Goal: Information Seeking & Learning: Check status

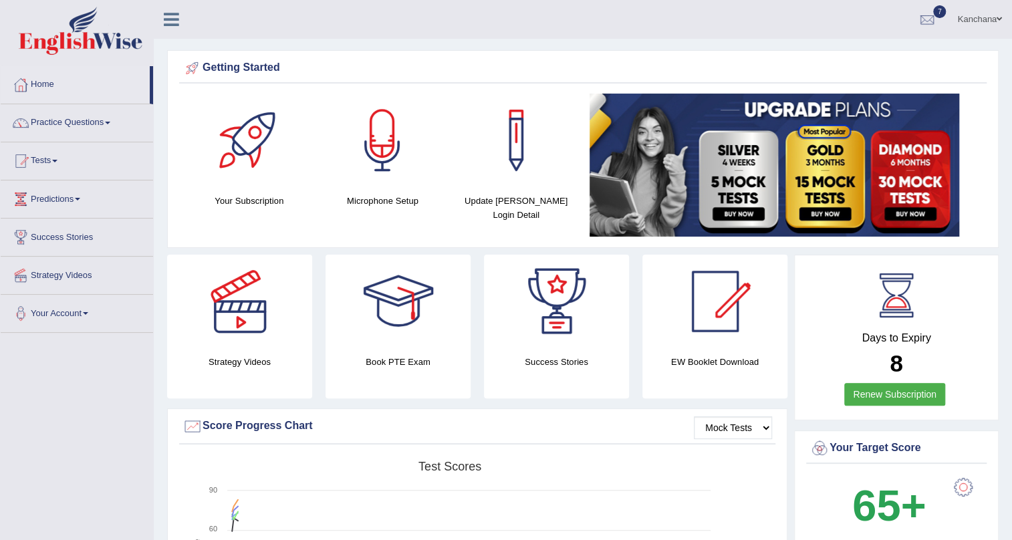
click at [97, 131] on link "Practice Questions" at bounding box center [77, 120] width 152 height 33
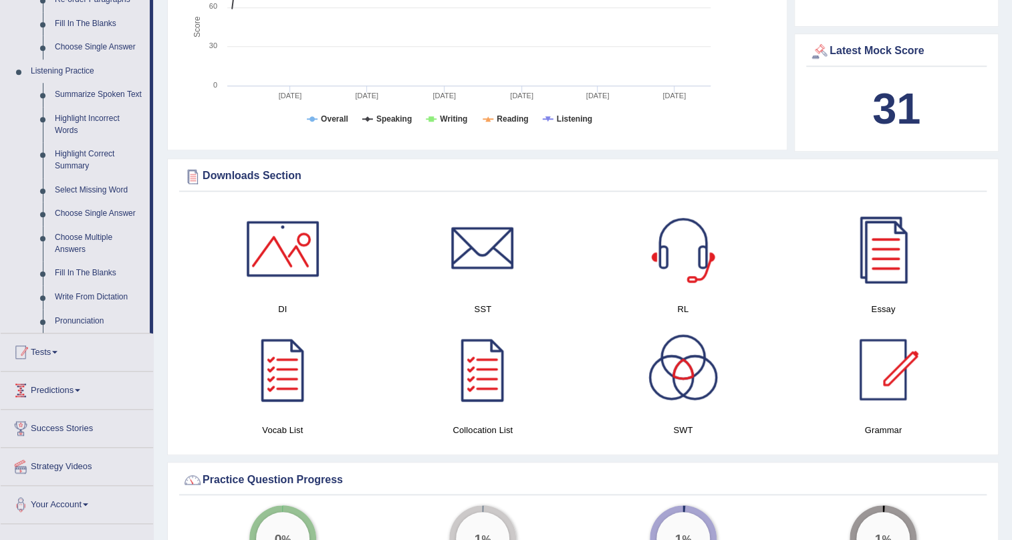
scroll to position [608, 0]
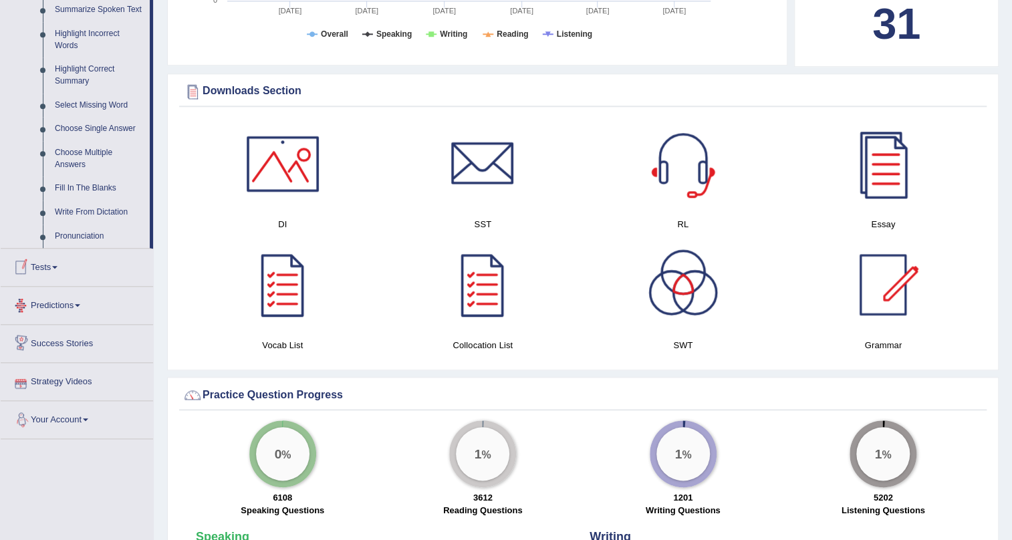
click at [47, 274] on link "Tests" at bounding box center [77, 265] width 152 height 33
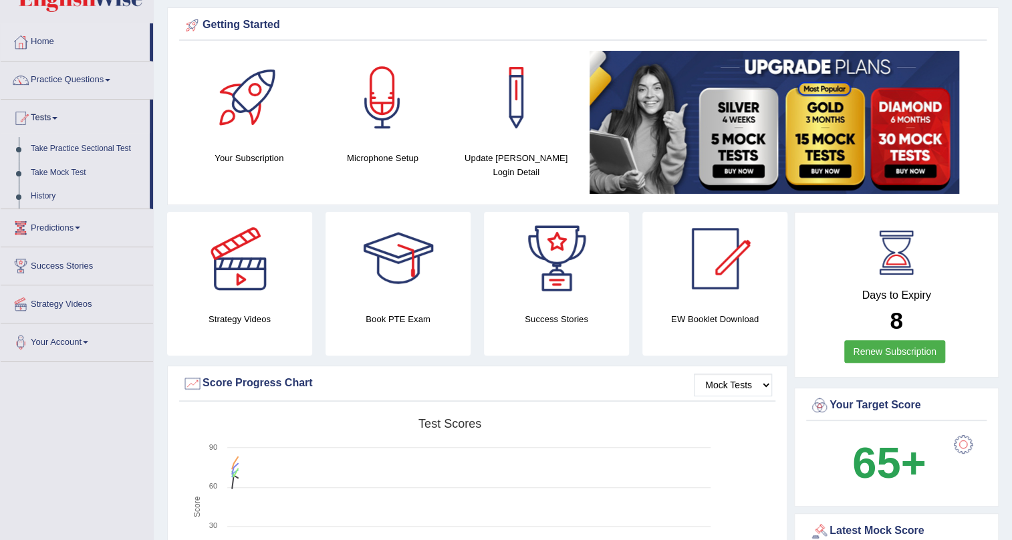
scroll to position [0, 0]
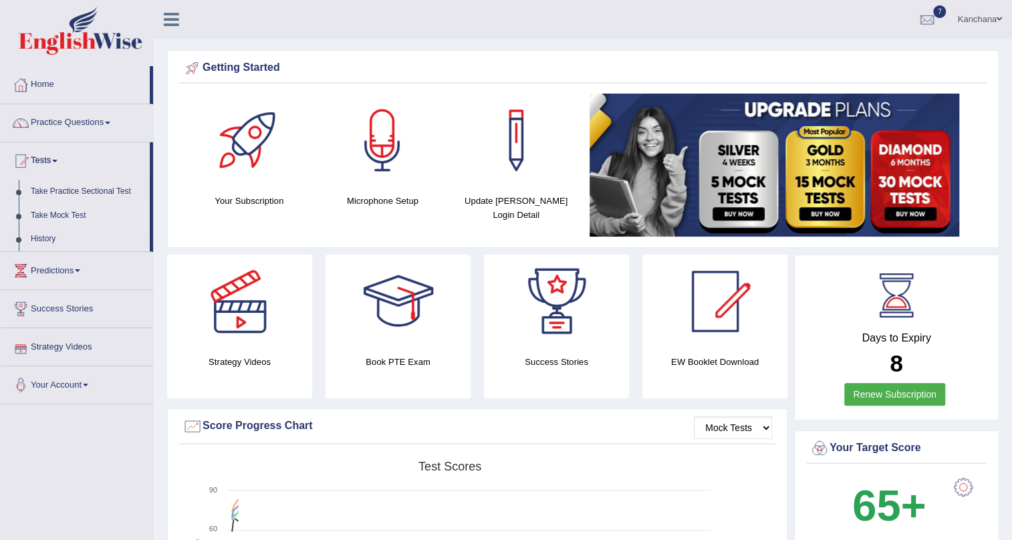
click at [57, 210] on link "Take Mock Test" at bounding box center [87, 216] width 125 height 24
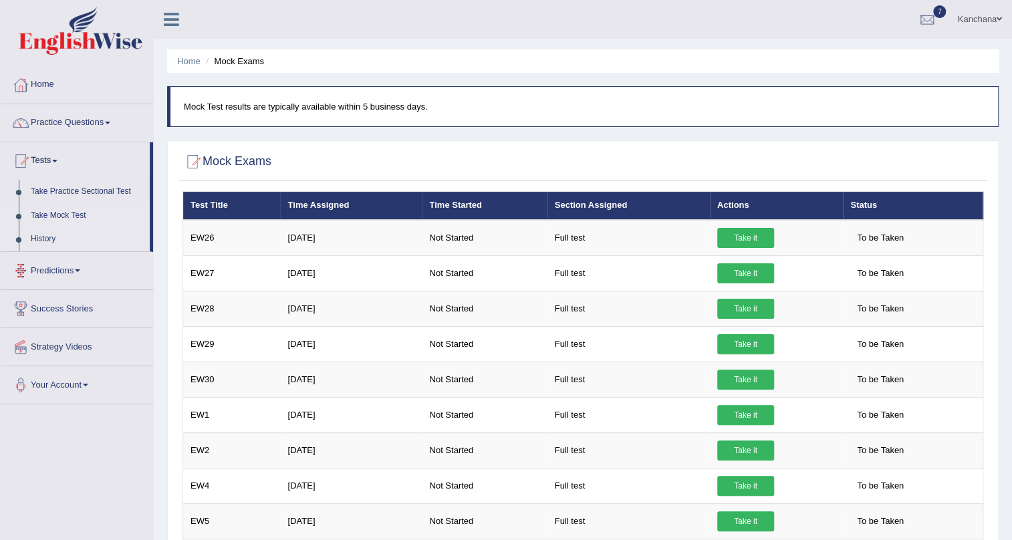
click at [40, 241] on link "History" at bounding box center [87, 239] width 125 height 24
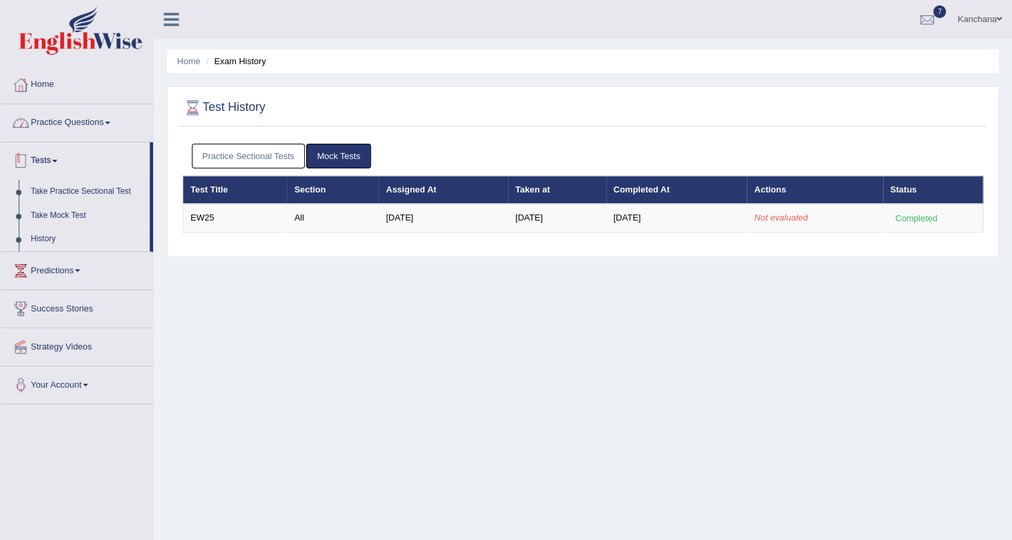
click at [80, 134] on link "Practice Questions" at bounding box center [77, 120] width 152 height 33
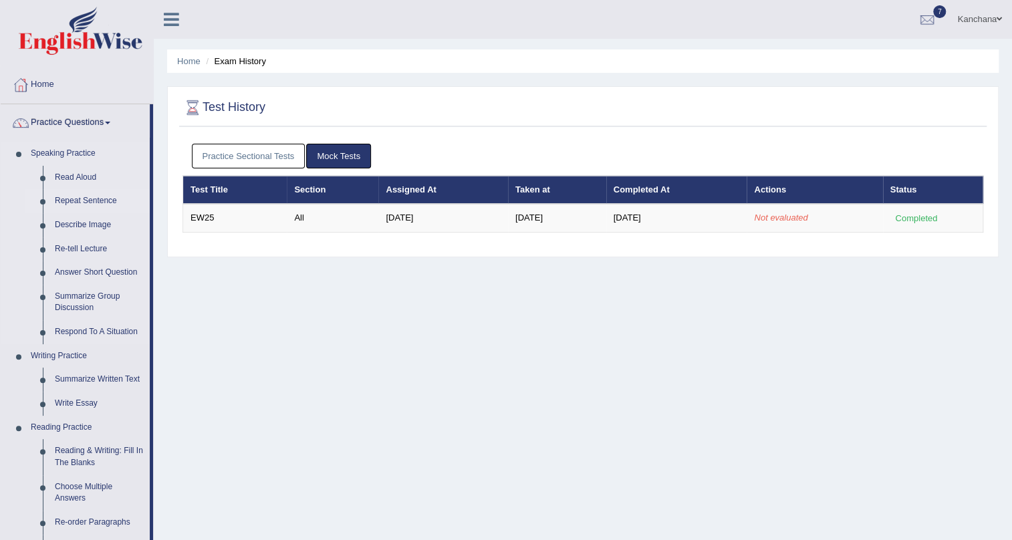
click at [107, 203] on link "Repeat Sentence" at bounding box center [99, 201] width 101 height 24
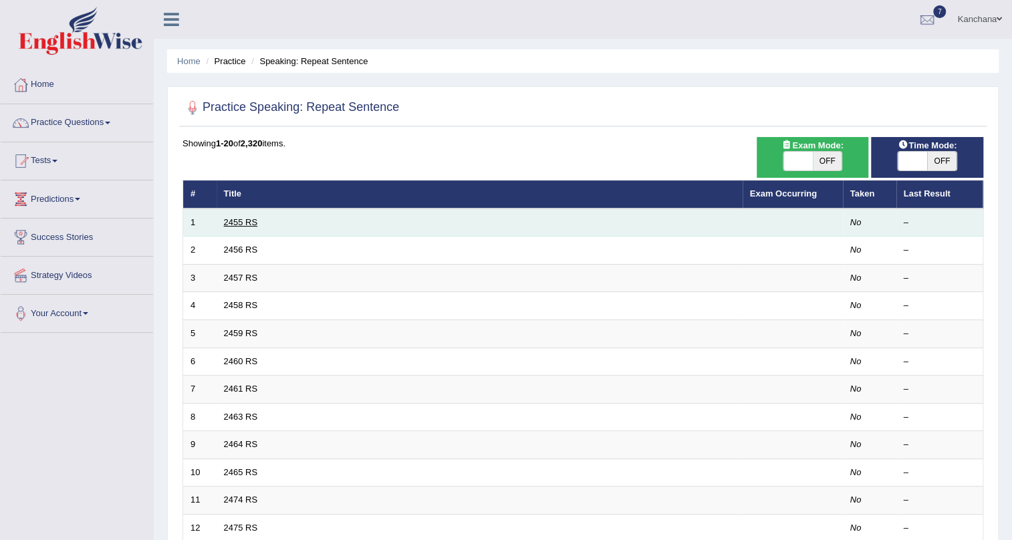
click at [247, 221] on link "2455 RS" at bounding box center [241, 222] width 34 height 10
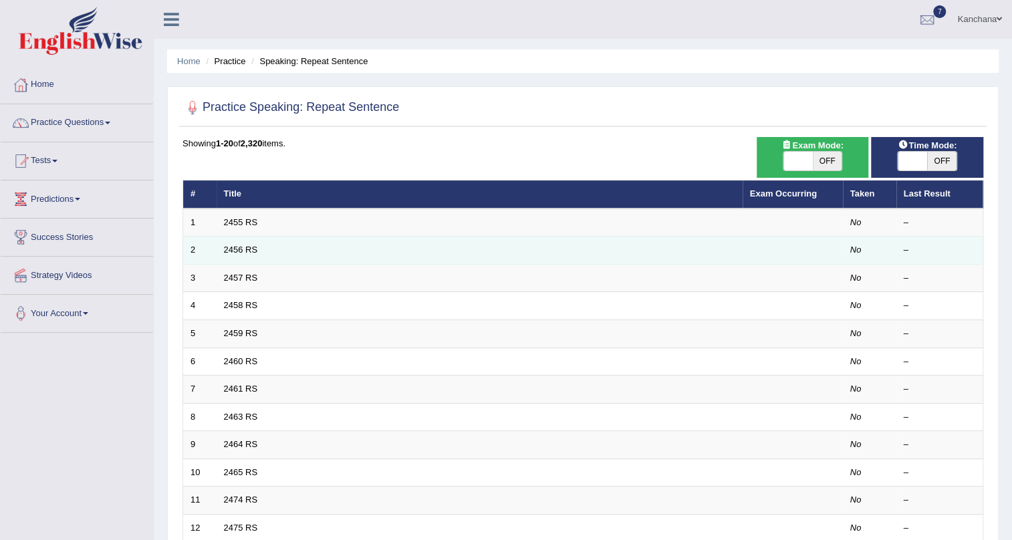
click at [591, 241] on td "2456 RS" at bounding box center [480, 251] width 526 height 28
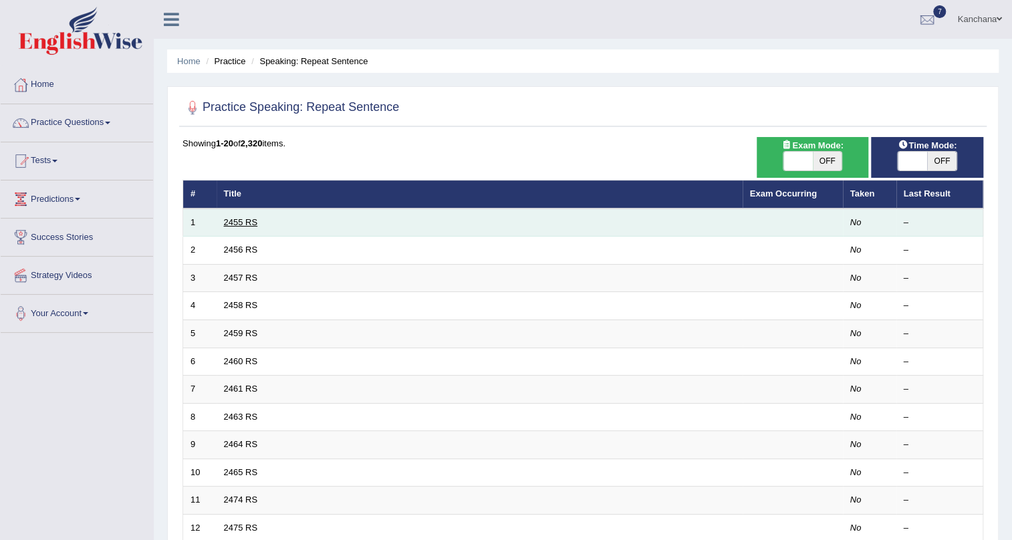
click at [249, 225] on link "2455 RS" at bounding box center [241, 222] width 34 height 10
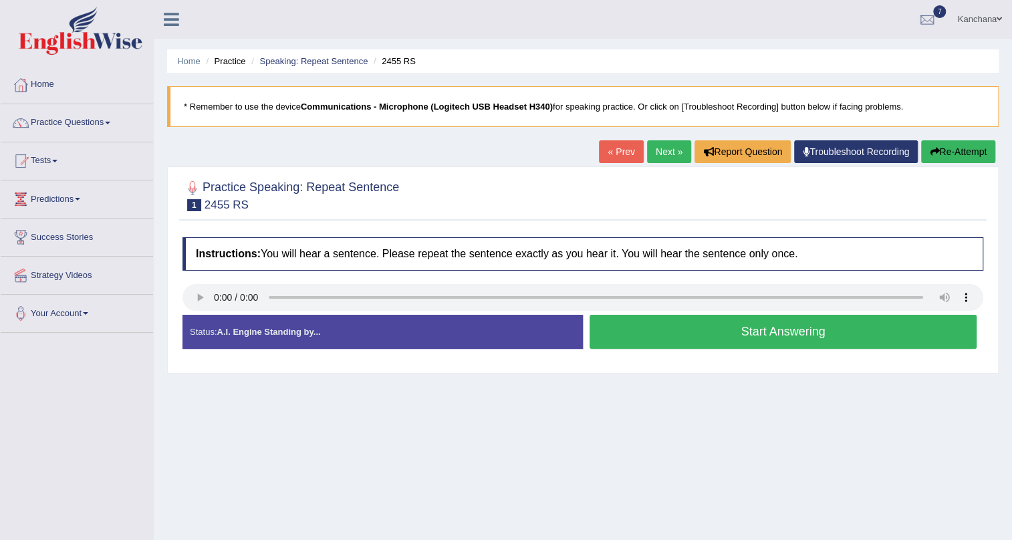
click at [422, 102] on b "Communications - Microphone (Logitech USB Headset H340)" at bounding box center [427, 107] width 252 height 10
click at [511, 100] on blockquote "* Remember to use the device Communications - Microphone (Logitech USB Headset …" at bounding box center [582, 106] width 831 height 41
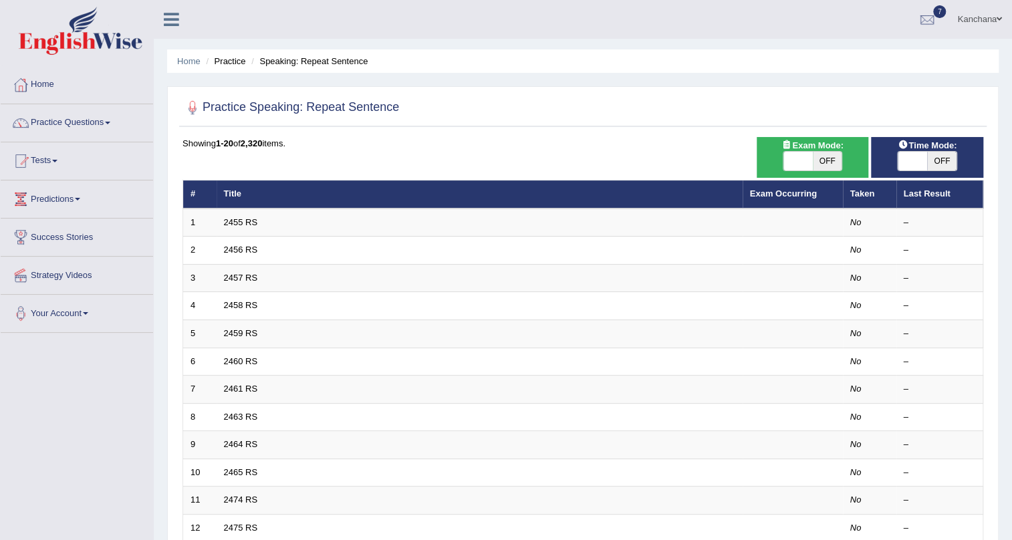
click at [813, 156] on span "OFF" at bounding box center [827, 161] width 29 height 19
checkbox input "true"
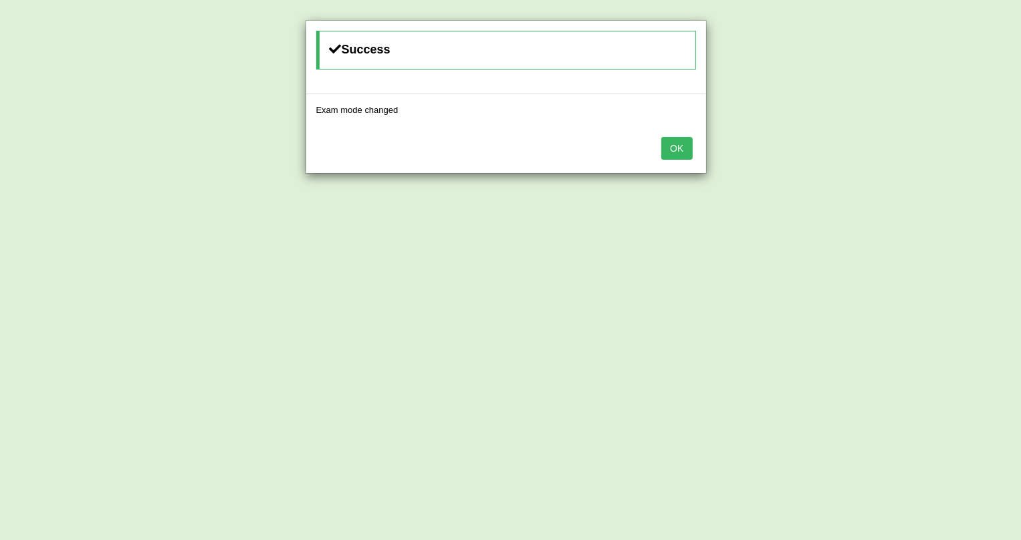
click at [668, 149] on button "OK" at bounding box center [676, 148] width 31 height 23
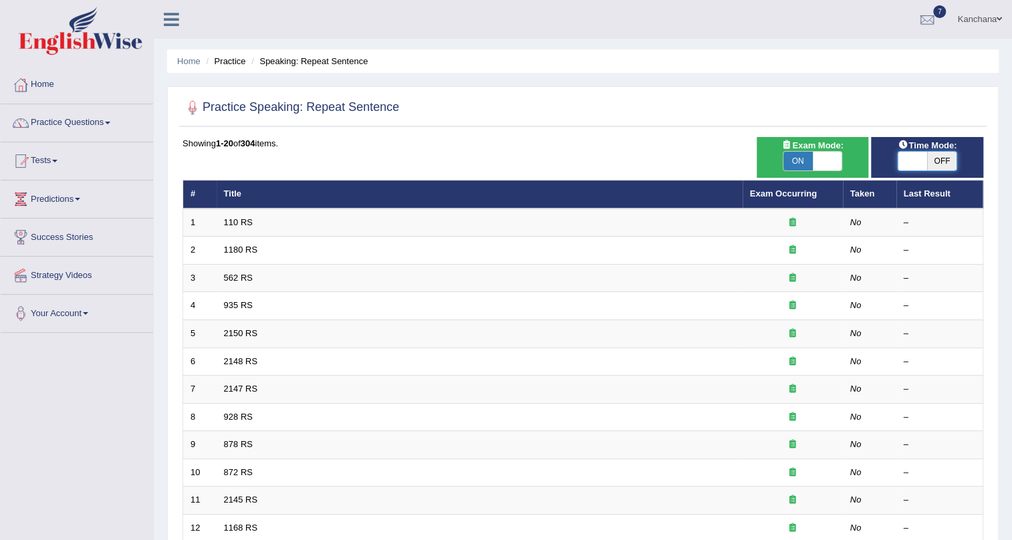
click at [924, 159] on span at bounding box center [912, 161] width 29 height 19
checkbox input "true"
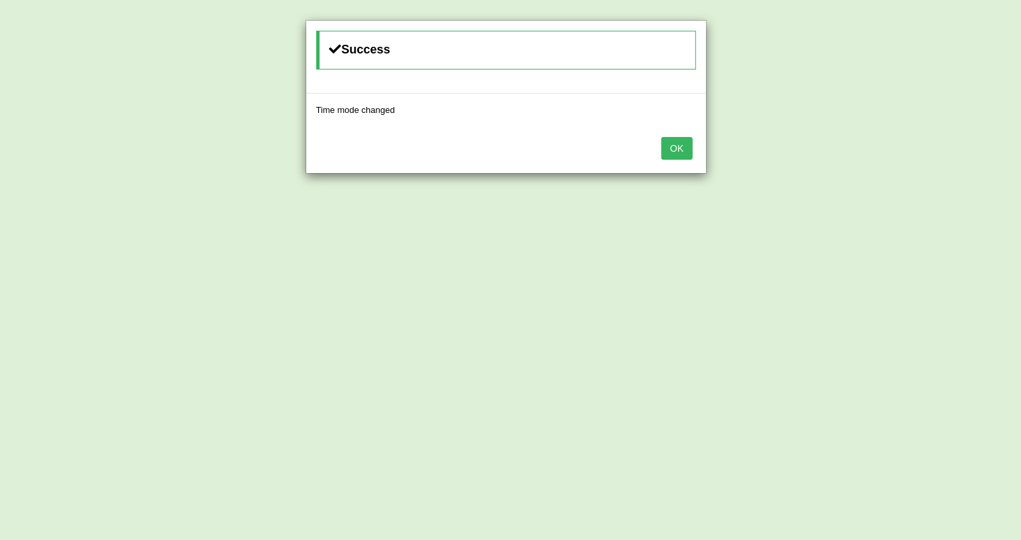
click at [676, 151] on button "OK" at bounding box center [676, 148] width 31 height 23
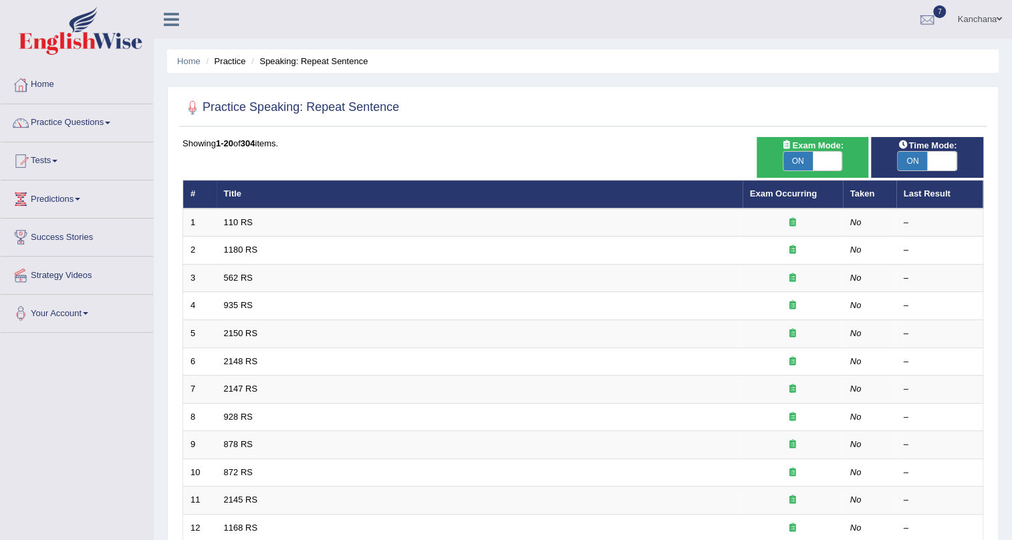
click at [801, 156] on span "ON" at bounding box center [797, 161] width 29 height 19
checkbox input "false"
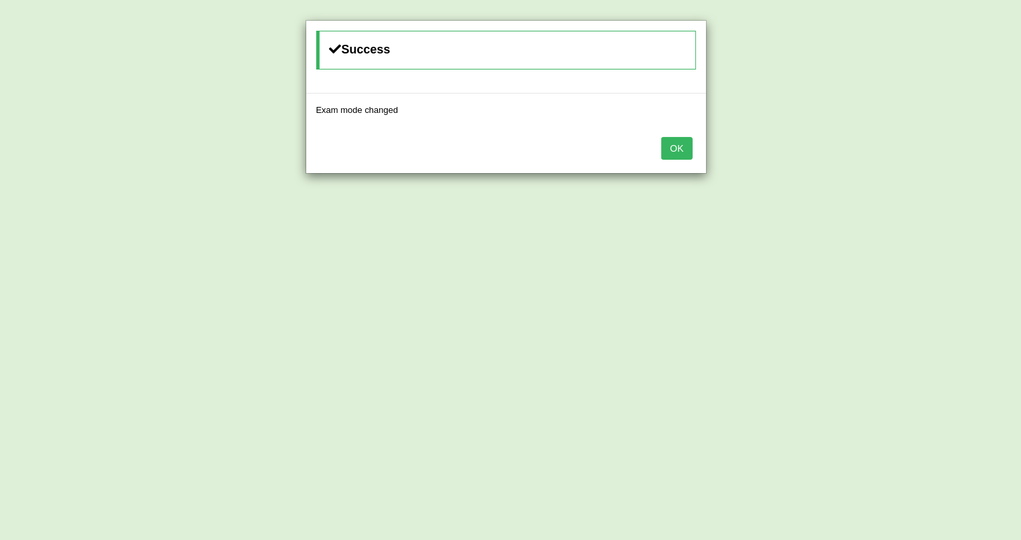
click at [674, 140] on button "OK" at bounding box center [676, 148] width 31 height 23
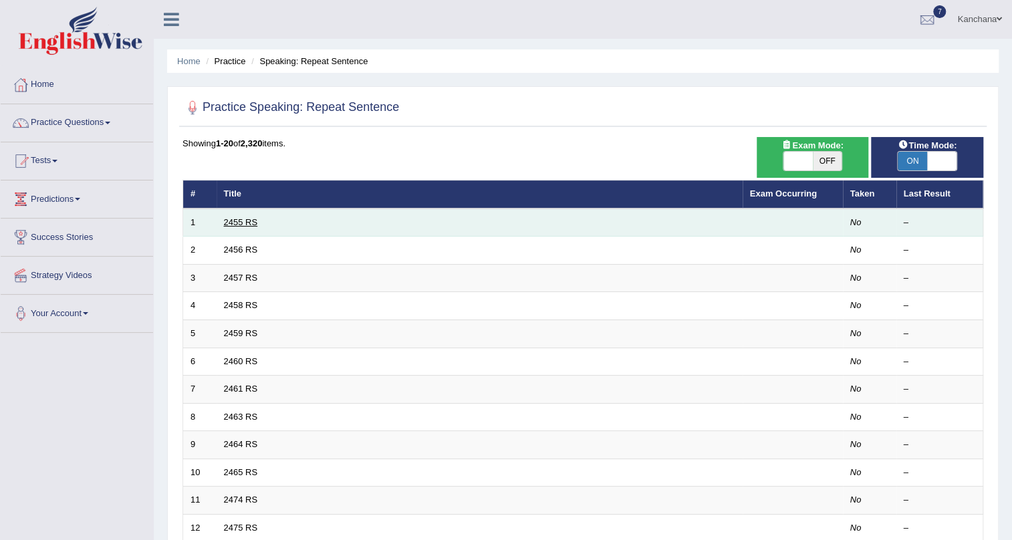
click at [235, 221] on link "2455 RS" at bounding box center [241, 222] width 34 height 10
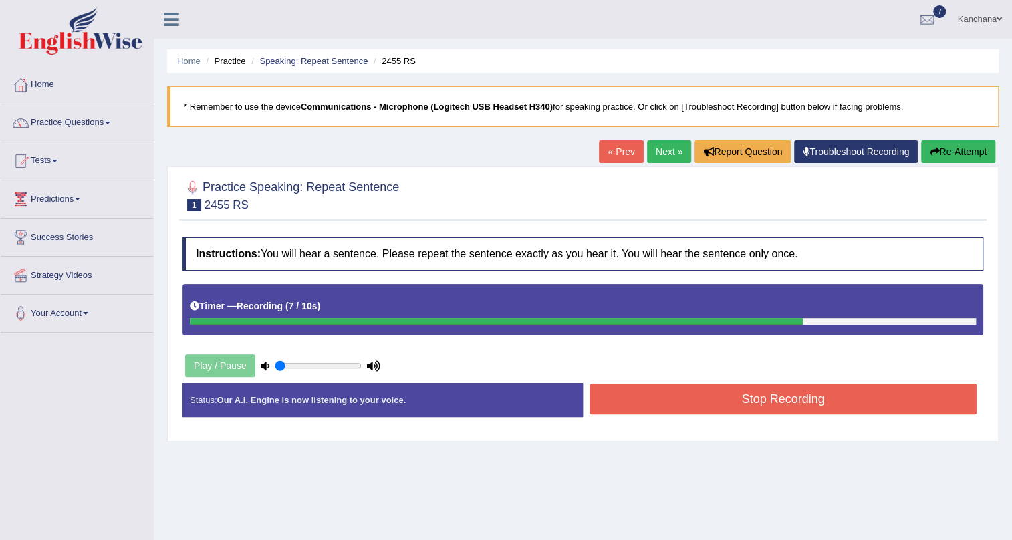
click at [747, 401] on button "Stop Recording" at bounding box center [783, 399] width 387 height 31
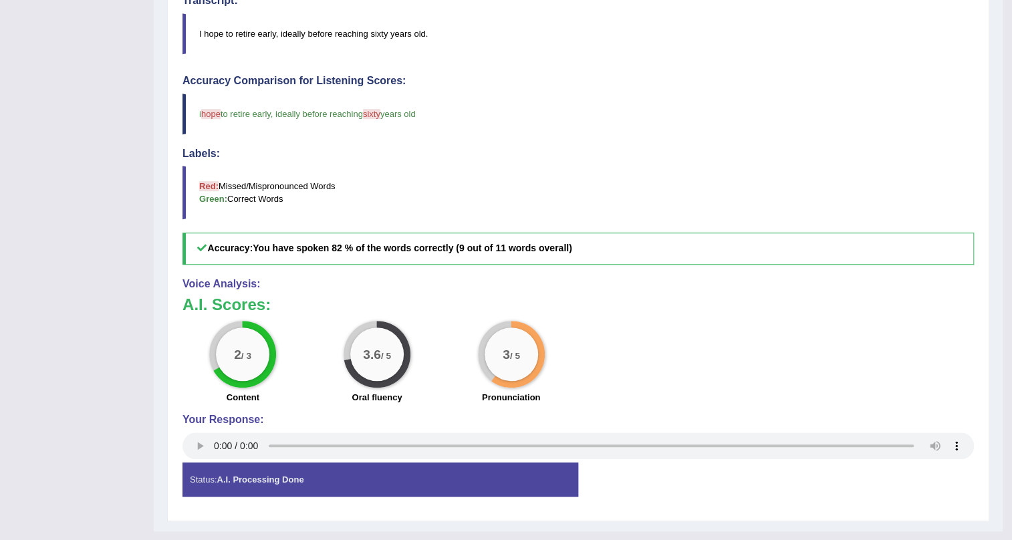
scroll to position [418, 0]
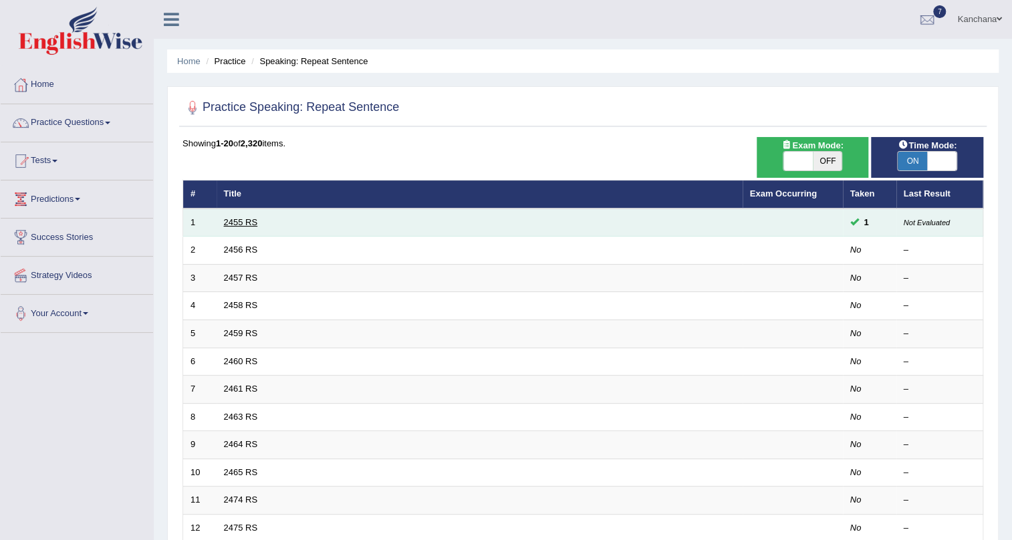
click at [245, 221] on link "2455 RS" at bounding box center [241, 222] width 34 height 10
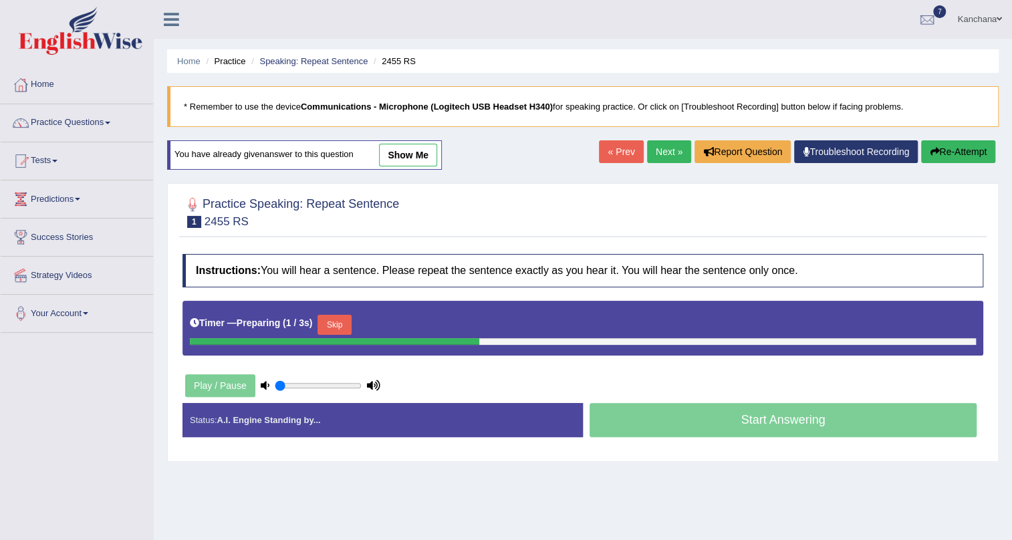
click at [344, 308] on div "Timer — Preparing ( 1 / 3s ) Skip" at bounding box center [582, 328] width 801 height 55
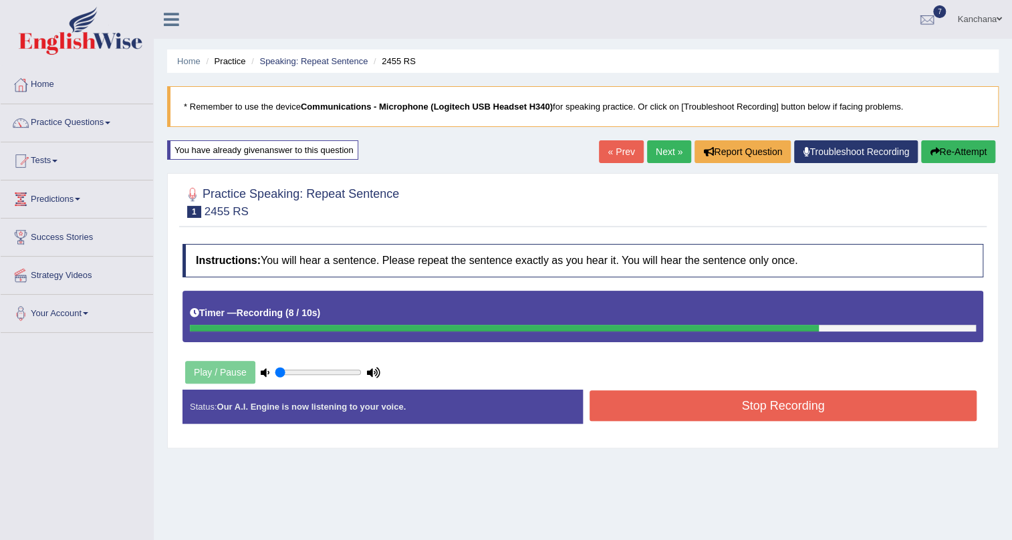
click at [658, 412] on button "Stop Recording" at bounding box center [783, 405] width 387 height 31
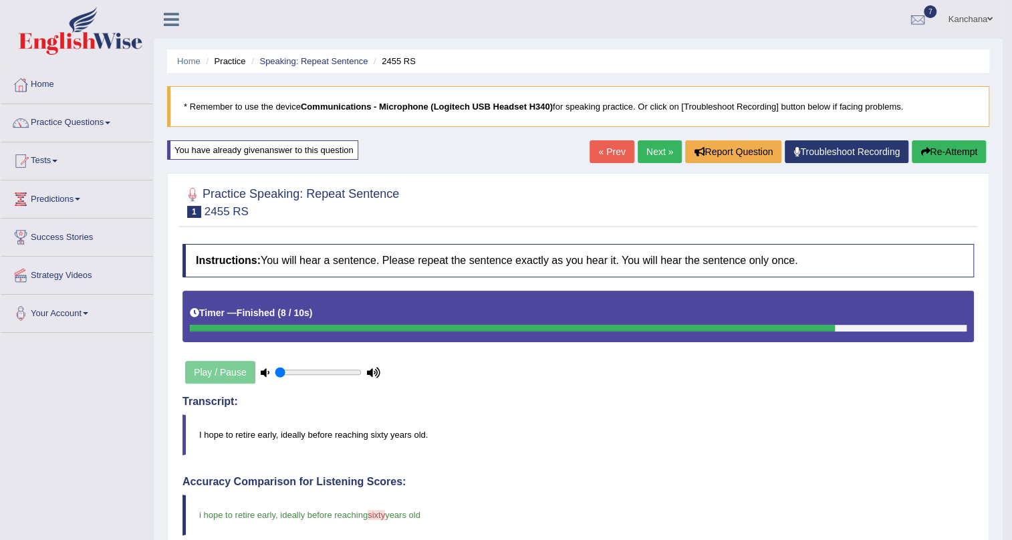
click at [655, 154] on link "Next »" at bounding box center [660, 151] width 44 height 23
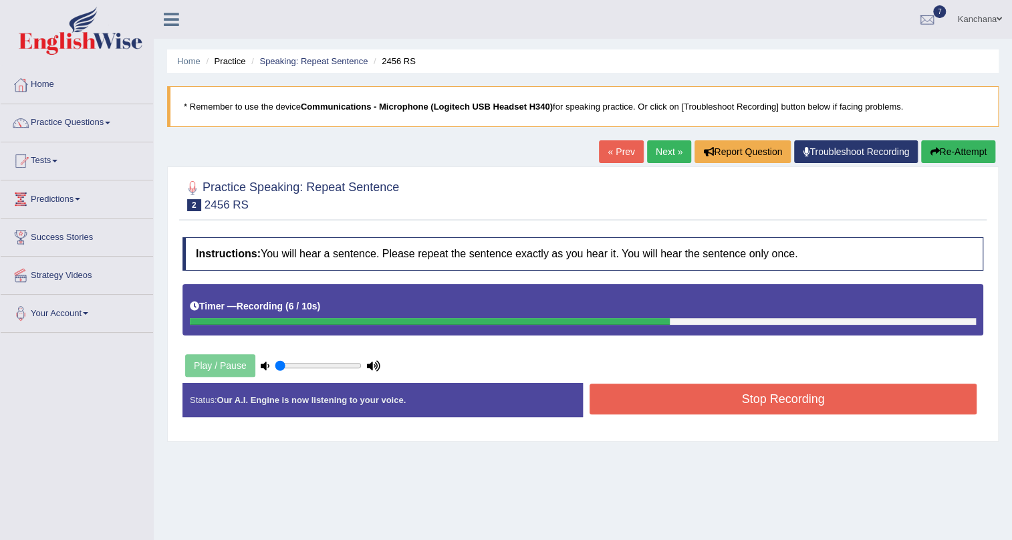
click at [872, 398] on button "Stop Recording" at bounding box center [783, 399] width 387 height 31
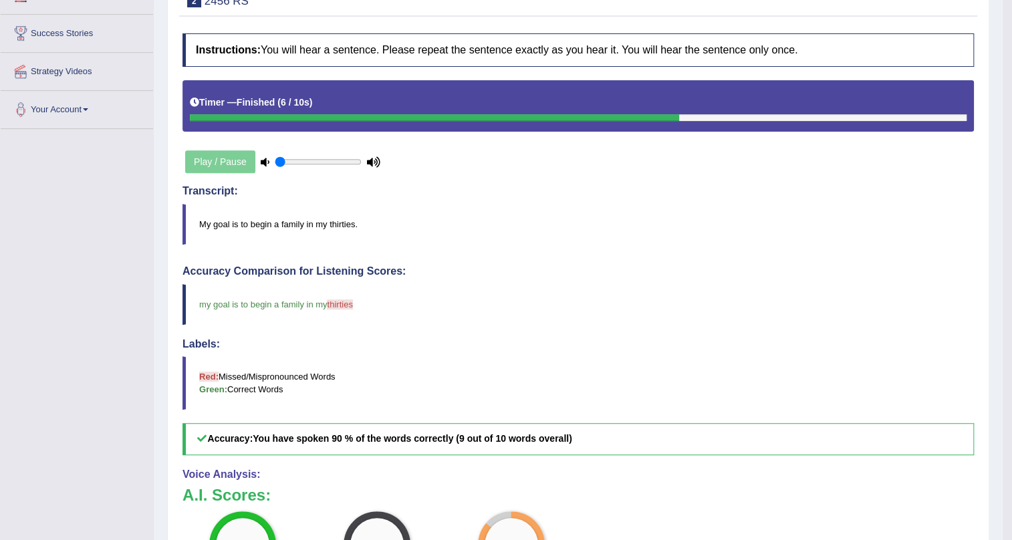
scroll to position [182, 0]
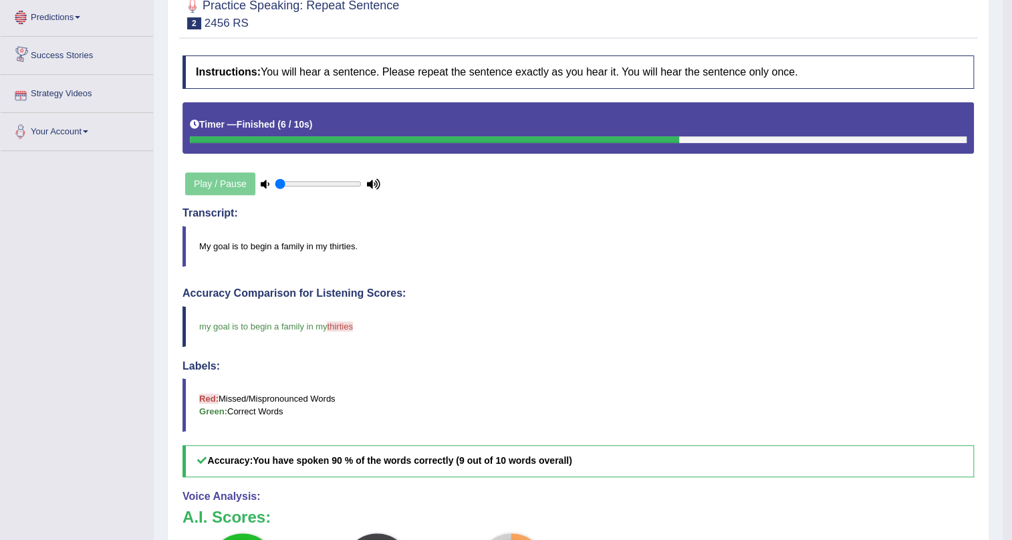
click at [434, 23] on div at bounding box center [577, 13] width 791 height 41
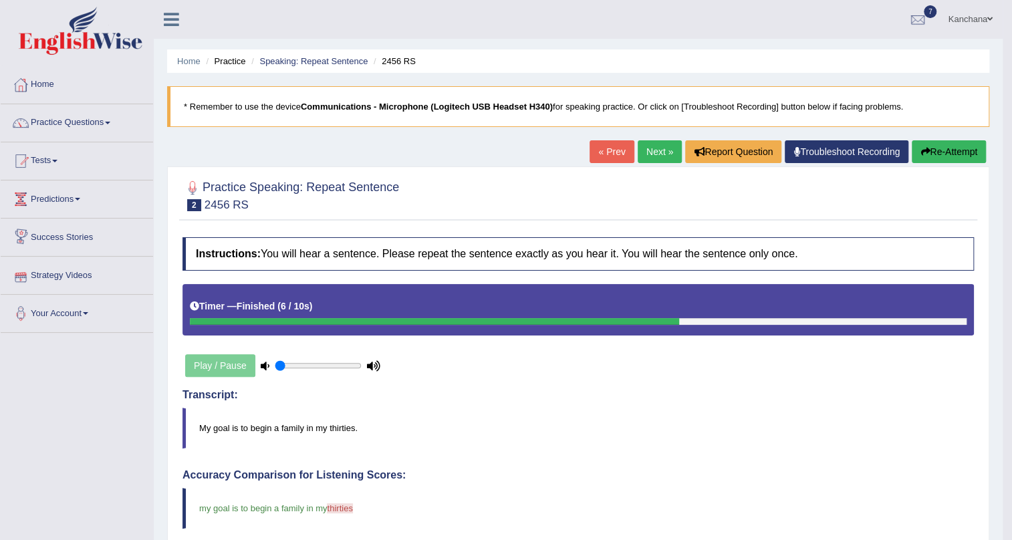
scroll to position [0, 0]
click at [66, 153] on link "Tests" at bounding box center [77, 158] width 152 height 33
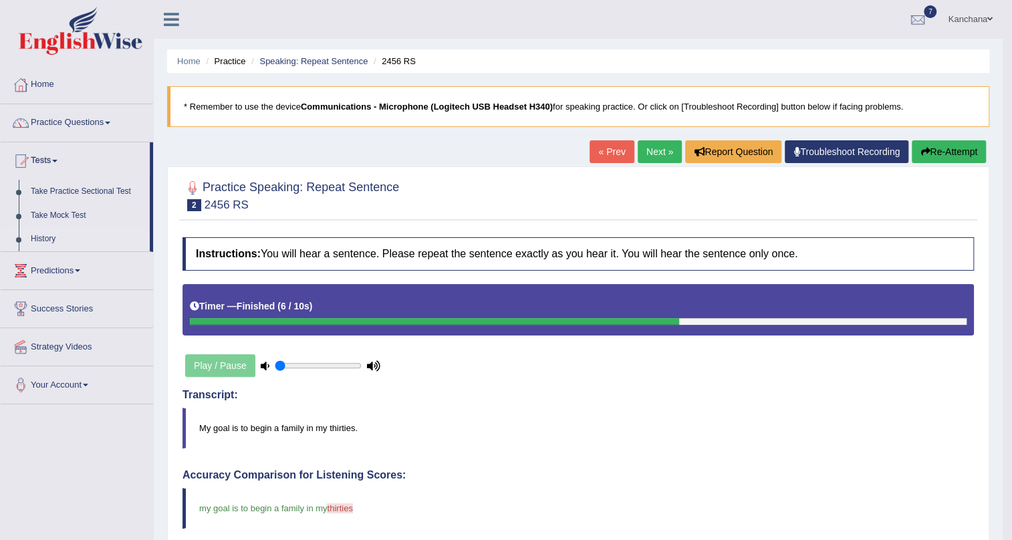
click at [48, 241] on link "History" at bounding box center [87, 239] width 125 height 24
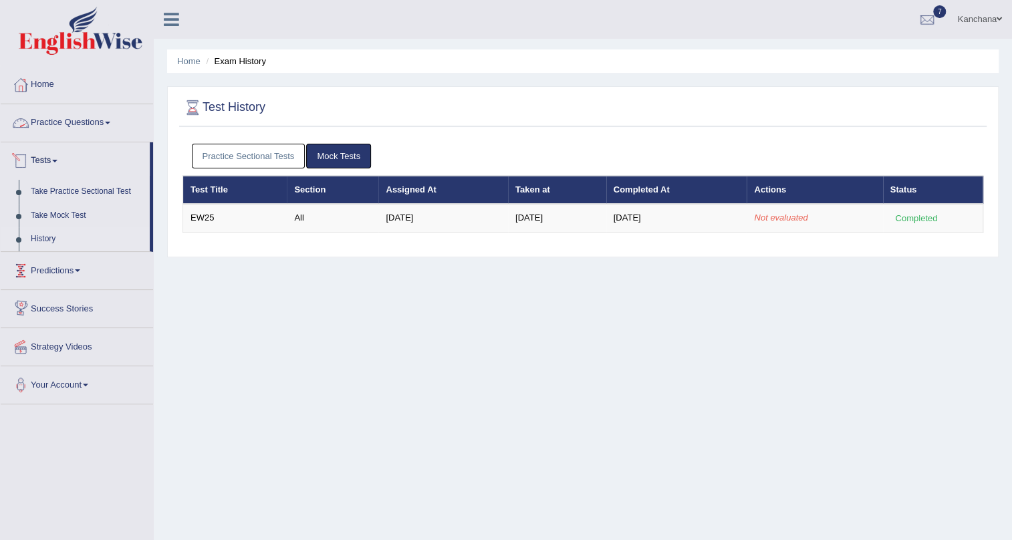
click at [104, 126] on link "Practice Questions" at bounding box center [77, 120] width 152 height 33
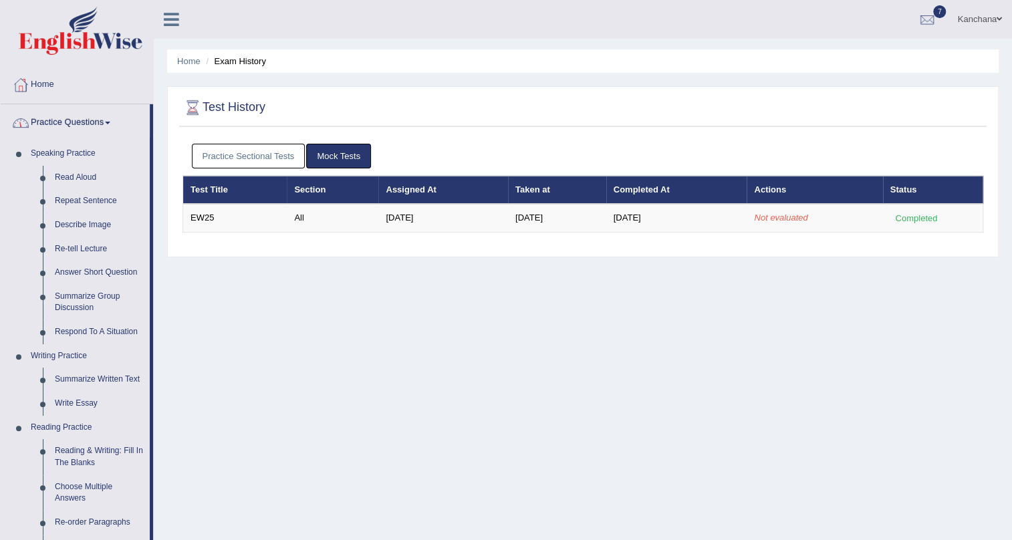
click at [118, 124] on link "Practice Questions" at bounding box center [75, 120] width 149 height 33
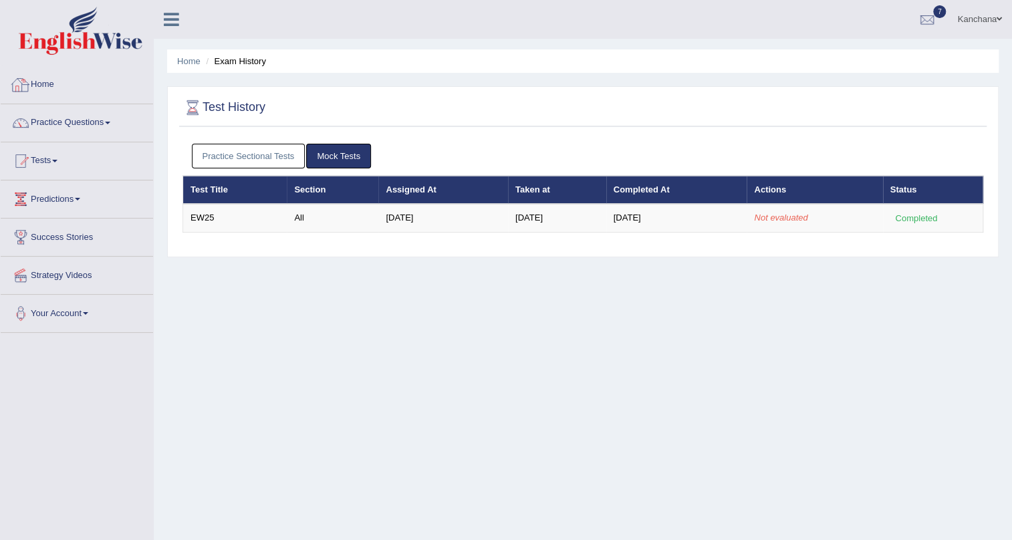
click at [51, 86] on link "Home" at bounding box center [77, 82] width 152 height 33
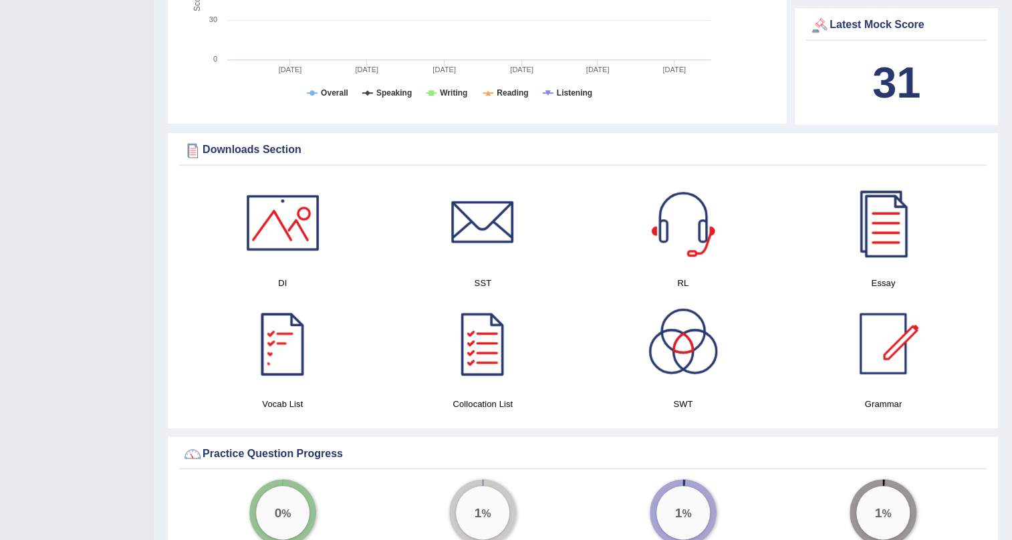
scroll to position [668, 0]
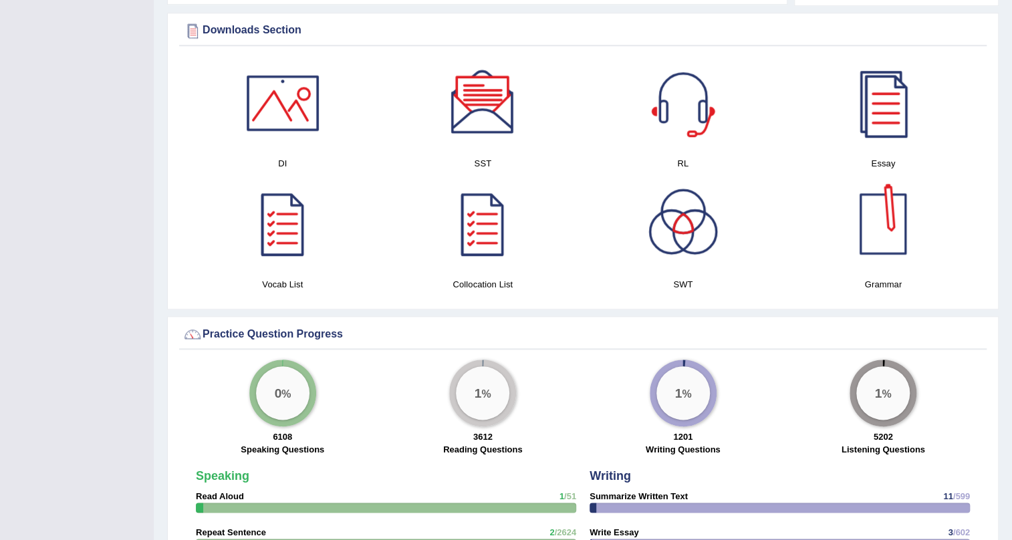
click at [288, 221] on div at bounding box center [283, 224] width 94 height 94
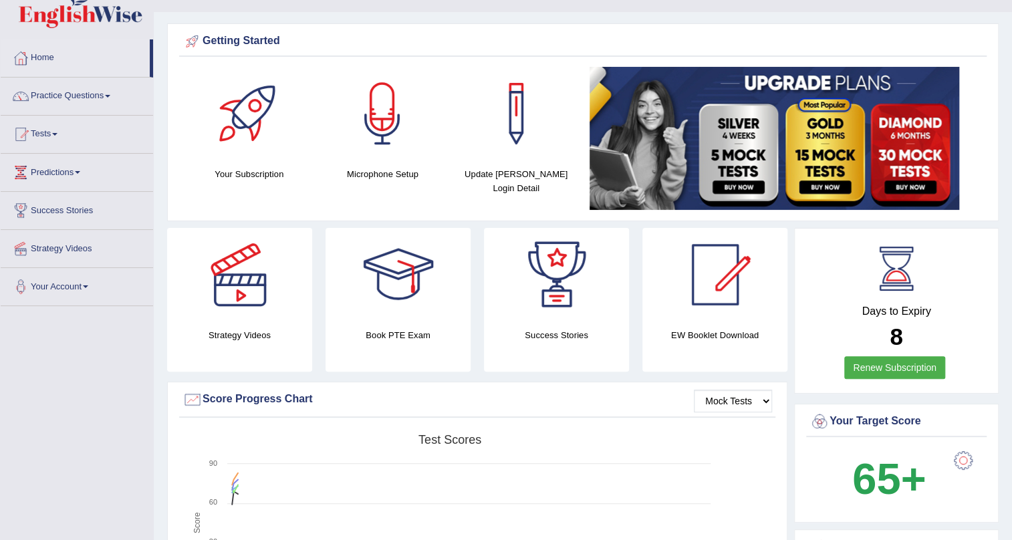
scroll to position [0, 0]
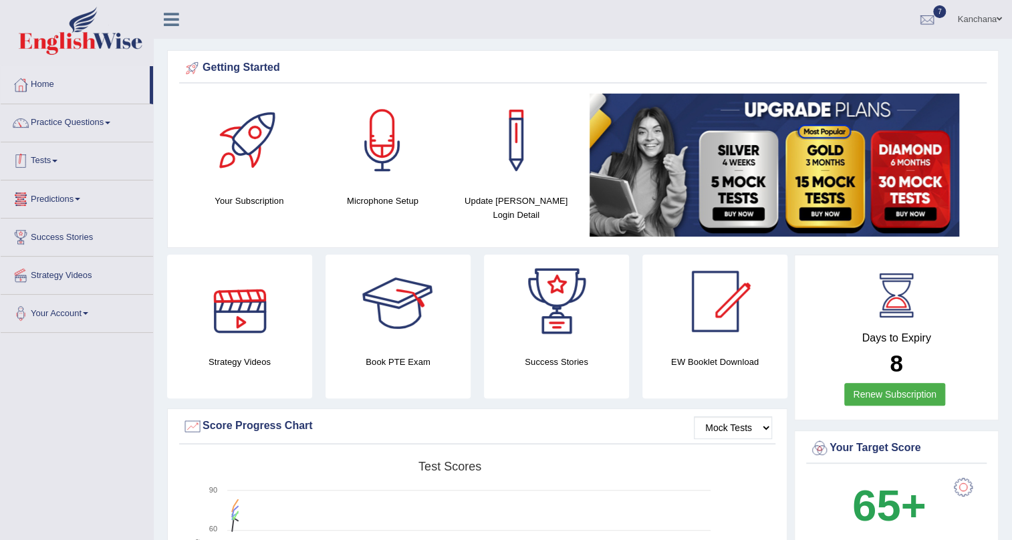
click at [55, 166] on link "Tests" at bounding box center [77, 158] width 152 height 33
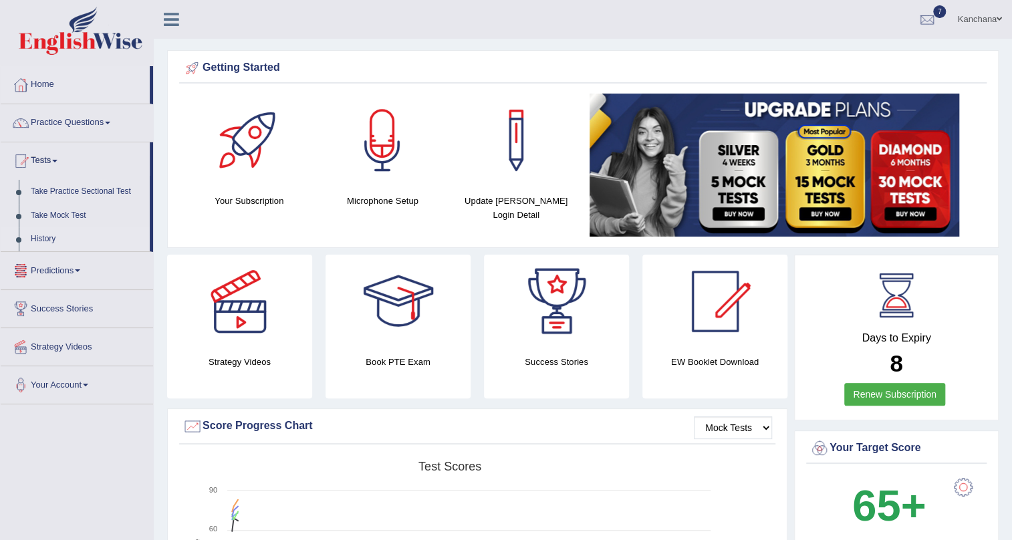
click at [39, 237] on link "History" at bounding box center [87, 239] width 125 height 24
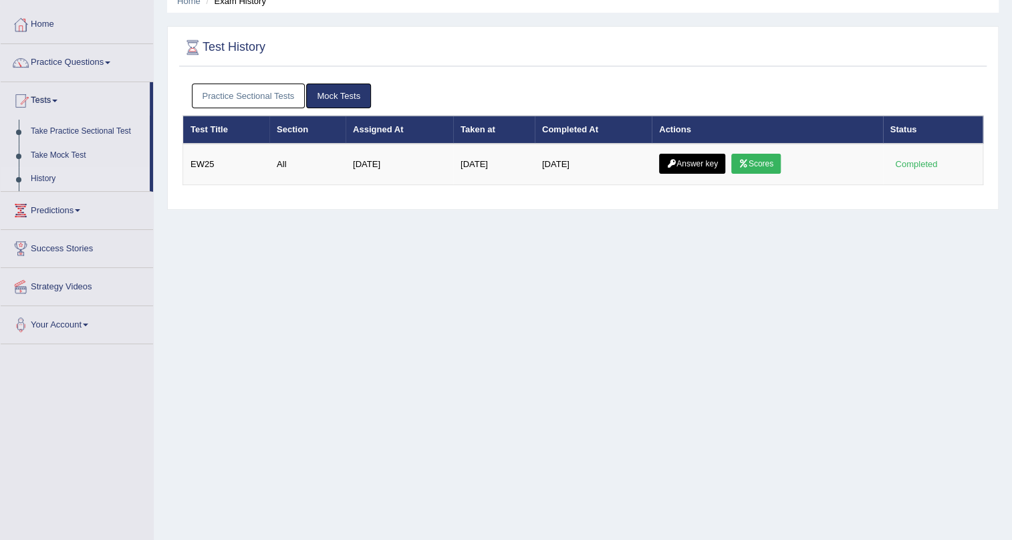
click at [721, 164] on link "Answer key" at bounding box center [692, 164] width 66 height 20
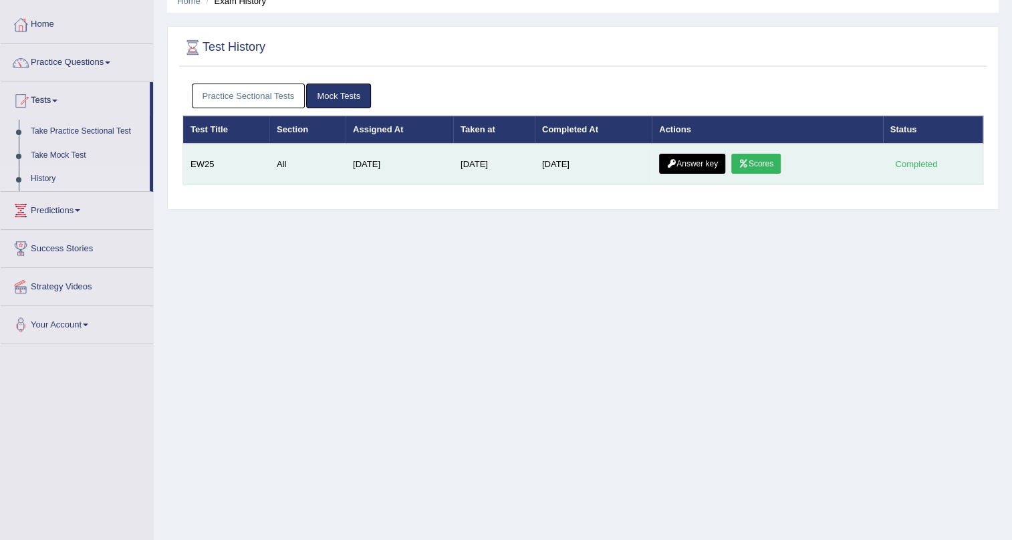
click at [779, 163] on link "Scores" at bounding box center [755, 164] width 49 height 20
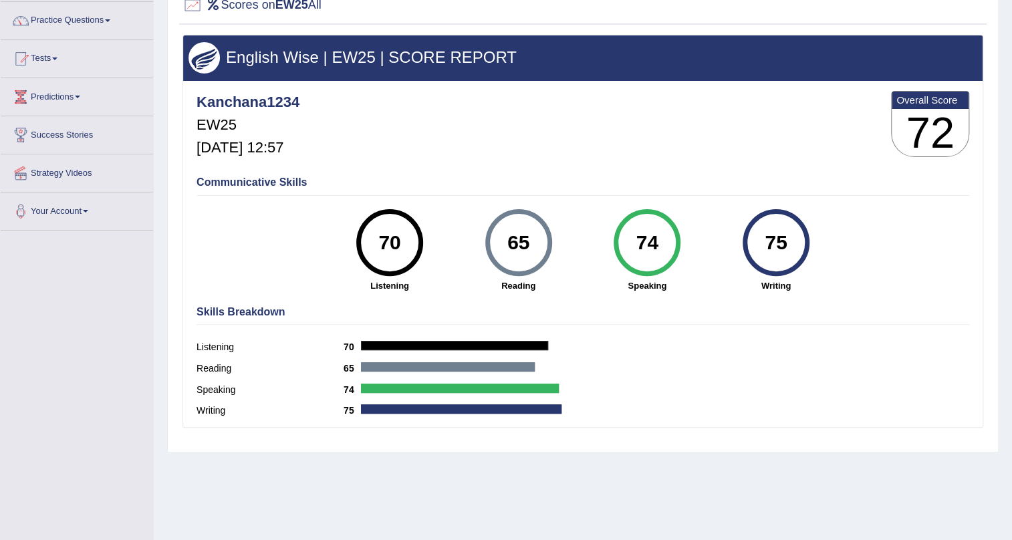
scroll to position [161, 0]
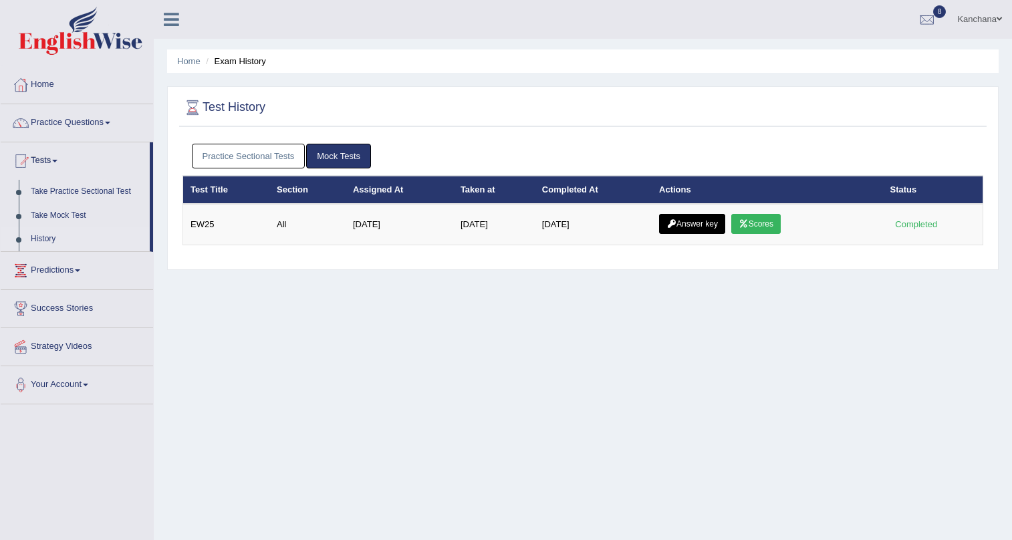
click at [766, 214] on link "Scores" at bounding box center [755, 224] width 49 height 20
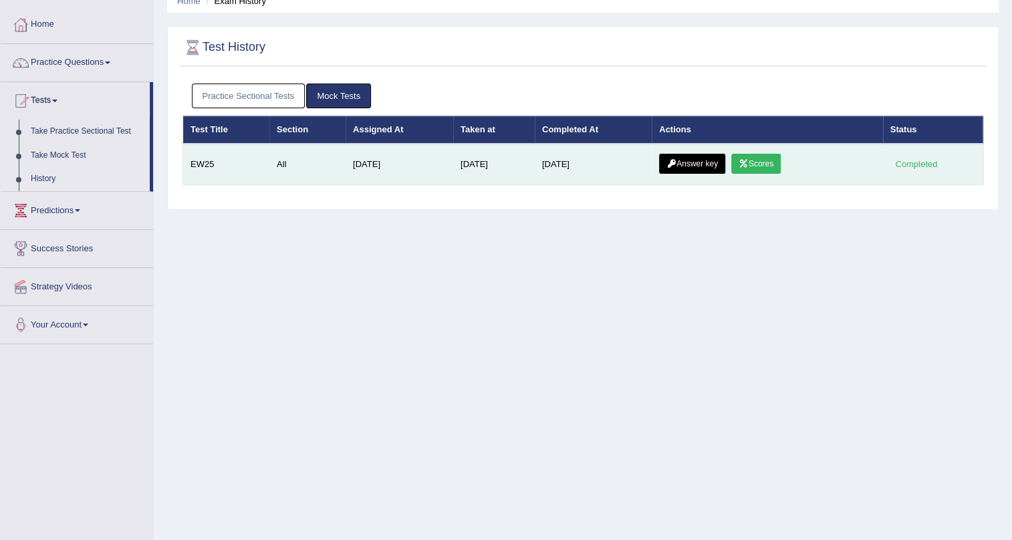
click at [695, 159] on link "Answer key" at bounding box center [692, 164] width 66 height 20
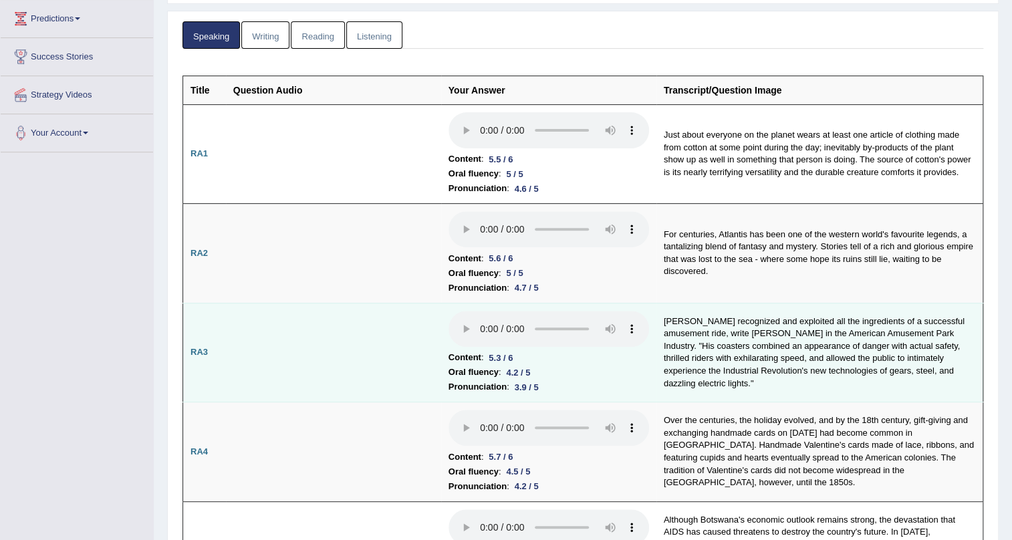
scroll to position [182, 0]
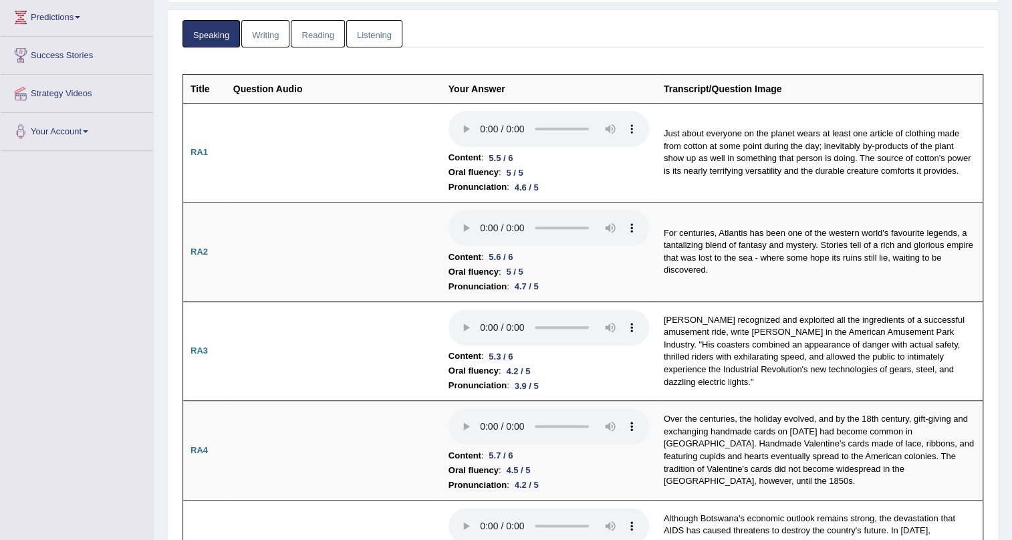
click at [267, 37] on link "Writing" at bounding box center [265, 33] width 48 height 27
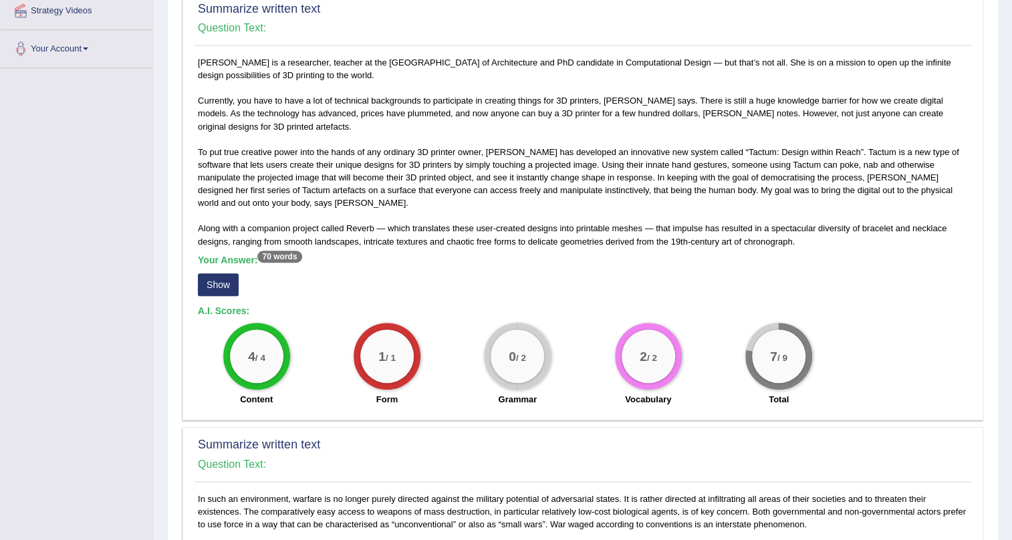
scroll to position [243, 0]
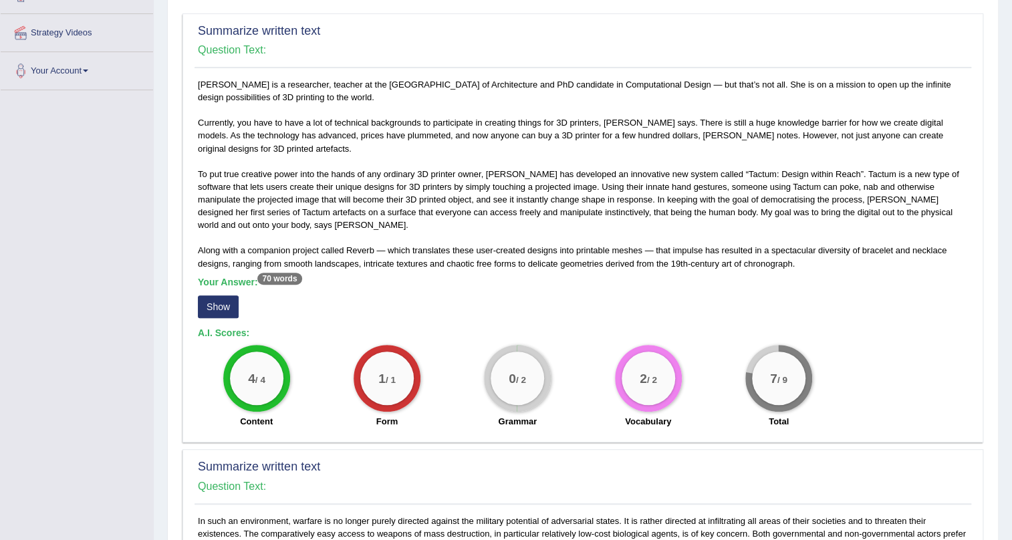
click at [213, 300] on button "Show" at bounding box center [218, 306] width 41 height 23
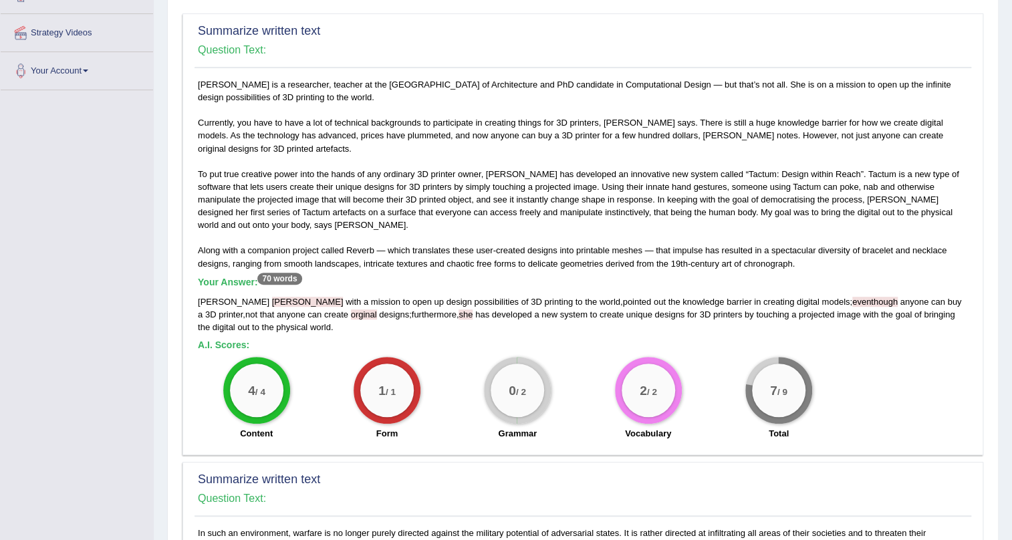
click at [272, 299] on span "Gannon" at bounding box center [308, 302] width 72 height 10
click at [267, 303] on div "Madeline Gannon with a mission to open up design possibilities of 3D printing t…" at bounding box center [583, 314] width 770 height 38
click at [474, 297] on span "possibilities" at bounding box center [496, 302] width 44 height 10
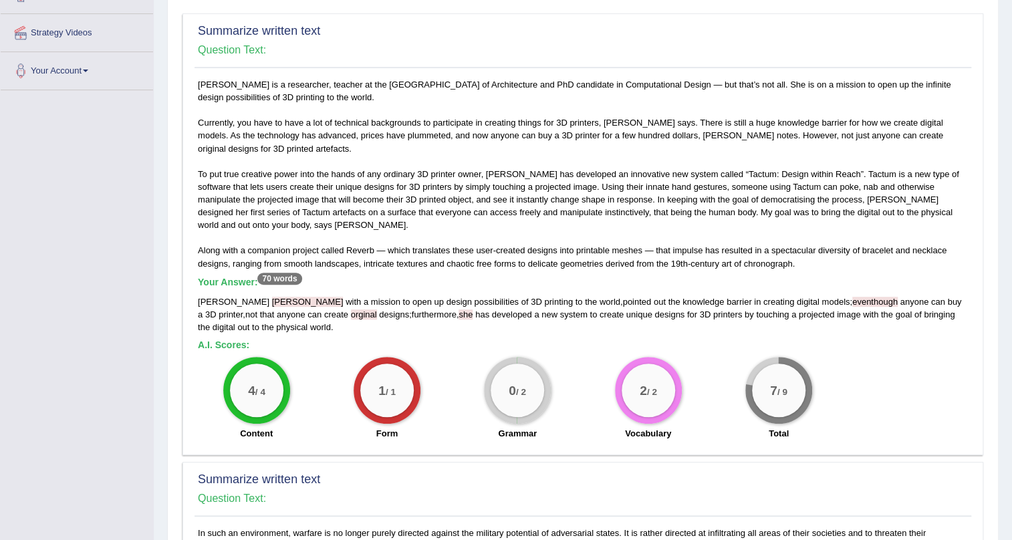
click at [852, 300] on span "eventhough" at bounding box center [874, 302] width 45 height 10
click at [841, 322] on div "Madeline Gannon with a mission to open up design possibilities of 3D printing t…" at bounding box center [583, 314] width 770 height 38
click at [295, 317] on div "Madeline Gannon with a mission to open up design possibilities of 3D printing t…" at bounding box center [583, 314] width 770 height 38
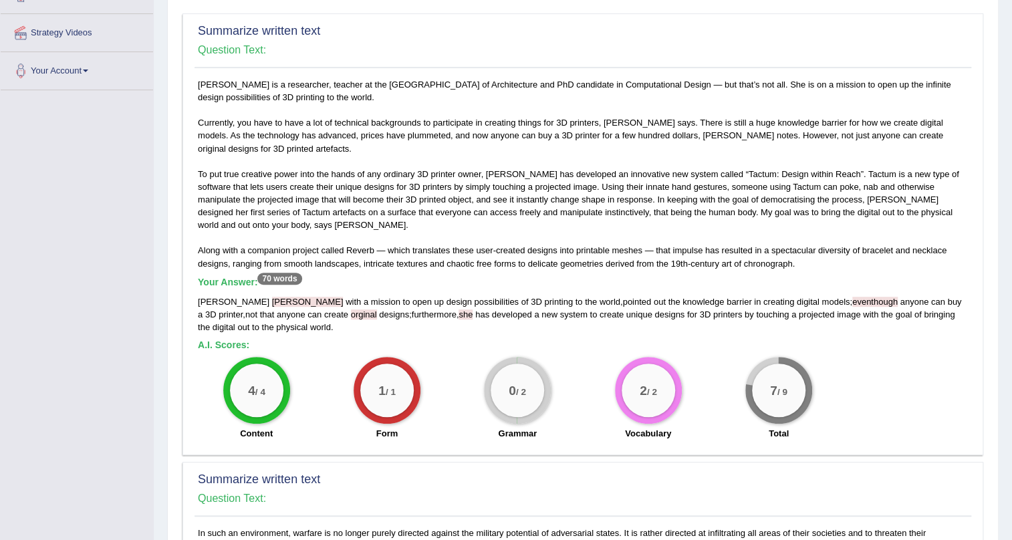
click at [459, 313] on span "she" at bounding box center [466, 314] width 14 height 10
click at [459, 309] on span "she" at bounding box center [466, 314] width 14 height 10
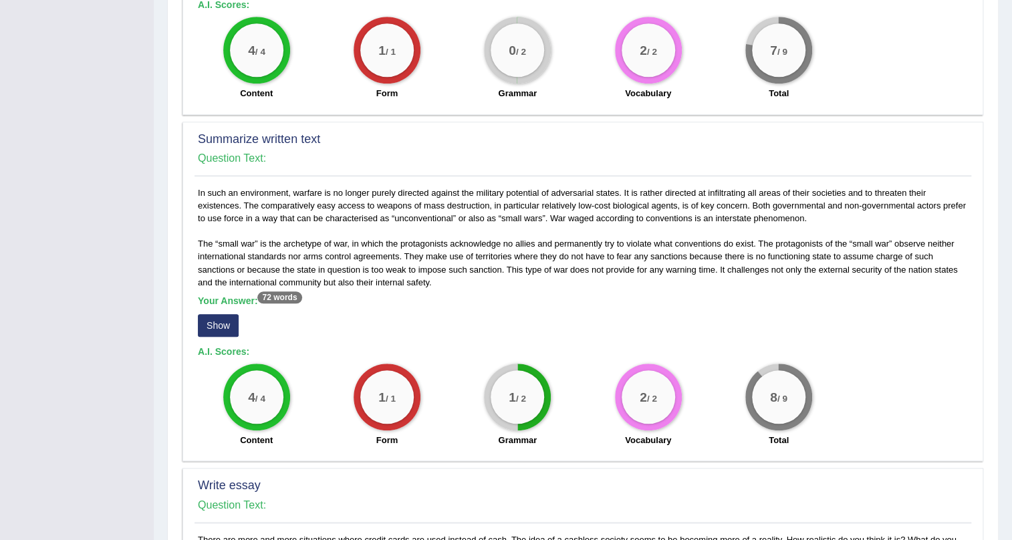
scroll to position [608, 0]
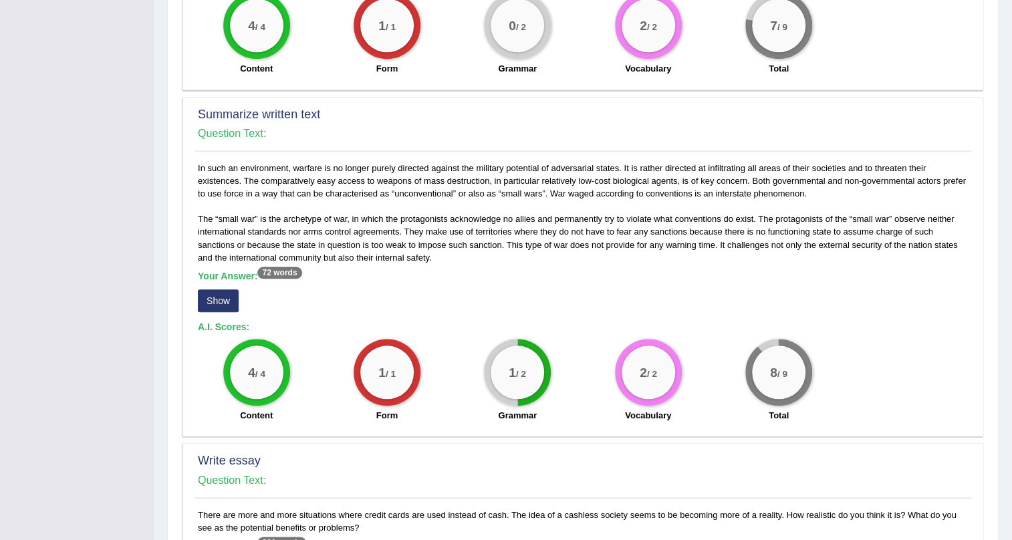
click at [217, 300] on button "Show" at bounding box center [218, 300] width 41 height 23
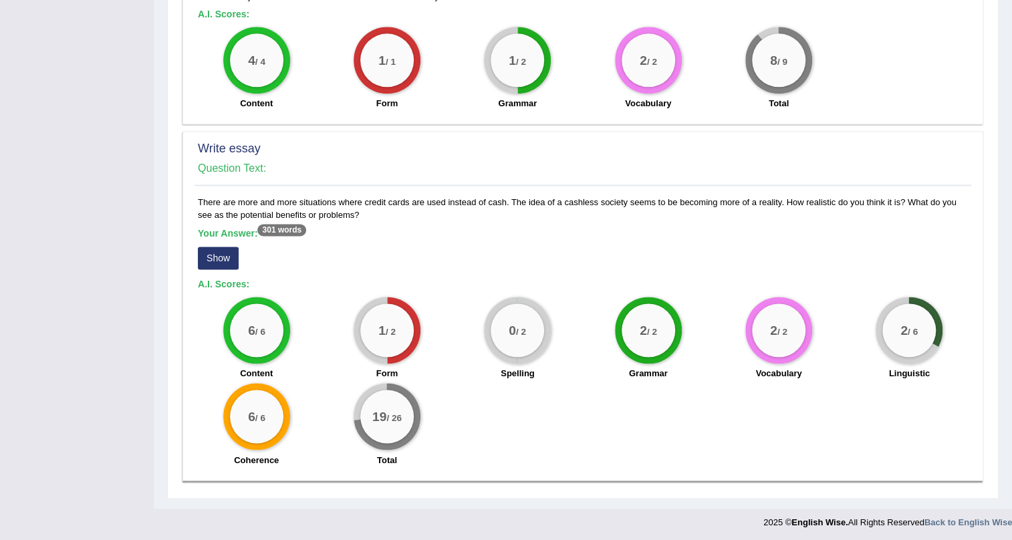
scroll to position [934, 0]
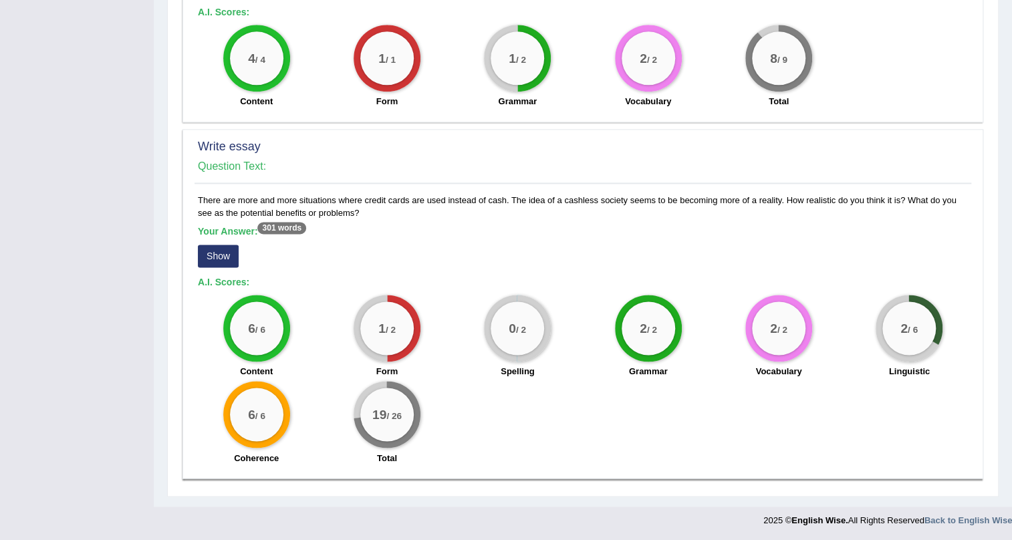
click at [223, 257] on button "Show" at bounding box center [218, 256] width 41 height 23
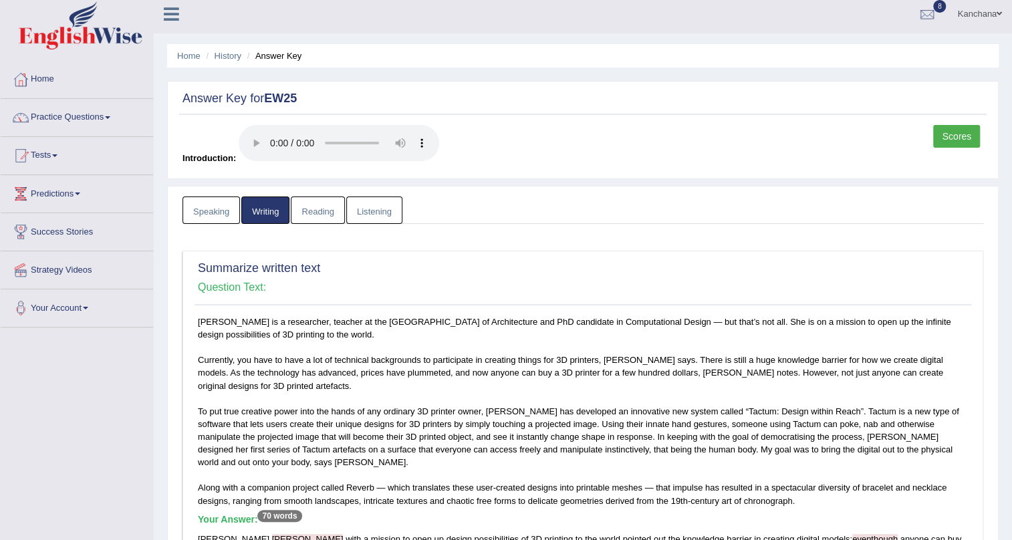
scroll to position [0, 0]
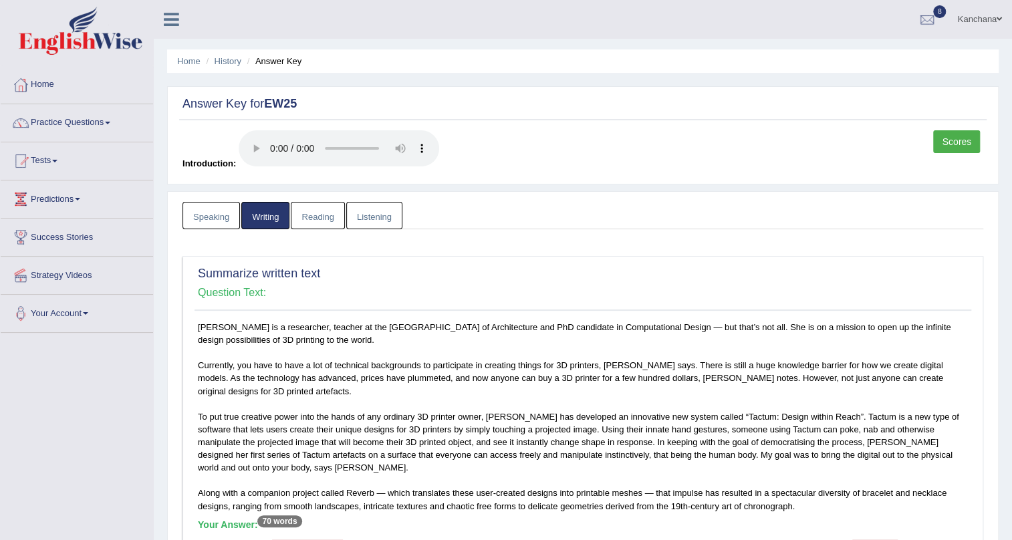
click at [304, 215] on link "Reading" at bounding box center [317, 215] width 53 height 27
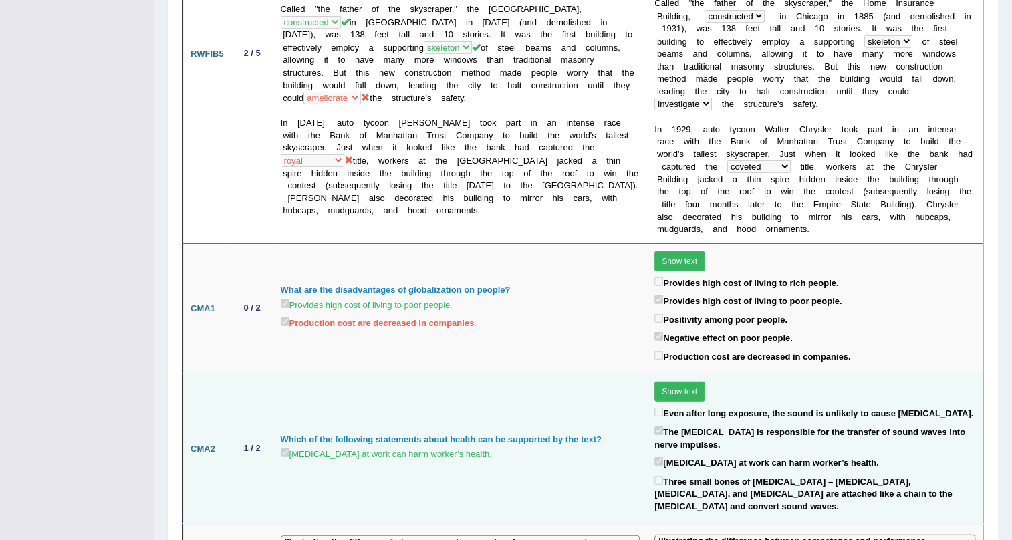
scroll to position [1640, 0]
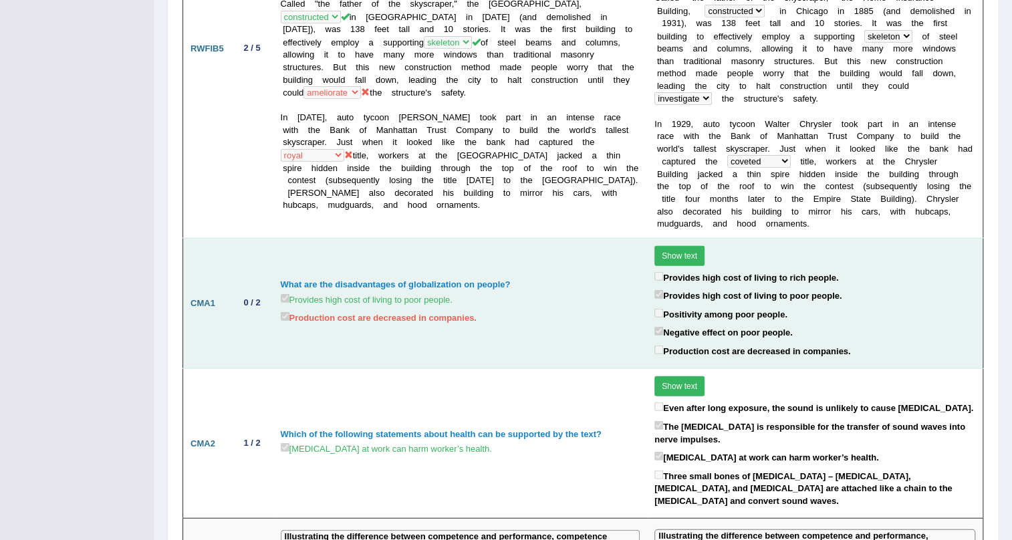
click at [654, 246] on button "Show text" at bounding box center [679, 256] width 50 height 20
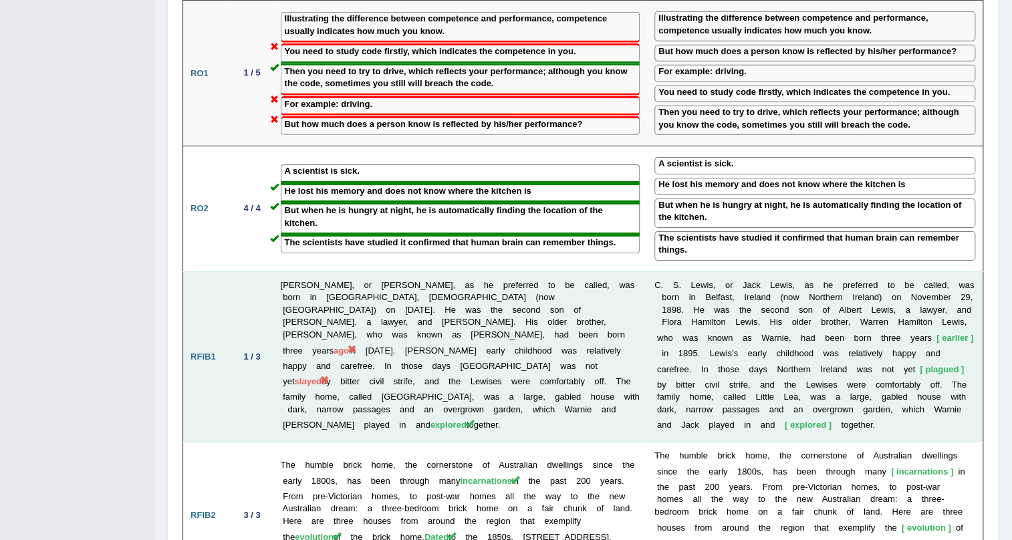
scroll to position [2309, 0]
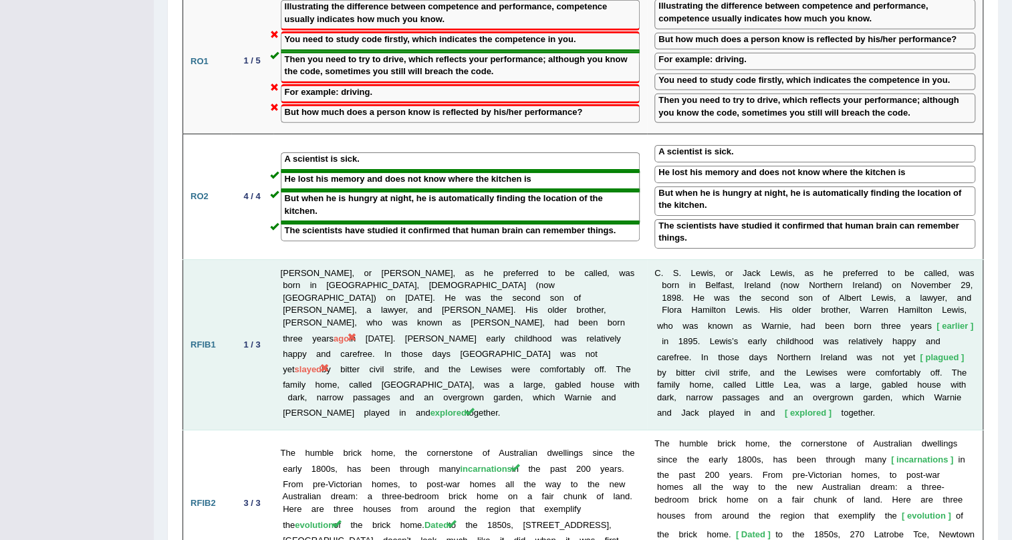
click at [321, 364] on span "slayed" at bounding box center [307, 369] width 27 height 10
click at [463, 259] on td "C. S. Lewis, or Jack Lewis, as he preferred to be called, was born in Belfast, …" at bounding box center [460, 344] width 374 height 171
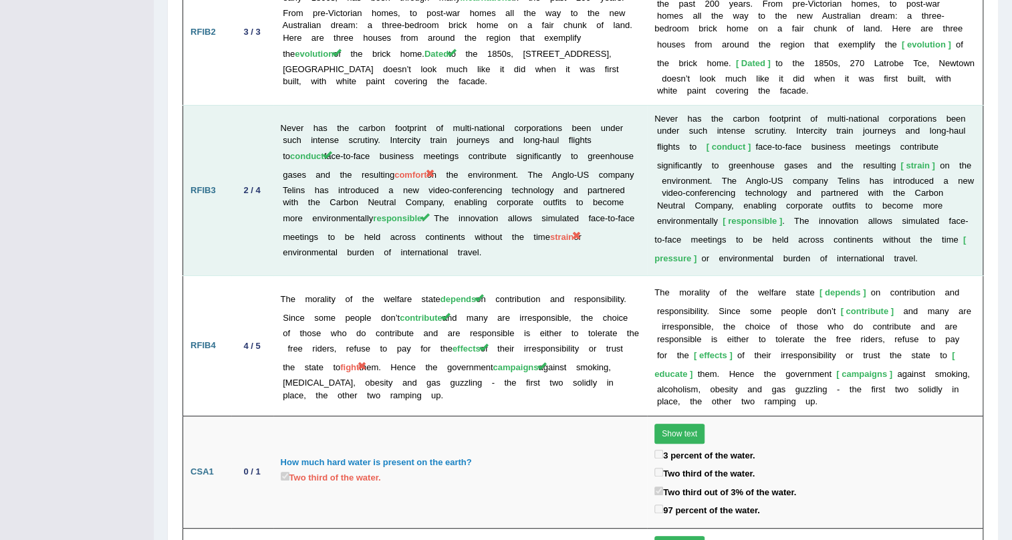
scroll to position [2780, 0]
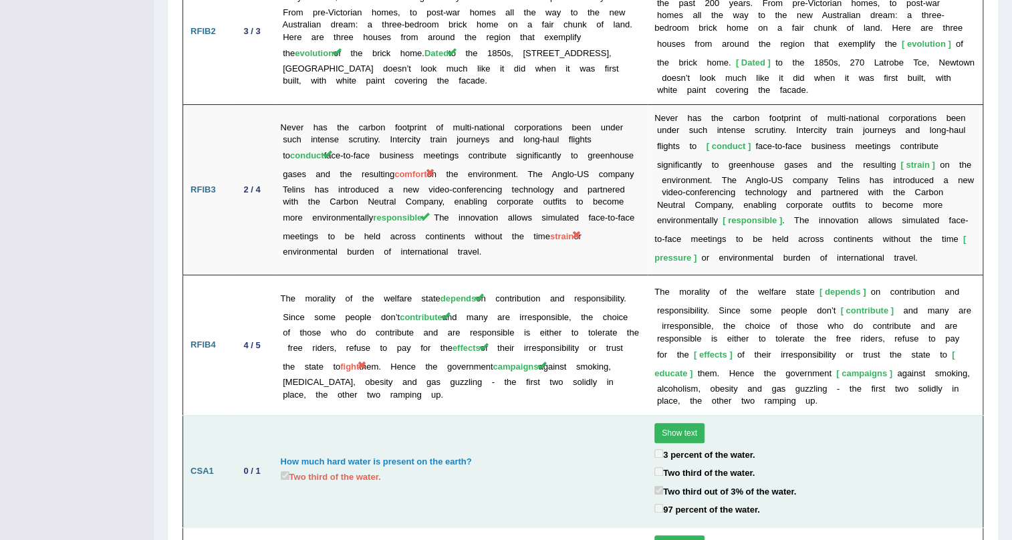
click at [309, 469] on label "Two third of the water." at bounding box center [331, 476] width 100 height 15
click at [311, 415] on td "How much hard water is present on the earth? Two third of the water." at bounding box center [460, 471] width 374 height 112
drag, startPoint x: 510, startPoint y: 346, endPoint x: 601, endPoint y: 279, distance: 112.4
click at [511, 415] on td "How much hard water is present on the earth? Two third of the water." at bounding box center [460, 471] width 374 height 112
click at [654, 423] on button "Show text" at bounding box center [679, 433] width 50 height 20
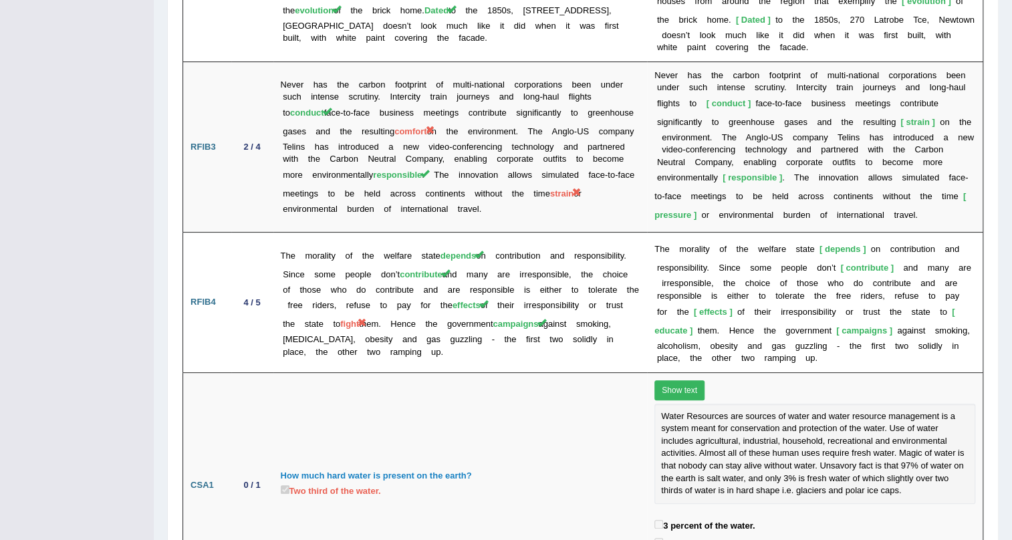
scroll to position [2894, 0]
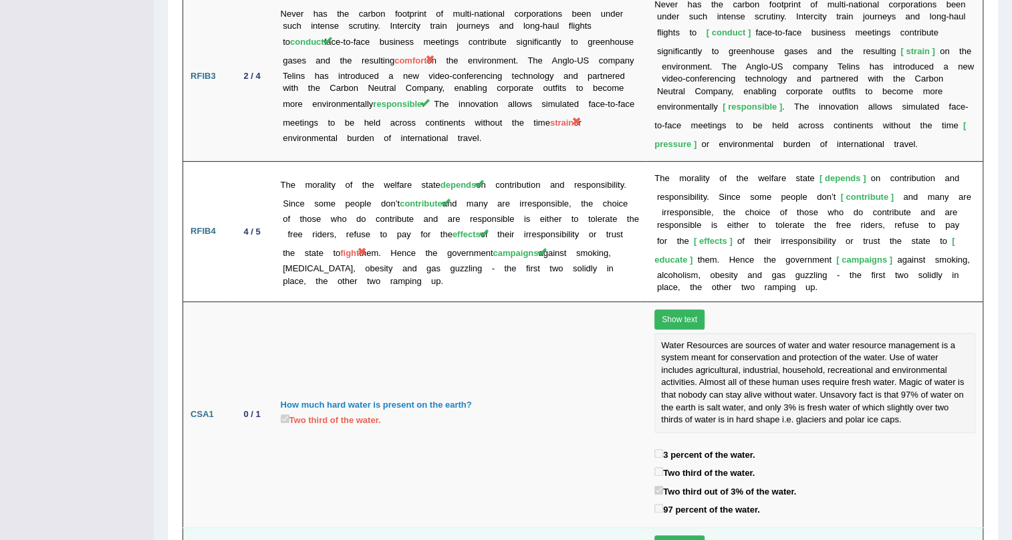
click at [660, 535] on button "Show text" at bounding box center [679, 545] width 50 height 20
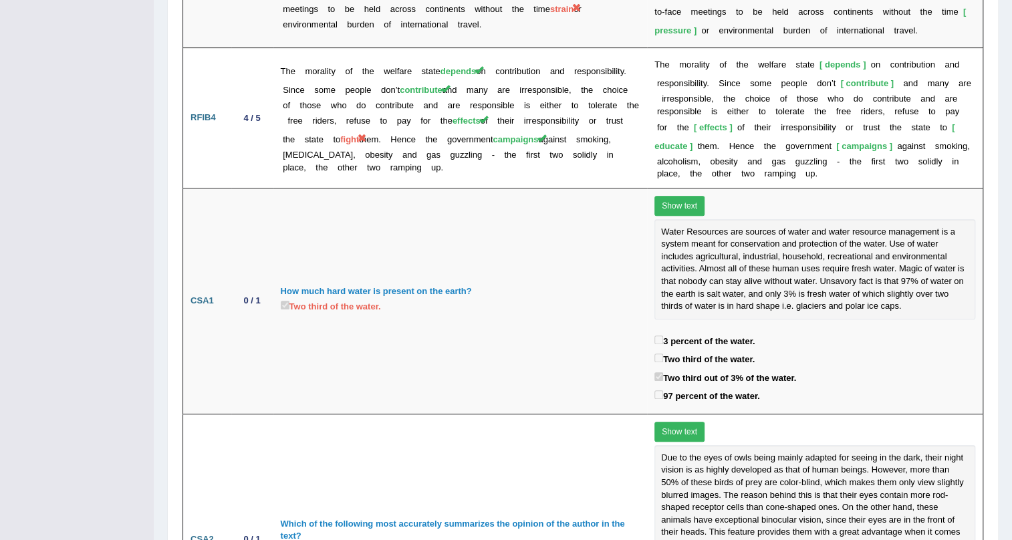
scroll to position [3020, 0]
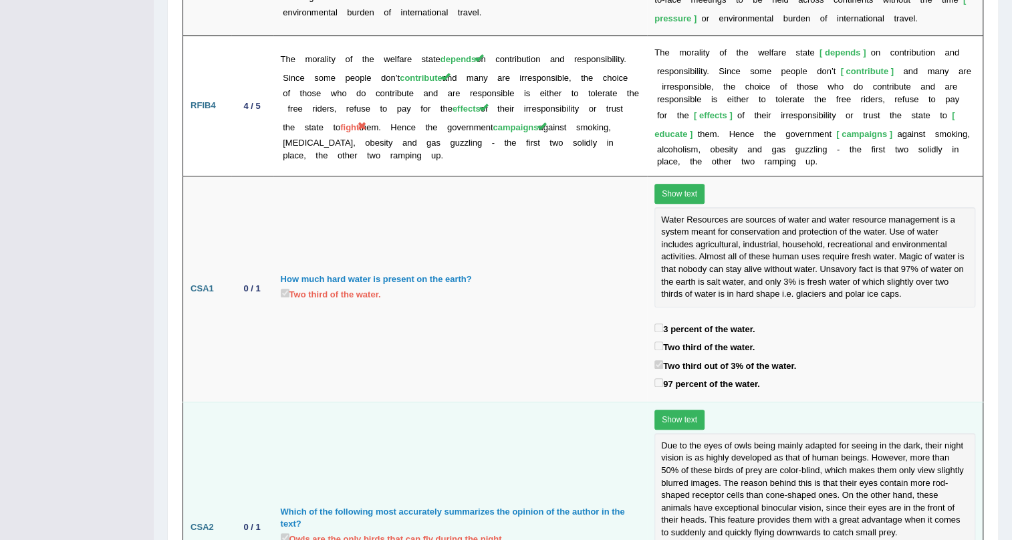
click at [311, 506] on div "Which of the following most accurately summarizes the opinion of the author in …" at bounding box center [461, 518] width 360 height 25
click at [319, 531] on label "Owls are the only birds that can fly during the night." at bounding box center [392, 538] width 223 height 15
click at [275, 402] on td "Which of the following most accurately summarizes the opinion of the author in …" at bounding box center [460, 527] width 374 height 251
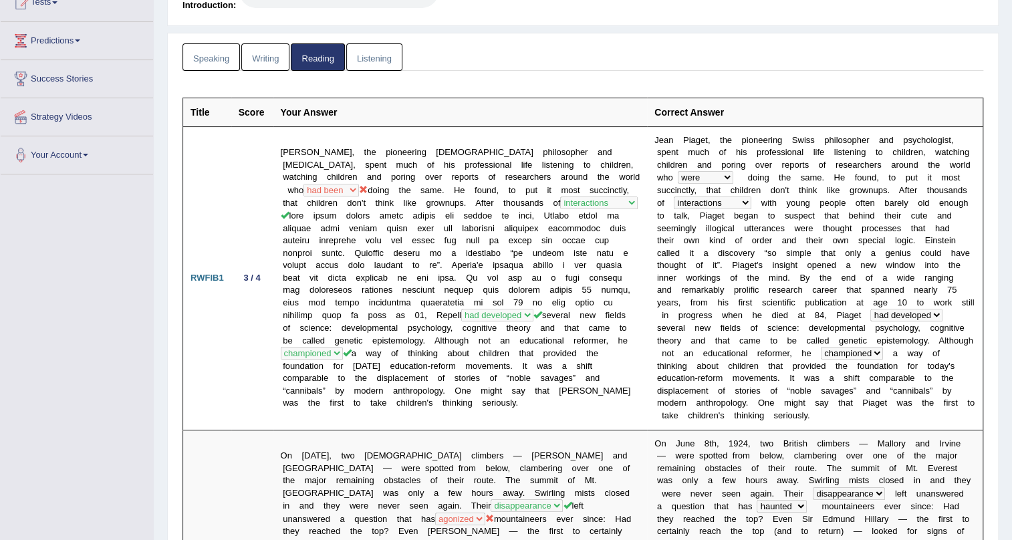
scroll to position [0, 0]
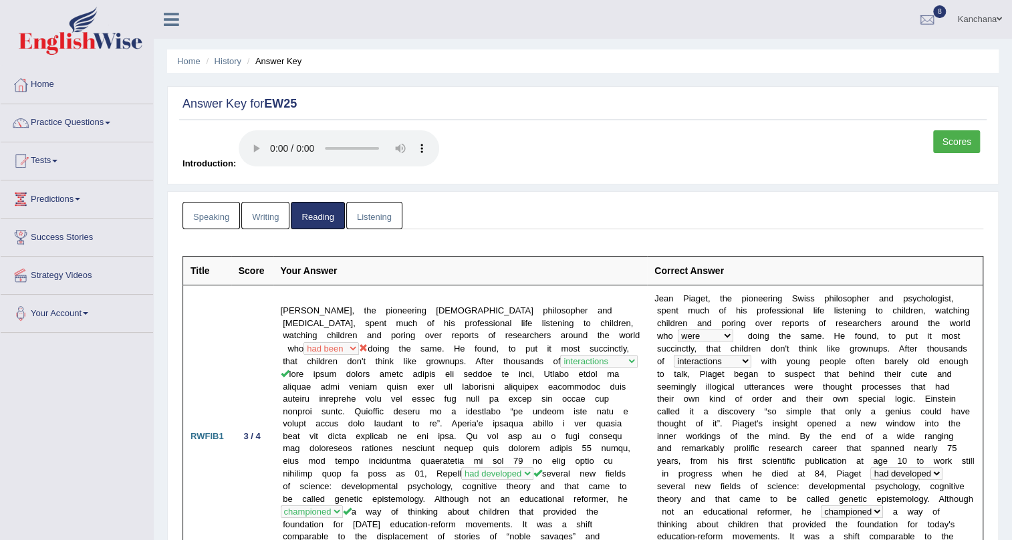
click at [373, 206] on link "Listening" at bounding box center [374, 215] width 56 height 27
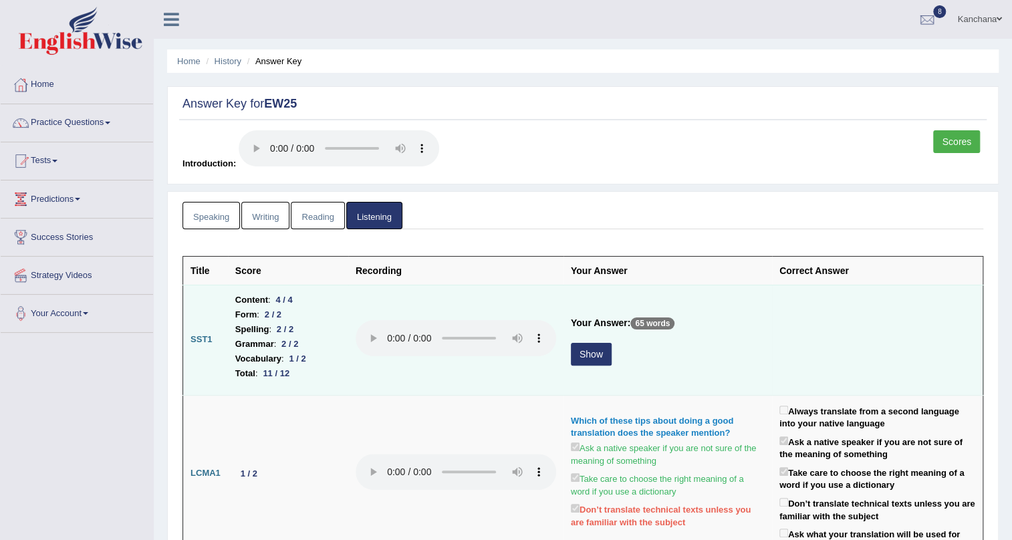
scroll to position [243, 0]
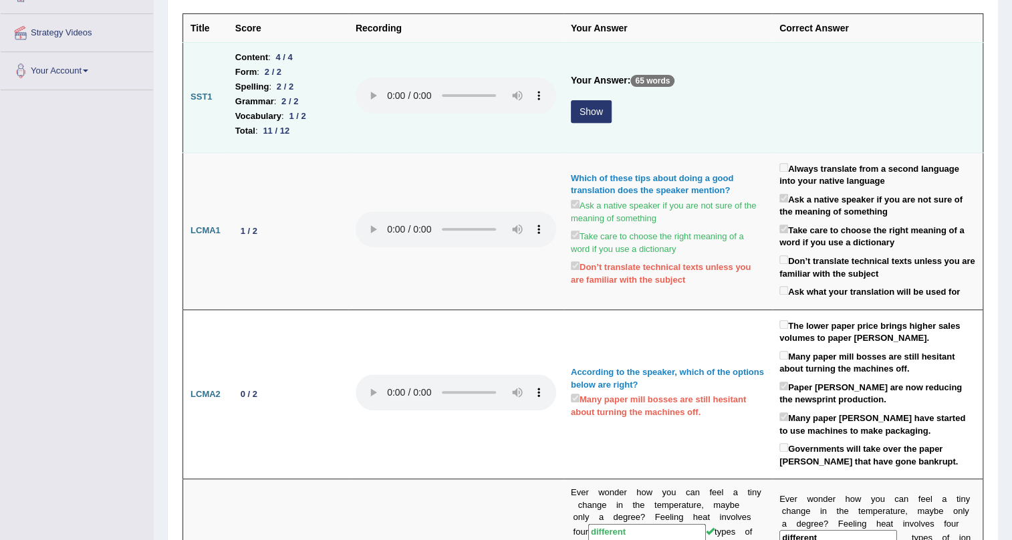
click at [598, 118] on button "Show" at bounding box center [591, 111] width 41 height 23
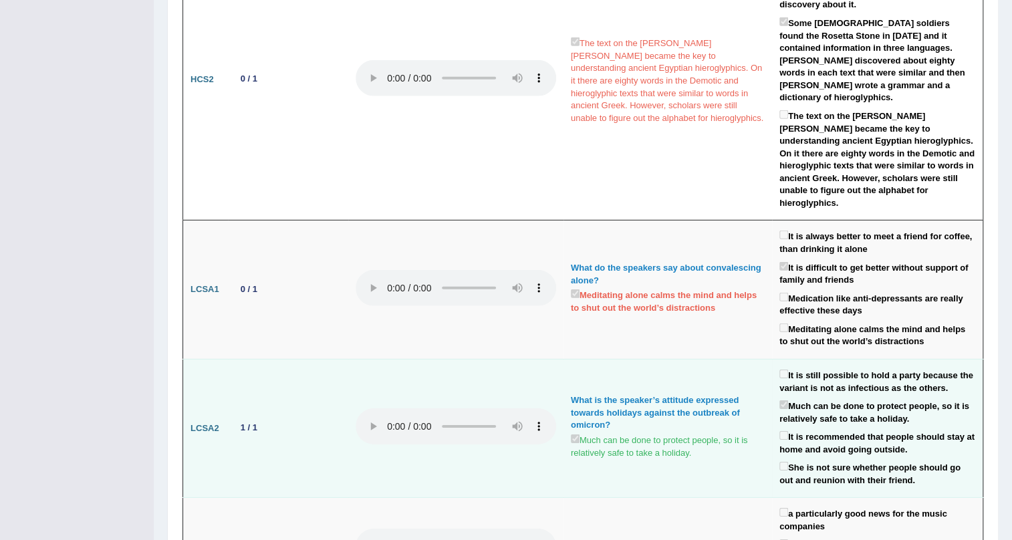
scroll to position [2187, 0]
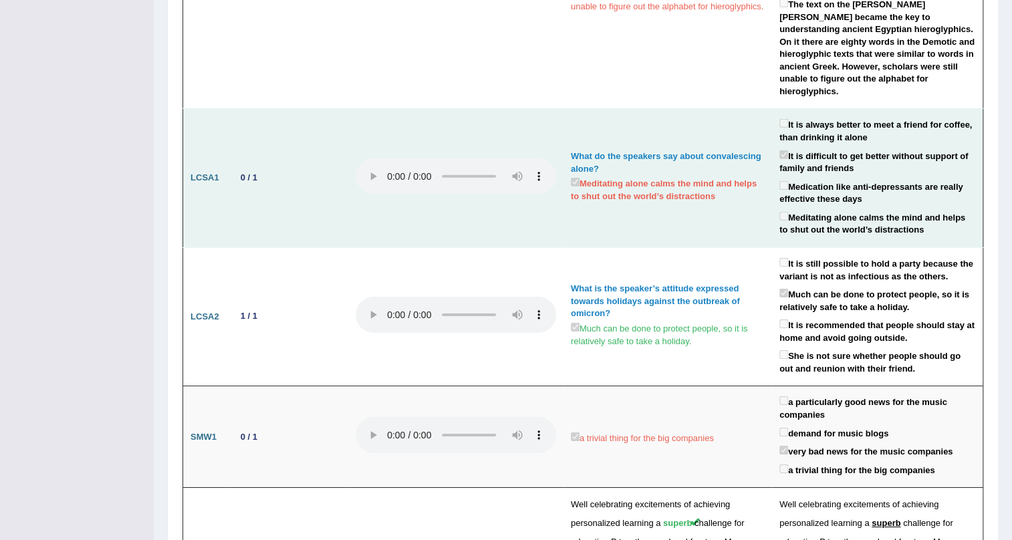
click at [794, 209] on label "Meditating alone calms the mind and helps to shut out the world’s distractions" at bounding box center [877, 222] width 196 height 27
click at [789, 209] on label "Meditating alone calms the mind and helps to shut out the world’s distractions" at bounding box center [877, 222] width 196 height 27
click at [761, 207] on td "What do the speakers say about convalescing alone? Meditating alone calms the m…" at bounding box center [667, 178] width 209 height 139
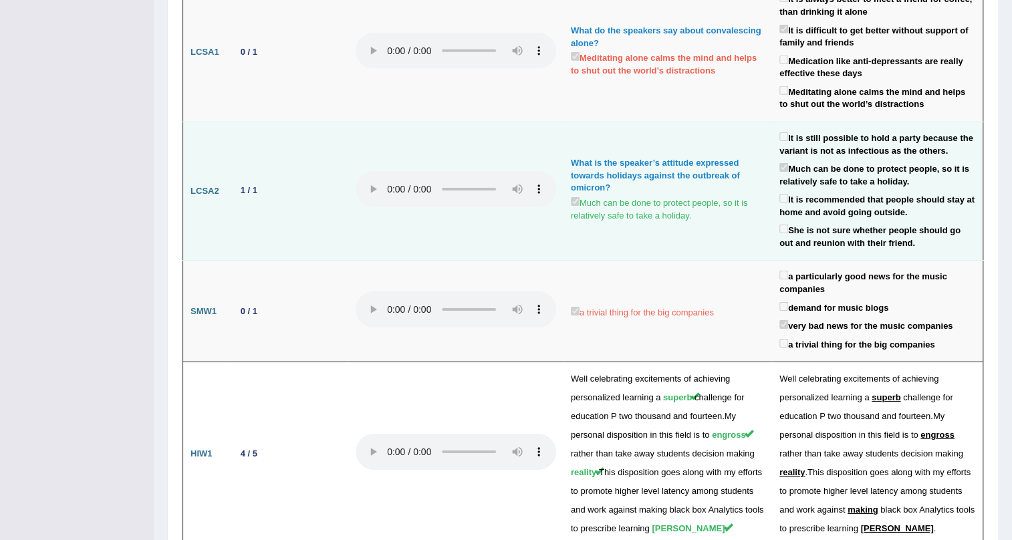
scroll to position [2309, 0]
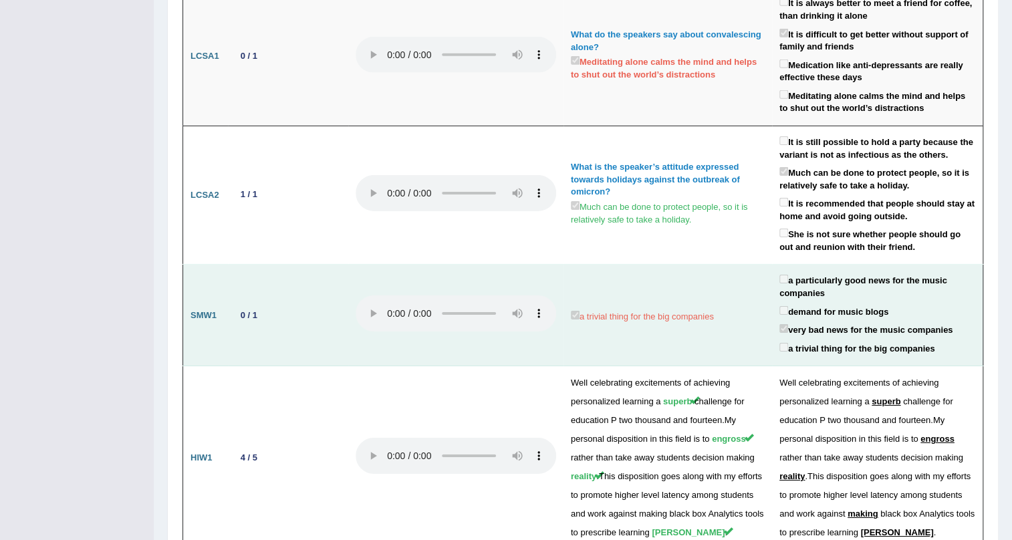
click at [696, 283] on td "a trivial thing for the big companies" at bounding box center [667, 316] width 209 height 102
click at [654, 303] on td "a trivial thing for the big companies" at bounding box center [667, 316] width 209 height 102
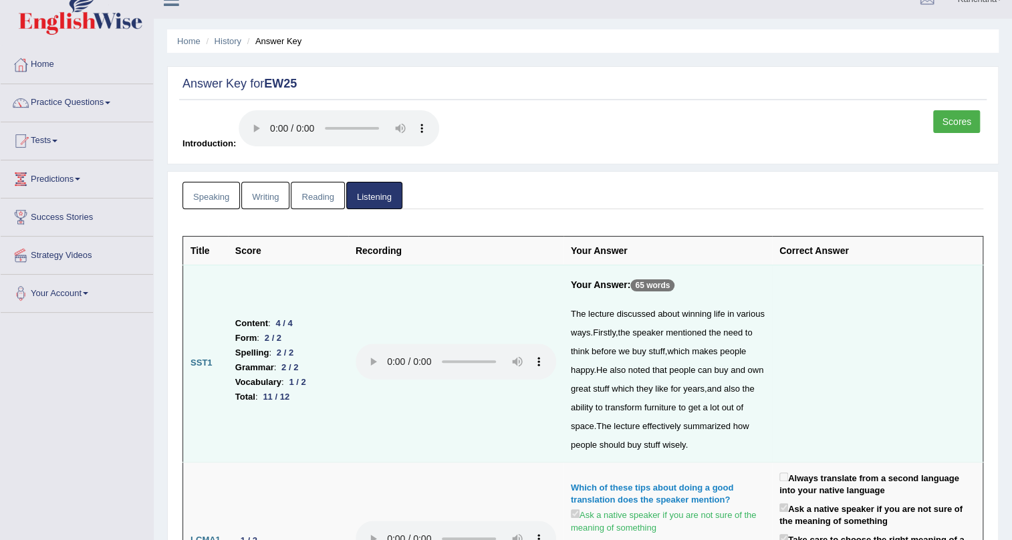
scroll to position [0, 0]
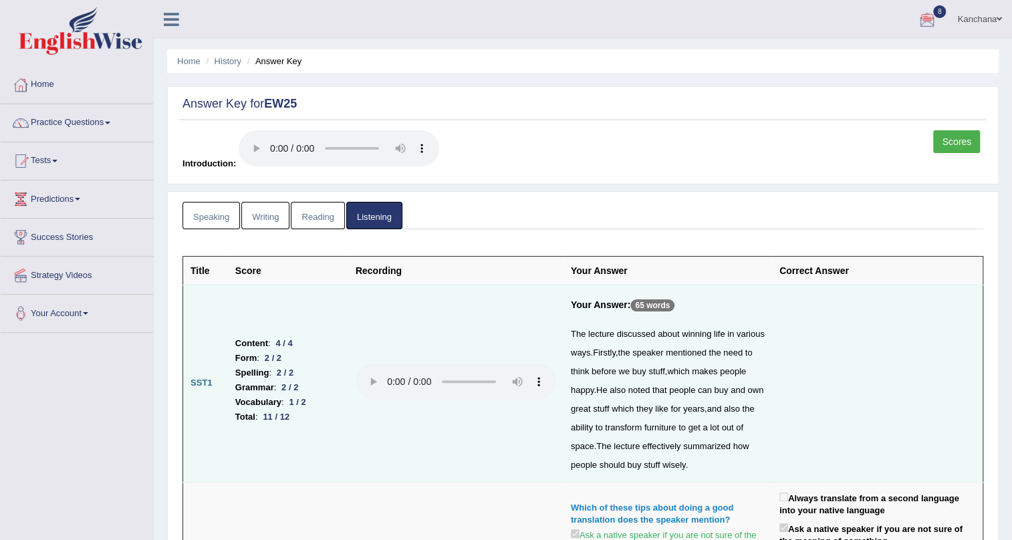
click at [205, 215] on link "Speaking" at bounding box center [210, 215] width 57 height 27
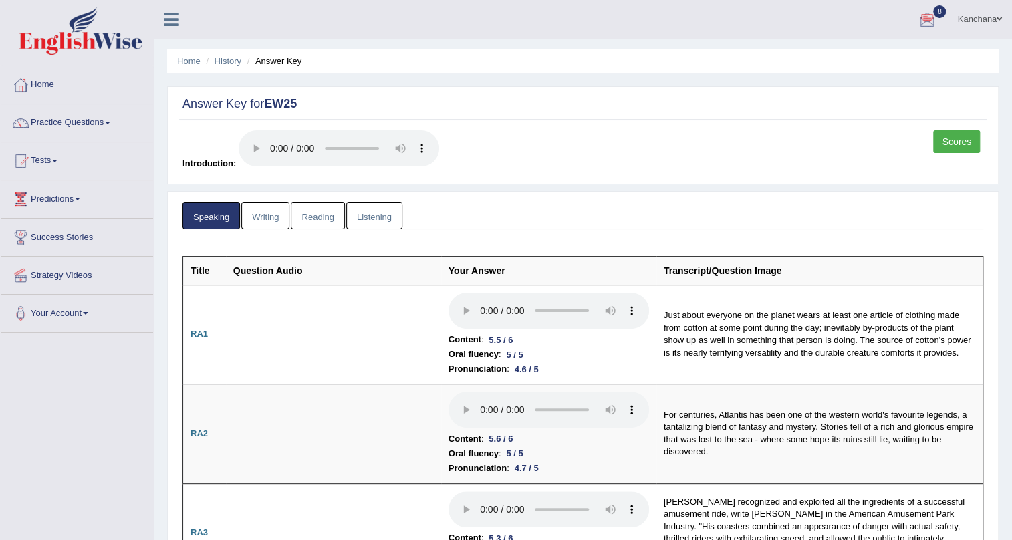
click at [277, 223] on link "Writing" at bounding box center [265, 215] width 48 height 27
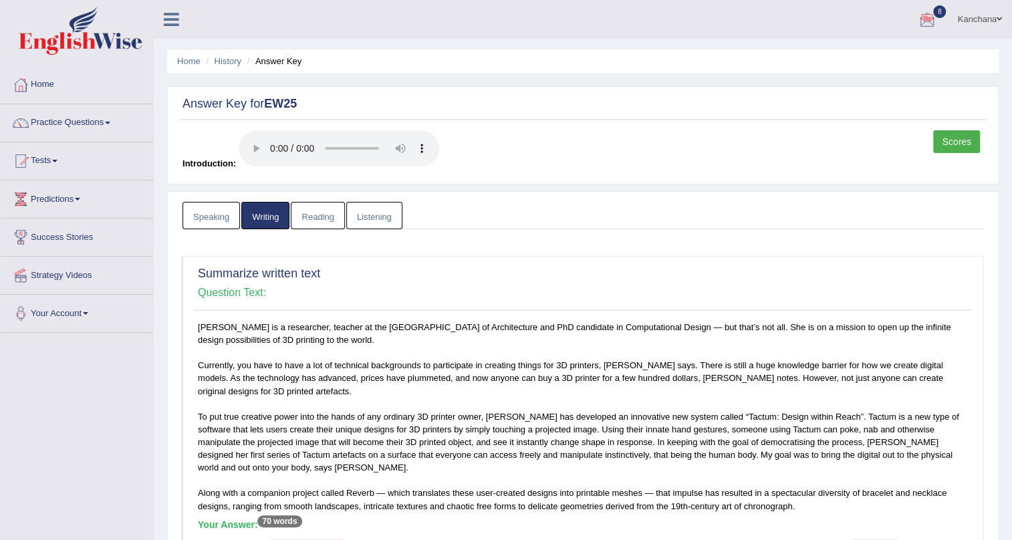
click at [319, 215] on link "Reading" at bounding box center [317, 215] width 53 height 27
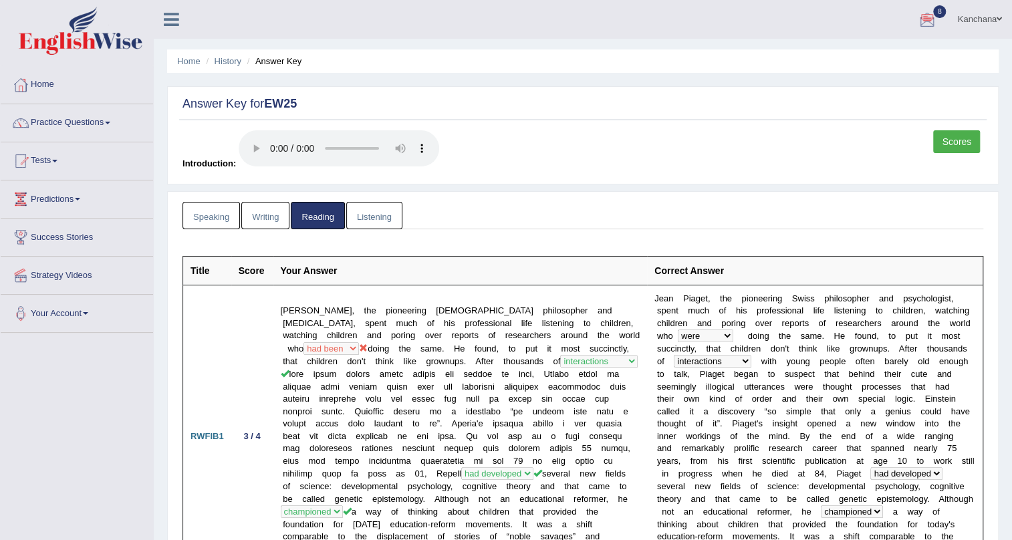
click at [356, 218] on link "Listening" at bounding box center [374, 215] width 56 height 27
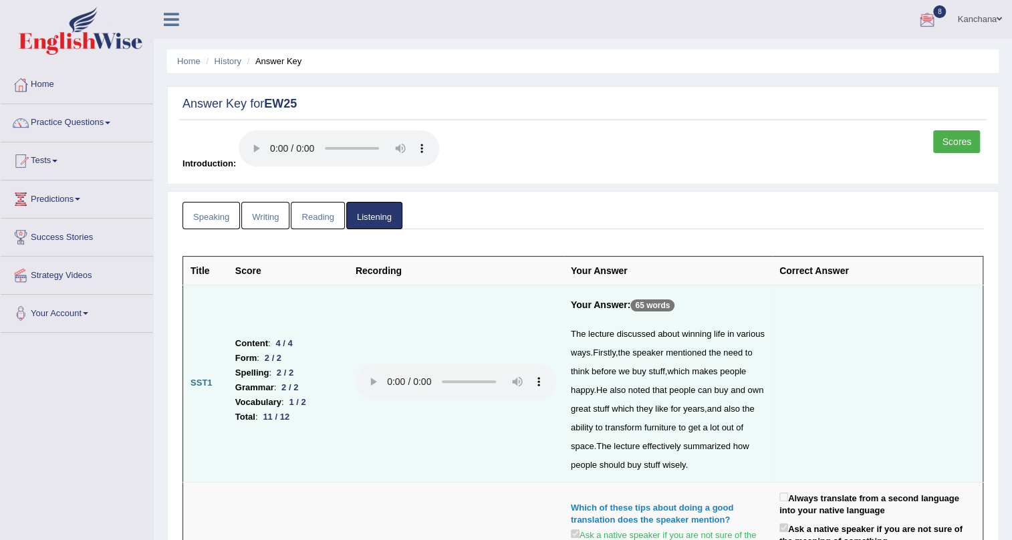
click at [215, 212] on link "Speaking" at bounding box center [210, 215] width 57 height 27
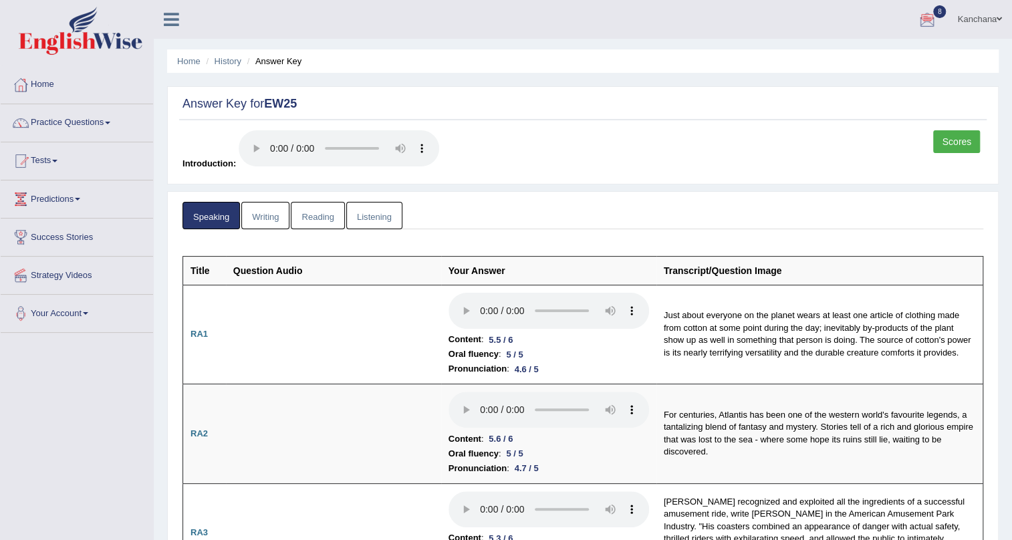
click at [948, 152] on link "Scores" at bounding box center [956, 141] width 47 height 23
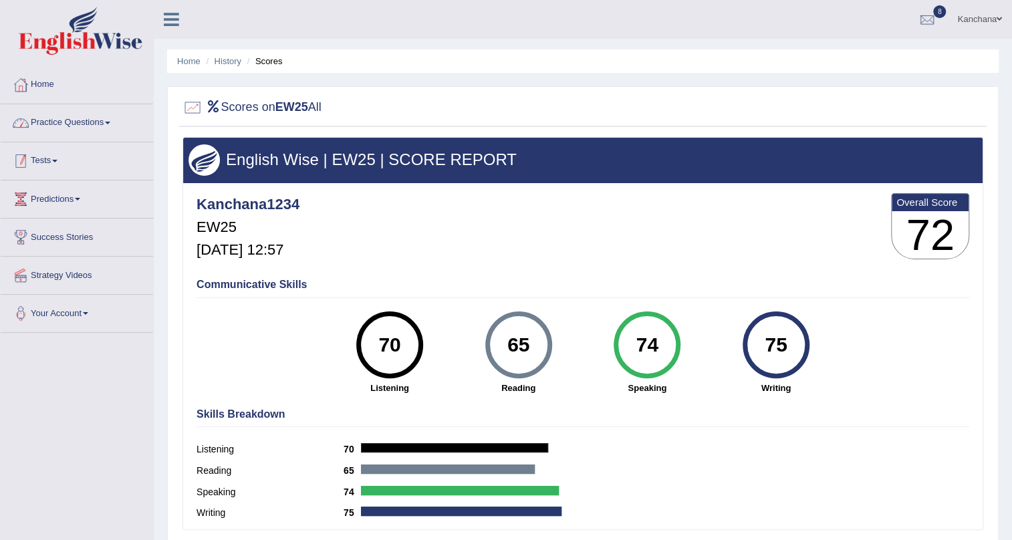
click at [91, 131] on link "Practice Questions" at bounding box center [77, 120] width 152 height 33
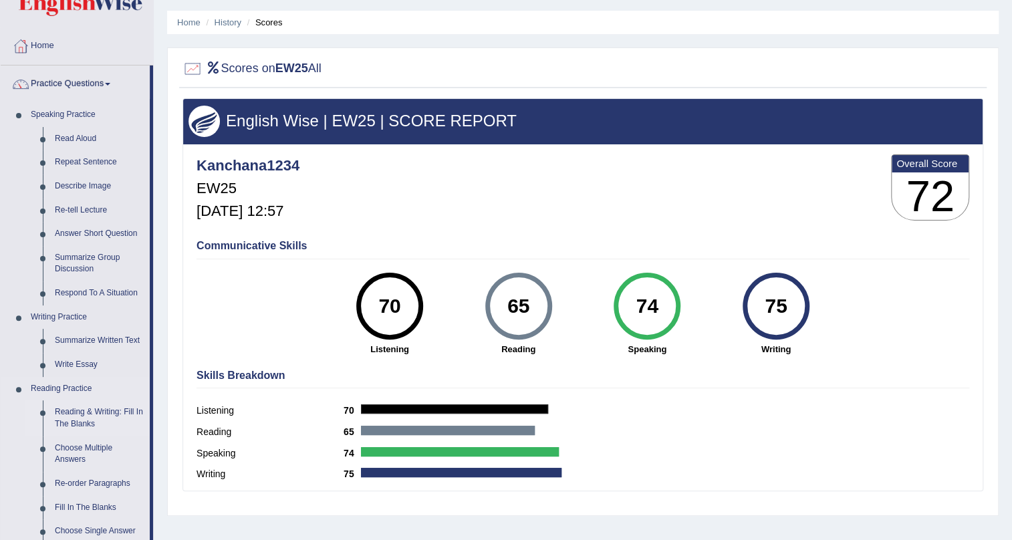
scroll to position [60, 0]
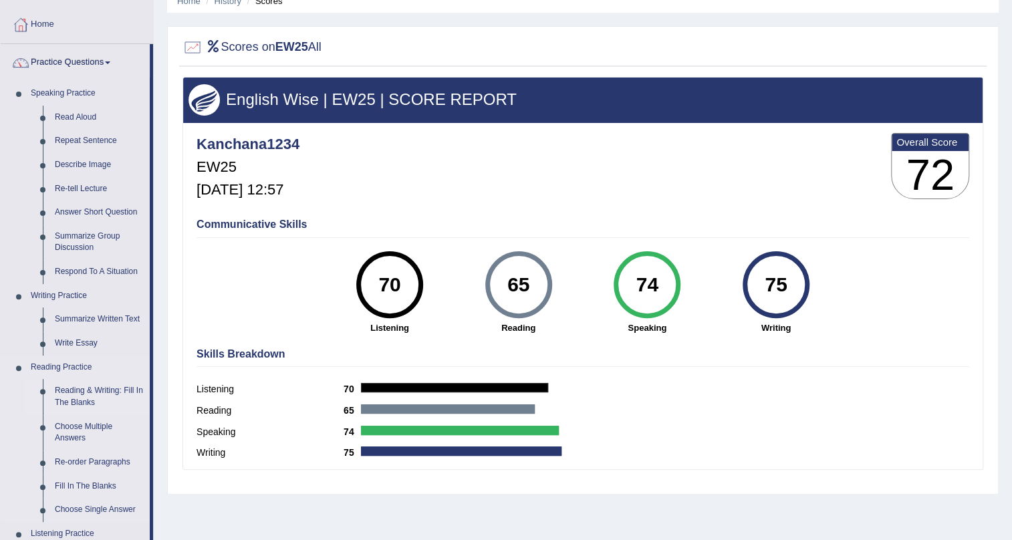
click at [74, 388] on link "Reading & Writing: Fill In The Blanks" at bounding box center [99, 396] width 101 height 35
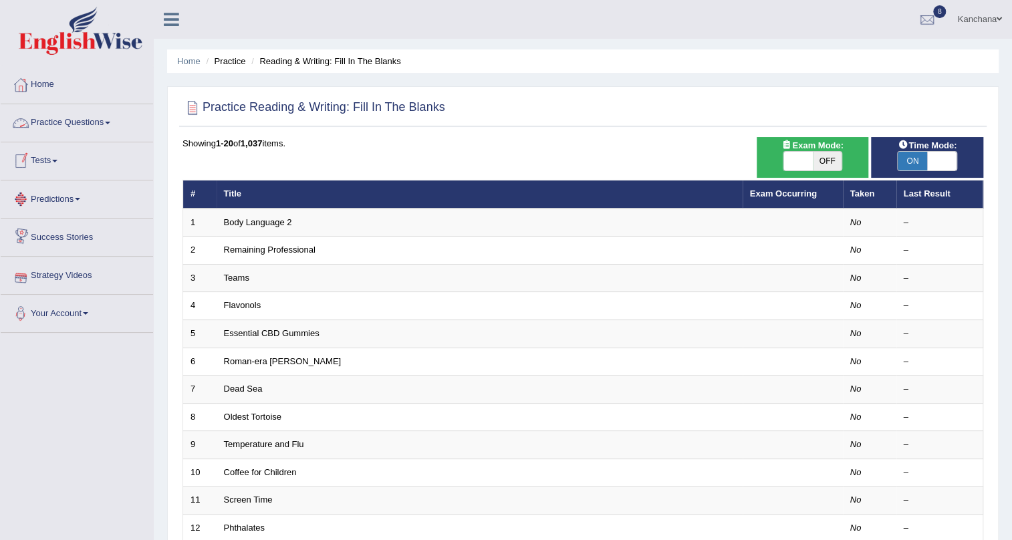
click at [40, 80] on link "Home" at bounding box center [77, 82] width 152 height 33
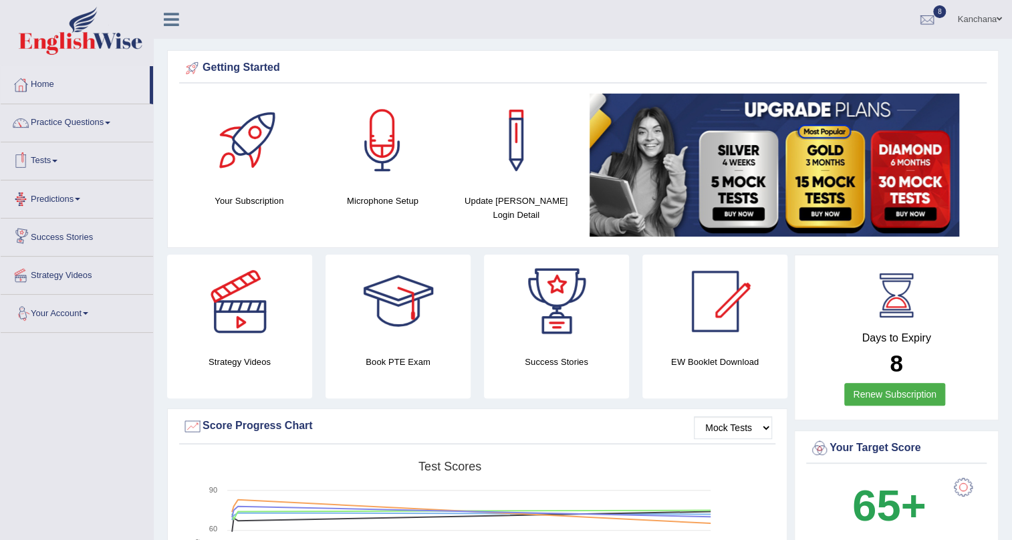
click at [45, 155] on link "Tests" at bounding box center [77, 158] width 152 height 33
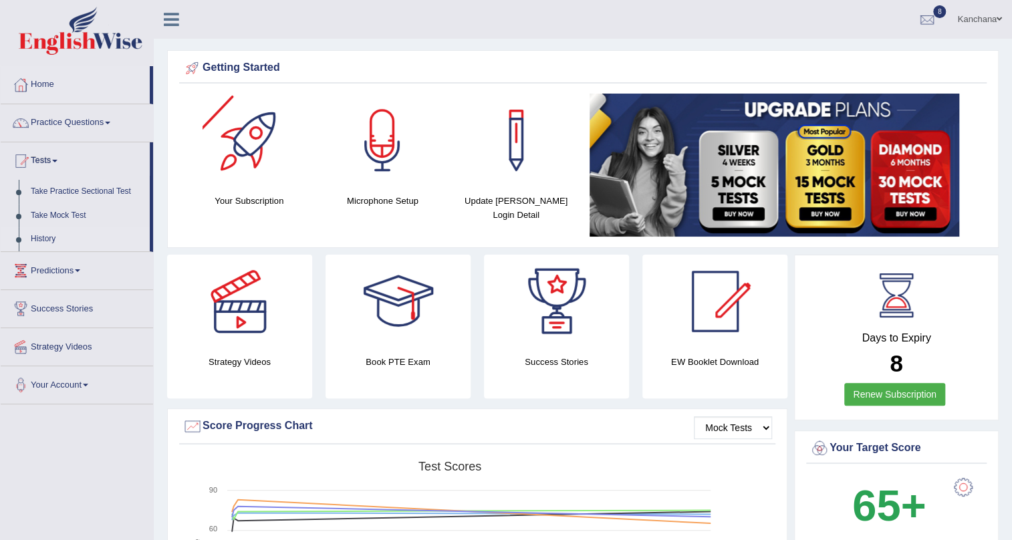
click at [41, 237] on link "History" at bounding box center [87, 239] width 125 height 24
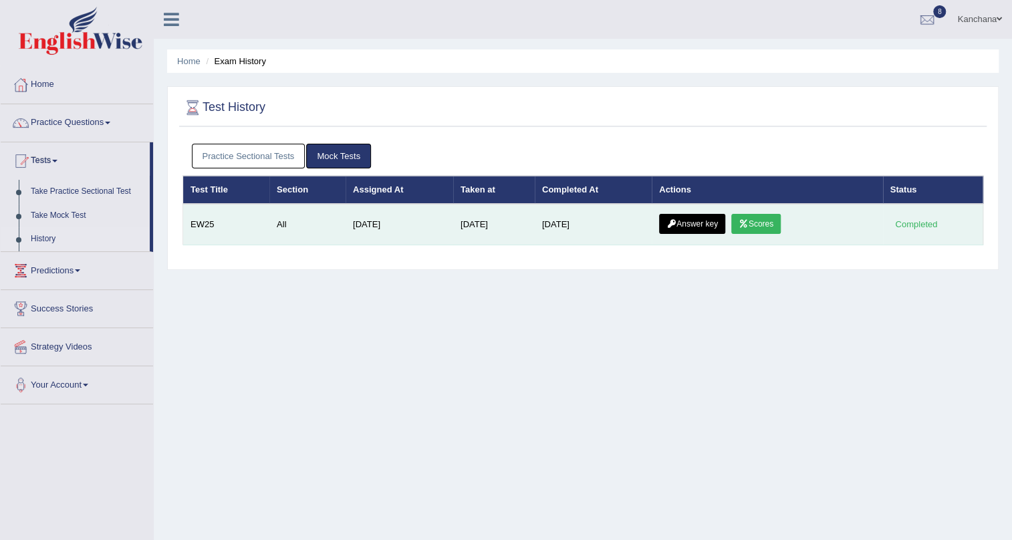
click at [769, 224] on link "Scores" at bounding box center [755, 224] width 49 height 20
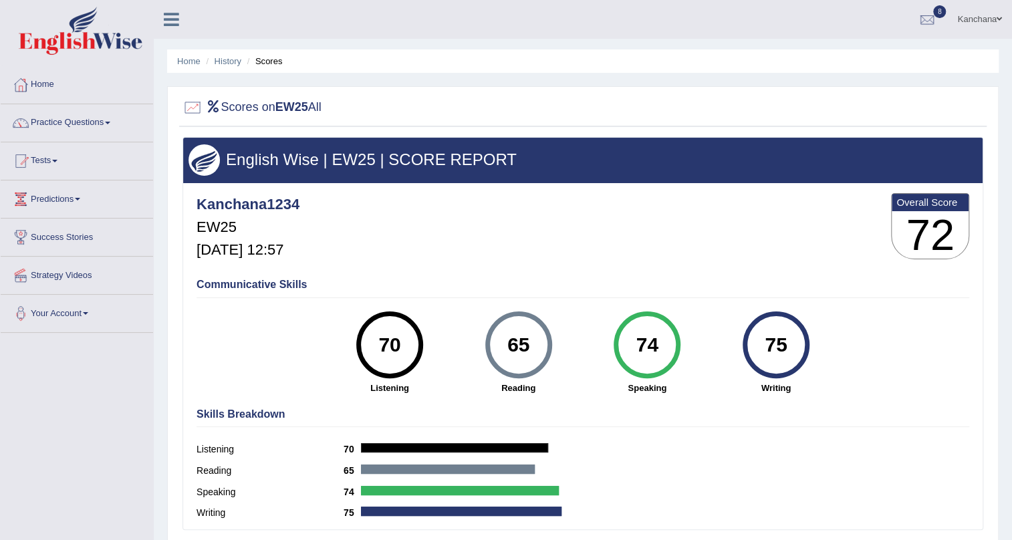
click at [35, 87] on link "Home" at bounding box center [77, 82] width 152 height 33
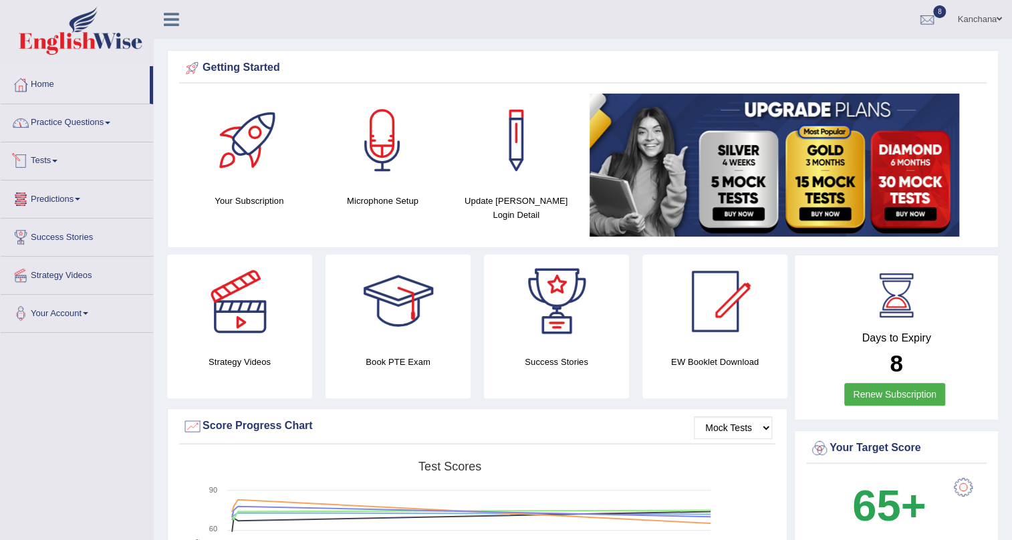
click at [54, 164] on link "Tests" at bounding box center [77, 158] width 152 height 33
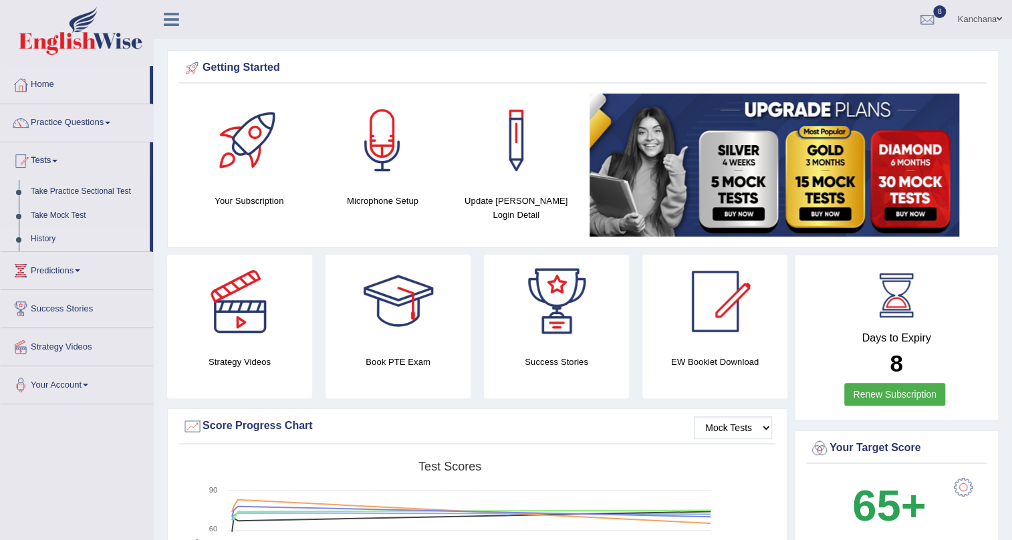
click at [27, 237] on link "History" at bounding box center [87, 239] width 125 height 24
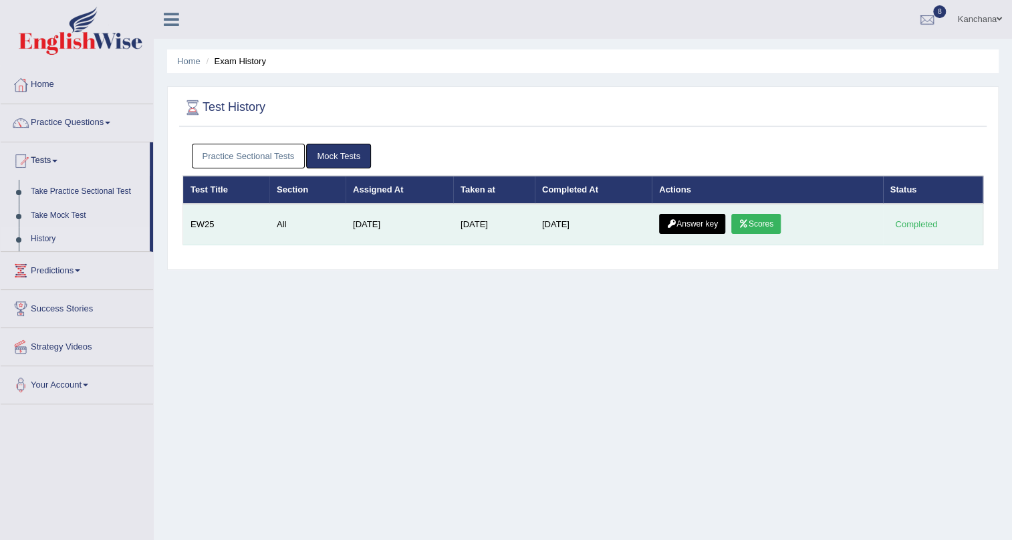
click at [767, 227] on link "Scores" at bounding box center [755, 224] width 49 height 20
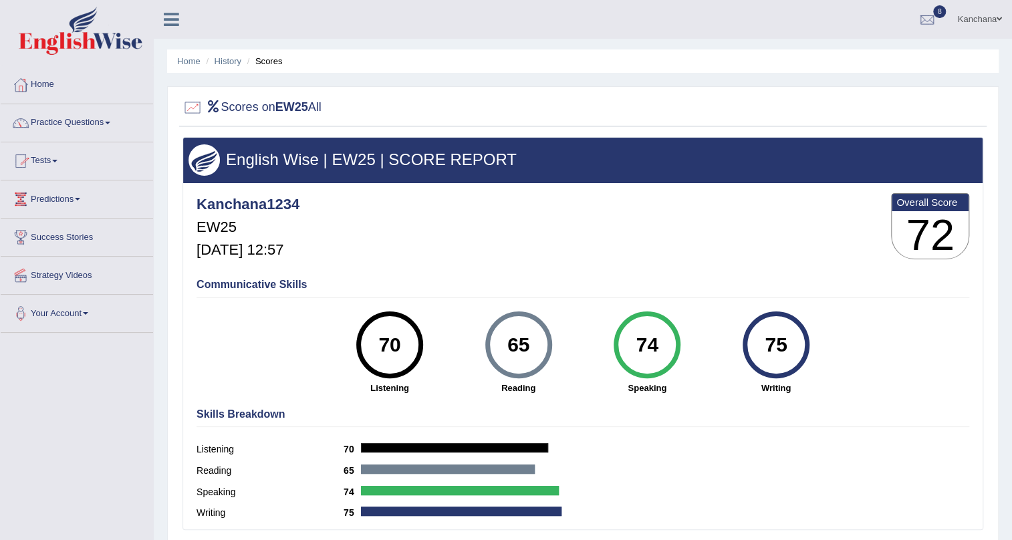
click at [63, 130] on link "Practice Questions" at bounding box center [77, 120] width 152 height 33
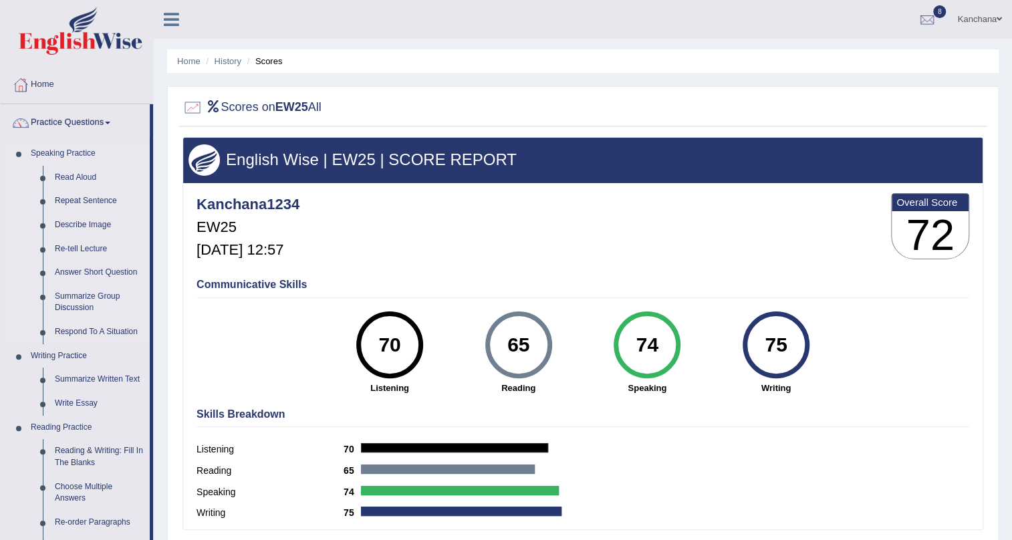
click at [81, 176] on link "Read Aloud" at bounding box center [99, 178] width 101 height 24
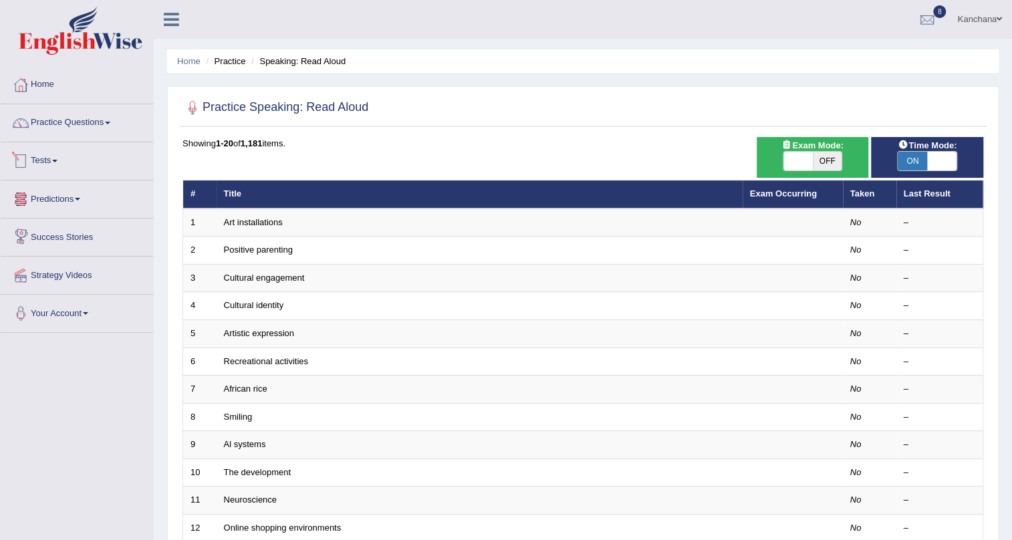
click at [47, 166] on link "Tests" at bounding box center [77, 158] width 152 height 33
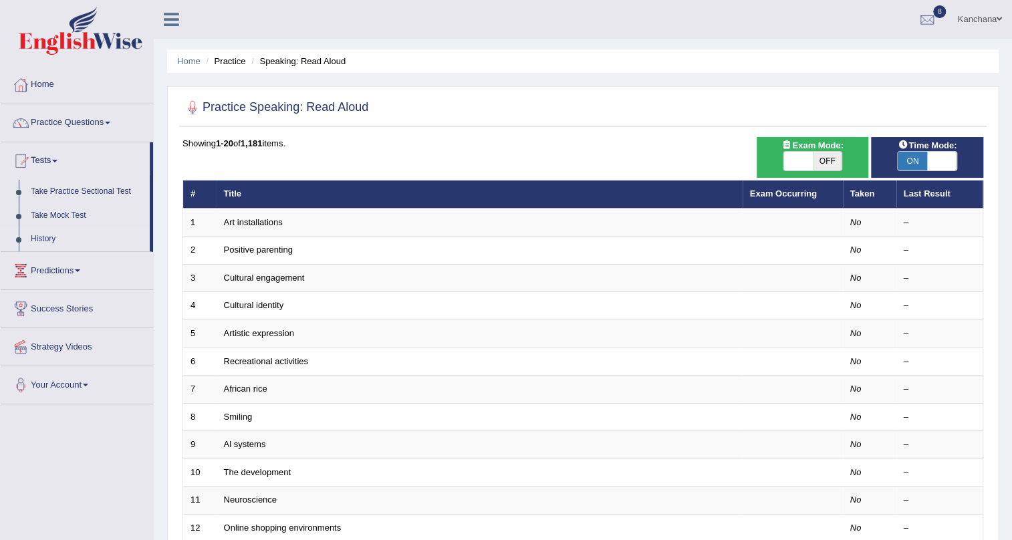
click at [60, 235] on link "History" at bounding box center [87, 239] width 125 height 24
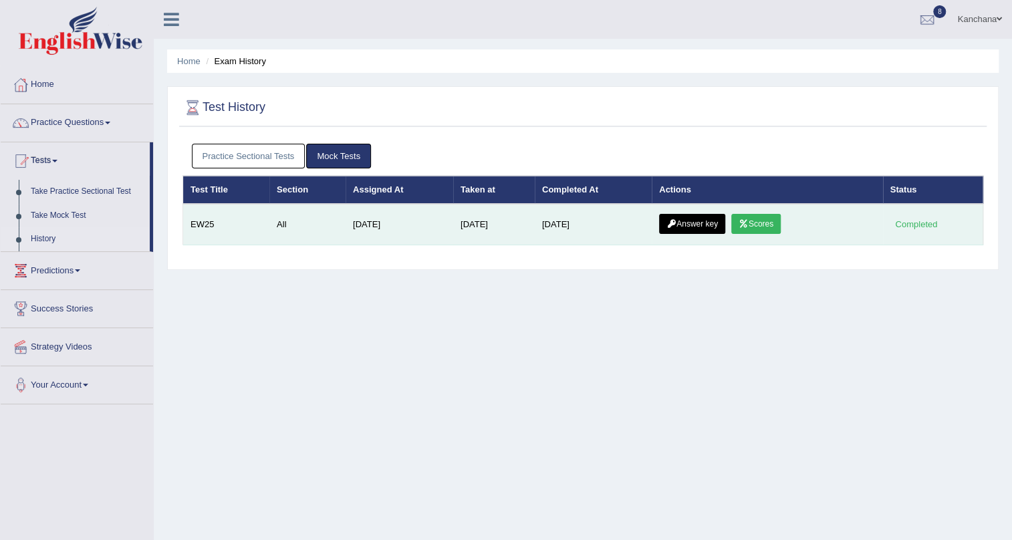
click at [673, 229] on link "Answer key" at bounding box center [692, 224] width 66 height 20
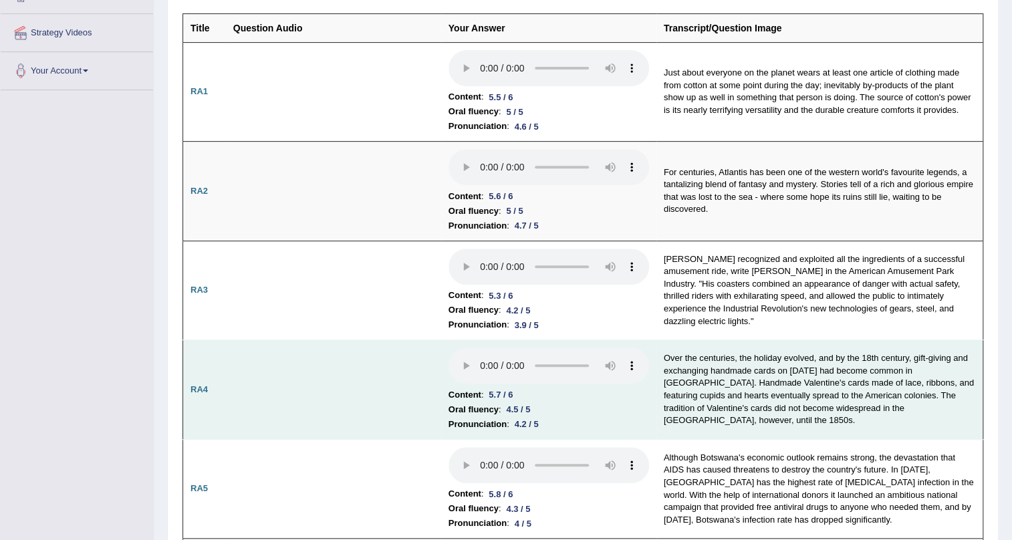
scroll to position [303, 0]
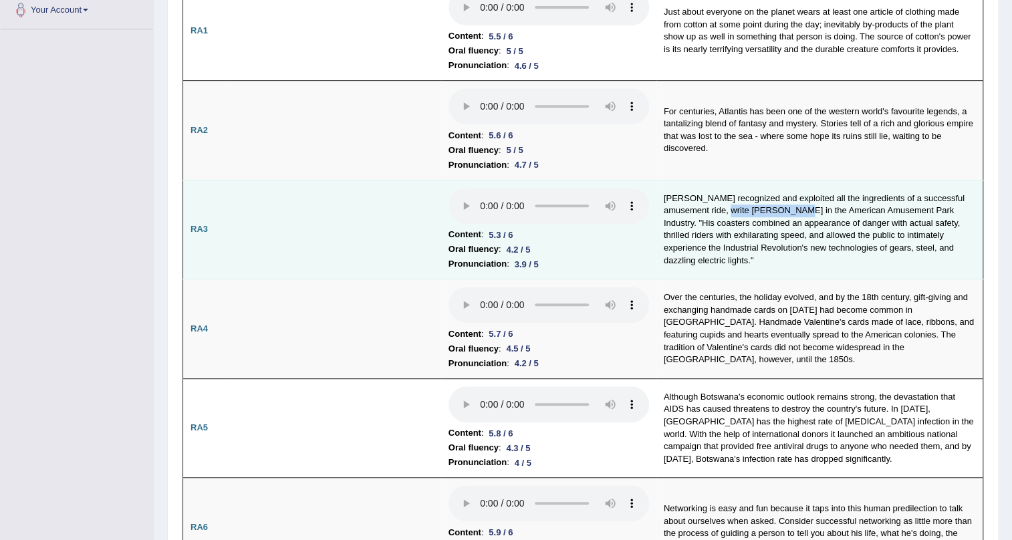
drag, startPoint x: 748, startPoint y: 208, endPoint x: 815, endPoint y: 207, distance: 66.8
click at [815, 207] on td "Thompson recognized and exploited all the ingredients of a successful amusement…" at bounding box center [819, 230] width 327 height 100
click at [764, 239] on td "Thompson recognized and exploited all the ingredients of a successful amusement…" at bounding box center [819, 230] width 327 height 100
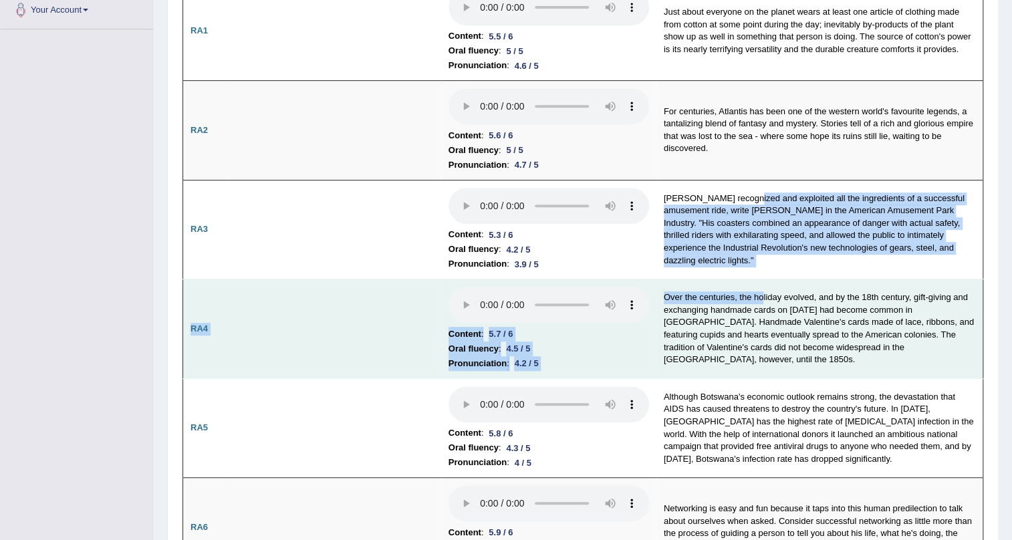
drag, startPoint x: 753, startPoint y: 194, endPoint x: 765, endPoint y: 280, distance: 86.4
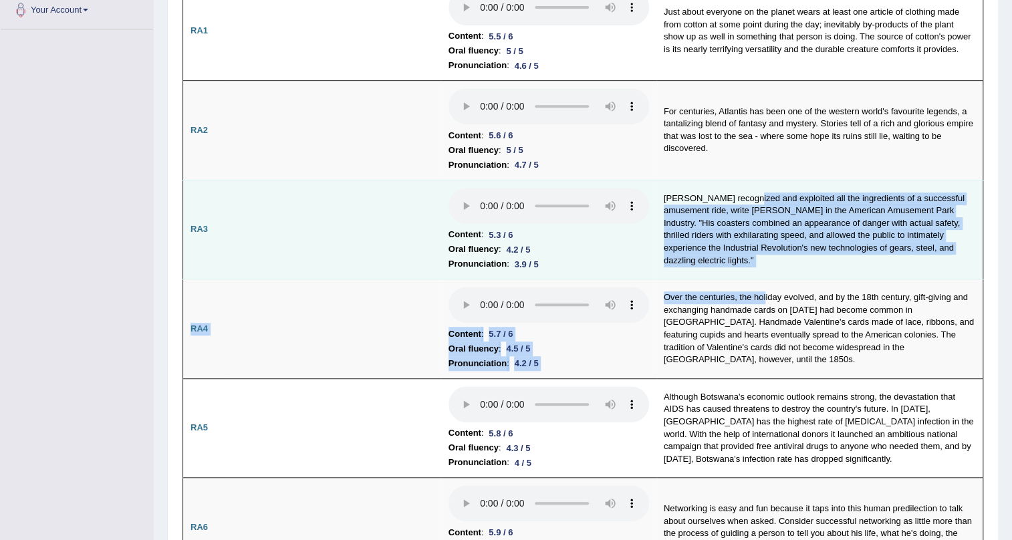
click at [829, 252] on td "Thompson recognized and exploited all the ingredients of a successful amusement…" at bounding box center [819, 230] width 327 height 100
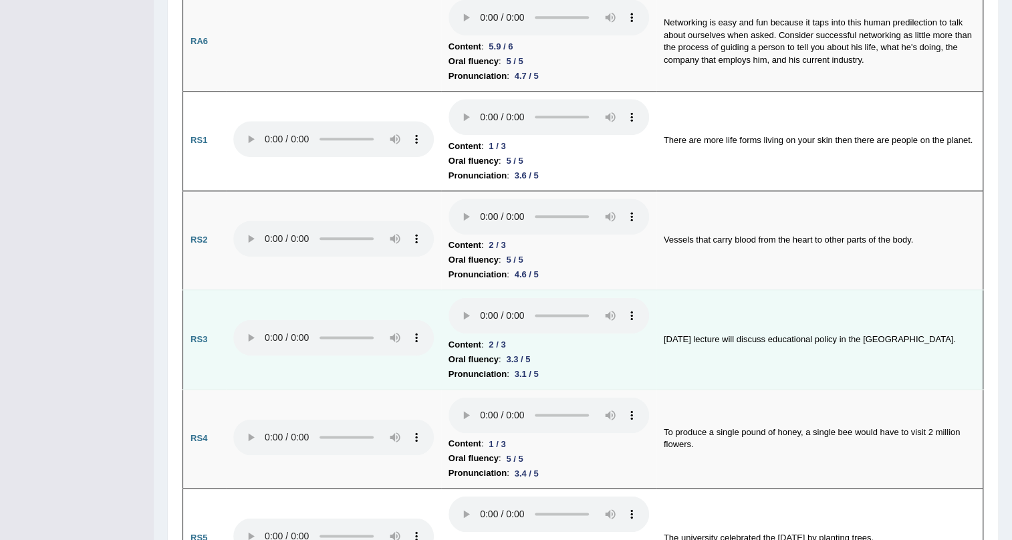
scroll to position [850, 0]
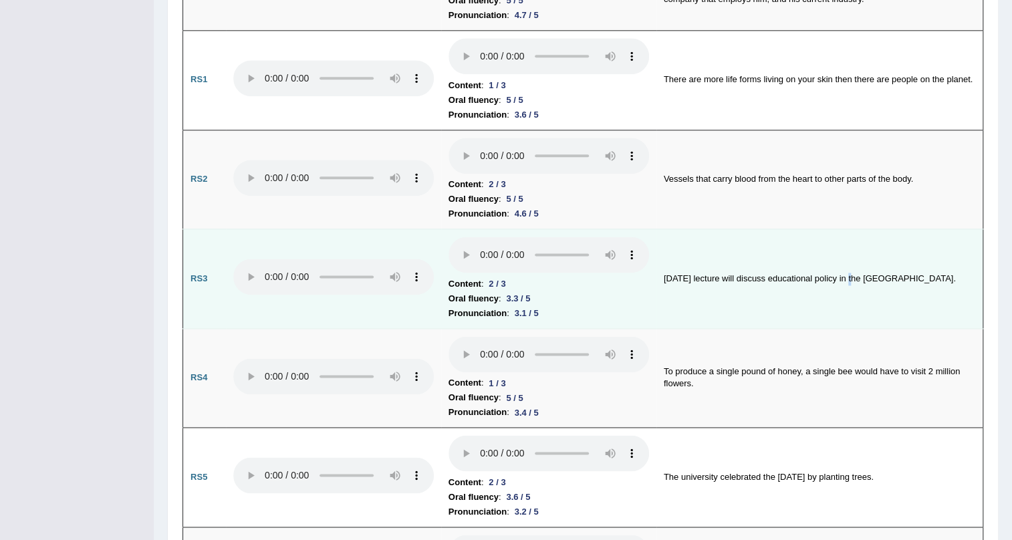
click at [852, 275] on td "Tomorrow’s lecture will discuss educational policy in the United States." at bounding box center [819, 279] width 327 height 100
click at [480, 279] on b "Content" at bounding box center [464, 284] width 33 height 15
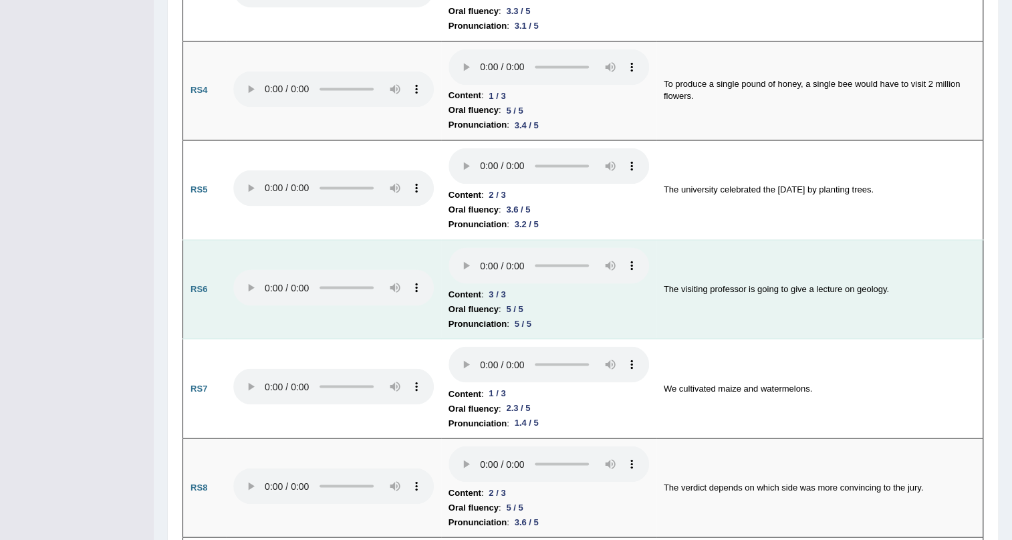
scroll to position [1154, 0]
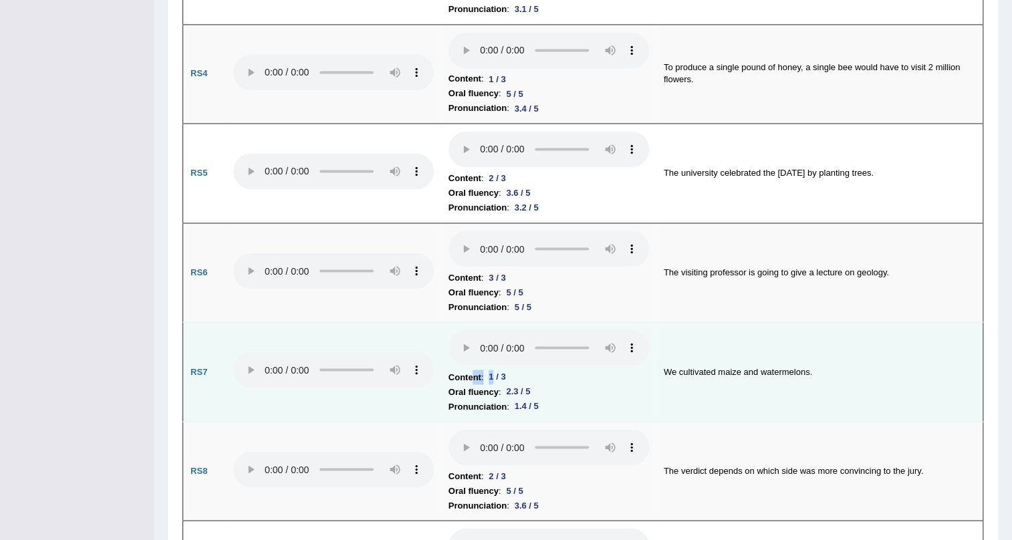
drag, startPoint x: 495, startPoint y: 368, endPoint x: 475, endPoint y: 370, distance: 20.2
click at [475, 370] on li "Content : 1 / 3" at bounding box center [548, 377] width 201 height 15
click at [685, 370] on td "We cultivated maize and watermelons." at bounding box center [819, 372] width 327 height 100
click at [481, 370] on li "Content : 1 / 3" at bounding box center [548, 377] width 201 height 15
drag, startPoint x: 499, startPoint y: 367, endPoint x: 483, endPoint y: 370, distance: 16.3
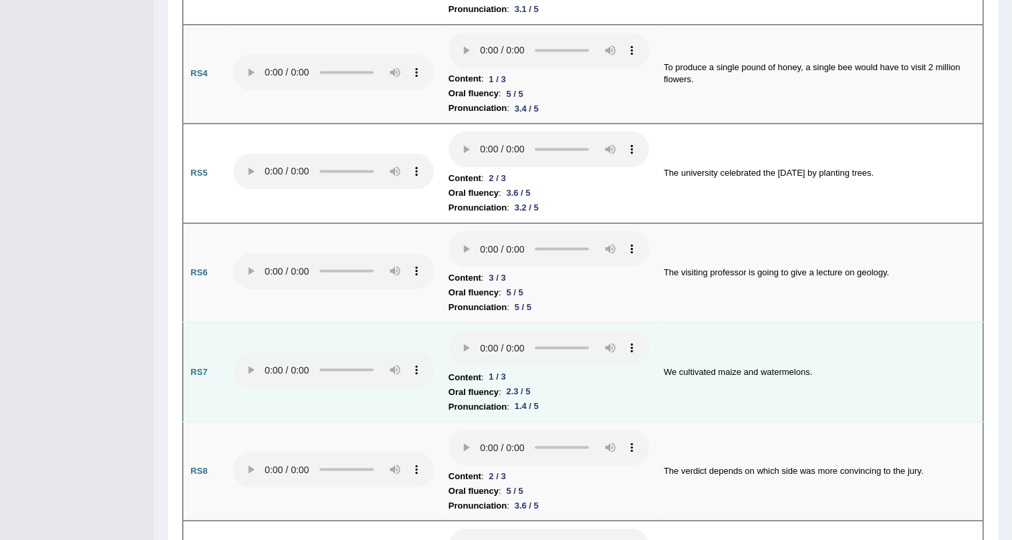
click at [483, 370] on li "Content : 1 / 3" at bounding box center [548, 377] width 201 height 15
click at [521, 370] on li "Content : 1 / 3" at bounding box center [548, 377] width 201 height 15
click at [537, 399] on div "1.4 / 5" at bounding box center [526, 406] width 35 height 14
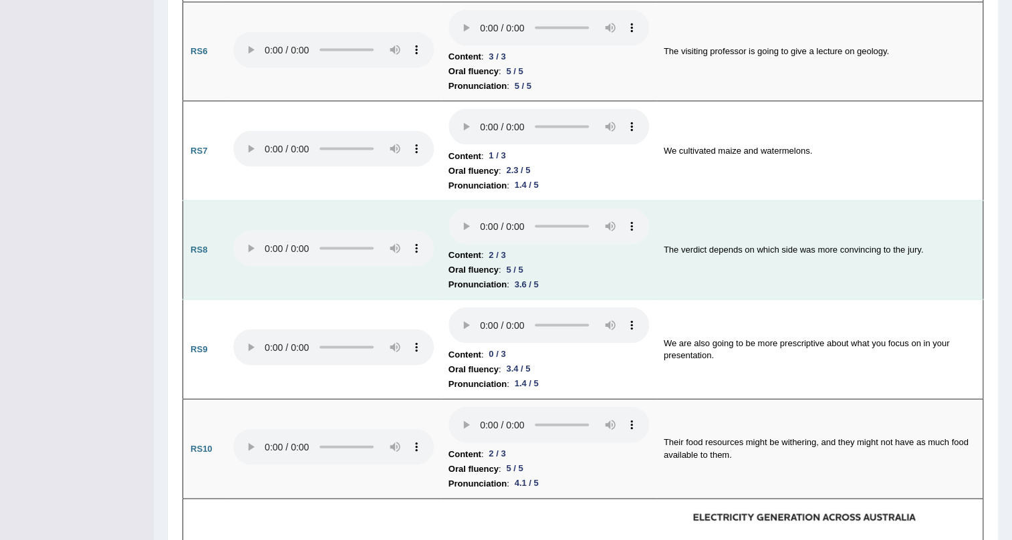
scroll to position [1397, 0]
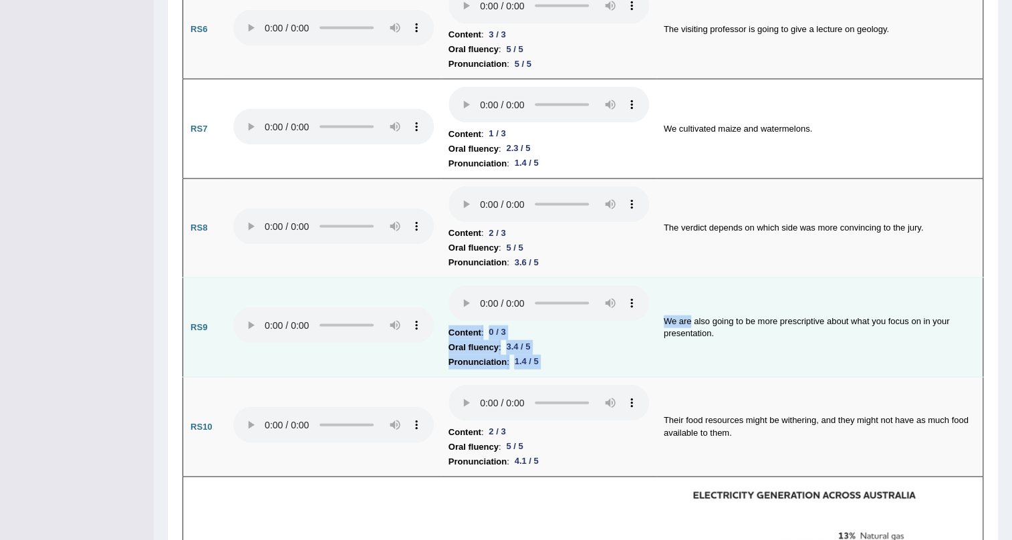
drag, startPoint x: 691, startPoint y: 312, endPoint x: 648, endPoint y: 307, distance: 43.8
click at [648, 307] on tr "RS9 Content : 0 / 3 Oral fluency : 3.4 / 5 Pronunciation : 1.4 / 5 We are also …" at bounding box center [583, 328] width 800 height 100
drag, startPoint x: 876, startPoint y: 315, endPoint x: 916, endPoint y: 317, distance: 40.2
click at [916, 317] on td "We are also going to be more prescriptive about what you focus on in your prese…" at bounding box center [819, 328] width 327 height 100
drag, startPoint x: 678, startPoint y: 321, endPoint x: 731, endPoint y: 321, distance: 53.5
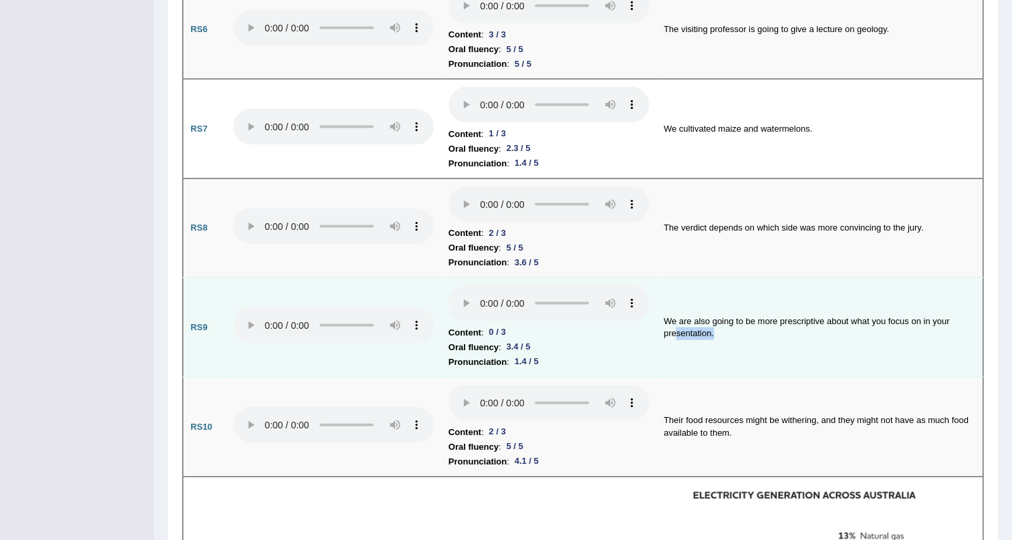
click at [731, 321] on td "We are also going to be more prescriptive about what you focus on in your prese…" at bounding box center [819, 328] width 327 height 100
click at [733, 361] on td "We are also going to be more prescriptive about what you focus on in your prese…" at bounding box center [819, 328] width 327 height 100
drag, startPoint x: 664, startPoint y: 310, endPoint x: 881, endPoint y: 305, distance: 216.6
click at [881, 305] on td "We are also going to be more prescriptive about what you focus on in your prese…" at bounding box center [819, 328] width 327 height 100
click at [684, 309] on td "We are also going to be more prescriptive about what you focus on in your prese…" at bounding box center [819, 328] width 327 height 100
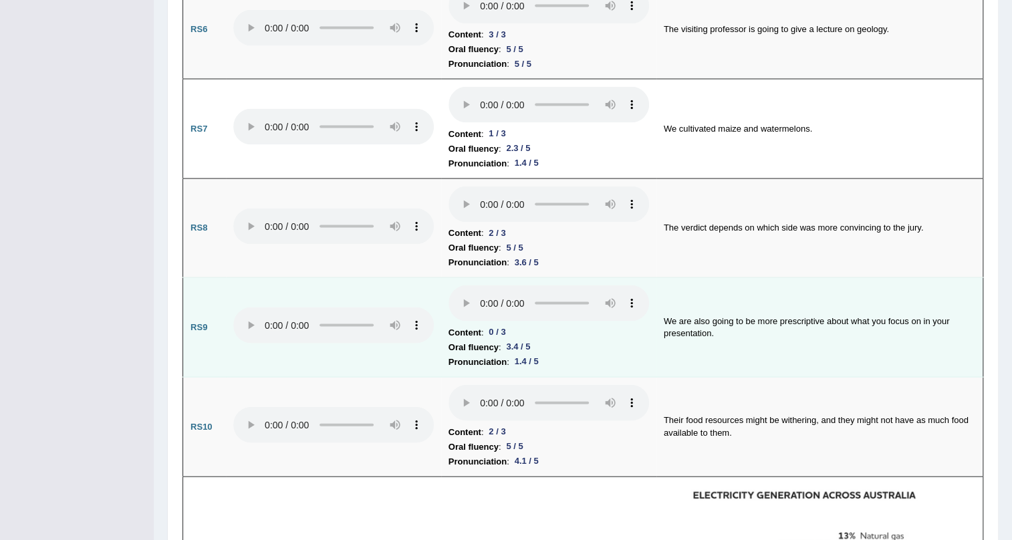
click at [878, 297] on td "We are also going to be more prescriptive about what you focus on in your prese…" at bounding box center [819, 328] width 327 height 100
drag, startPoint x: 658, startPoint y: 313, endPoint x: 823, endPoint y: 299, distance: 165.6
click at [823, 299] on td "We are also going to be more prescriptive about what you focus on in your prese…" at bounding box center [819, 328] width 327 height 100
drag, startPoint x: 862, startPoint y: 307, endPoint x: 876, endPoint y: 334, distance: 30.5
click at [876, 334] on td "We are also going to be more prescriptive about what you focus on in your prese…" at bounding box center [819, 328] width 327 height 100
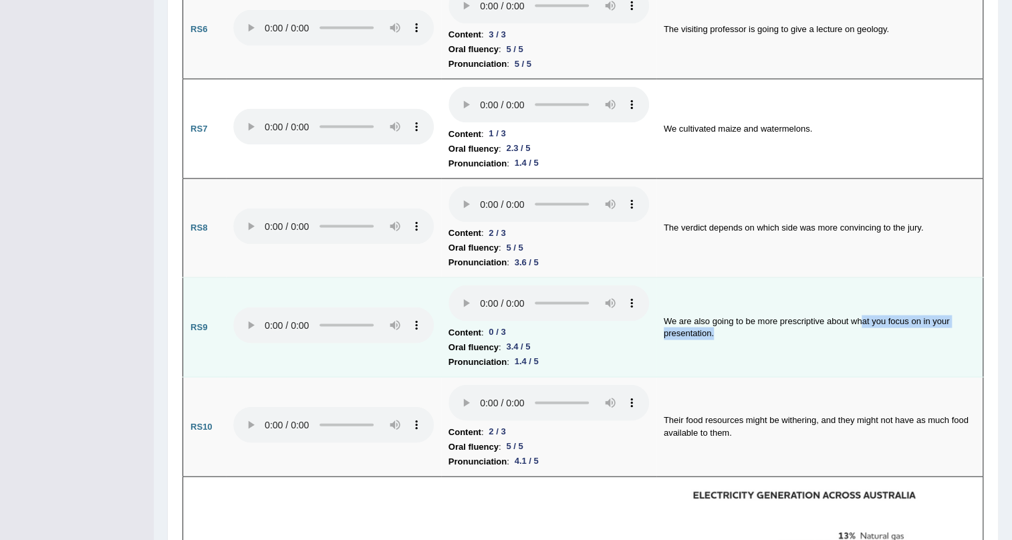
click at [810, 350] on td "We are also going to be more prescriptive about what you focus on in your prese…" at bounding box center [819, 328] width 327 height 100
click at [771, 332] on td "We are also going to be more prescriptive about what you focus on in your prese…" at bounding box center [819, 328] width 327 height 100
drag, startPoint x: 657, startPoint y: 311, endPoint x: 751, endPoint y: 311, distance: 94.2
click at [751, 311] on td "We are also going to be more prescriptive about what you focus on in your prese…" at bounding box center [819, 328] width 327 height 100
drag, startPoint x: 919, startPoint y: 307, endPoint x: 922, endPoint y: 320, distance: 13.1
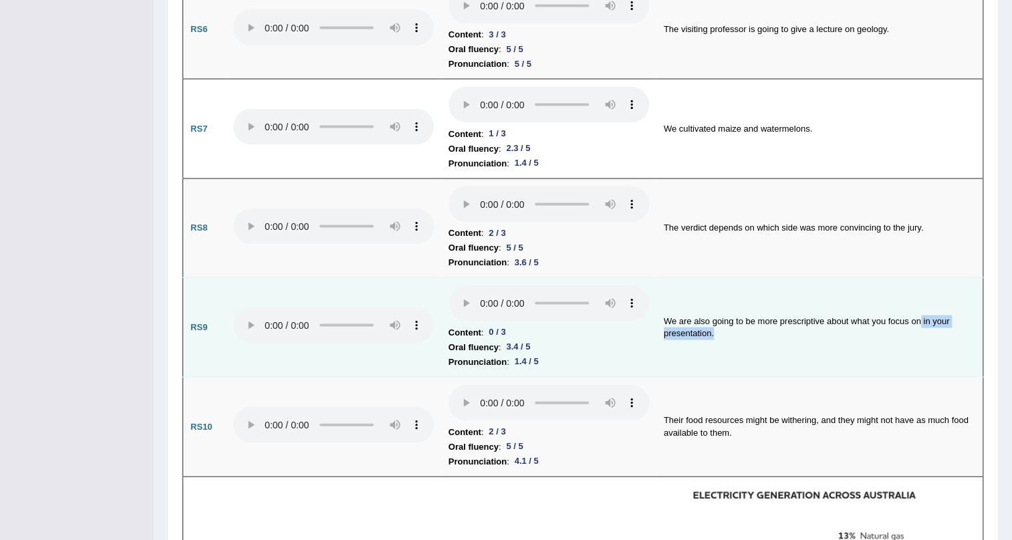
click at [922, 320] on td "We are also going to be more prescriptive about what you focus on in your prese…" at bounding box center [819, 328] width 327 height 100
click at [876, 336] on td "We are also going to be more prescriptive about what you focus on in your prese…" at bounding box center [819, 328] width 327 height 100
drag, startPoint x: 775, startPoint y: 312, endPoint x: 656, endPoint y: 313, distance: 119.6
click at [656, 313] on td "We are also going to be more prescriptive about what you focus on in your prese…" at bounding box center [819, 328] width 327 height 100
click at [787, 322] on td "We are also going to be more prescriptive about what you focus on in your prese…" at bounding box center [819, 328] width 327 height 100
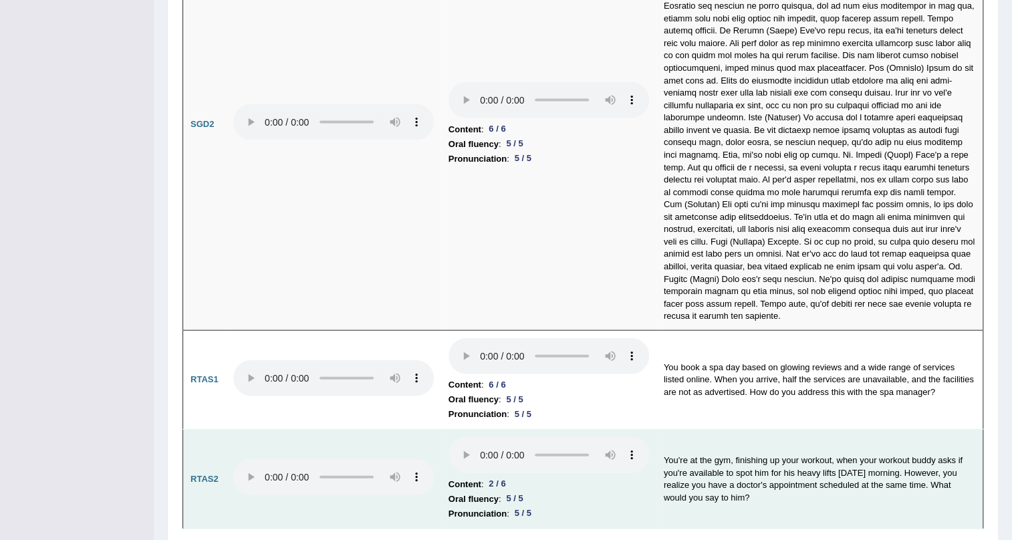
scroll to position [4288, 0]
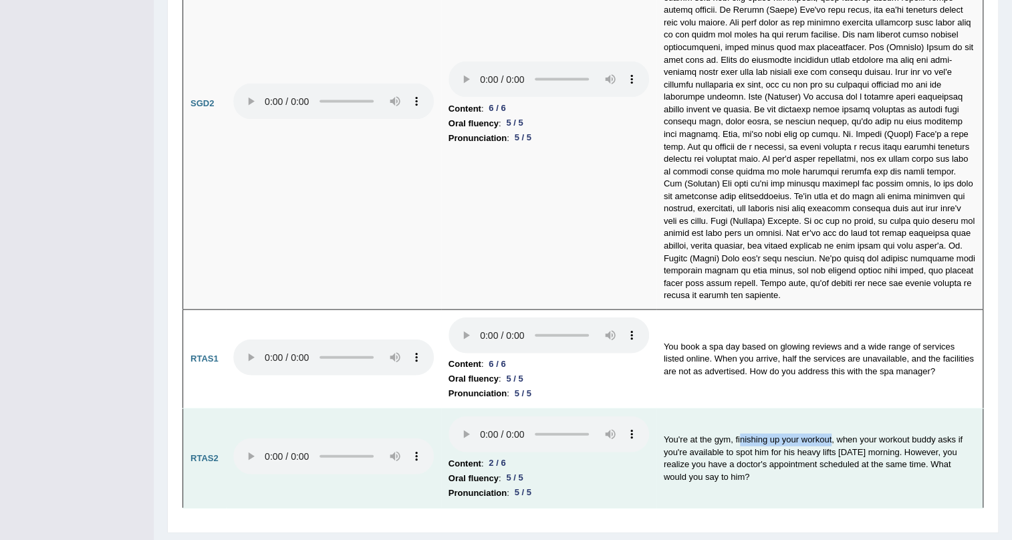
drag, startPoint x: 740, startPoint y: 401, endPoint x: 830, endPoint y: 407, distance: 90.4
click at [830, 409] on td "You're at the gym, finishing up your workout, when your workout buddy asks if y…" at bounding box center [819, 459] width 327 height 100
drag, startPoint x: 882, startPoint y: 398, endPoint x: 929, endPoint y: 398, distance: 46.8
click at [929, 409] on td "You're at the gym, finishing up your workout, when your workout buddy asks if y…" at bounding box center [819, 459] width 327 height 100
click at [777, 440] on td "You're at the gym, finishing up your workout, when your workout buddy asks if y…" at bounding box center [819, 459] width 327 height 100
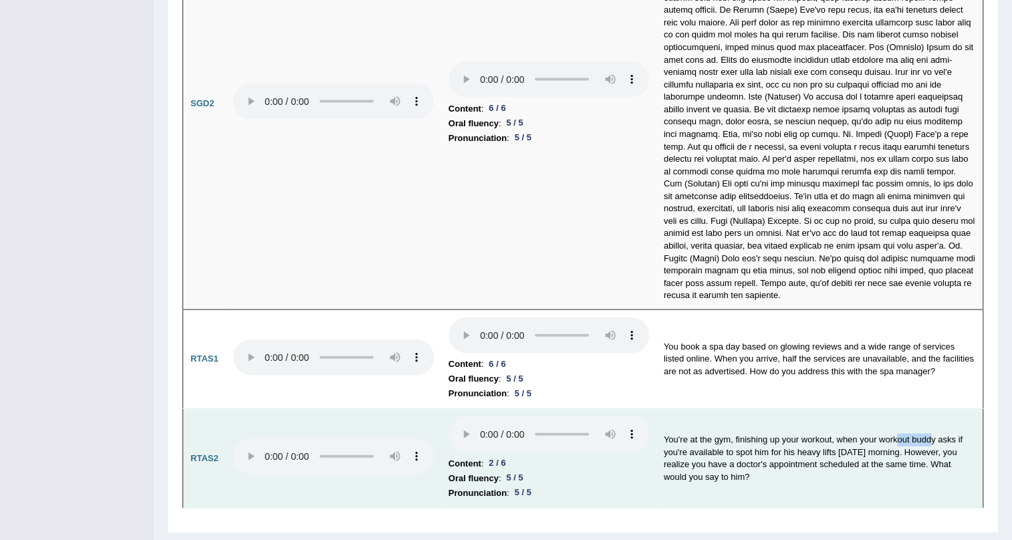
drag, startPoint x: 898, startPoint y: 405, endPoint x: 932, endPoint y: 404, distance: 34.1
click at [932, 409] on td "You're at the gym, finishing up your workout, when your workout buddy asks if y…" at bounding box center [819, 459] width 327 height 100
click at [927, 409] on td "You're at the gym, finishing up your workout, when your workout buddy asks if y…" at bounding box center [819, 459] width 327 height 100
drag, startPoint x: 737, startPoint y: 426, endPoint x: 815, endPoint y: 426, distance: 77.5
click at [815, 426] on td "You're at the gym, finishing up your workout, when your workout buddy asks if y…" at bounding box center [819, 459] width 327 height 100
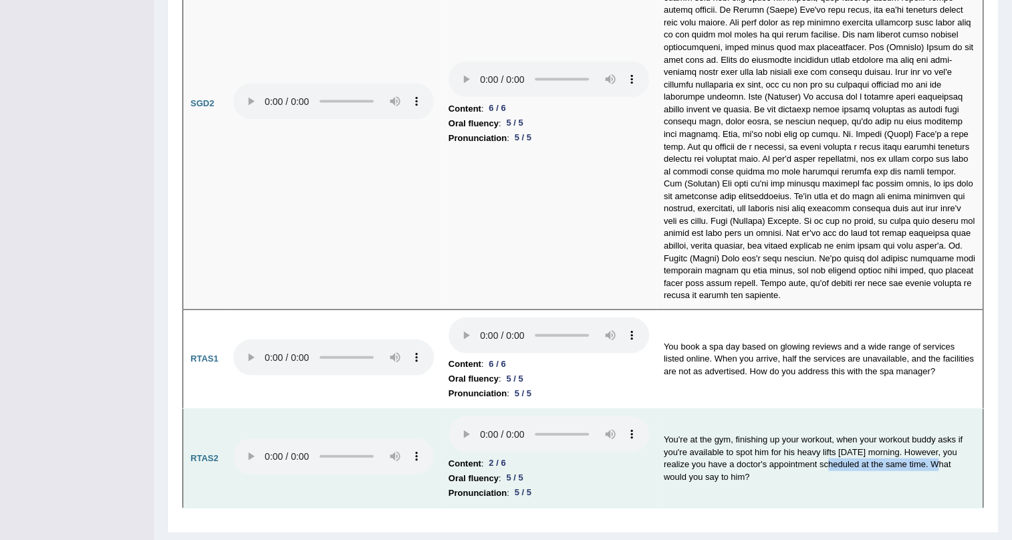
drag, startPoint x: 819, startPoint y: 428, endPoint x: 918, endPoint y: 428, distance: 98.3
click at [927, 428] on td "You're at the gym, finishing up your workout, when your workout buddy asks if y…" at bounding box center [819, 459] width 327 height 100
click at [839, 445] on td "You're at the gym, finishing up your workout, when your workout buddy asks if y…" at bounding box center [819, 459] width 327 height 100
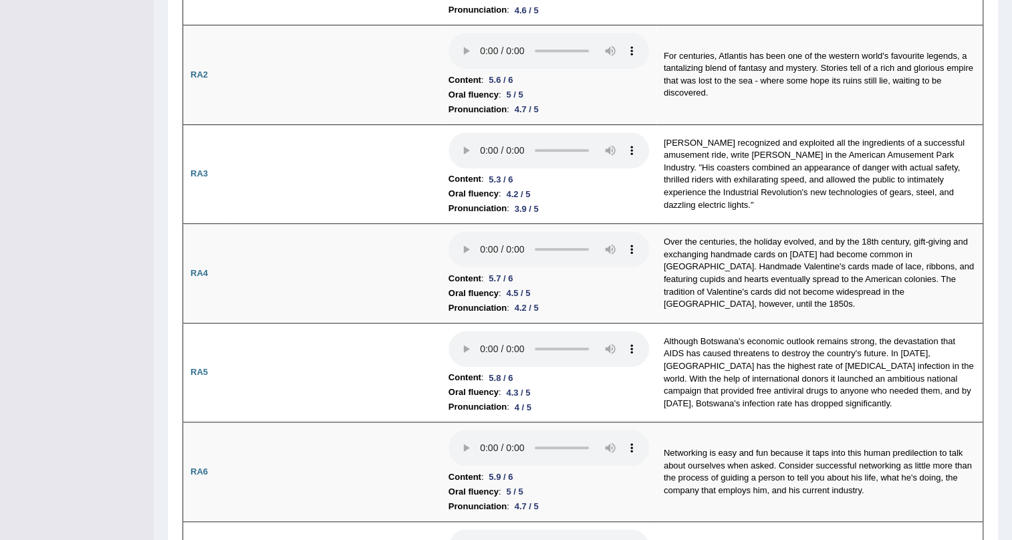
scroll to position [0, 0]
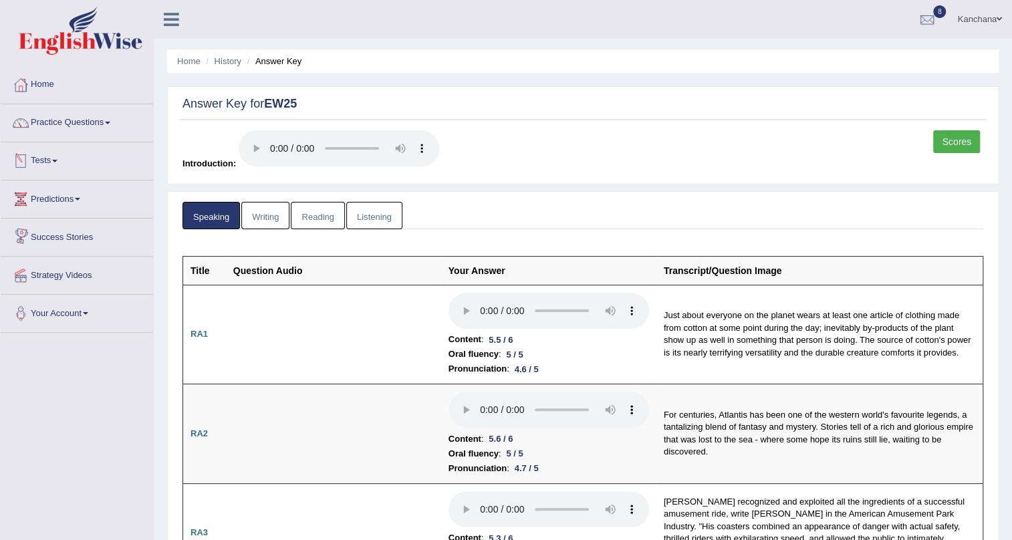
click at [269, 214] on link "Writing" at bounding box center [265, 215] width 48 height 27
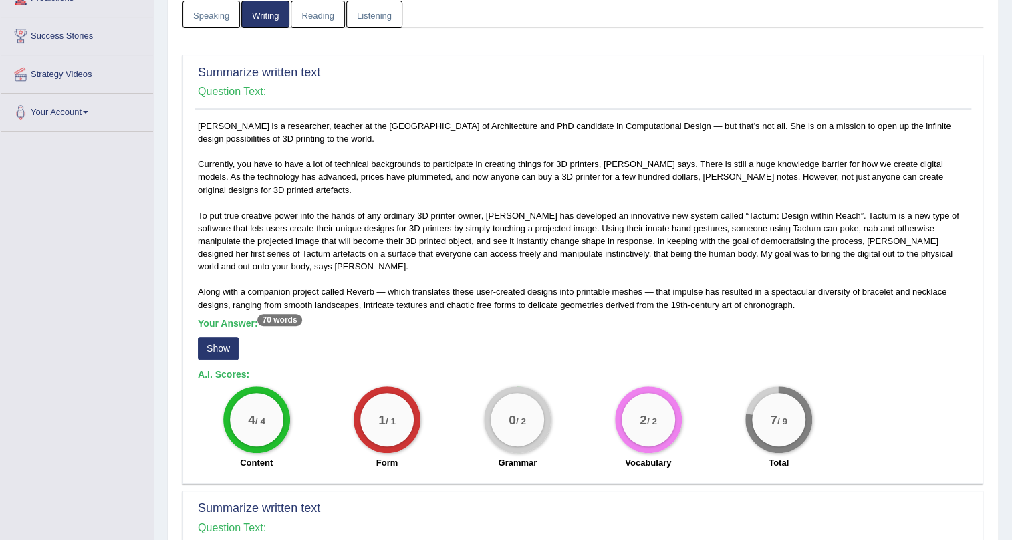
scroll to position [182, 0]
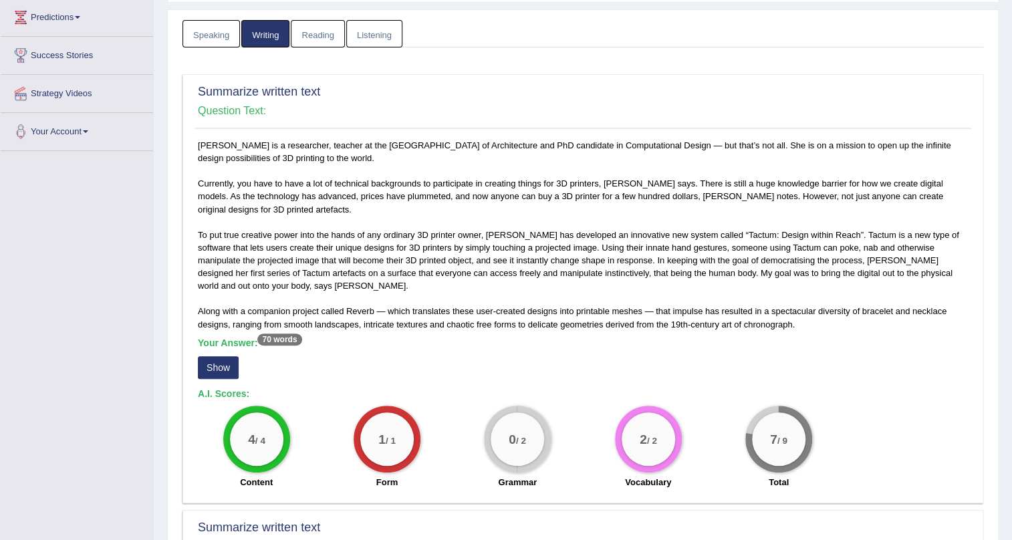
click at [219, 368] on button "Show" at bounding box center [218, 367] width 41 height 23
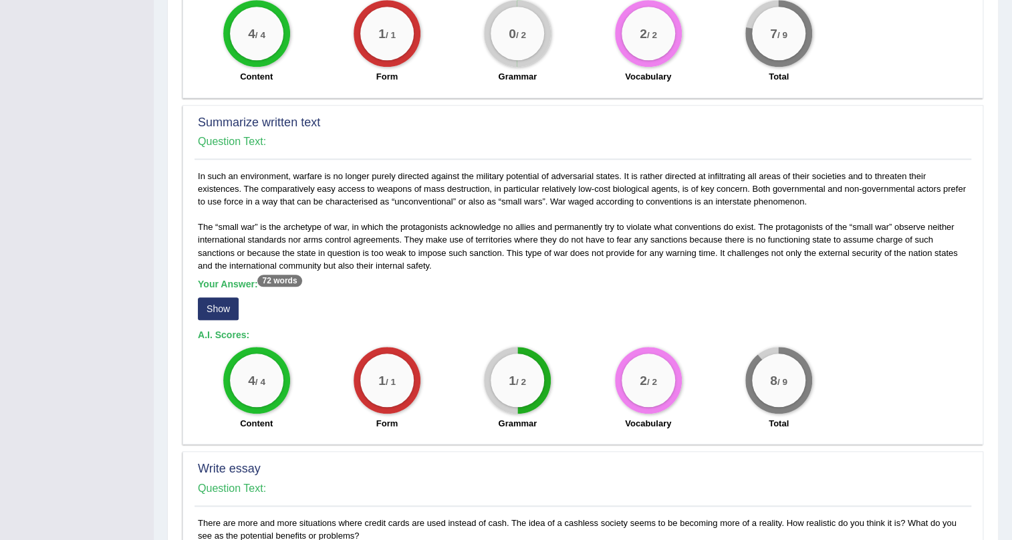
scroll to position [668, 0]
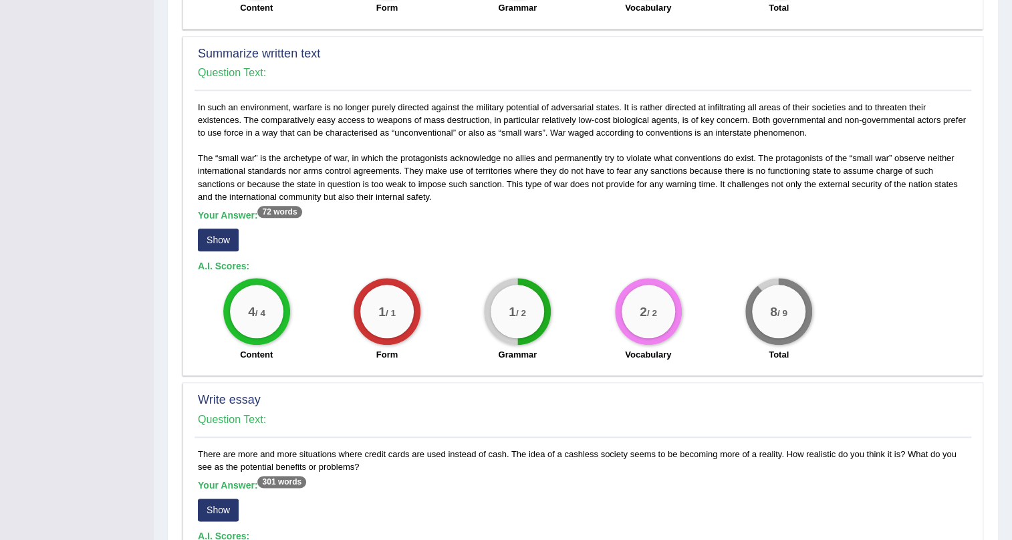
click at [232, 240] on button "Show" at bounding box center [218, 240] width 41 height 23
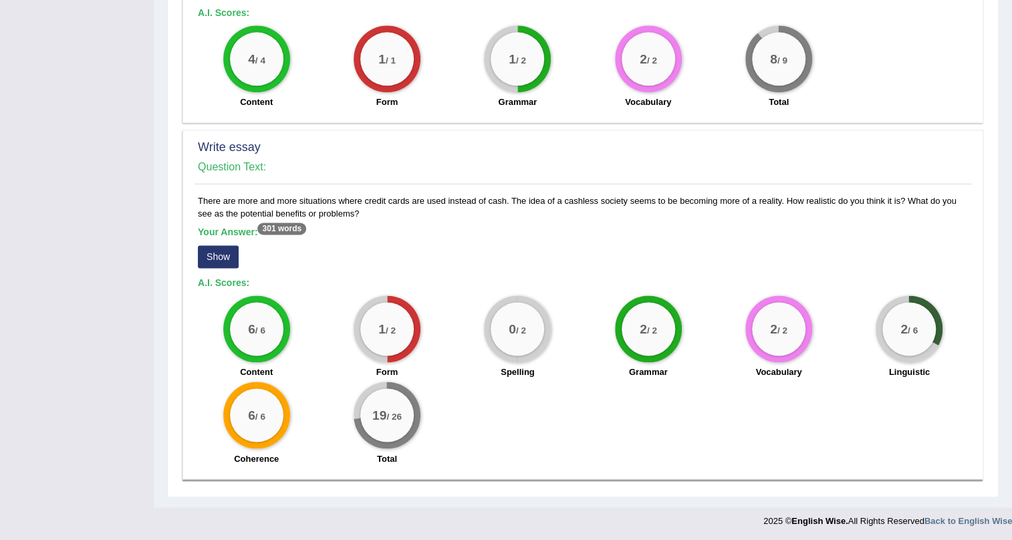
scroll to position [934, 0]
click at [224, 263] on button "Show" at bounding box center [218, 256] width 41 height 23
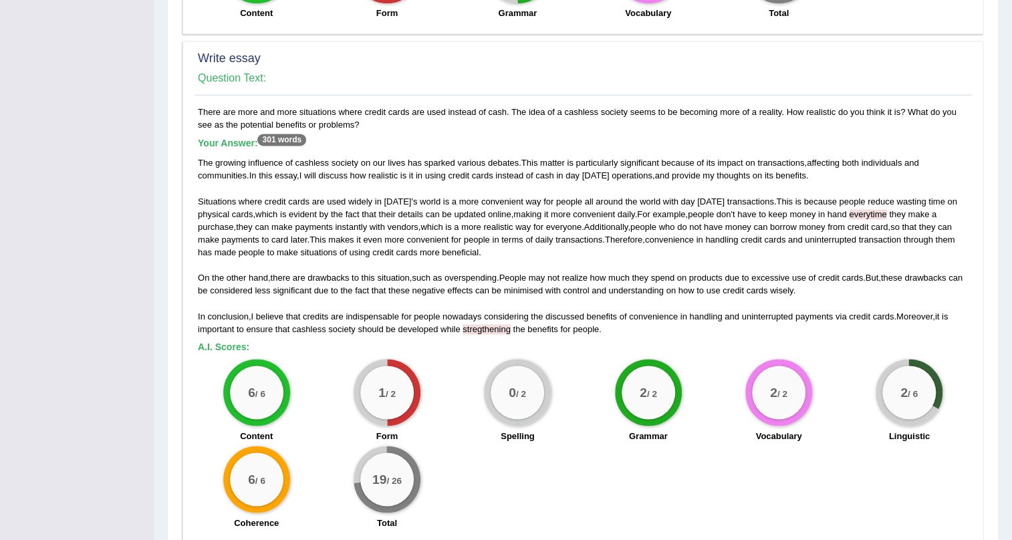
scroll to position [1083, 0]
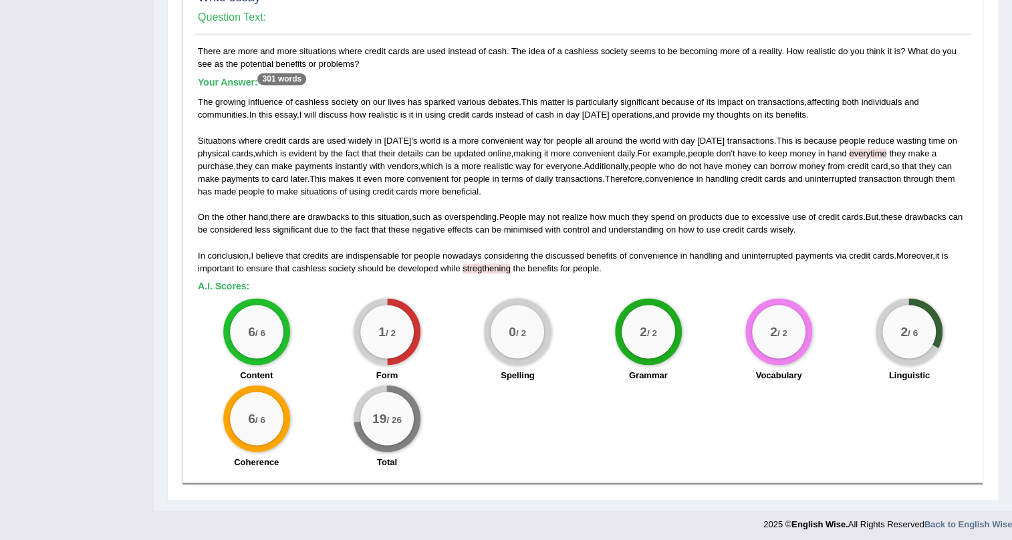
click at [480, 275] on div "There are more and more situations where credit cards are used instead of cash.…" at bounding box center [582, 260] width 777 height 430
click at [868, 153] on span "everytime" at bounding box center [867, 153] width 37 height 10
drag, startPoint x: 567, startPoint y: 116, endPoint x: 602, endPoint y: 108, distance: 35.2
click at [602, 108] on div "The growing influence of cashless society on our lives has sparked various deba…" at bounding box center [583, 185] width 770 height 179
drag, startPoint x: 687, startPoint y: 140, endPoint x: 702, endPoint y: 140, distance: 15.4
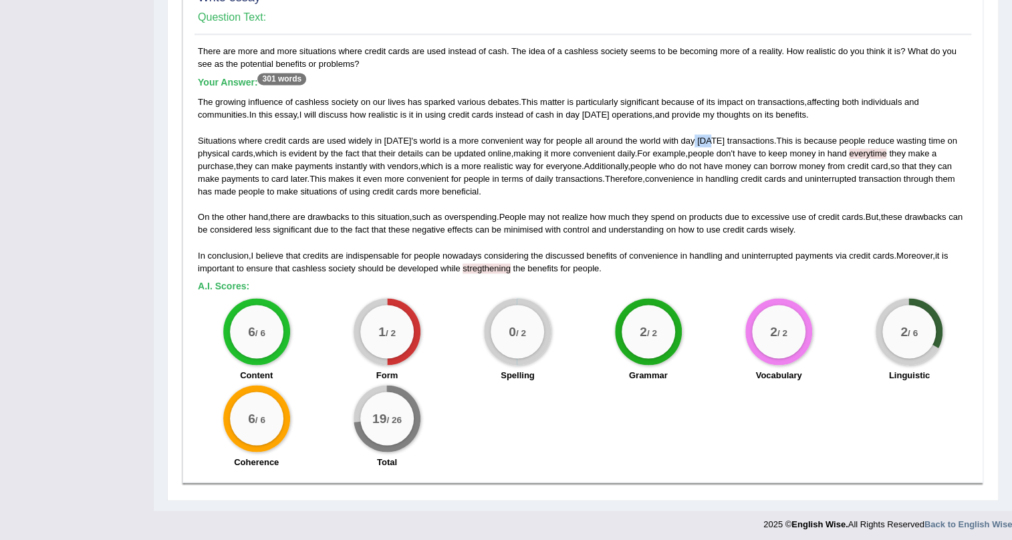
click at [702, 140] on div "The growing influence of cashless society on our lives has sparked various deba…" at bounding box center [583, 185] width 770 height 179
click at [803, 180] on span "and" at bounding box center [795, 179] width 15 height 10
drag, startPoint x: 223, startPoint y: 164, endPoint x: 246, endPoint y: 166, distance: 22.9
click at [246, 166] on div "The growing influence of cashless society on our lives has sparked various deba…" at bounding box center [583, 185] width 770 height 179
click at [648, 154] on span "For" at bounding box center [643, 153] width 13 height 10
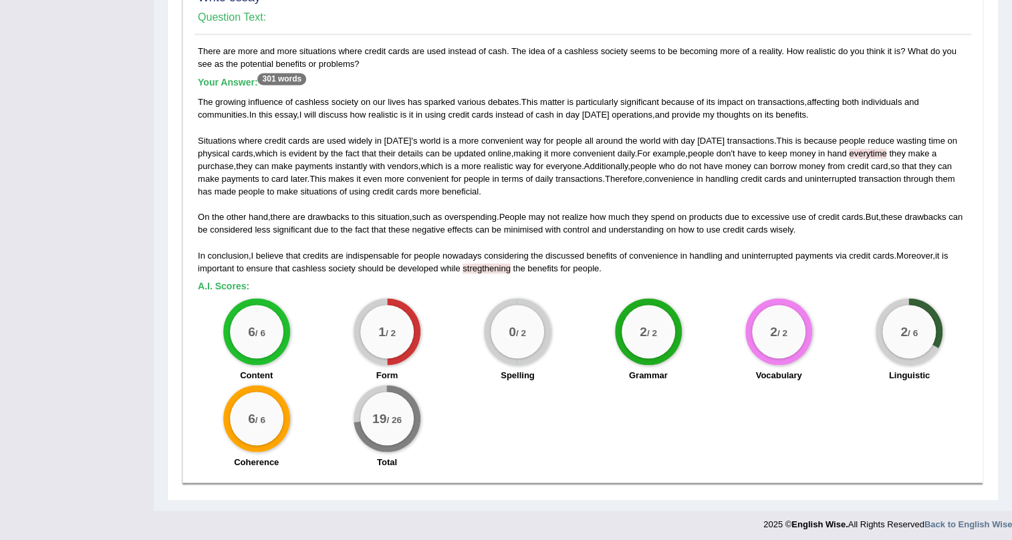
drag, startPoint x: 644, startPoint y: 153, endPoint x: 239, endPoint y: 166, distance: 404.6
click at [239, 166] on div "The growing influence of cashless society on our lives has sparked various deba…" at bounding box center [583, 185] width 770 height 179
click at [273, 166] on div "The growing influence of cashless society on our lives has sparked various deba…" at bounding box center [583, 185] width 770 height 179
drag, startPoint x: 235, startPoint y: 164, endPoint x: 265, endPoint y: 165, distance: 30.8
click at [265, 165] on div "The growing influence of cashless society on our lives has sparked various deba…" at bounding box center [583, 185] width 770 height 179
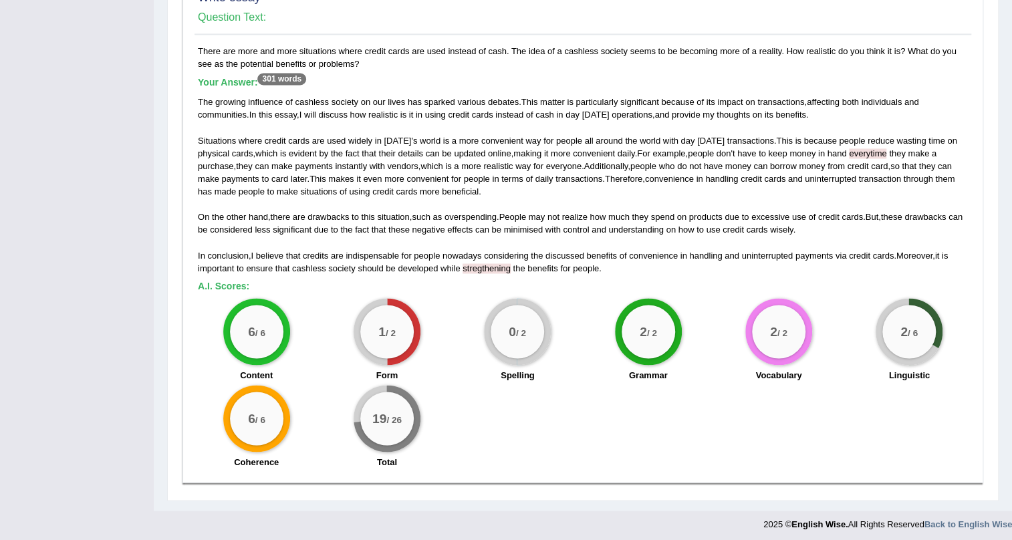
click at [287, 201] on div "The growing influence of cashless society on our lives has sparked various deba…" at bounding box center [583, 185] width 770 height 179
drag, startPoint x: 235, startPoint y: 166, endPoint x: 284, endPoint y: 165, distance: 49.5
click at [284, 165] on div "The growing influence of cashless society on our lives has sparked various deba…" at bounding box center [583, 185] width 770 height 179
click at [244, 174] on span "payments" at bounding box center [239, 179] width 37 height 10
drag, startPoint x: 680, startPoint y: 138, endPoint x: 710, endPoint y: 138, distance: 30.7
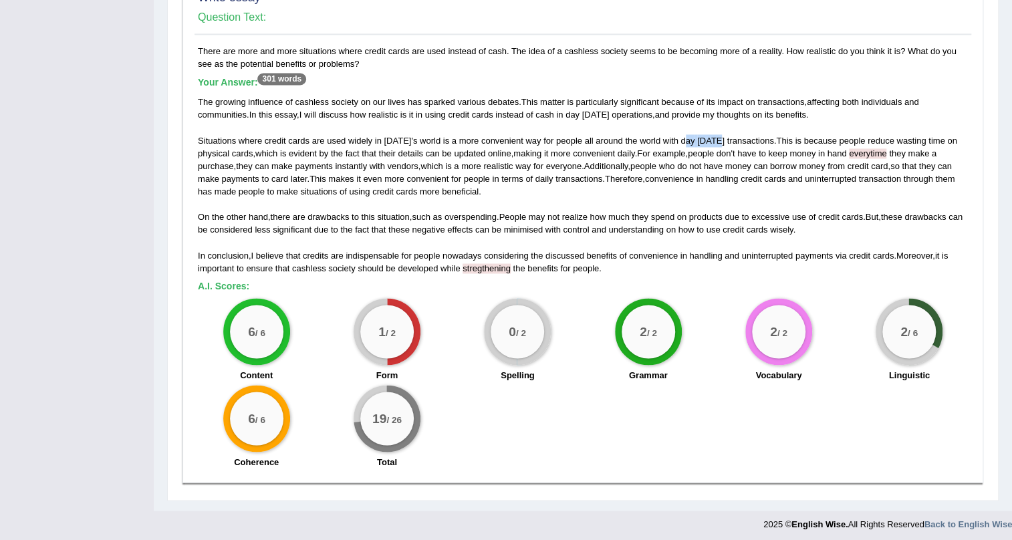
click at [710, 138] on div "The growing influence of cashless society on our lives has sparked various deba…" at bounding box center [583, 185] width 770 height 179
drag, startPoint x: 243, startPoint y: 165, endPoint x: 261, endPoint y: 165, distance: 18.7
click at [261, 165] on div "The growing influence of cashless society on our lives has sparked various deba…" at bounding box center [583, 185] width 770 height 179
click at [736, 194] on div "The growing influence of cashless society on our lives has sparked various deba…" at bounding box center [583, 185] width 770 height 179
drag, startPoint x: 570, startPoint y: 114, endPoint x: 614, endPoint y: 114, distance: 44.1
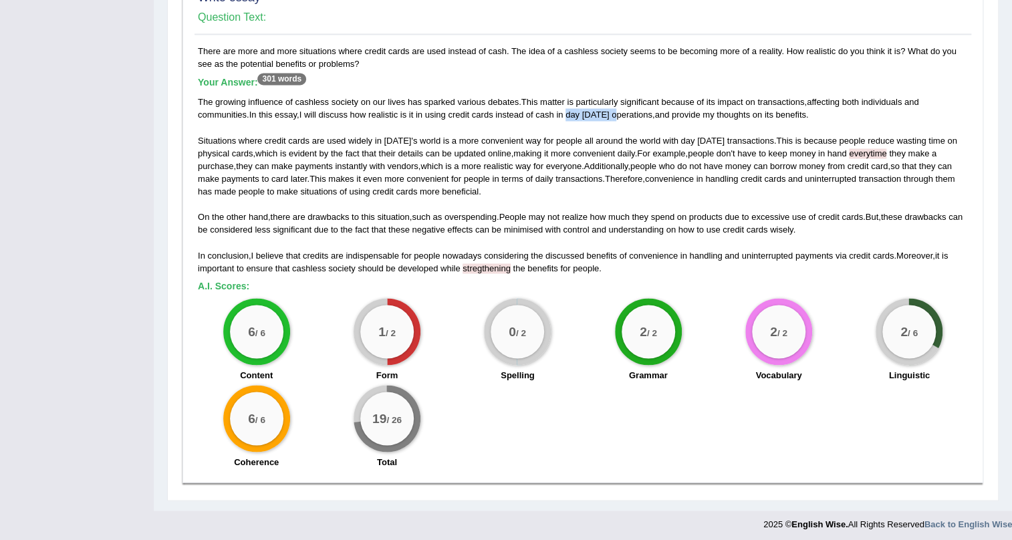
click at [614, 114] on div "The growing influence of cashless society on our lives has sparked various deba…" at bounding box center [583, 185] width 770 height 179
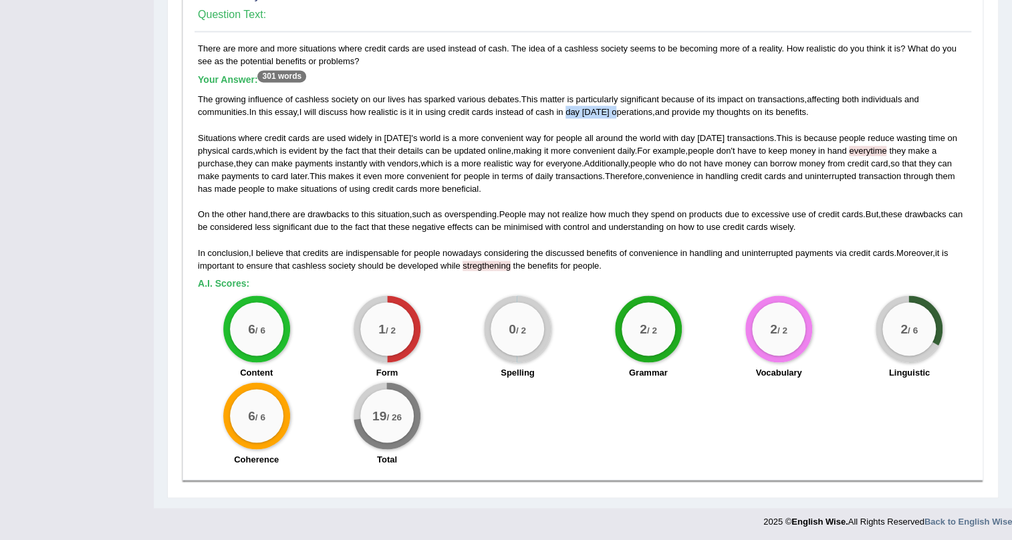
scroll to position [1087, 0]
click at [444, 224] on span "negative" at bounding box center [428, 226] width 33 height 10
click at [481, 251] on span "nowadays" at bounding box center [461, 252] width 39 height 10
drag, startPoint x: 555, startPoint y: 111, endPoint x: 623, endPoint y: 111, distance: 68.2
click at [623, 111] on div "The growing influence of cashless society on our lives has sparked various deba…" at bounding box center [583, 181] width 770 height 179
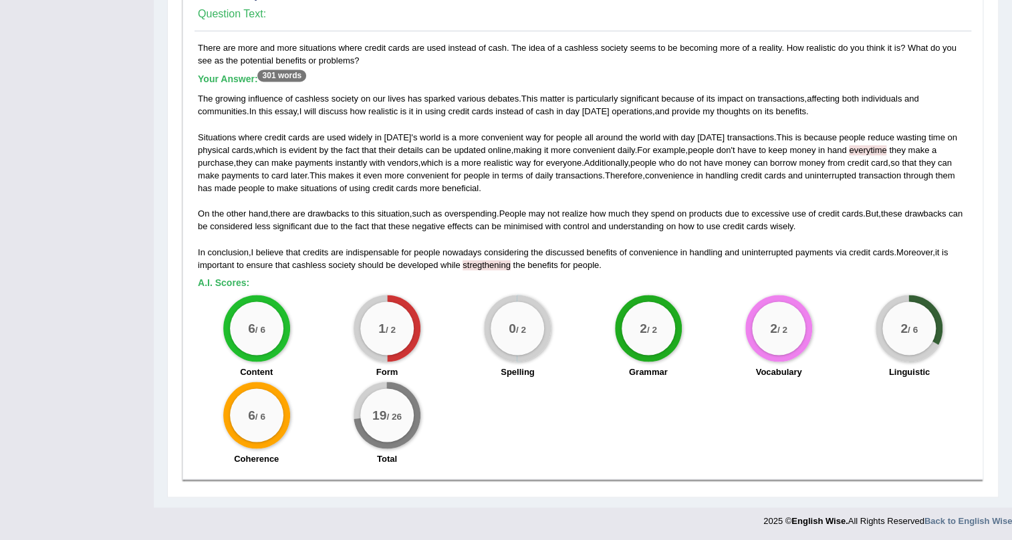
click at [620, 164] on span "Additionally" at bounding box center [606, 163] width 44 height 10
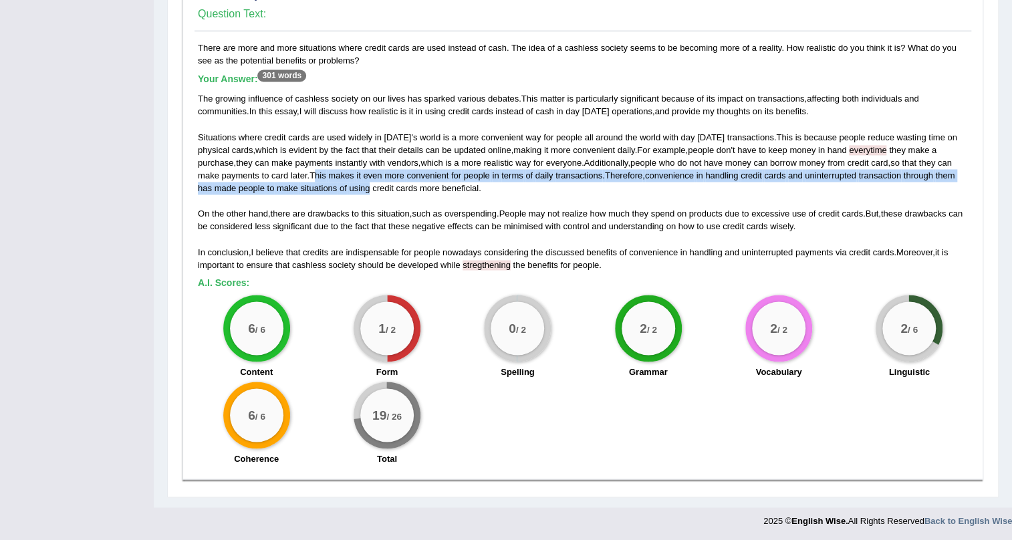
drag, startPoint x: 315, startPoint y: 172, endPoint x: 370, endPoint y: 187, distance: 56.1
click at [370, 187] on div "The growing influence of cashless society on our lives has sparked various deba…" at bounding box center [583, 181] width 770 height 179
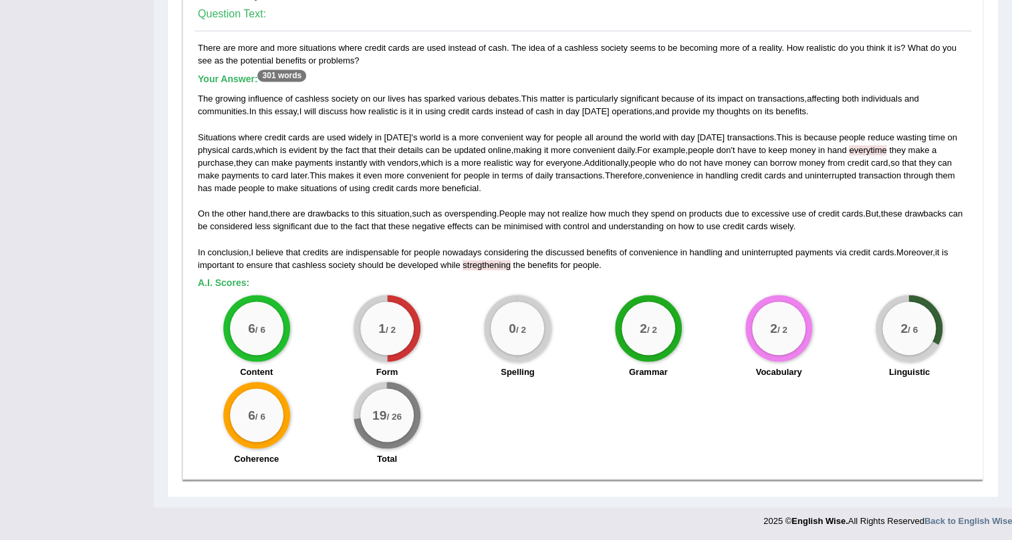
click at [410, 229] on span "these" at bounding box center [398, 226] width 21 height 10
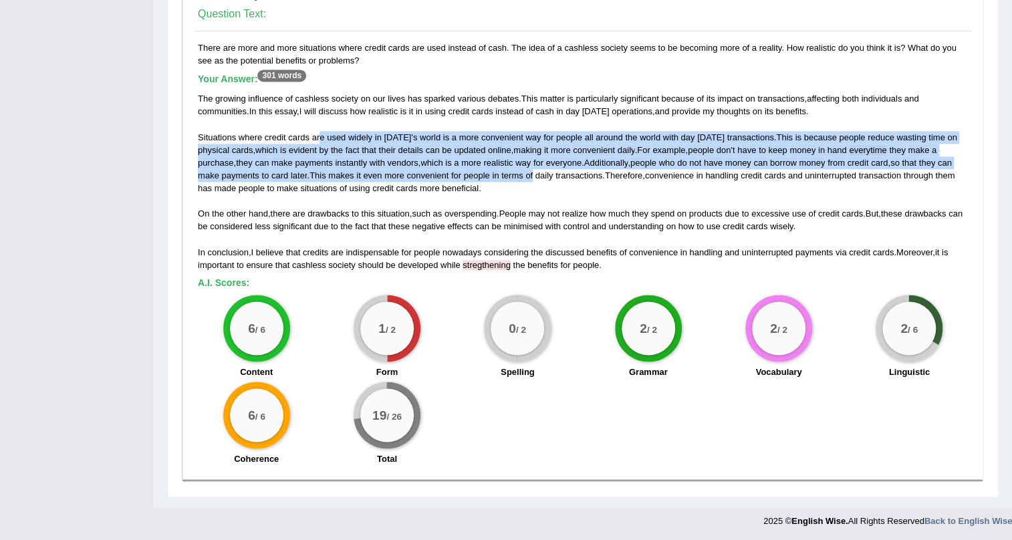
drag, startPoint x: 319, startPoint y: 142, endPoint x: 535, endPoint y: 169, distance: 217.0
click at [535, 169] on div "The growing influence of cashless society on our lives has sparked various deba…" at bounding box center [583, 181] width 770 height 179
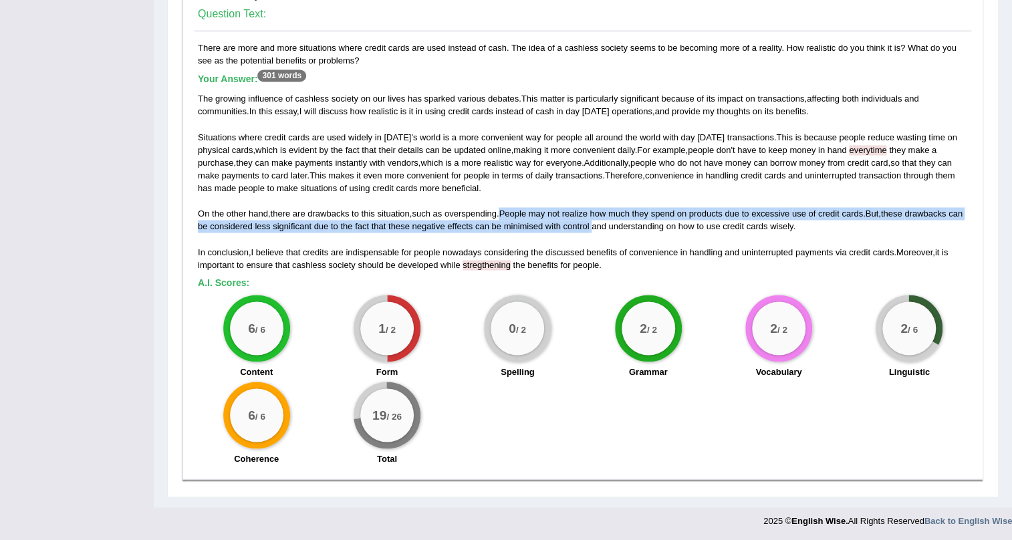
drag, startPoint x: 504, startPoint y: 212, endPoint x: 609, endPoint y: 227, distance: 106.1
click at [609, 227] on div "The growing influence of cashless society on our lives has sparked various deba…" at bounding box center [583, 181] width 770 height 179
click at [672, 211] on span "spend" at bounding box center [661, 214] width 23 height 10
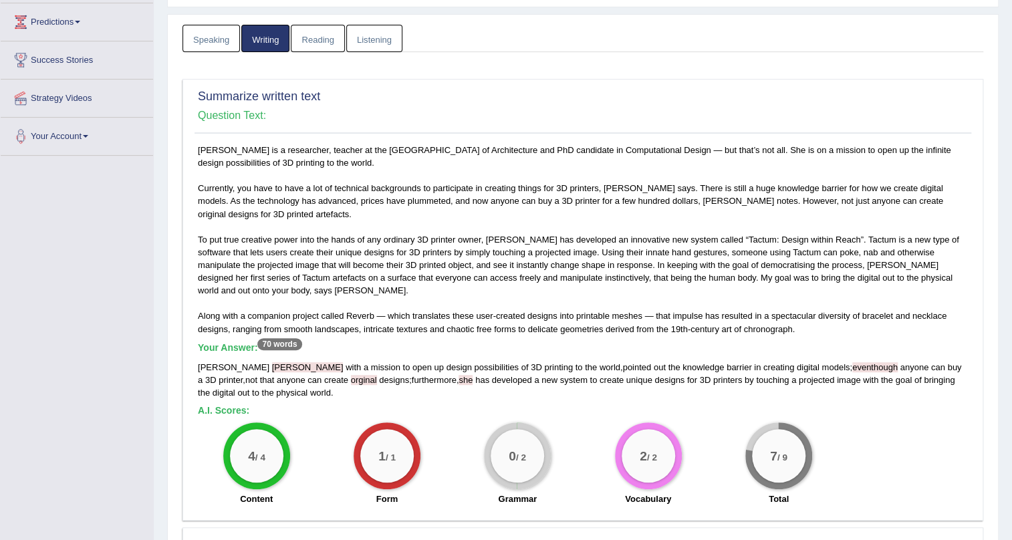
scroll to position [0, 0]
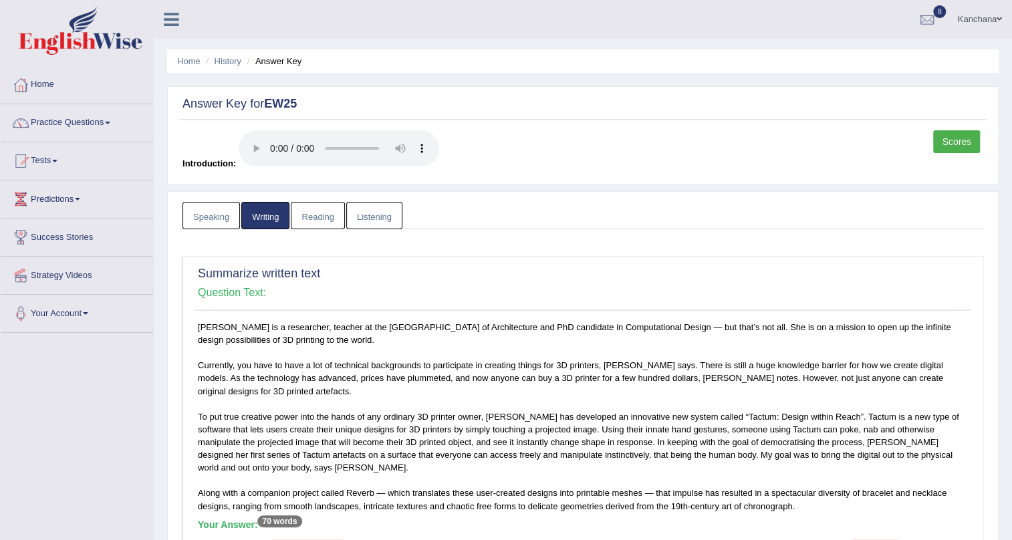
click at [313, 203] on link "Reading" at bounding box center [317, 215] width 53 height 27
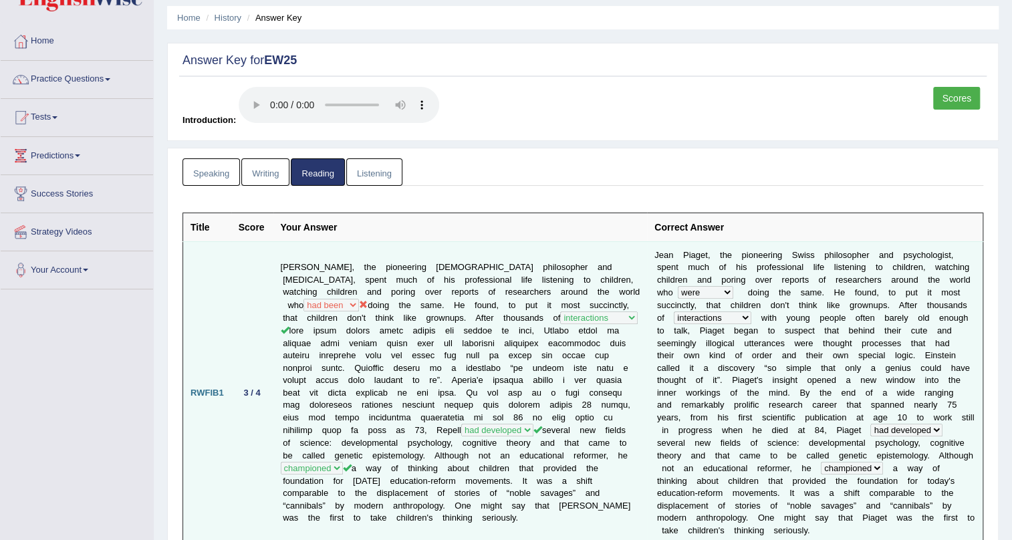
scroll to position [60, 0]
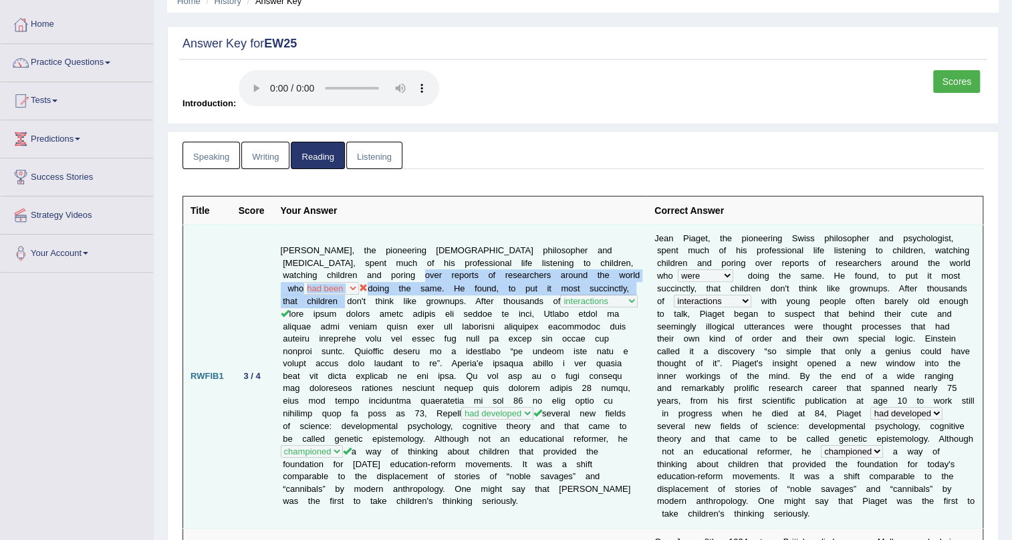
drag, startPoint x: 390, startPoint y: 265, endPoint x: 330, endPoint y: 284, distance: 62.6
click at [330, 284] on td "Jean Piaget, the pioneering Swiss philosopher and psychologist, spent much of h…" at bounding box center [460, 376] width 374 height 303
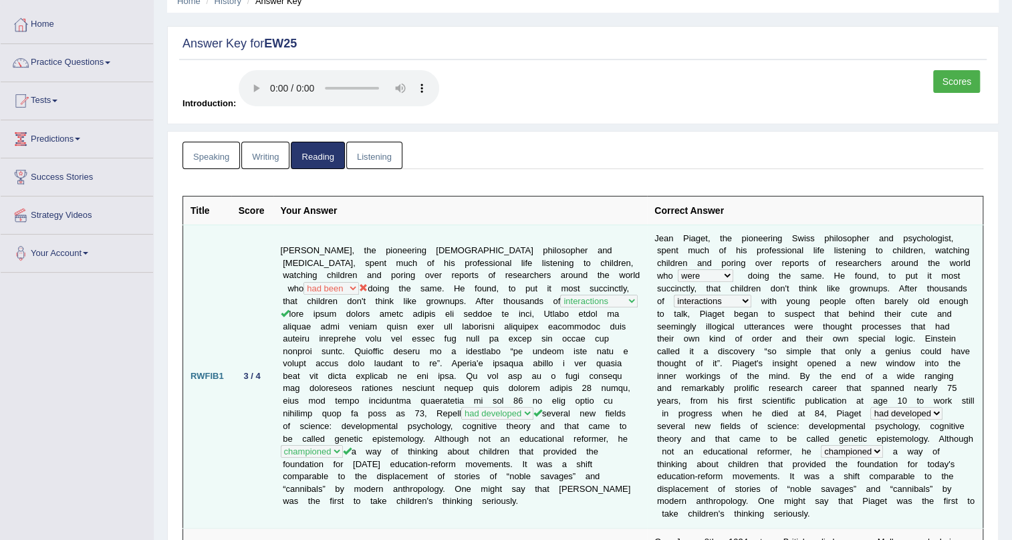
click at [449, 376] on td "Jean Piaget, the pioneering Swiss philosopher and psychologist, spent much of h…" at bounding box center [460, 376] width 374 height 303
drag, startPoint x: 365, startPoint y: 259, endPoint x: 596, endPoint y: 261, distance: 230.6
click at [596, 261] on td "Jean Piaget, the pioneering Swiss philosopher and psychologist, spent much of h…" at bounding box center [460, 376] width 374 height 303
click at [467, 262] on td "Jean Piaget, the pioneering Swiss philosopher and psychologist, spent much of h…" at bounding box center [460, 376] width 374 height 303
click at [456, 305] on td "Jean Piaget, the pioneering Swiss philosopher and psychologist, spent much of h…" at bounding box center [460, 376] width 374 height 303
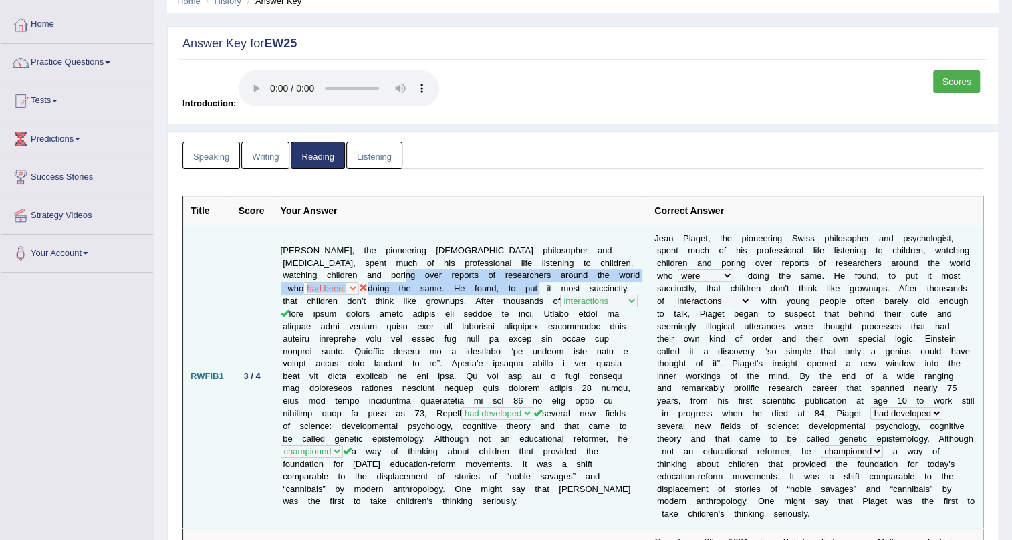
drag, startPoint x: 368, startPoint y: 265, endPoint x: 509, endPoint y: 275, distance: 142.0
click at [509, 276] on td "Jean Piaget, the pioneering Swiss philosopher and psychologist, spent much of h…" at bounding box center [460, 376] width 374 height 303
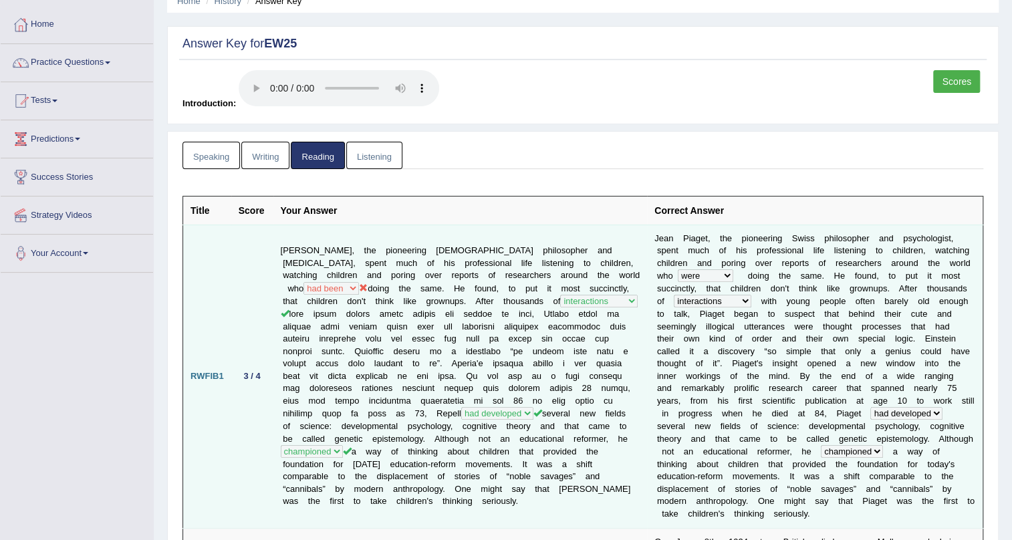
click at [469, 348] on td "Jean Piaget, the pioneering Swiss philosopher and psychologist, spent much of h…" at bounding box center [460, 376] width 374 height 303
click at [748, 277] on b "d" at bounding box center [750, 276] width 5 height 10
drag, startPoint x: 287, startPoint y: 243, endPoint x: 341, endPoint y: 243, distance: 53.5
click at [341, 243] on td "Jean Piaget, the pioneering Swiss philosopher and psychologist, spent much of h…" at bounding box center [460, 376] width 374 height 303
click at [469, 248] on td "Jean Piaget, the pioneering Swiss philosopher and psychologist, spent much of h…" at bounding box center [460, 376] width 374 height 303
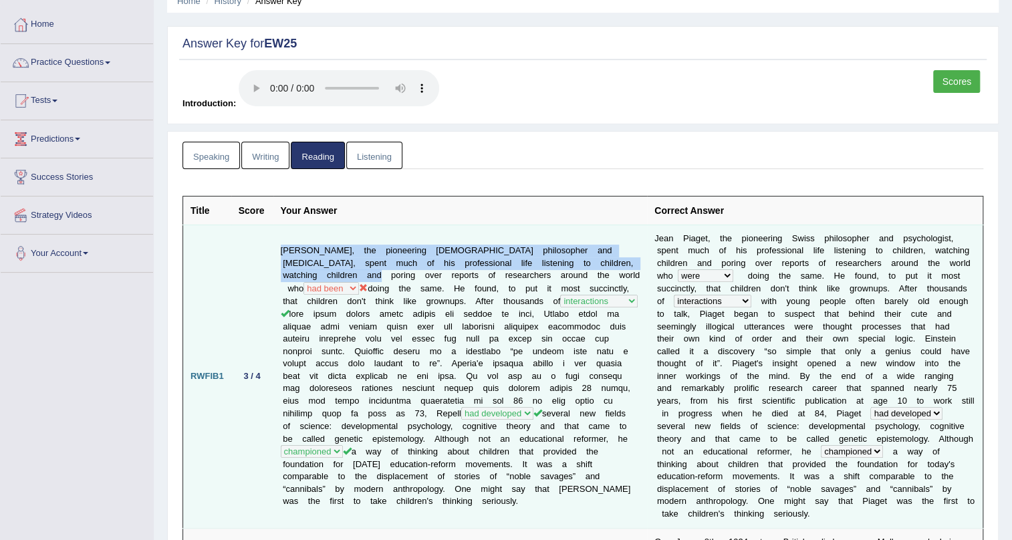
drag, startPoint x: 342, startPoint y: 261, endPoint x: 261, endPoint y: 257, distance: 81.0
click at [261, 257] on tr "RWFIB1 3 / 4 Jean Piaget, the pioneering Swiss philosopher and psychologist, sp…" at bounding box center [583, 376] width 800 height 303
click at [295, 242] on td "Jean Piaget, the pioneering Swiss philosopher and psychologist, spent much of h…" at bounding box center [460, 376] width 374 height 303
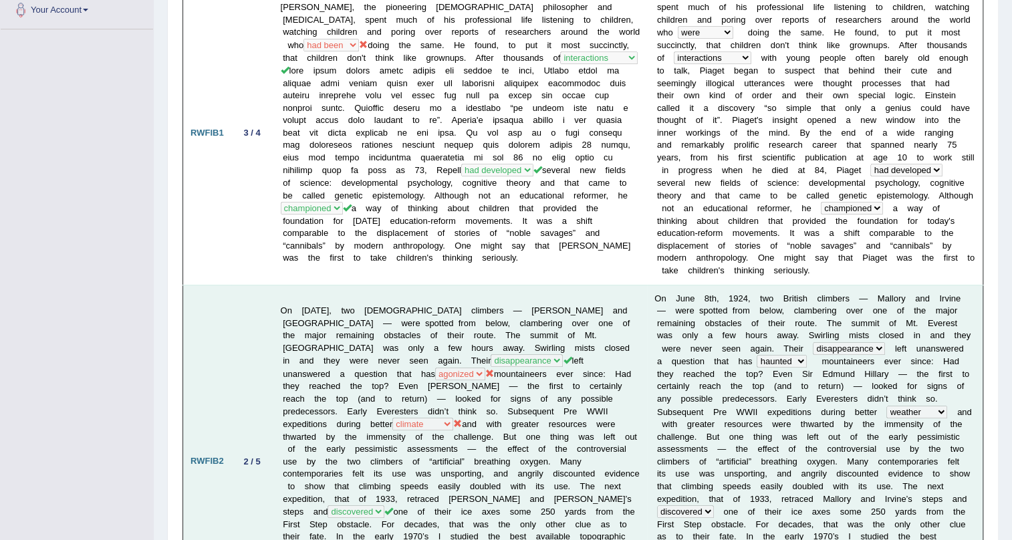
scroll to position [364, 0]
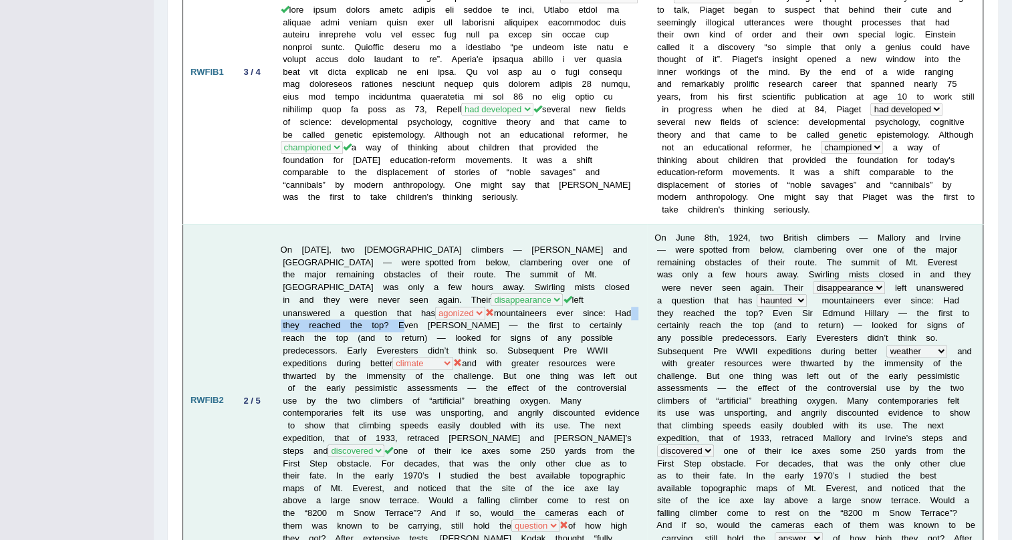
drag, startPoint x: 600, startPoint y: 284, endPoint x: 466, endPoint y: 283, distance: 134.3
click at [466, 283] on td "On June 8th, 1924, two British climbers — Mallory and Irvine — were spotted fro…" at bounding box center [460, 401] width 374 height 354
click at [348, 290] on td "On June 8th, 1924, two British climbers — Mallory and Irvine — were spotted fro…" at bounding box center [460, 401] width 374 height 354
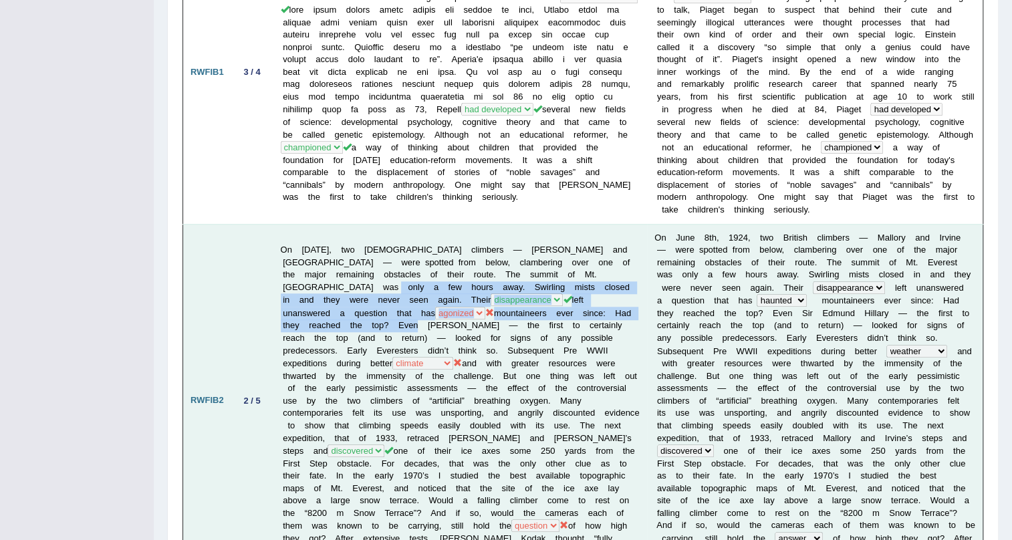
drag, startPoint x: 312, startPoint y: 261, endPoint x: 618, endPoint y: 289, distance: 307.3
click at [617, 289] on td "On June 8th, 1924, two British climbers — Mallory and Irvine — were spotted fro…" at bounding box center [460, 401] width 374 height 354
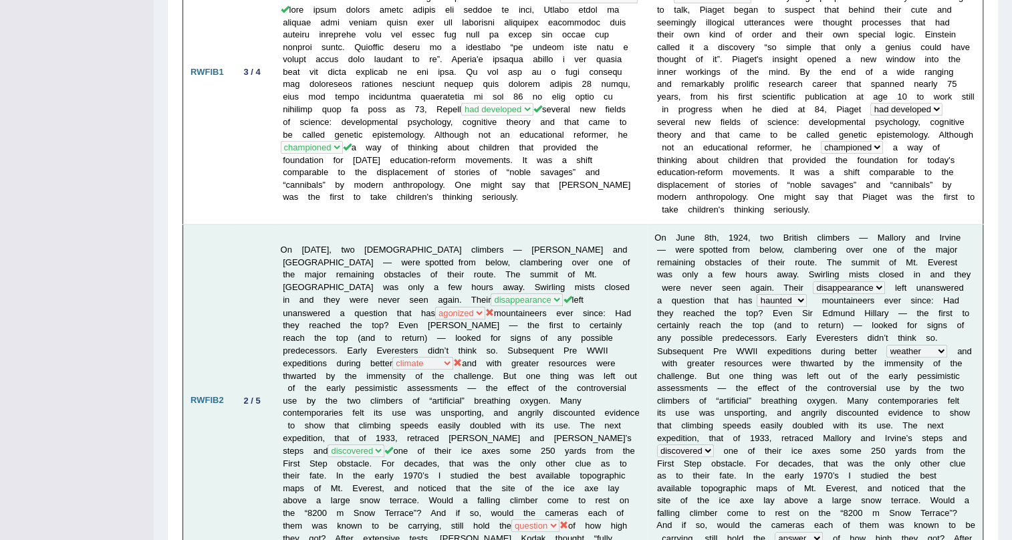
click at [565, 300] on td "On June 8th, 1924, two British climbers — Mallory and Irvine — were spotted fro…" at bounding box center [460, 401] width 374 height 354
drag, startPoint x: 465, startPoint y: 291, endPoint x: 481, endPoint y: 291, distance: 15.4
click at [481, 291] on td "On June 8th, 1924, two British climbers — Mallory and Irvine — were spotted fro…" at bounding box center [460, 401] width 374 height 354
click at [539, 291] on td "On June 8th, 1924, two British climbers — Mallory and Irvine — were spotted fro…" at bounding box center [460, 401] width 374 height 354
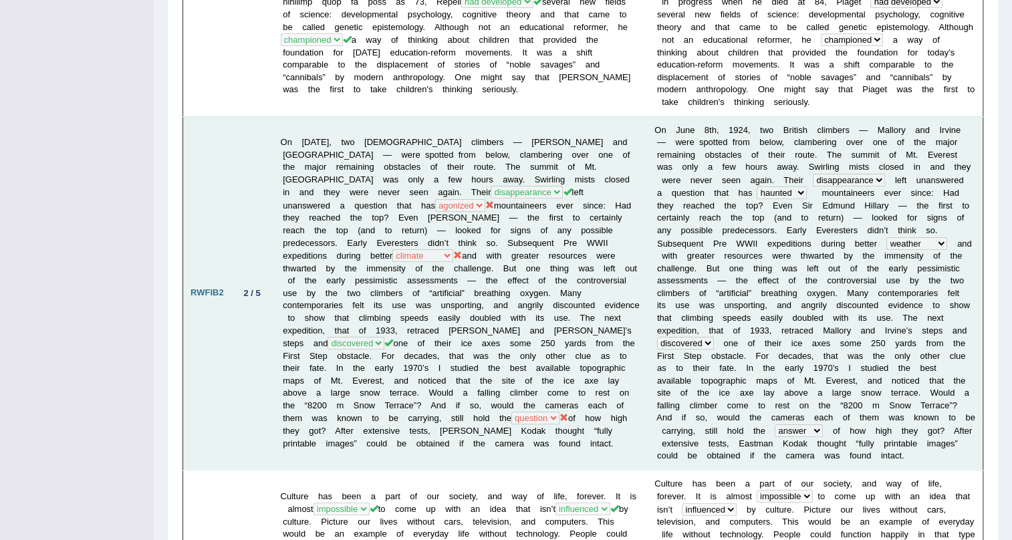
scroll to position [454, 0]
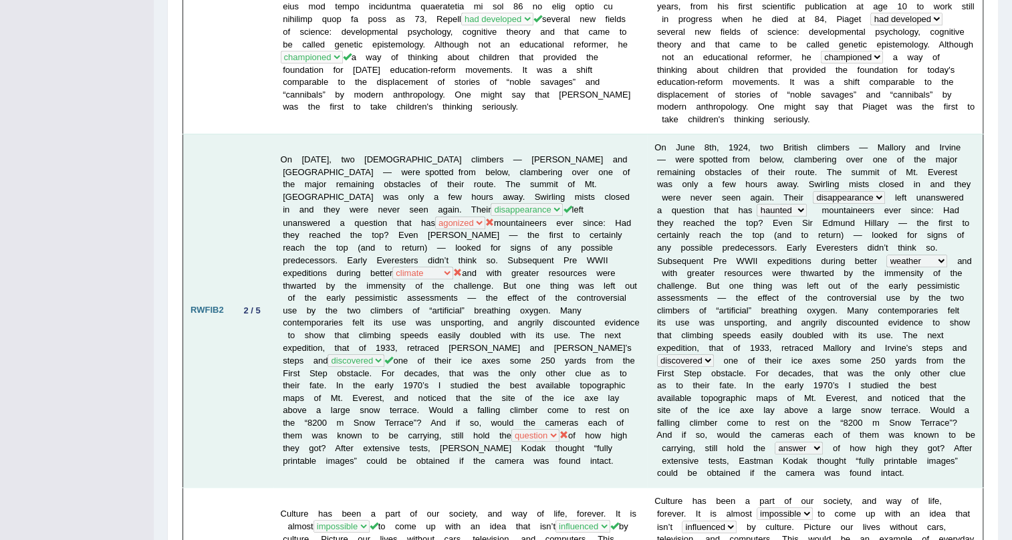
click at [354, 245] on td "On June 8th, 1924, two British climbers — Mallory and Irvine — were spotted fro…" at bounding box center [460, 311] width 374 height 354
click at [453, 268] on icon at bounding box center [457, 272] width 9 height 9
drag, startPoint x: 536, startPoint y: 233, endPoint x: 562, endPoint y: 241, distance: 27.3
click at [562, 241] on td "On June 8th, 1924, two British climbers — Mallory and Irvine — were spotted fro…" at bounding box center [460, 311] width 374 height 354
click at [688, 249] on td "O n J u n e 8 t h , 1 9 2 4 , t w o B r i t i s h c l i m b e r s — M a l l o r…" at bounding box center [815, 311] width 336 height 354
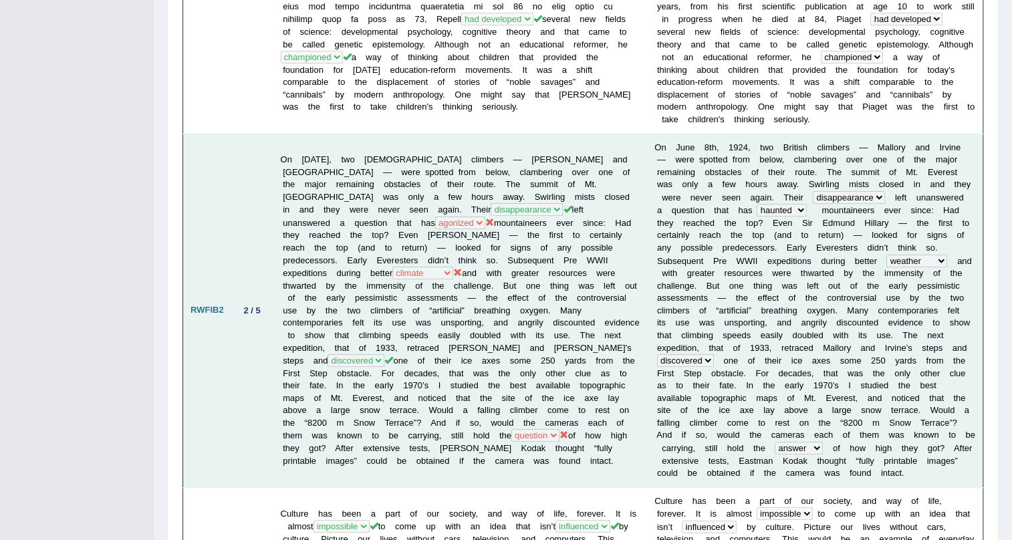
scroll to position [515, 0]
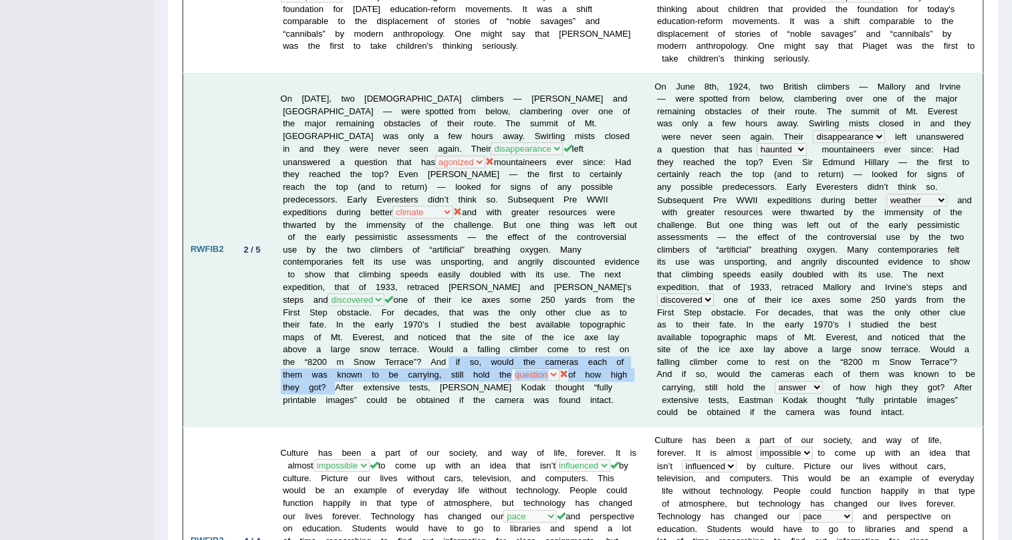
drag, startPoint x: 558, startPoint y: 330, endPoint x: 508, endPoint y: 358, distance: 57.8
click at [508, 358] on td "On June 8th, 1924, two British climbers — Mallory and Irvine — were spotted fro…" at bounding box center [460, 250] width 374 height 354
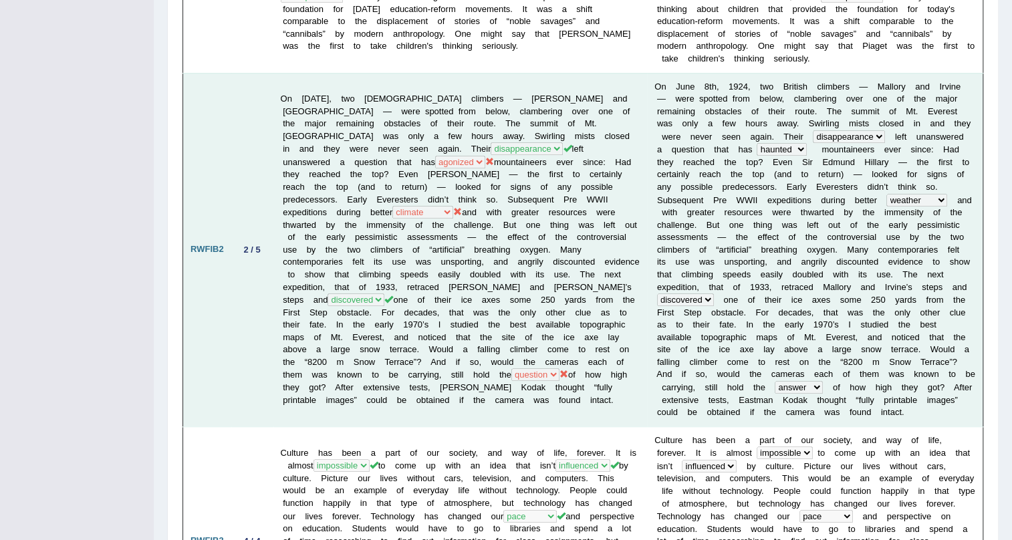
click at [442, 386] on td "On June 8th, 1924, two British climbers — Mallory and Irvine — were spotted fro…" at bounding box center [460, 250] width 374 height 354
drag, startPoint x: 518, startPoint y: 132, endPoint x: 603, endPoint y: 131, distance: 84.9
click at [603, 131] on td "On June 8th, 1924, two British climbers — Mallory and Irvine — were spotted fro…" at bounding box center [460, 250] width 374 height 354
click at [524, 251] on td "On June 8th, 1924, two British climbers — Mallory and Irvine — were spotted fro…" at bounding box center [460, 250] width 374 height 354
drag, startPoint x: 415, startPoint y: 357, endPoint x: 503, endPoint y: 352, distance: 87.7
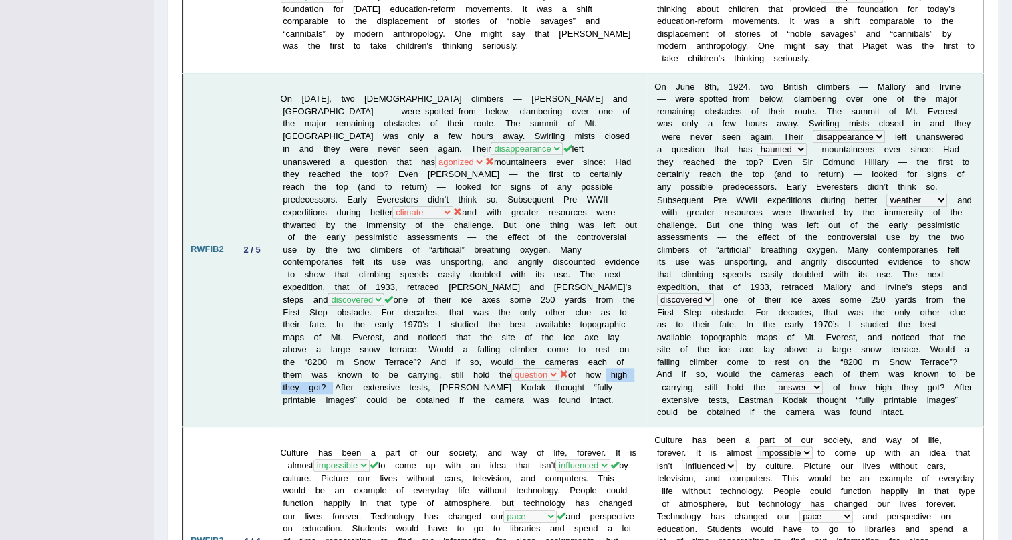
click at [503, 352] on td "On June 8th, 1924, two British climbers — Mallory and Irvine — were spotted fro…" at bounding box center [460, 250] width 374 height 354
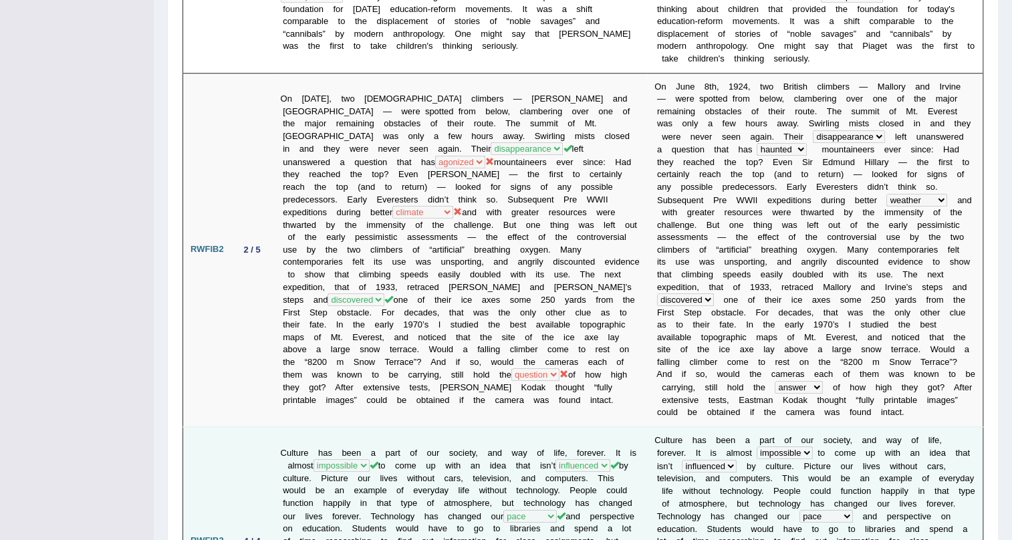
click at [443, 430] on td "Culture has been a part of our society, and way of life, forever. It is almost …" at bounding box center [460, 540] width 374 height 229
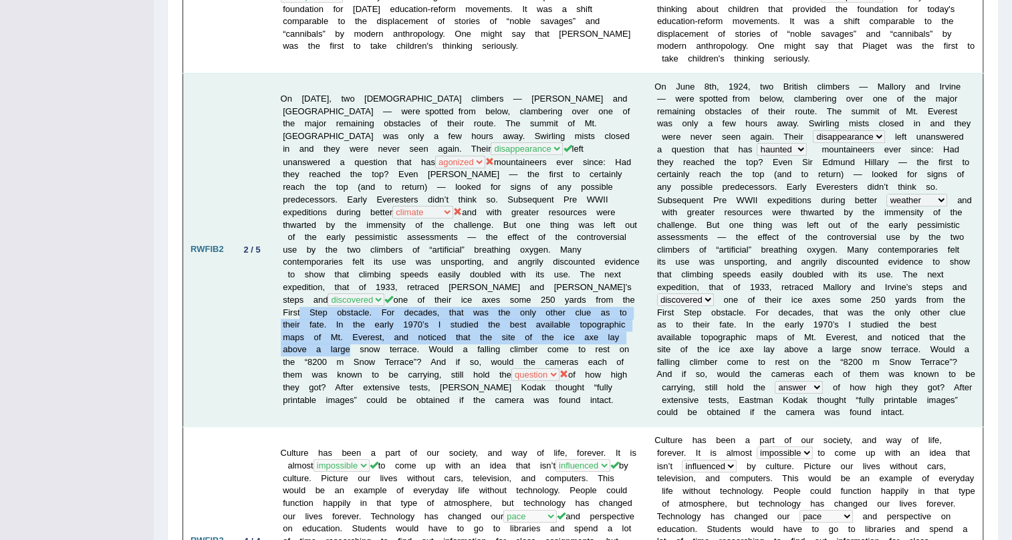
drag, startPoint x: 367, startPoint y: 279, endPoint x: 441, endPoint y: 317, distance: 83.4
click at [441, 317] on td "On June 8th, 1924, two British climbers — Mallory and Irvine — were spotted fro…" at bounding box center [460, 250] width 374 height 354
click at [515, 308] on td "On June 8th, 1924, two British climbers — Mallory and Irvine — were spotted fro…" at bounding box center [460, 250] width 374 height 354
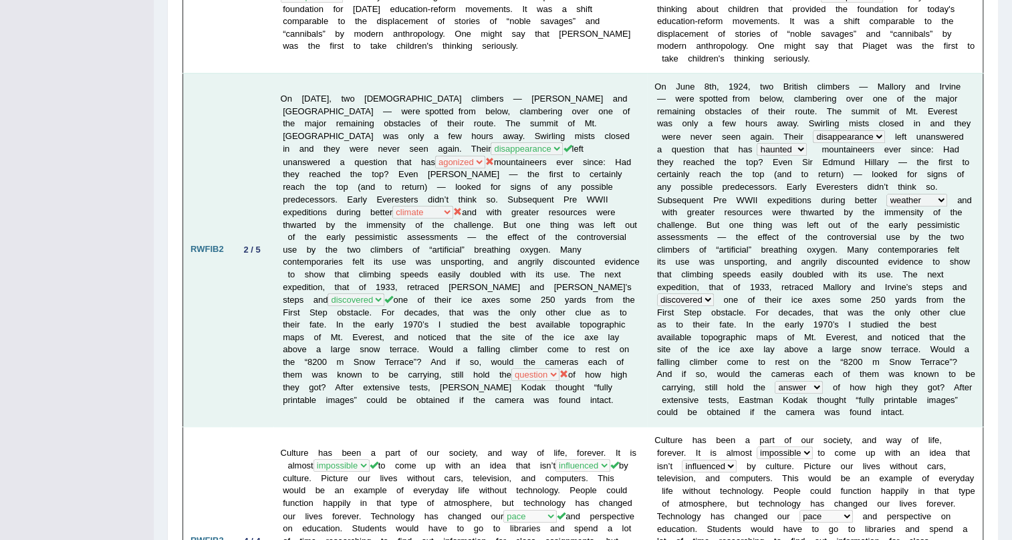
click at [467, 370] on td "On June 8th, 1924, two British climbers — Mallory and Irvine — were spotted fro…" at bounding box center [460, 250] width 374 height 354
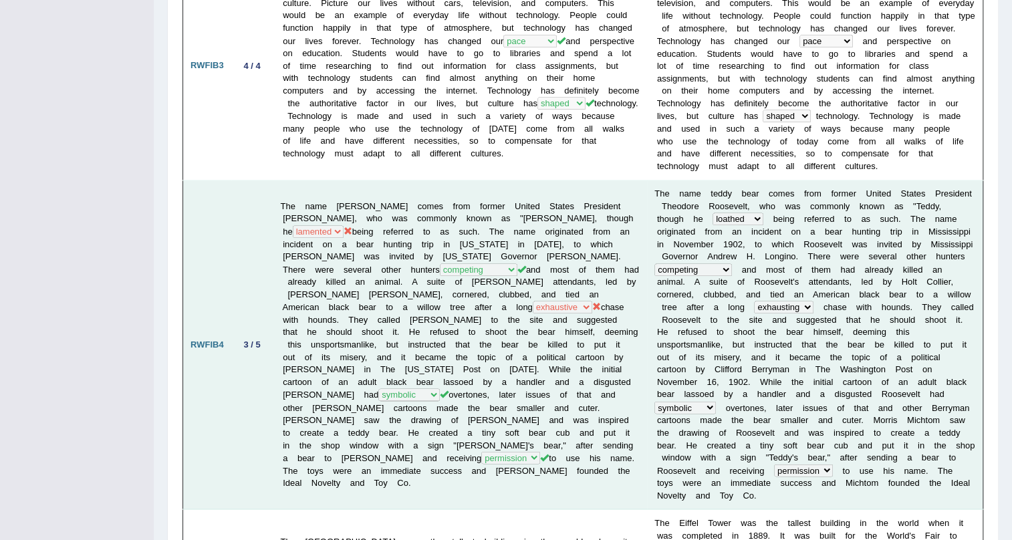
scroll to position [1002, 0]
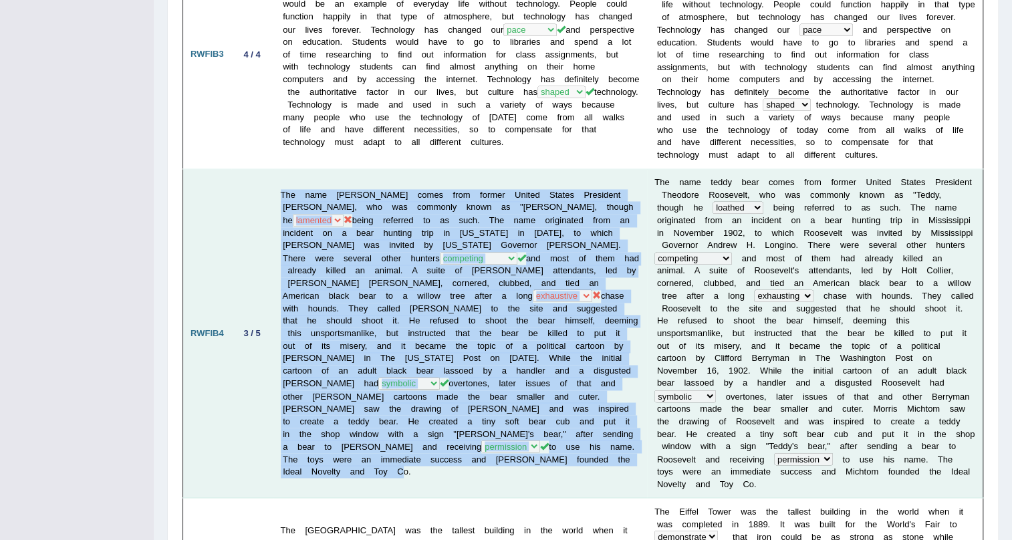
drag, startPoint x: 271, startPoint y: 132, endPoint x: 605, endPoint y: 412, distance: 436.0
click at [605, 412] on tr "RWFIB4 3 / 5 The name teddy bear comes from former United States President Theo…" at bounding box center [583, 333] width 800 height 329
click at [599, 413] on td "The name teddy bear comes from former United States President Theodore Roosevel…" at bounding box center [460, 333] width 374 height 329
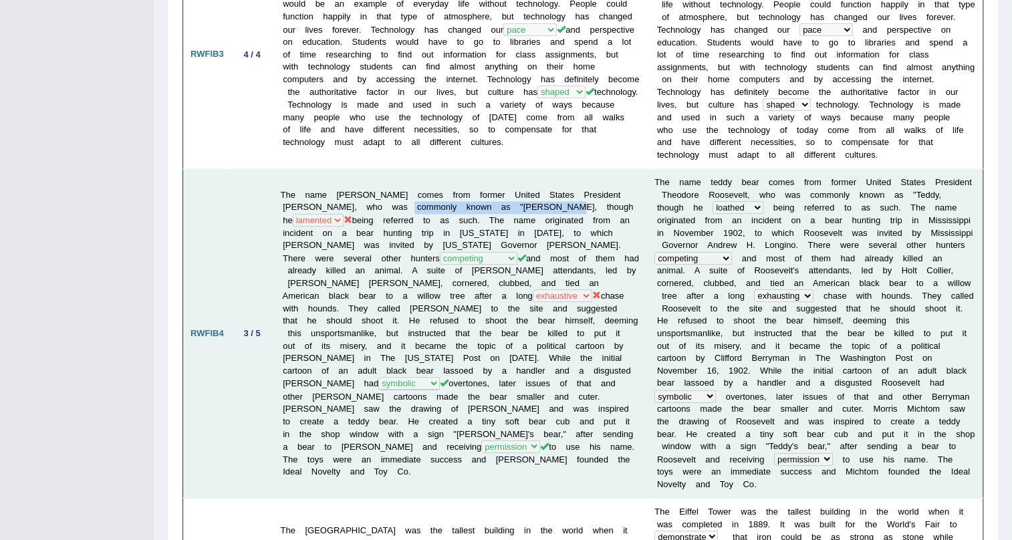
drag, startPoint x: 401, startPoint y: 150, endPoint x: 551, endPoint y: 148, distance: 150.4
click at [551, 169] on td "The name teddy bear comes from former United States President Theodore Roosevel…" at bounding box center [460, 333] width 374 height 329
click at [566, 169] on td "The name teddy bear comes from former United States President Theodore Roosevel…" at bounding box center [460, 333] width 374 height 329
drag, startPoint x: 548, startPoint y: 152, endPoint x: 564, endPoint y: 151, distance: 16.1
click at [564, 169] on td "The name teddy bear comes from former United States President Theodore Roosevel…" at bounding box center [460, 333] width 374 height 329
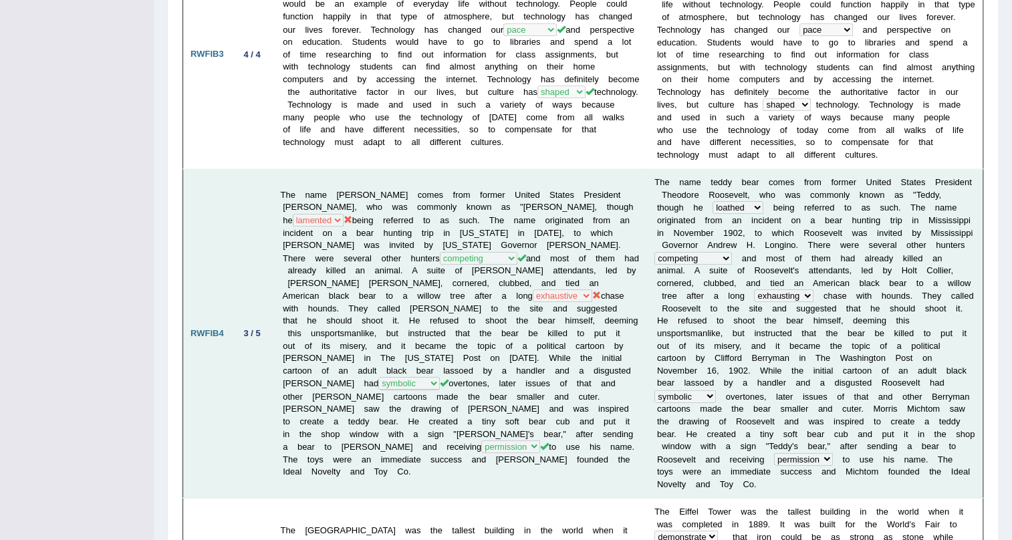
click at [543, 169] on td "The name teddy bear comes from former United States President Theodore Roosevel…" at bounding box center [460, 333] width 374 height 329
click at [356, 239] on td "The name teddy bear comes from former United States President Theodore Roosevel…" at bounding box center [460, 333] width 374 height 329
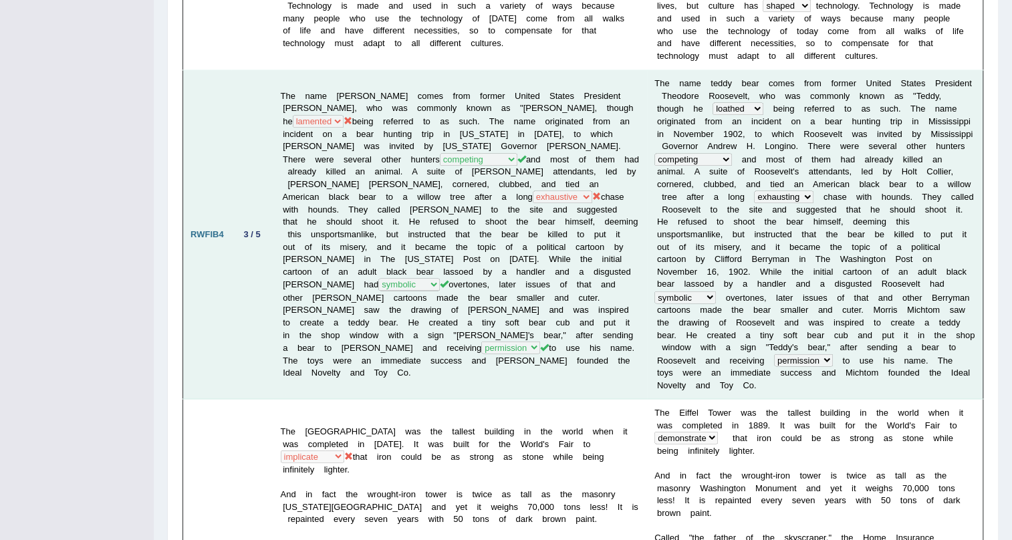
scroll to position [1123, 0]
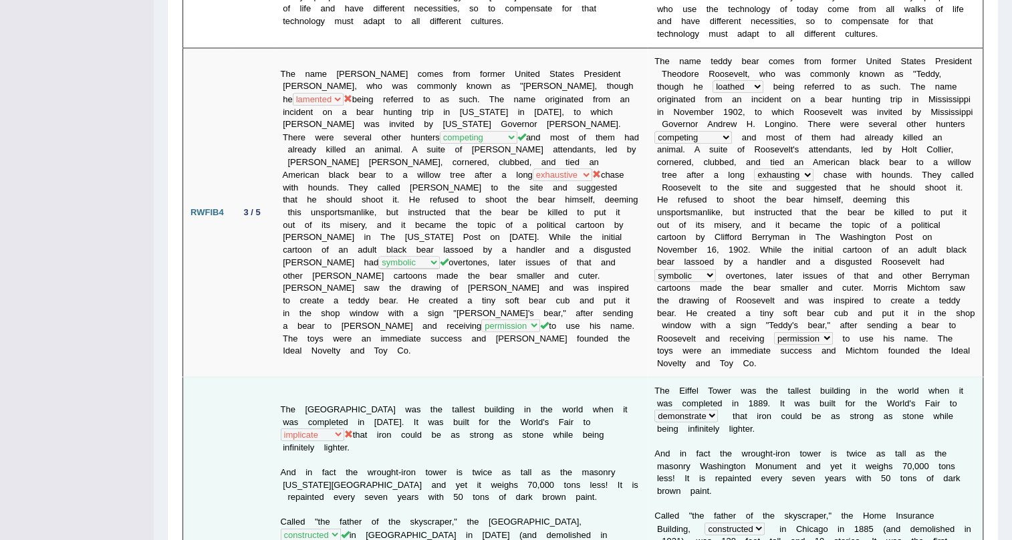
drag, startPoint x: 389, startPoint y: 339, endPoint x: 521, endPoint y: 348, distance: 132.7
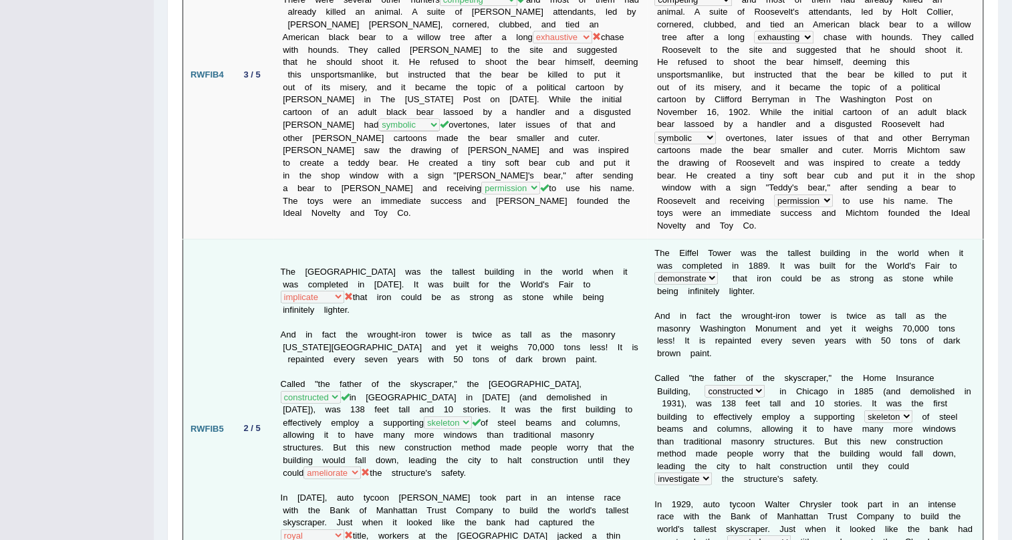
scroll to position [1305, 0]
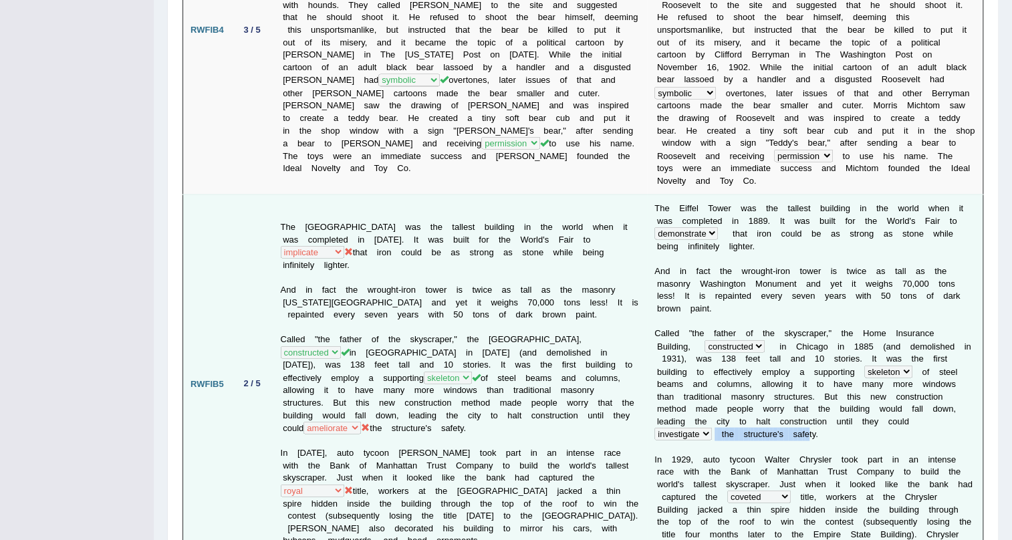
drag, startPoint x: 874, startPoint y: 332, endPoint x: 778, endPoint y: 332, distance: 96.2
click at [778, 332] on td "T h e E i f f e l T o w e r w a s t h e t a l l e s t b u i l d i n g i n t h e…" at bounding box center [815, 383] width 336 height 378
click at [775, 340] on td "T h e E i f f e l T o w e r w a s t h e t a l l e s t b u i l d i n g i n t h e…" at bounding box center [815, 383] width 336 height 378
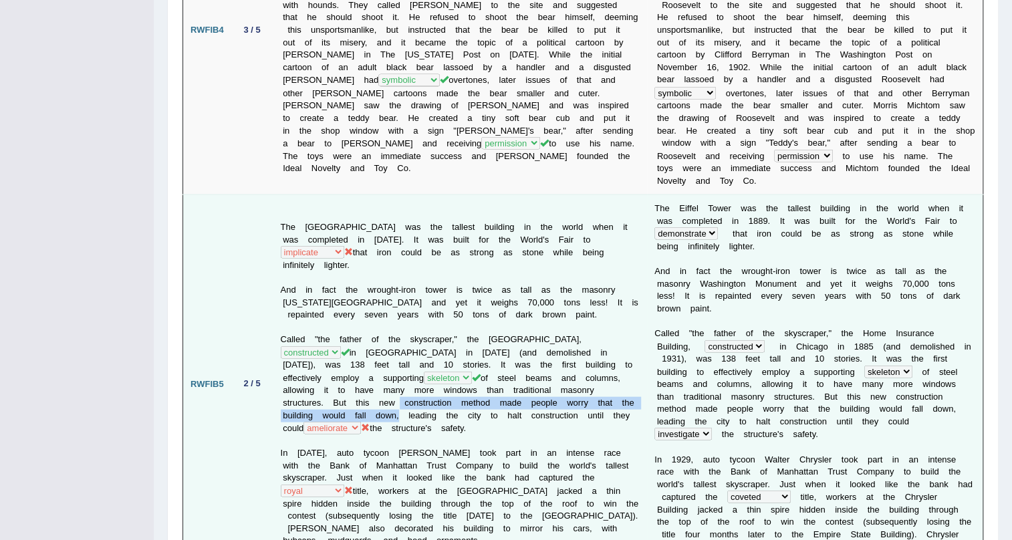
drag, startPoint x: 386, startPoint y: 303, endPoint x: 402, endPoint y: 321, distance: 24.1
click at [402, 321] on td "The Eiffel Tower was the tallest building in the world when it was completed in…" at bounding box center [460, 383] width 374 height 378
click at [487, 322] on td "The Eiffel Tower was the tallest building in the world when it was completed in…" at bounding box center [460, 383] width 374 height 378
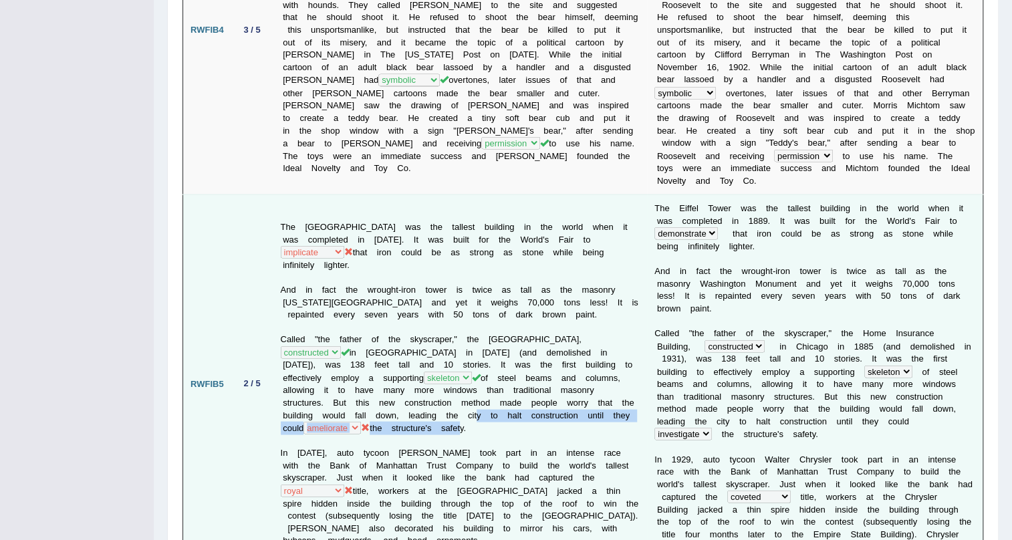
drag, startPoint x: 488, startPoint y: 325, endPoint x: 513, endPoint y: 325, distance: 25.4
click at [513, 325] on td "The Eiffel Tower was the tallest building in the world when it was completed in…" at bounding box center [460, 383] width 374 height 378
click at [404, 370] on td "The Eiffel Tower was the tallest building in the world when it was completed in…" at bounding box center [460, 383] width 374 height 378
click at [733, 428] on b "e" at bounding box center [731, 433] width 5 height 10
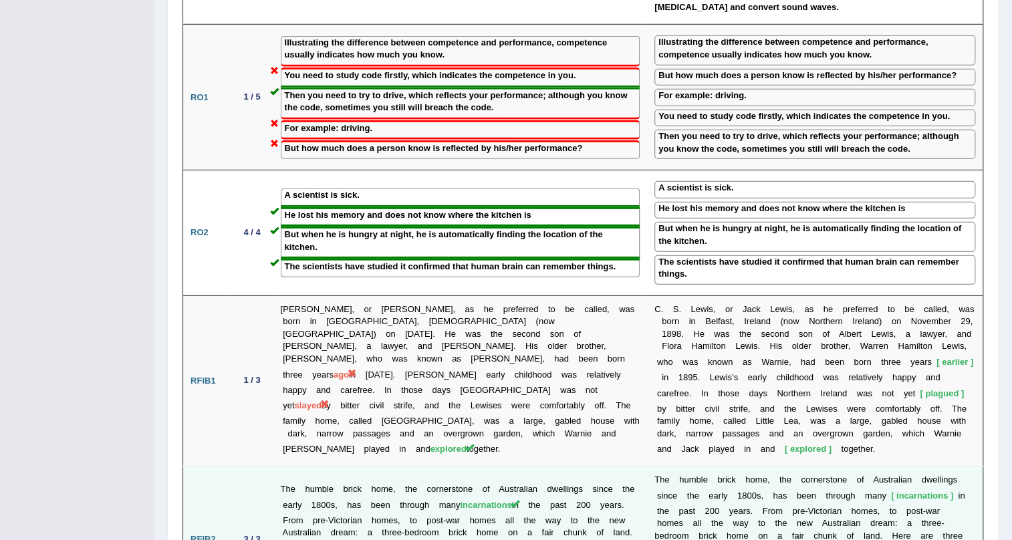
scroll to position [2156, 0]
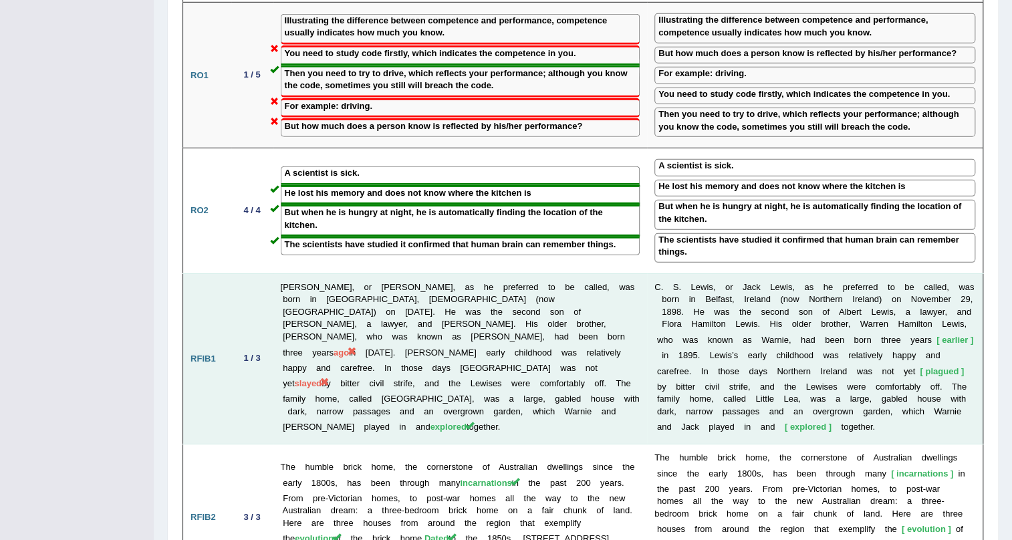
click at [349, 348] on span "ago" at bounding box center [341, 353] width 15 height 10
drag, startPoint x: 535, startPoint y: 199, endPoint x: 551, endPoint y: 197, distance: 16.2
click at [551, 273] on td "C. S. Lewis, or Jack Lewis, as he preferred to be called, was born in Belfast, …" at bounding box center [460, 358] width 374 height 171
click at [548, 273] on td "C. S. Lewis, or Jack Lewis, as he preferred to be called, was born in Belfast, …" at bounding box center [460, 358] width 374 height 171
drag, startPoint x: 305, startPoint y: 172, endPoint x: 284, endPoint y: 176, distance: 21.6
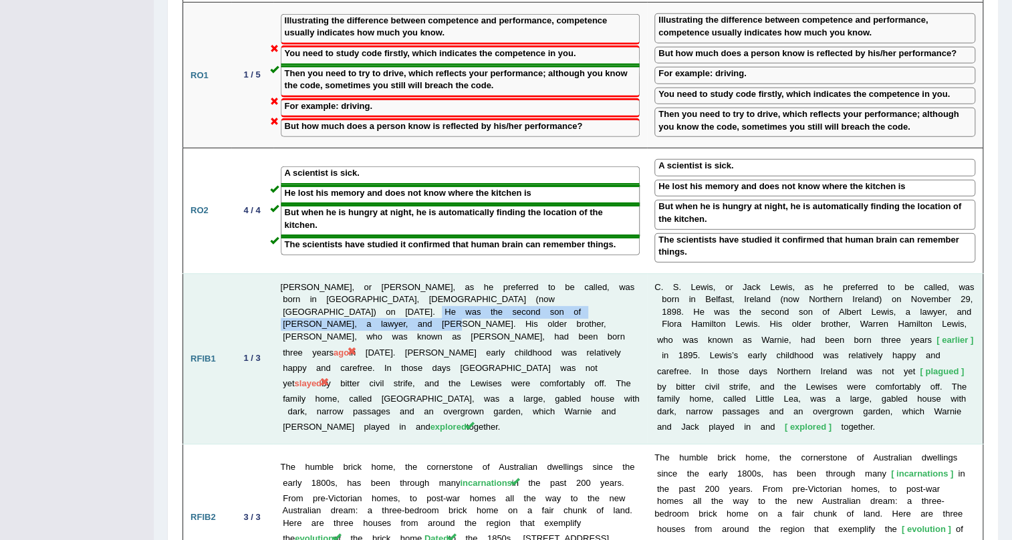
click at [284, 273] on td "C. S. Lewis, or Jack Lewis, as he preferred to be called, was born in Belfast, …" at bounding box center [460, 358] width 374 height 171
click at [297, 273] on td "C. S. Lewis, or Jack Lewis, as he preferred to be called, was born in Belfast, …" at bounding box center [460, 358] width 374 height 171
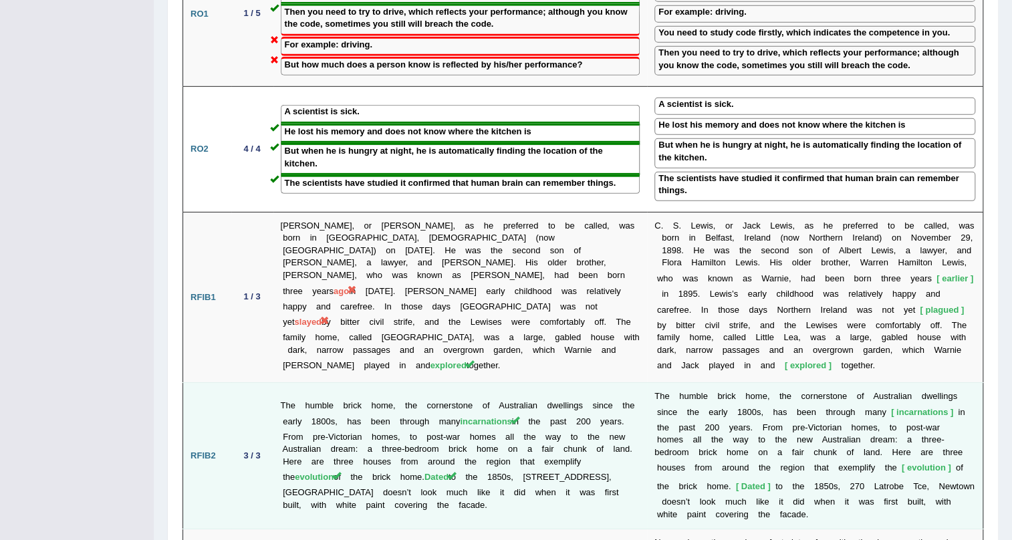
scroll to position [2217, 0]
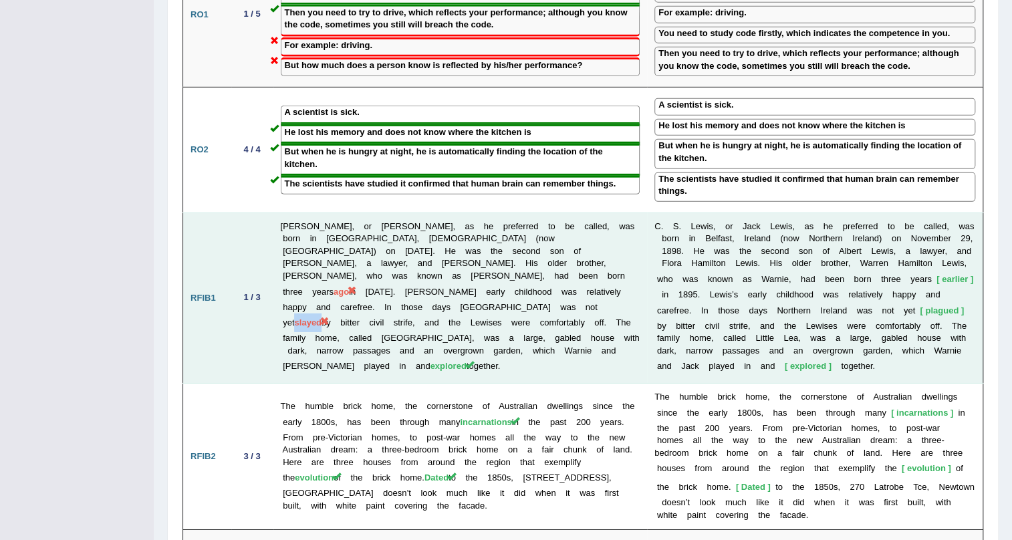
drag, startPoint x: 454, startPoint y: 168, endPoint x: 478, endPoint y: 169, distance: 23.4
click at [321, 317] on span "slayed" at bounding box center [307, 322] width 27 height 10
drag, startPoint x: 342, startPoint y: 173, endPoint x: 383, endPoint y: 169, distance: 41.0
click at [383, 213] on td "C. S. Lewis, or Jack Lewis, as he preferred to be called, was born in Belfast, …" at bounding box center [460, 298] width 374 height 171
click at [388, 213] on td "C. S. Lewis, or Jack Lewis, as he preferred to be called, was born in Belfast, …" at bounding box center [460, 298] width 374 height 171
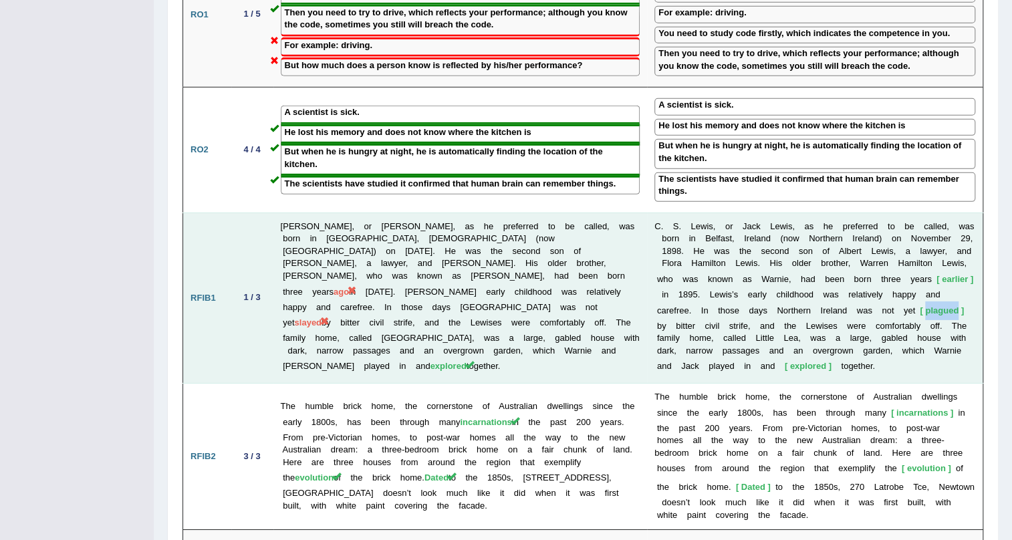
drag, startPoint x: 881, startPoint y: 164, endPoint x: 841, endPoint y: 170, distance: 40.6
click at [841, 213] on td "C . S . L e w i s , o r J a c k L e w i s , a s h e p r e f e r r e d t o b e c…" at bounding box center [815, 298] width 336 height 171
drag, startPoint x: 452, startPoint y: 167, endPoint x: 481, endPoint y: 174, distance: 29.5
click at [481, 213] on td "C. S. Lewis, or Jack Lewis, as he preferred to be called, was born in Belfast, …" at bounding box center [460, 298] width 374 height 171
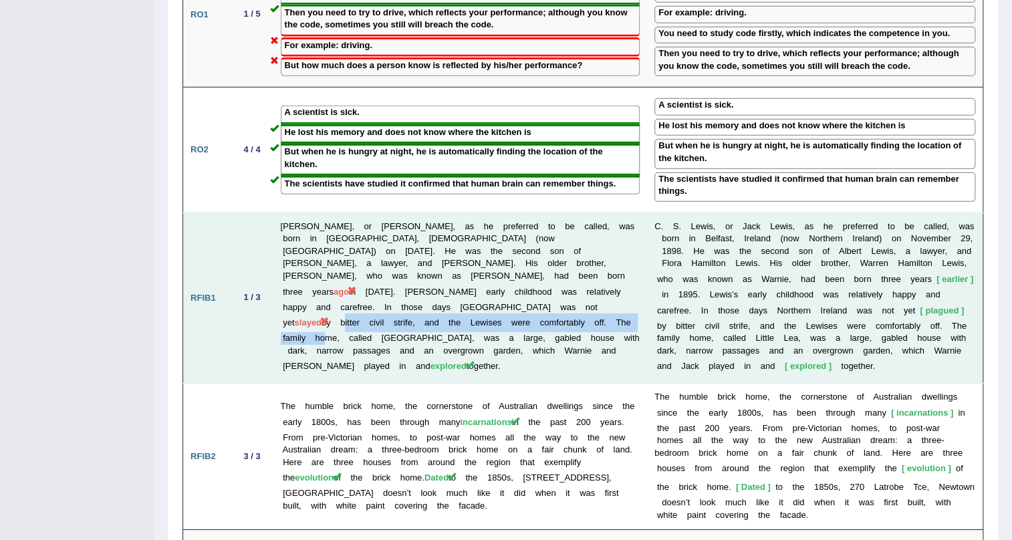
click at [503, 213] on td "C. S. Lewis, or Jack Lewis, as he preferred to be called, was born in Belfast, …" at bounding box center [460, 298] width 374 height 171
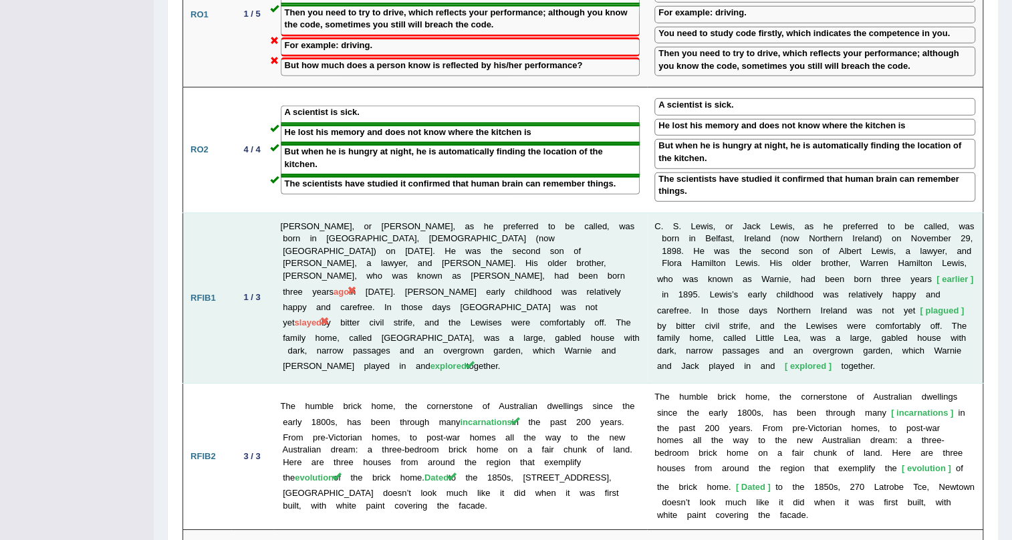
click at [490, 213] on td "C. S. Lewis, or Jack Lewis, as he preferred to be called, was born in Belfast, …" at bounding box center [460, 298] width 374 height 171
drag, startPoint x: 454, startPoint y: 169, endPoint x: 479, endPoint y: 166, distance: 24.9
click at [321, 317] on span "slayed" at bounding box center [307, 322] width 27 height 10
click at [541, 235] on td "C. S. Lewis, or Jack Lewis, as he preferred to be called, was born in Belfast, …" at bounding box center [460, 298] width 374 height 171
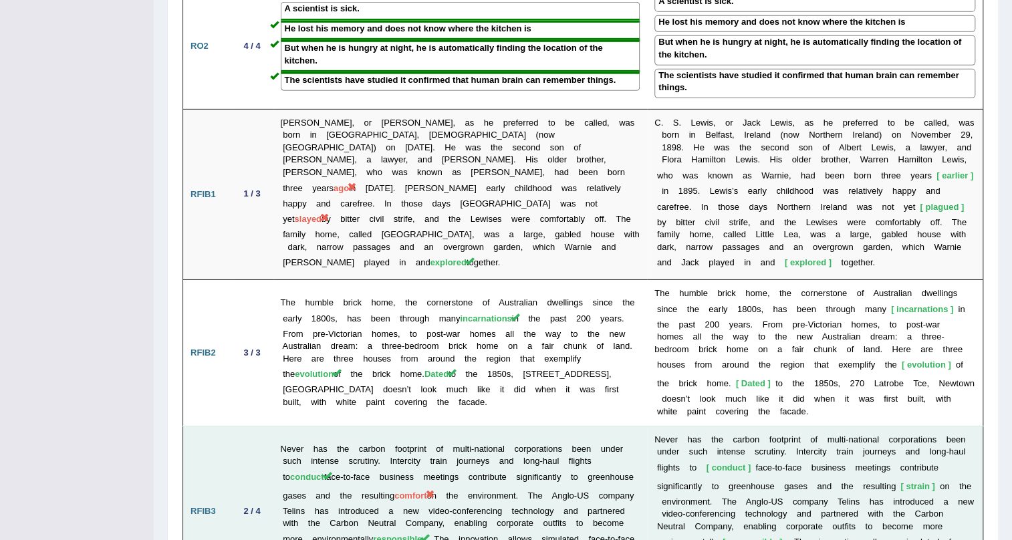
scroll to position [2339, 0]
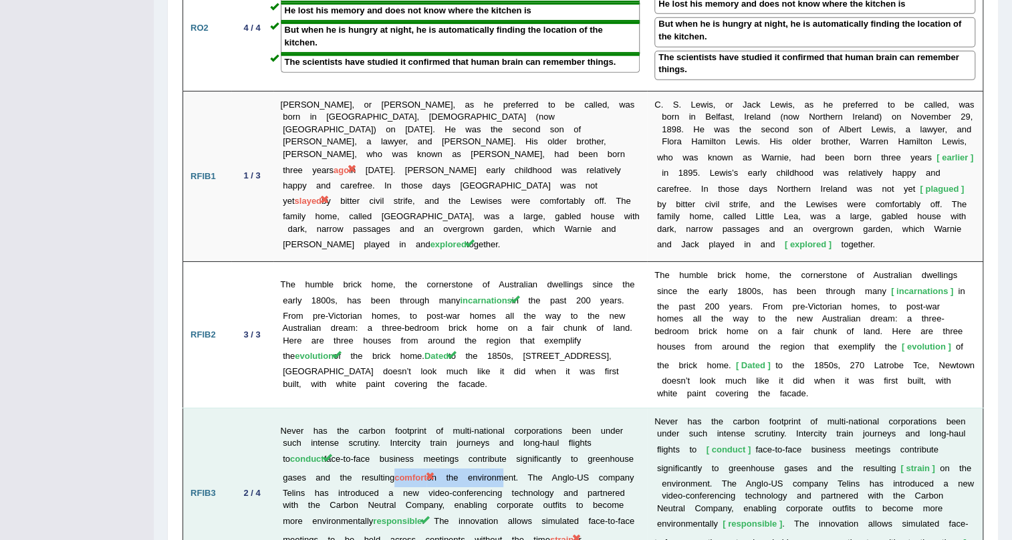
drag, startPoint x: 471, startPoint y: 307, endPoint x: 573, endPoint y: 308, distance: 102.9
click at [573, 408] on td "Never has the carbon footprint of multi-national corporations been under such i…" at bounding box center [460, 493] width 374 height 171
click at [662, 408] on td "N e v e r h a s t h e c a r b o n f o o t p r i n t o f m u l t i - n a t i o n…" at bounding box center [815, 493] width 336 height 171
drag, startPoint x: 753, startPoint y: 380, endPoint x: 797, endPoint y: 380, distance: 43.4
click at [797, 408] on td "N e v e r h a s t h e c a r b o n f o o t p r i n t o f m u l t i - n a t i o n…" at bounding box center [815, 493] width 336 height 171
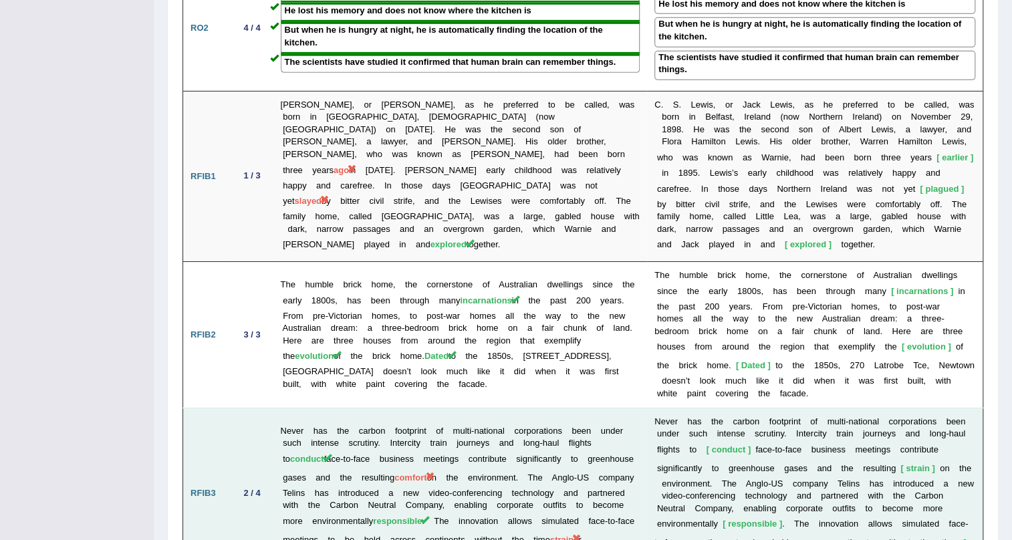
click at [553, 408] on td "Never has the carbon footprint of multi-national corporations been under such i…" at bounding box center [460, 493] width 374 height 171
drag, startPoint x: 769, startPoint y: 384, endPoint x: 789, endPoint y: 388, distance: 19.9
click at [785, 408] on td "N e v e r h a s t h e c a r b o n f o o t p r i n t o f m u l t i - n a t i o n…" at bounding box center [815, 493] width 336 height 171
drag, startPoint x: 732, startPoint y: 383, endPoint x: 806, endPoint y: 384, distance: 74.2
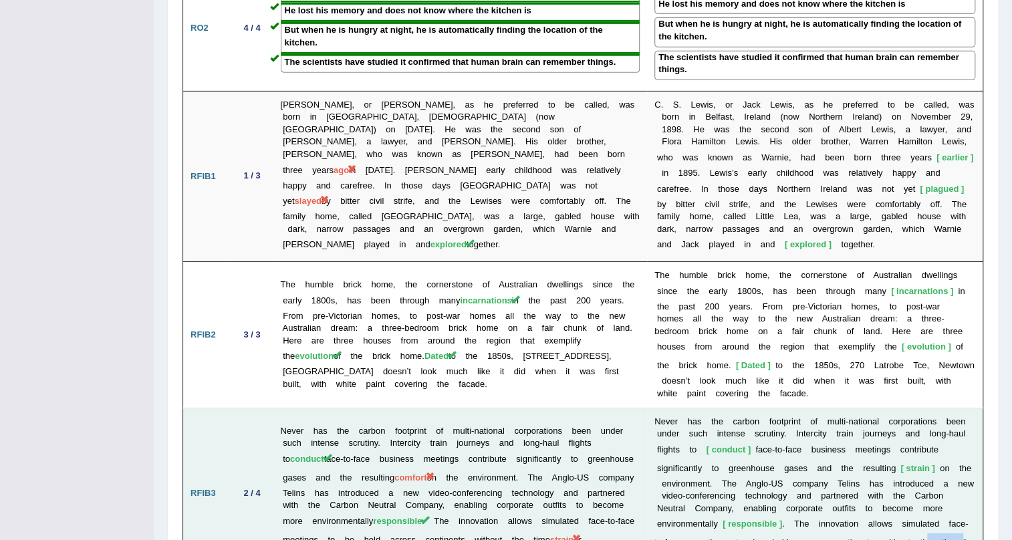
click at [806, 408] on td "N e v e r h a s t h e c a r b o n f o o t p r i n t o f m u l t i - n a t i o n…" at bounding box center [815, 493] width 336 height 171
drag, startPoint x: 677, startPoint y: 373, endPoint x: 819, endPoint y: 389, distance: 142.6
click at [819, 408] on td "N e v e r h a s t h e c a r b o n f o o t p r i n t o f m u l t i - n a t i o n…" at bounding box center [815, 493] width 336 height 171
click at [854, 519] on b "n" at bounding box center [856, 524] width 5 height 10
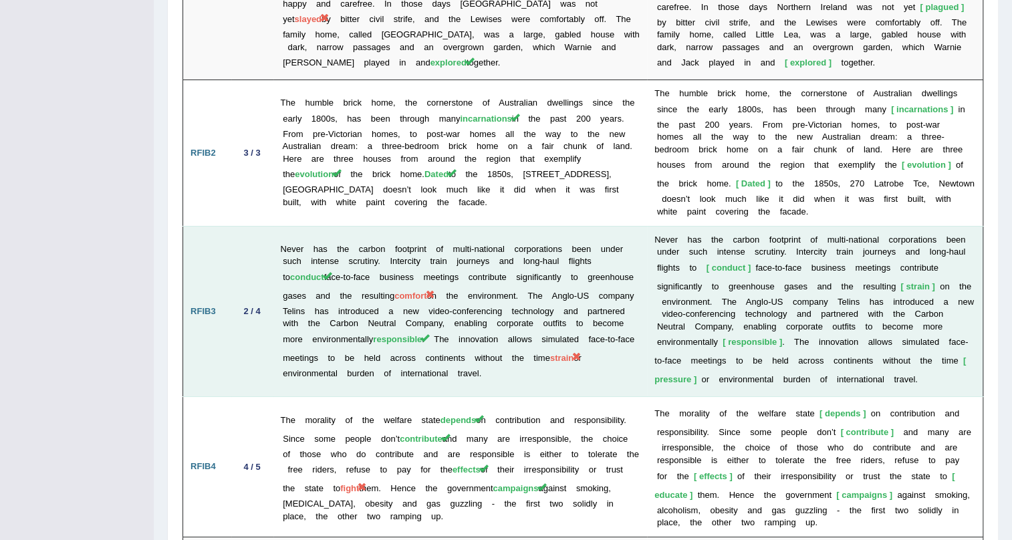
scroll to position [2581, 0]
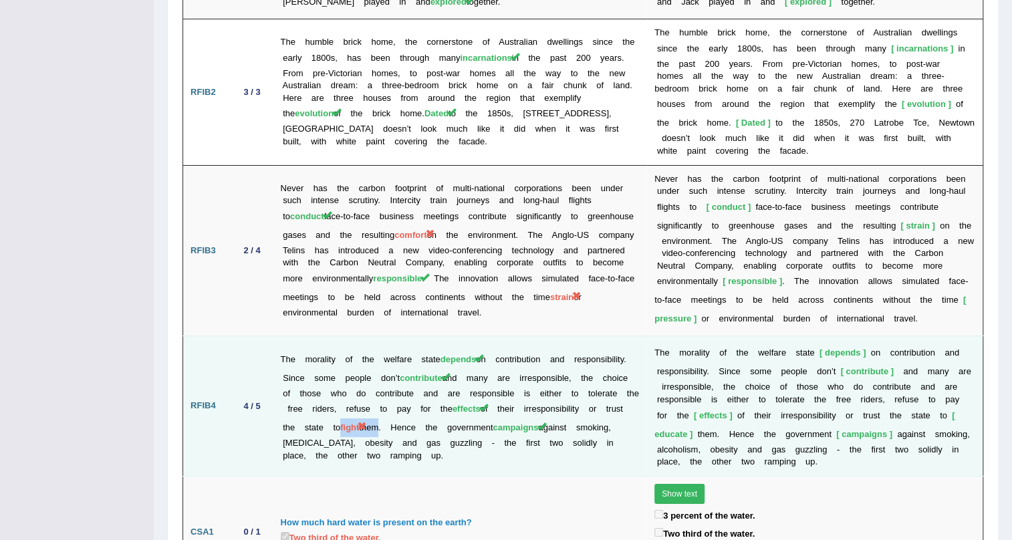
drag, startPoint x: 545, startPoint y: 251, endPoint x: 577, endPoint y: 251, distance: 31.4
click at [577, 336] on td "The morality of the welfare state depends on contribution and responsibility. S…" at bounding box center [460, 406] width 374 height 140
drag, startPoint x: 911, startPoint y: 255, endPoint x: 941, endPoint y: 257, distance: 30.1
click at [941, 336] on td "T h e m o r a l i t y o f t h e w e l f a r e s t a t e depends o n c o n t r i…" at bounding box center [815, 406] width 336 height 140
click at [672, 444] on b "o" at bounding box center [670, 449] width 5 height 10
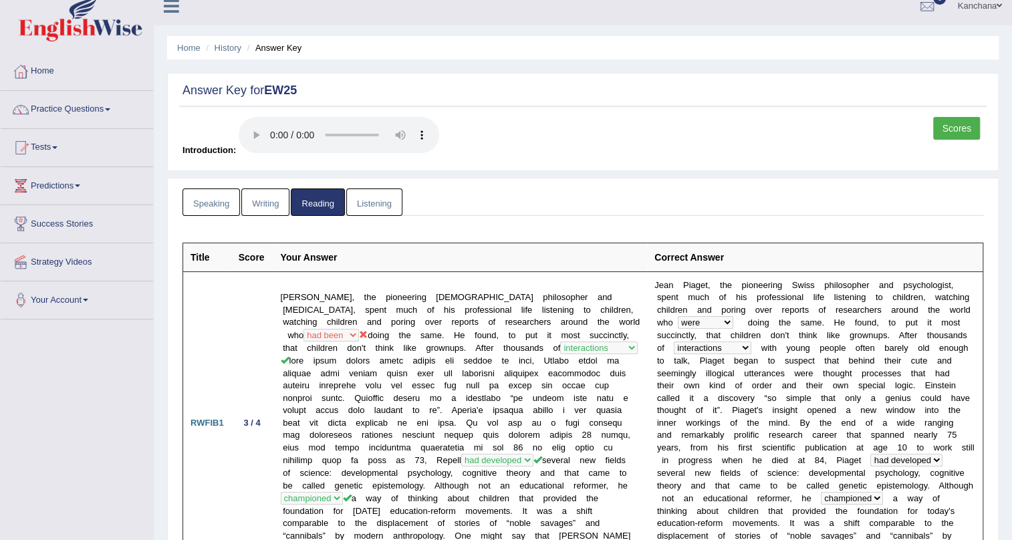
scroll to position [0, 0]
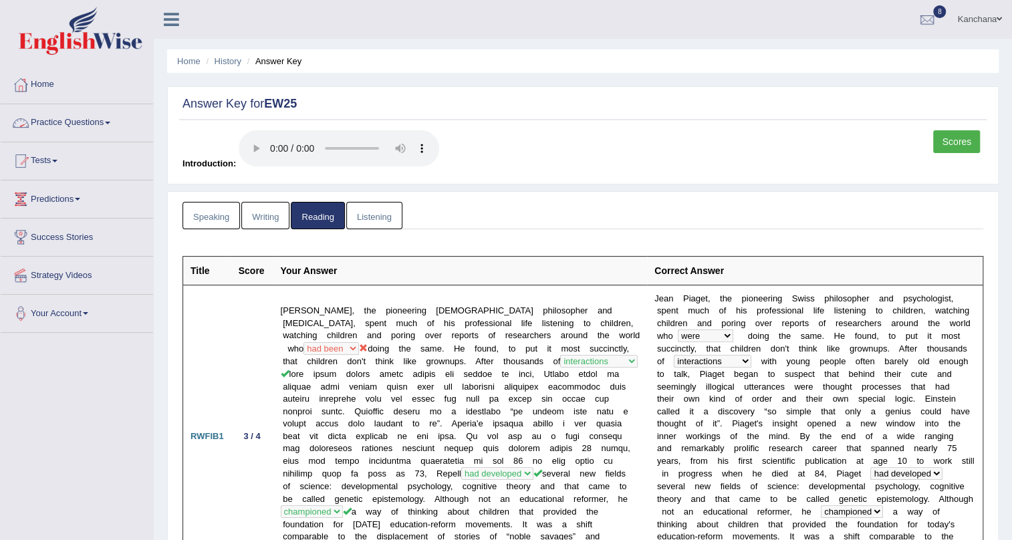
click at [368, 206] on link "Listening" at bounding box center [374, 215] width 56 height 27
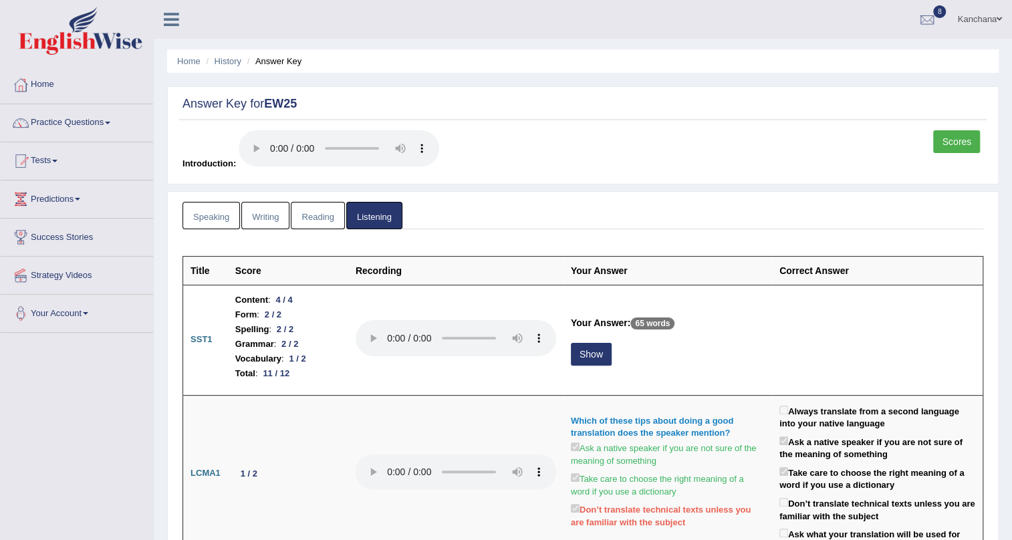
click at [303, 209] on link "Reading" at bounding box center [317, 215] width 53 height 27
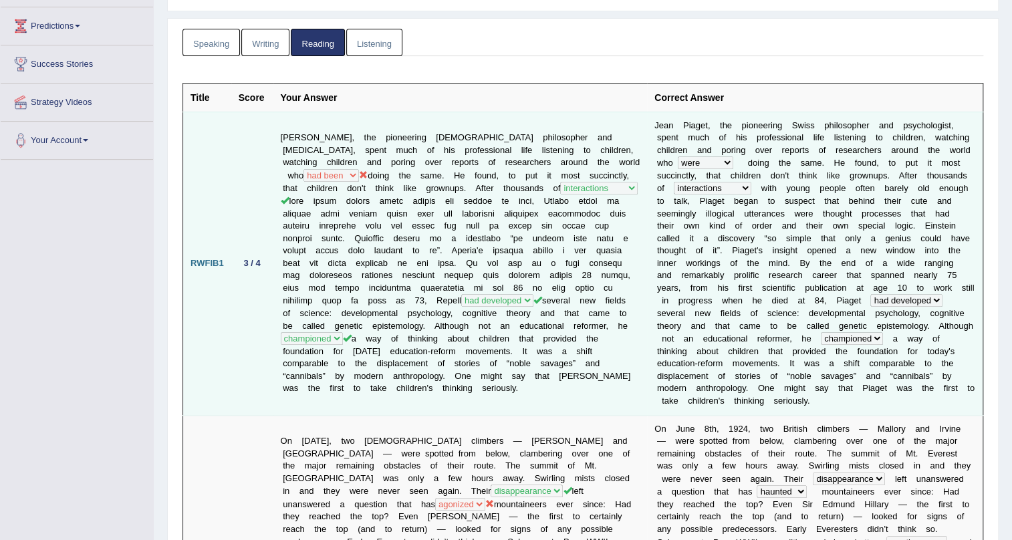
scroll to position [182, 0]
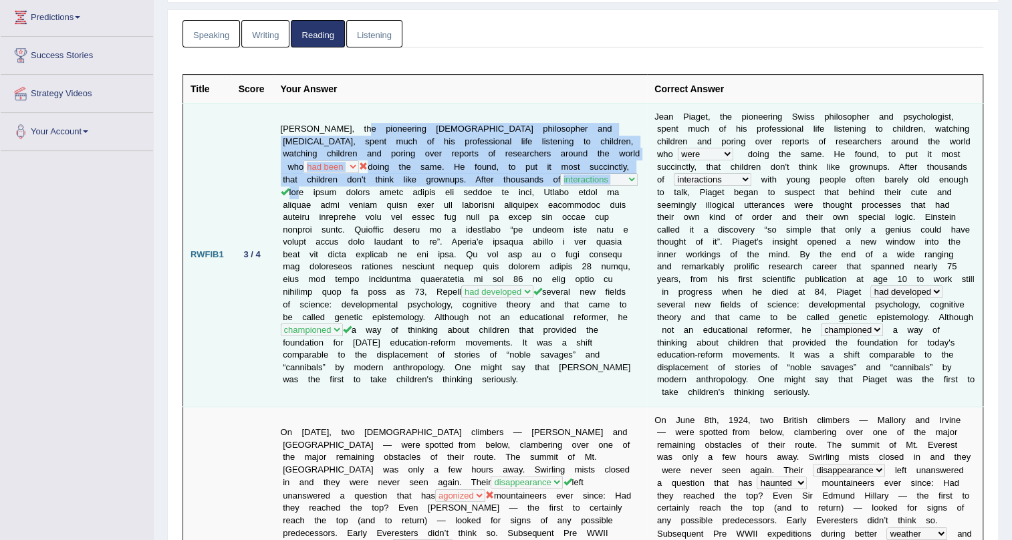
drag, startPoint x: 347, startPoint y: 116, endPoint x: 373, endPoint y: 179, distance: 68.0
click at [373, 179] on td "Jean Piaget, the pioneering Swiss philosopher and psychologist, spent much of h…" at bounding box center [460, 254] width 374 height 303
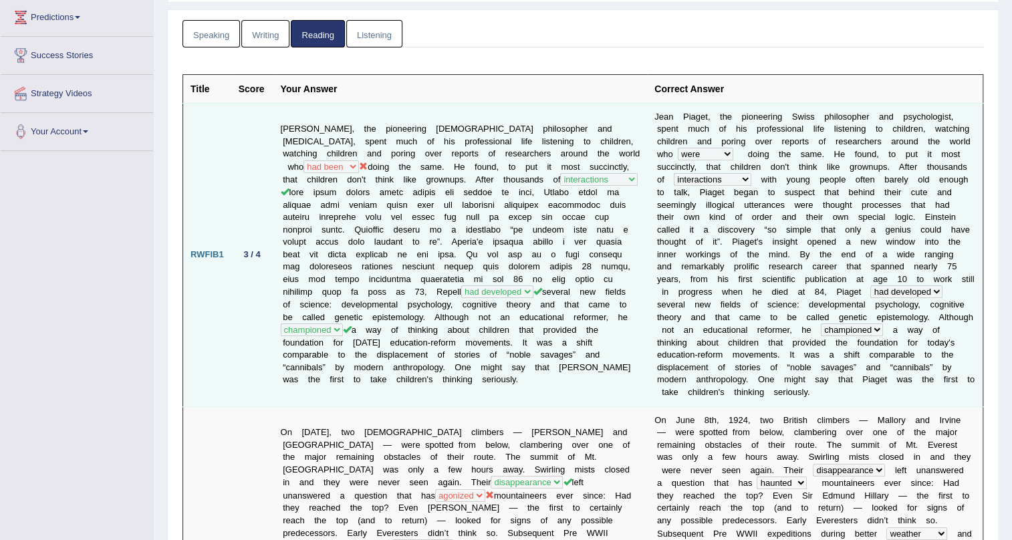
click at [473, 281] on td "Jean Piaget, the pioneering Swiss philosopher and psychologist, spent much of h…" at bounding box center [460, 254] width 374 height 303
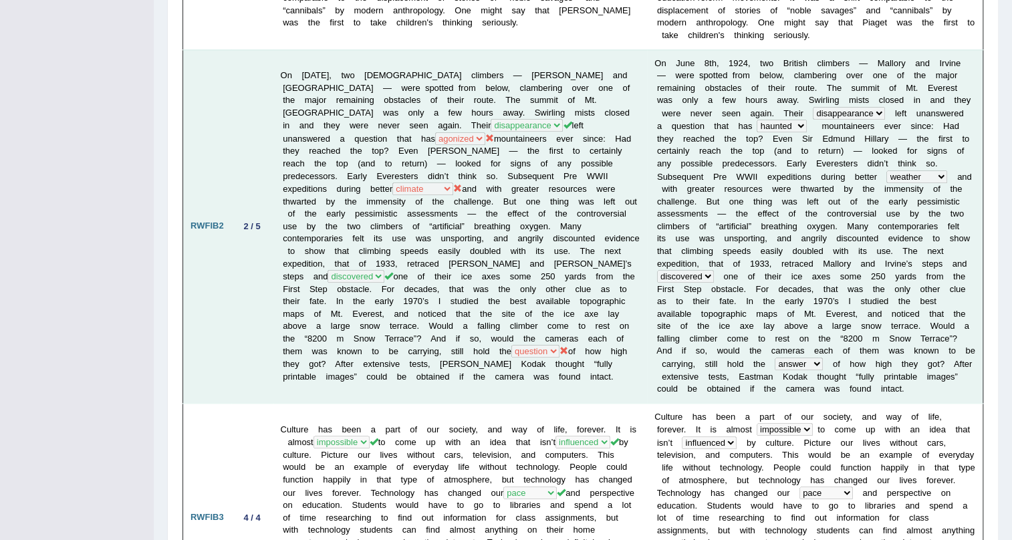
scroll to position [547, 0]
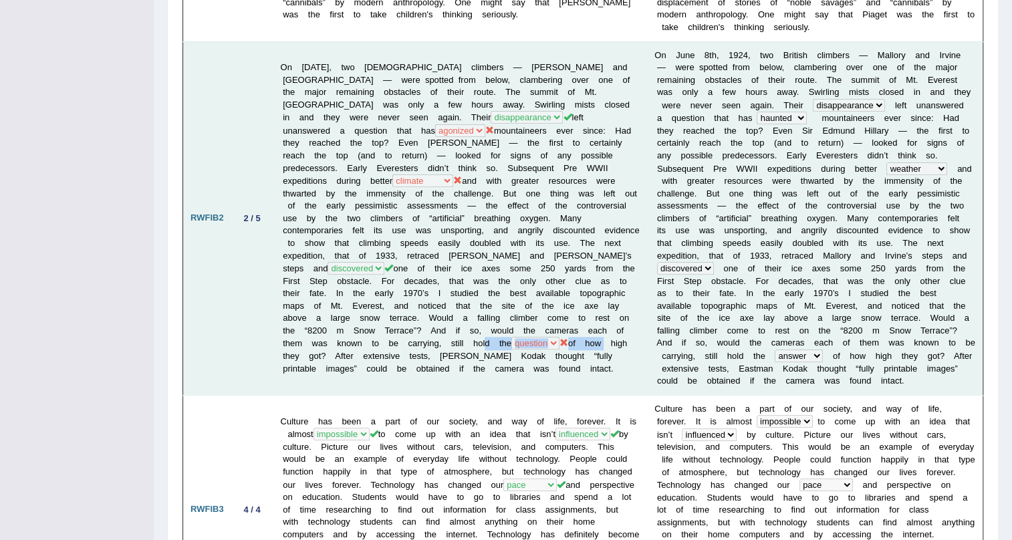
drag, startPoint x: 277, startPoint y: 327, endPoint x: 414, endPoint y: 325, distance: 136.4
click at [414, 325] on td "On June 8th, 1924, two British climbers — Mallory and Irvine — were spotted fro…" at bounding box center [460, 218] width 374 height 354
drag, startPoint x: 424, startPoint y: 332, endPoint x: 507, endPoint y: 329, distance: 82.9
click at [507, 329] on td "On June 8th, 1924, two British climbers — Mallory and Irvine — were spotted fro…" at bounding box center [460, 218] width 374 height 354
click at [401, 328] on td "On June 8th, 1924, two British climbers — Mallory and Irvine — were spotted fro…" at bounding box center [460, 218] width 374 height 354
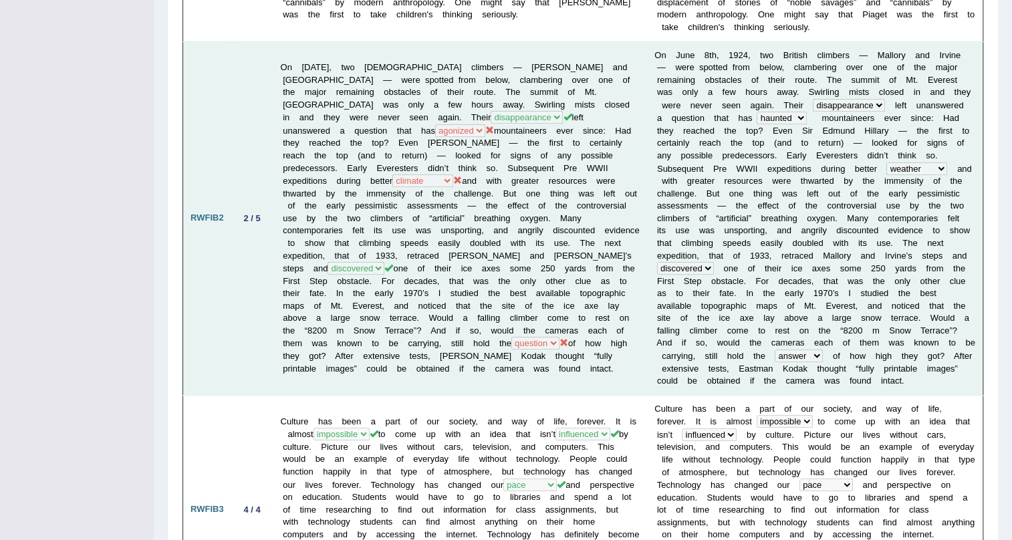
click at [320, 330] on td "On June 8th, 1924, two British climbers — Mallory and Irvine — were spotted fro…" at bounding box center [460, 218] width 374 height 354
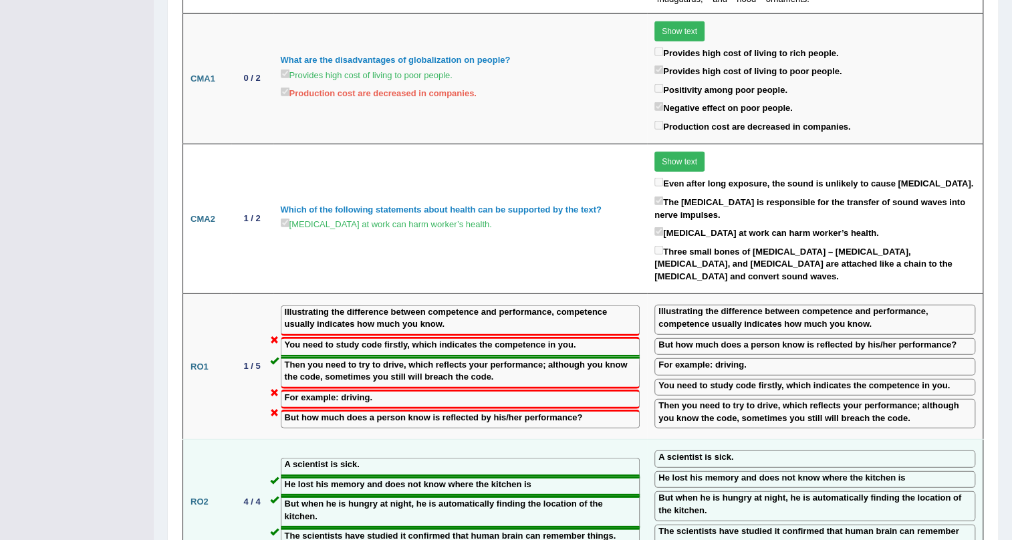
scroll to position [1883, 0]
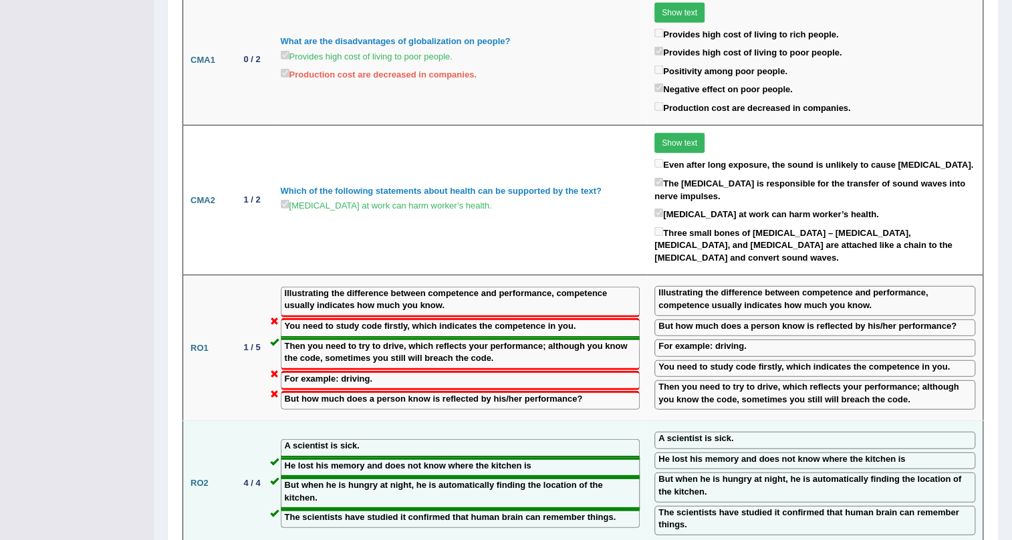
click at [601, 421] on td "A scientist is sick. He lost his memory and does not know where the kitchen is …" at bounding box center [460, 483] width 374 height 125
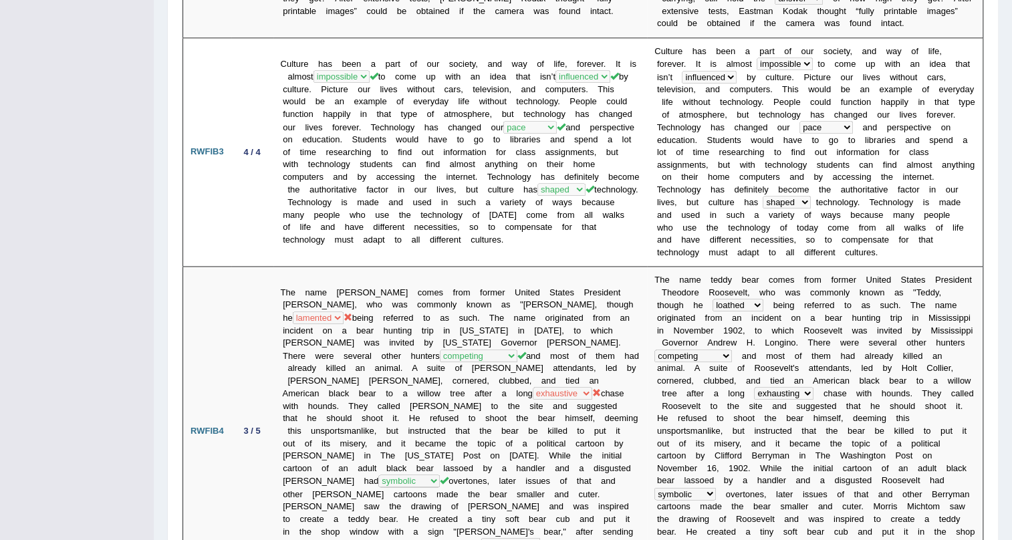
scroll to position [0, 0]
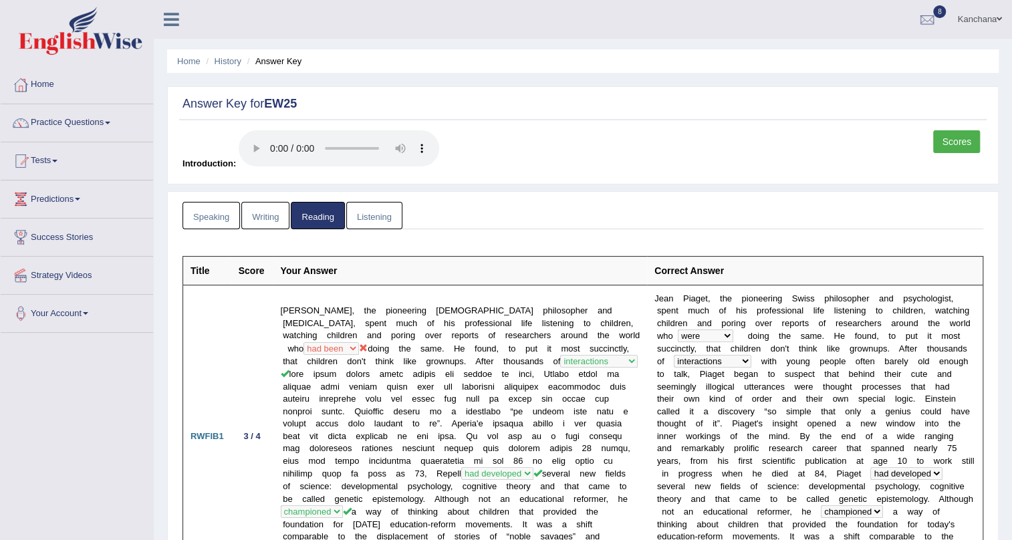
click at [381, 211] on link "Listening" at bounding box center [374, 215] width 56 height 27
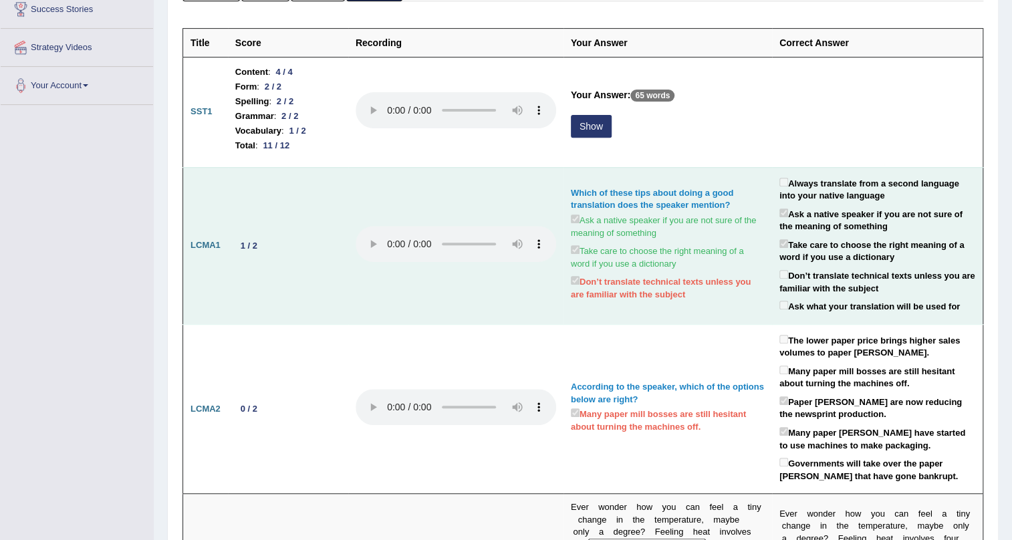
scroll to position [243, 0]
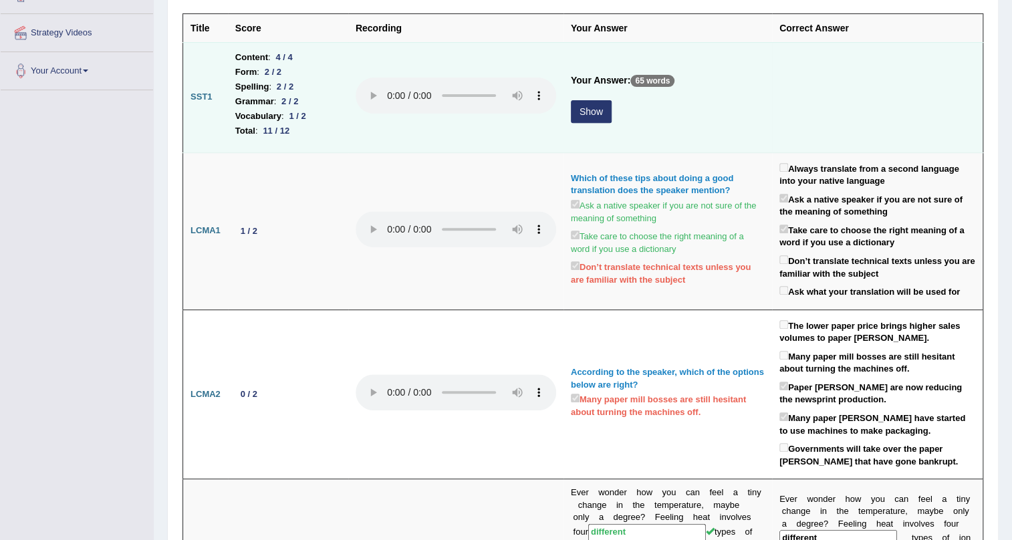
click at [601, 114] on button "Show" at bounding box center [591, 111] width 41 height 23
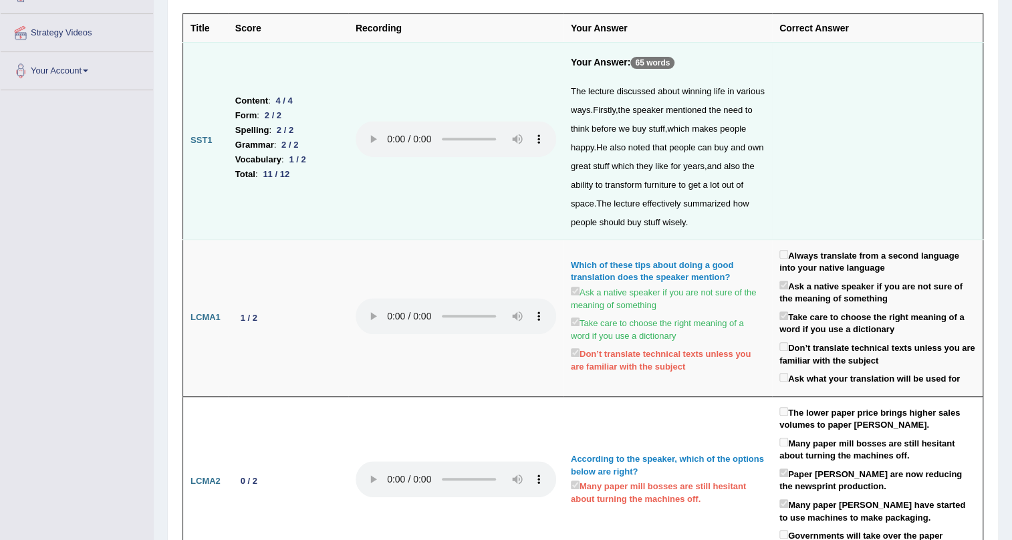
click at [689, 128] on span "which" at bounding box center [678, 129] width 22 height 10
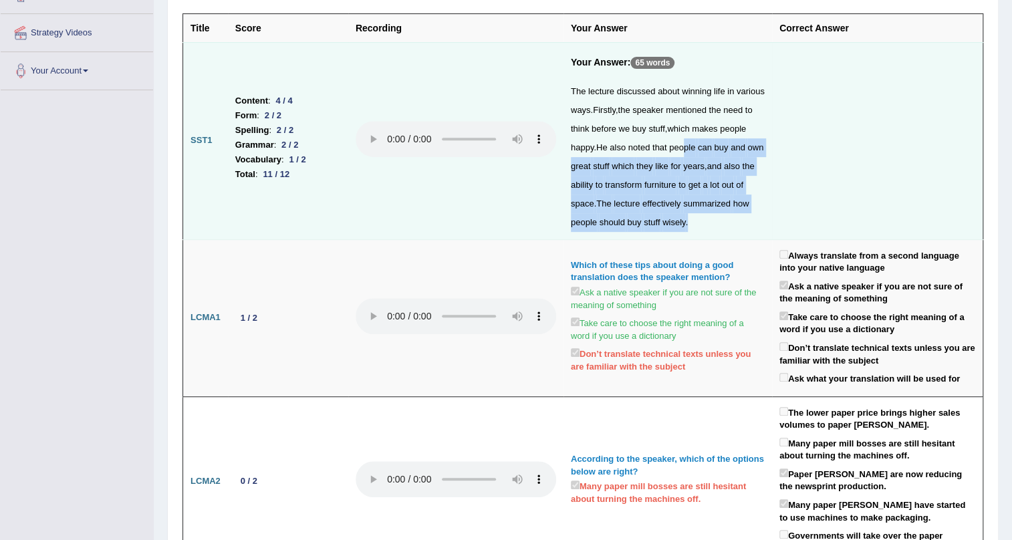
drag, startPoint x: 683, startPoint y: 144, endPoint x: 719, endPoint y: 227, distance: 90.7
click at [719, 227] on div "The lecture discussed about winning life in various ways . Firstly , the speake…" at bounding box center [668, 157] width 194 height 150
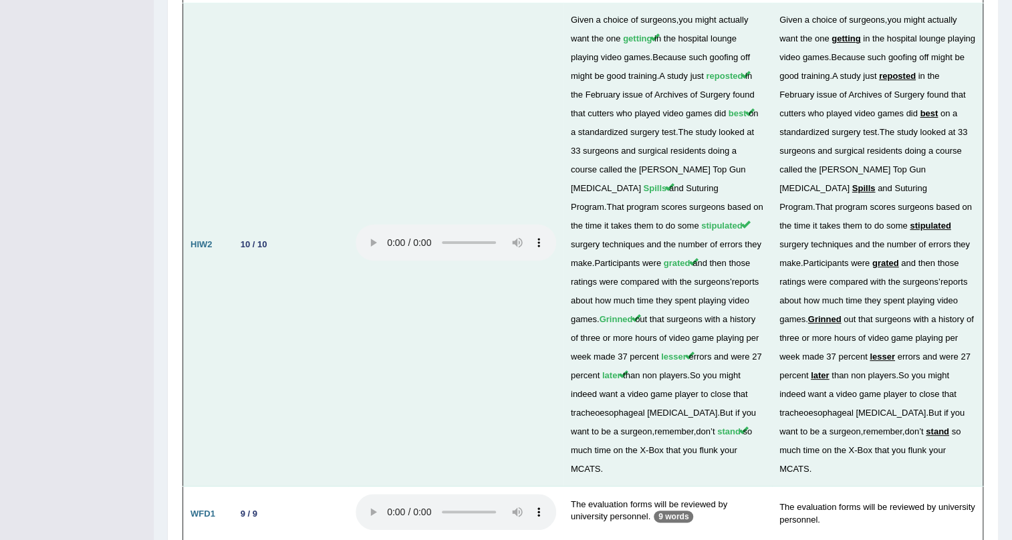
scroll to position [2986, 0]
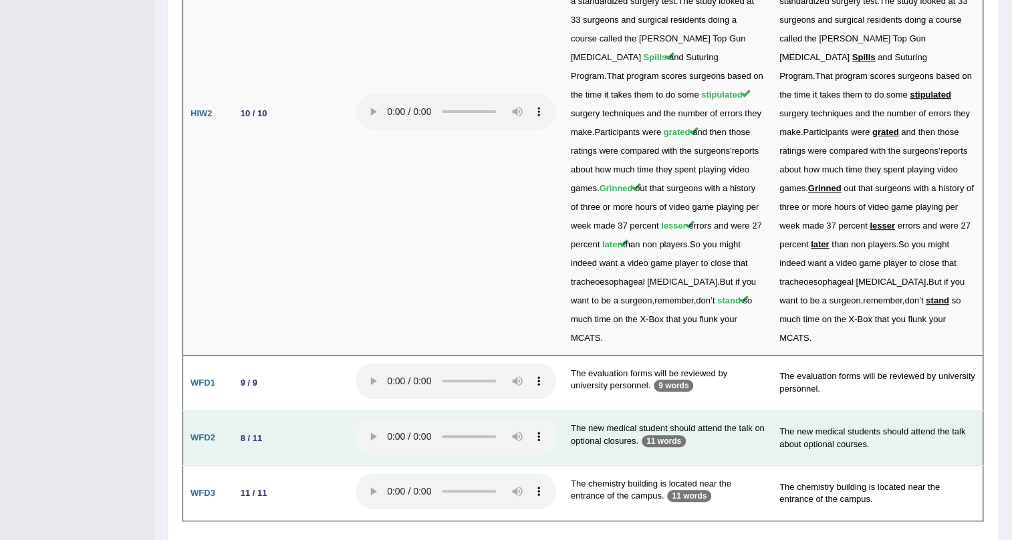
click at [669, 435] on p "11 words" at bounding box center [664, 441] width 44 height 12
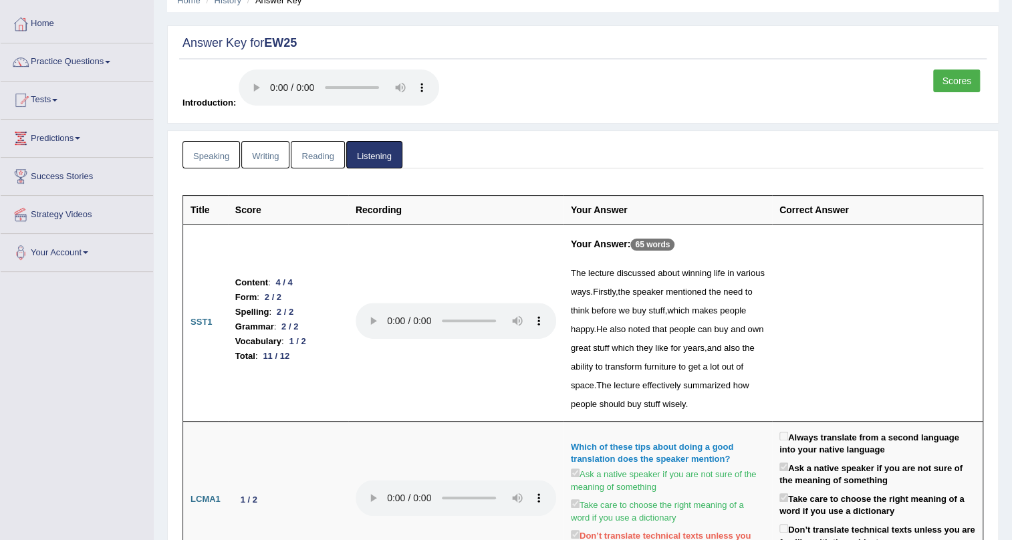
scroll to position [0, 0]
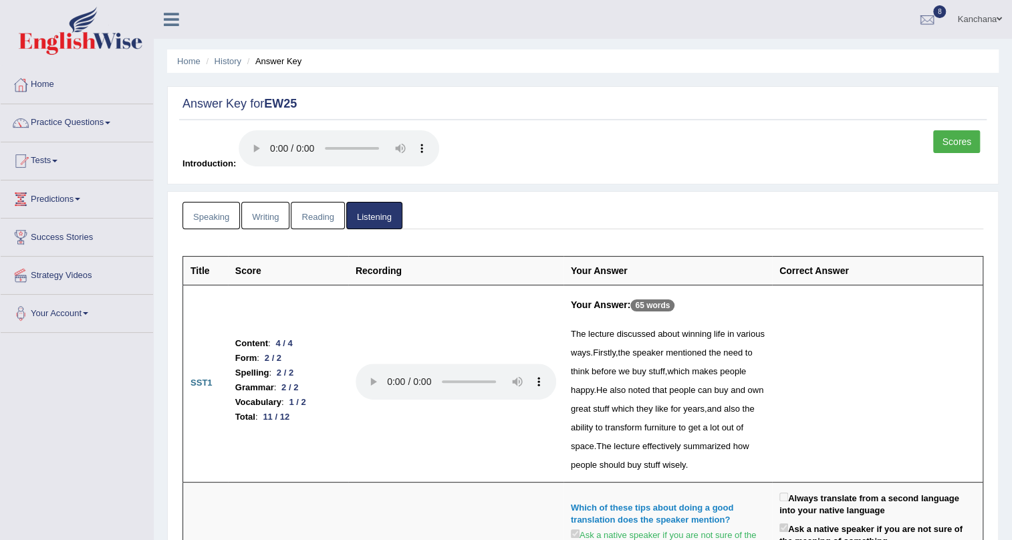
click at [219, 217] on link "Speaking" at bounding box center [210, 215] width 57 height 27
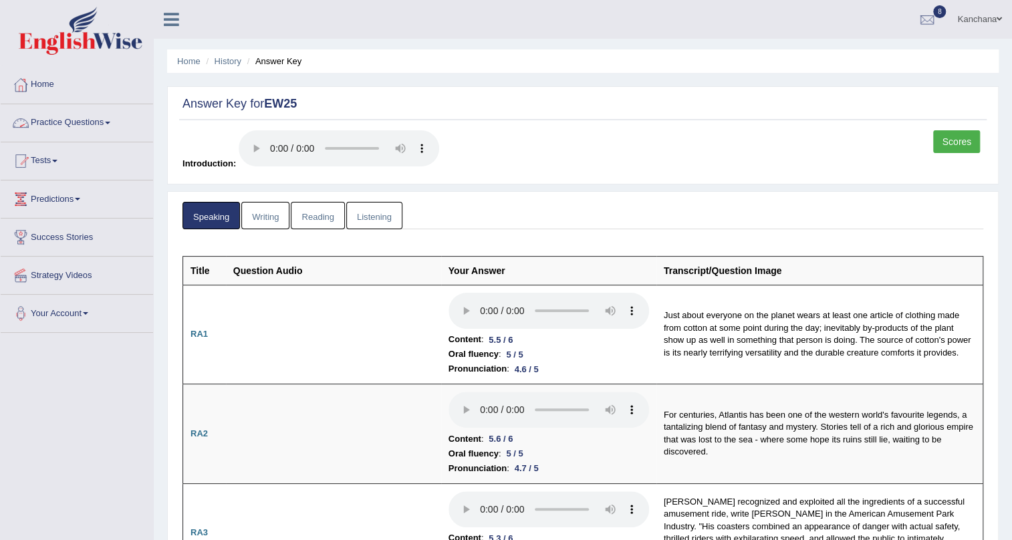
click at [108, 125] on link "Practice Questions" at bounding box center [77, 120] width 152 height 33
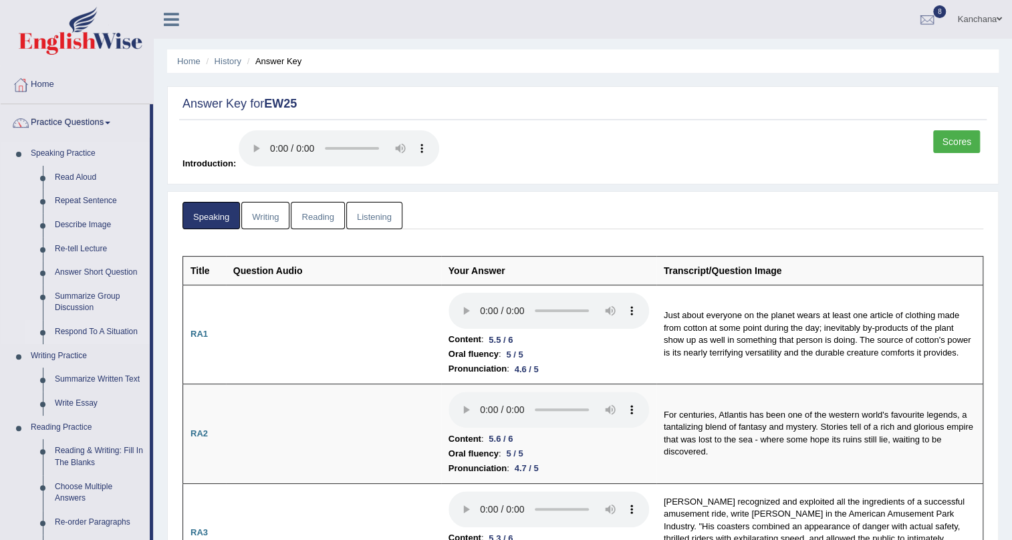
click at [82, 336] on link "Respond To A Situation" at bounding box center [99, 332] width 101 height 24
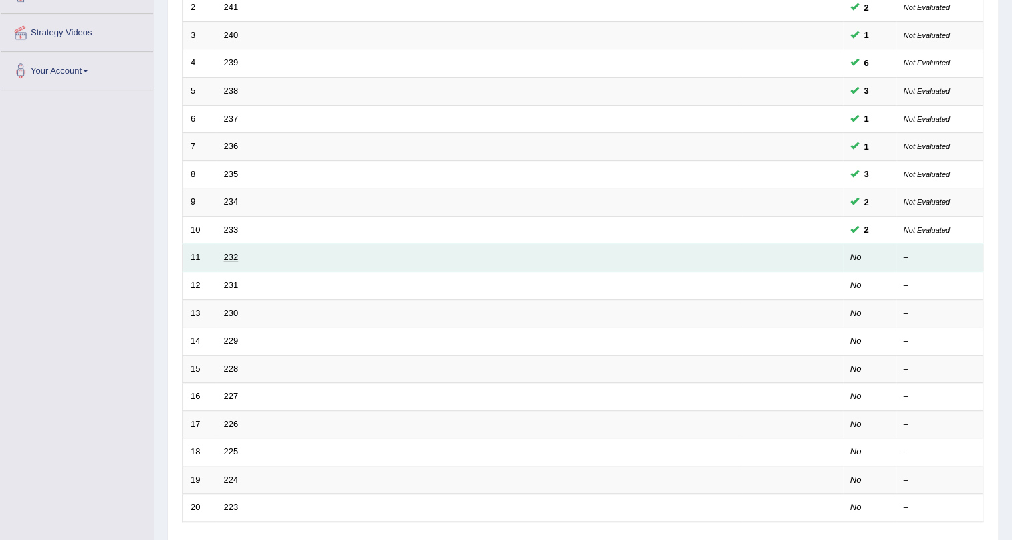
click at [237, 253] on link "232" at bounding box center [231, 257] width 15 height 10
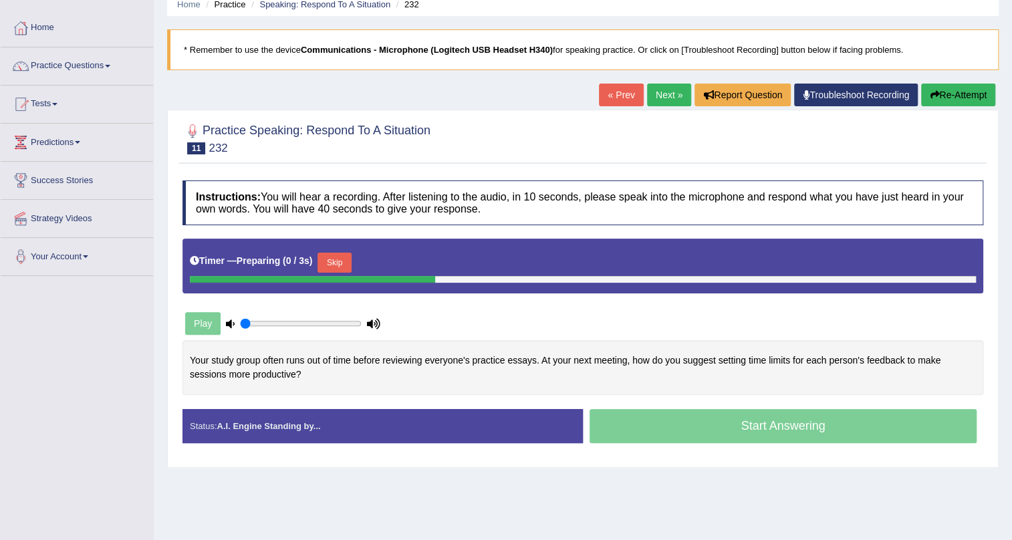
scroll to position [121, 0]
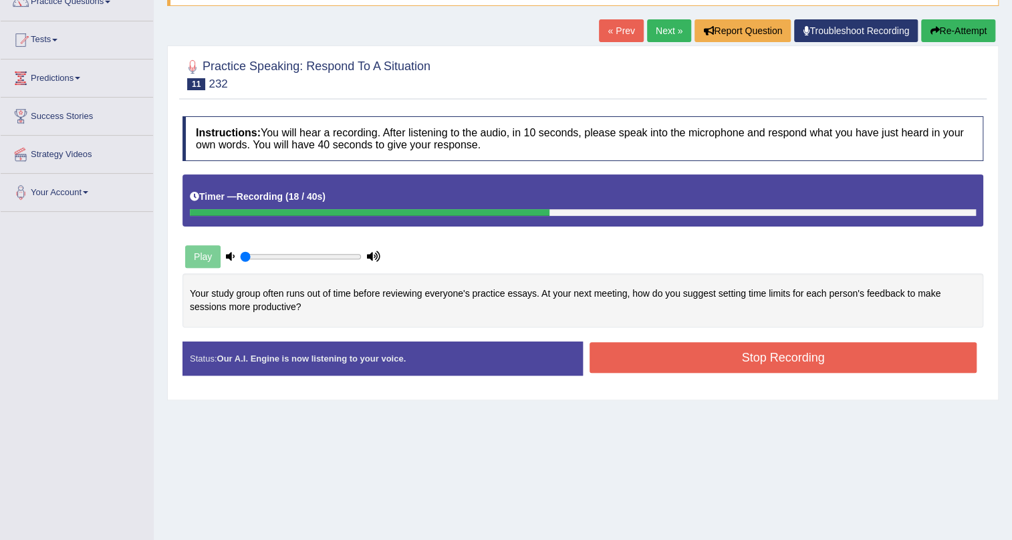
click at [661, 359] on button "Stop Recording" at bounding box center [783, 357] width 387 height 31
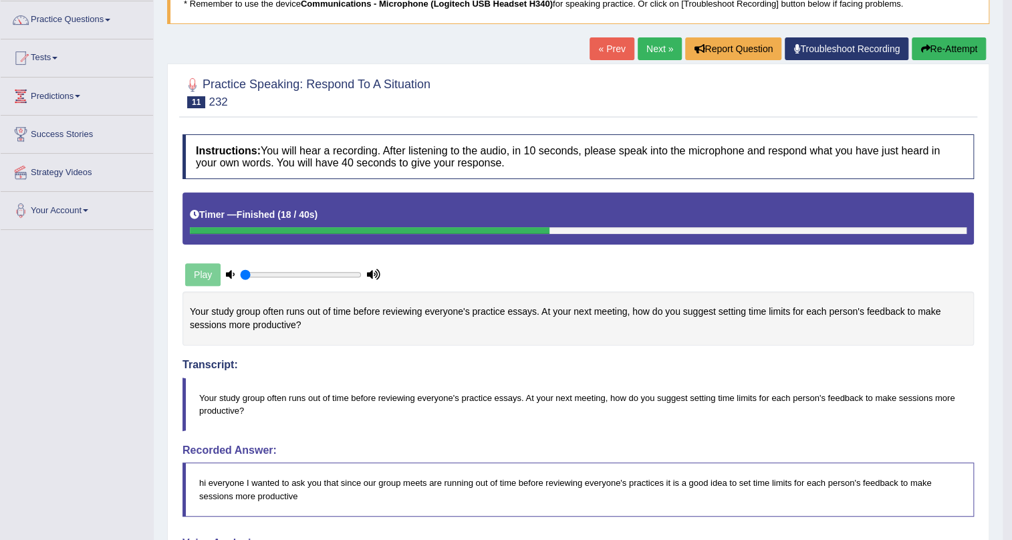
scroll to position [100, 0]
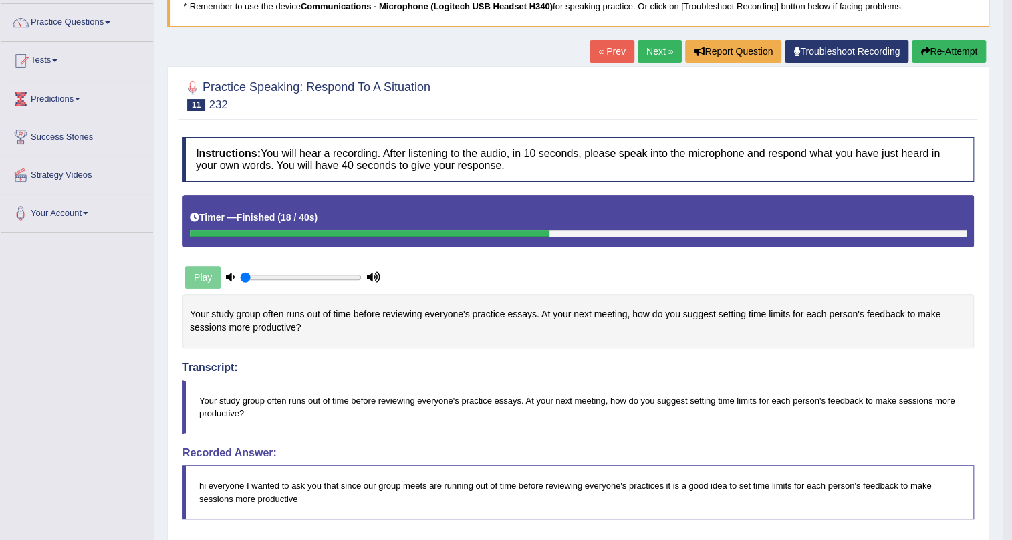
click at [668, 47] on link "Next »" at bounding box center [660, 51] width 44 height 23
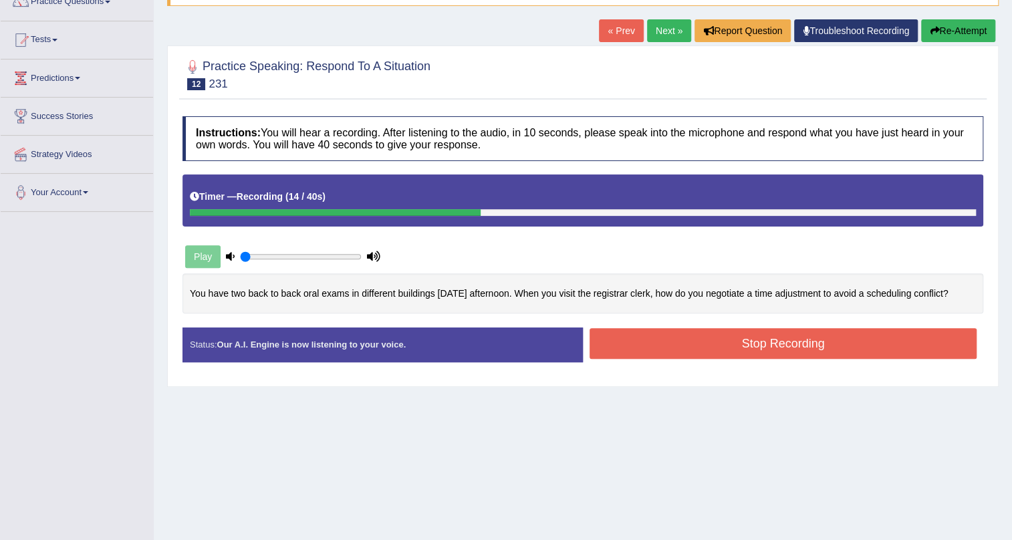
click at [789, 346] on button "Stop Recording" at bounding box center [783, 343] width 387 height 31
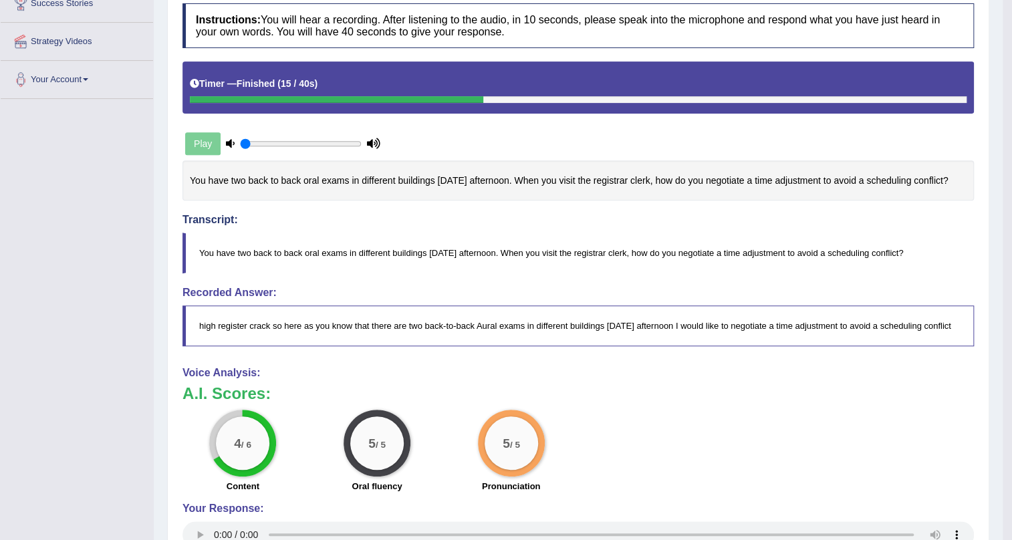
scroll to position [74, 0]
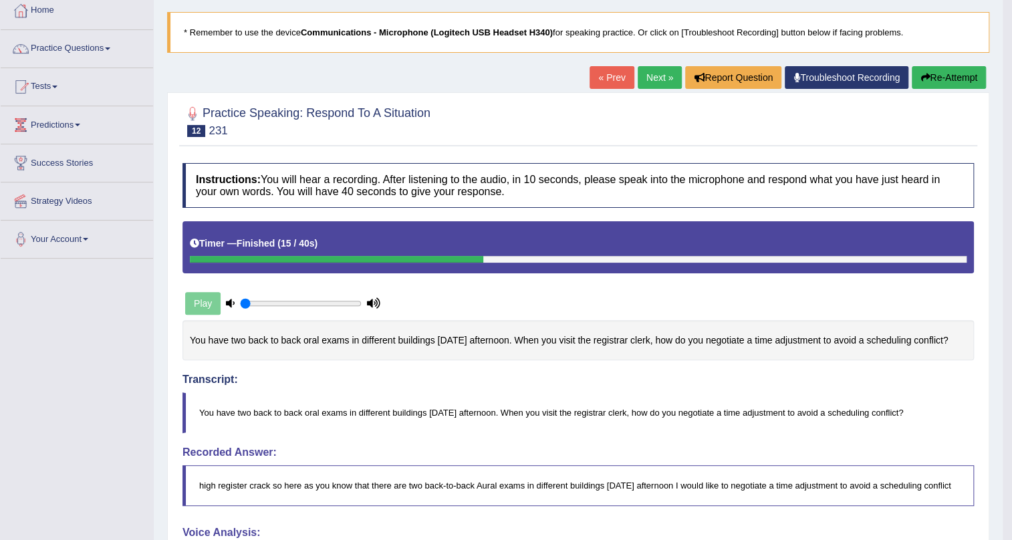
click at [927, 76] on button "Re-Attempt" at bounding box center [949, 77] width 74 height 23
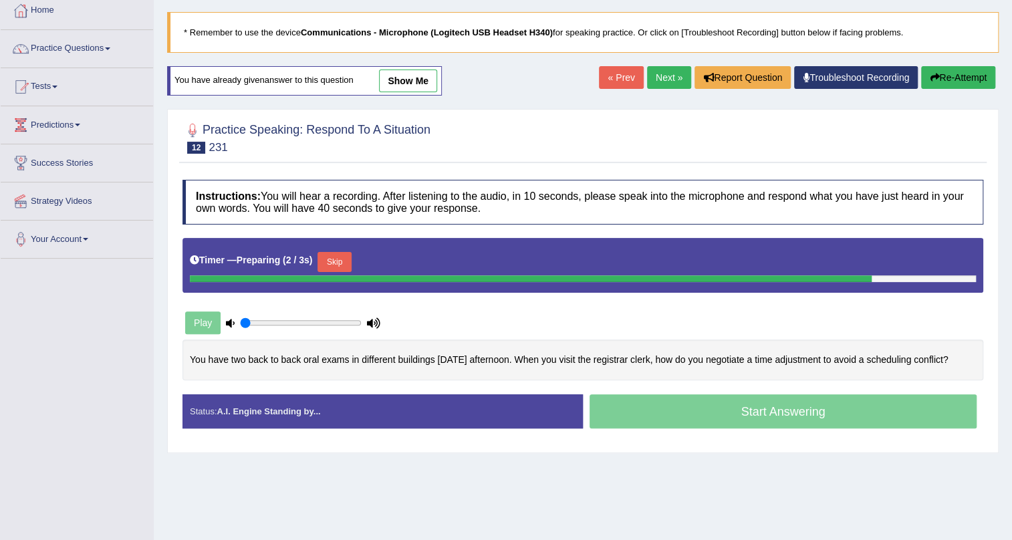
click at [351, 260] on button "Skip" at bounding box center [333, 262] width 33 height 20
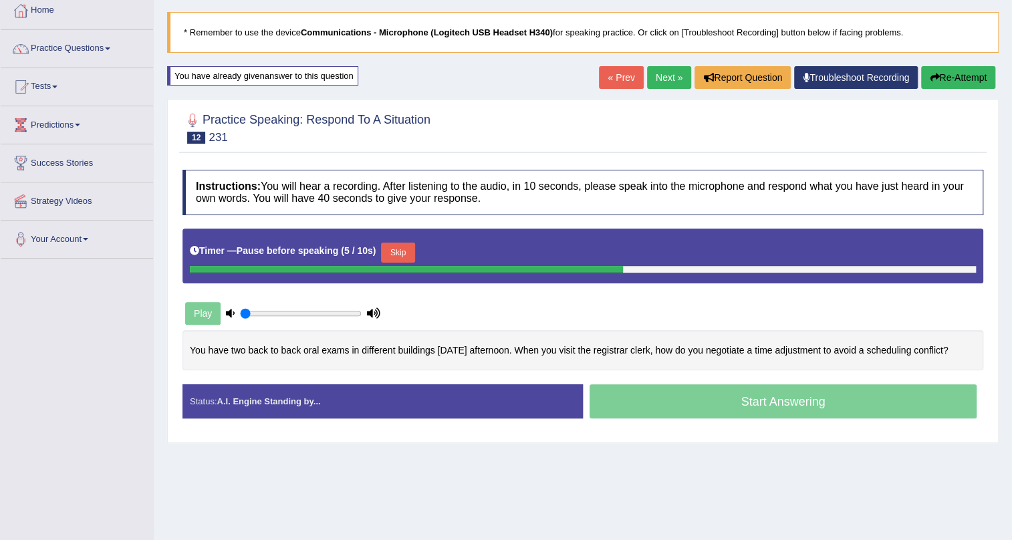
click at [408, 254] on button "Skip" at bounding box center [397, 253] width 33 height 20
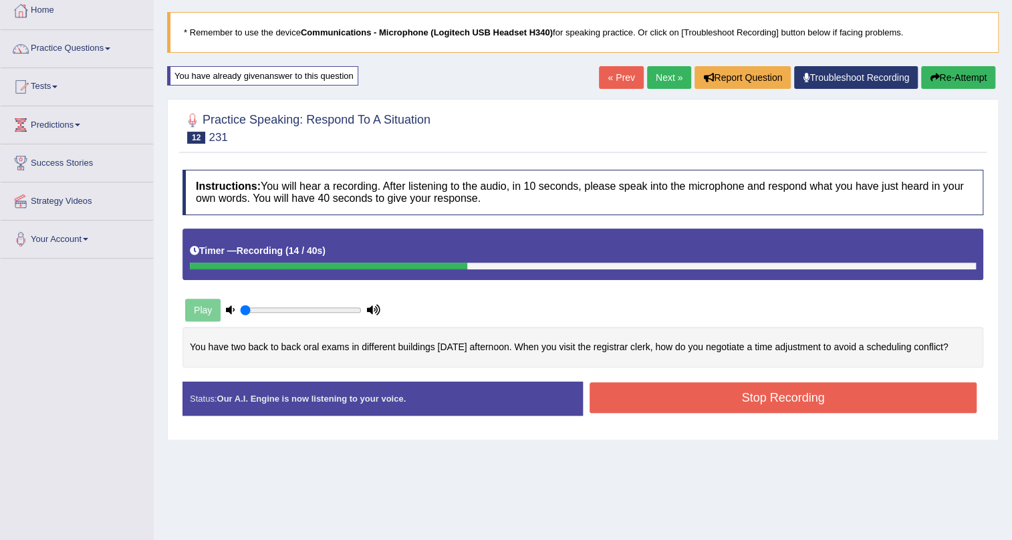
click at [718, 400] on button "Stop Recording" at bounding box center [783, 397] width 387 height 31
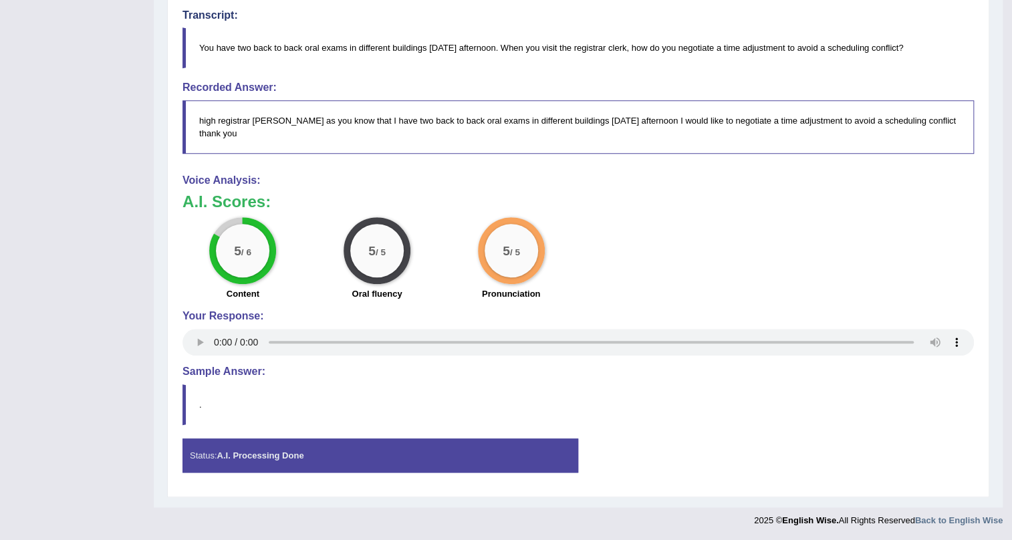
scroll to position [142, 0]
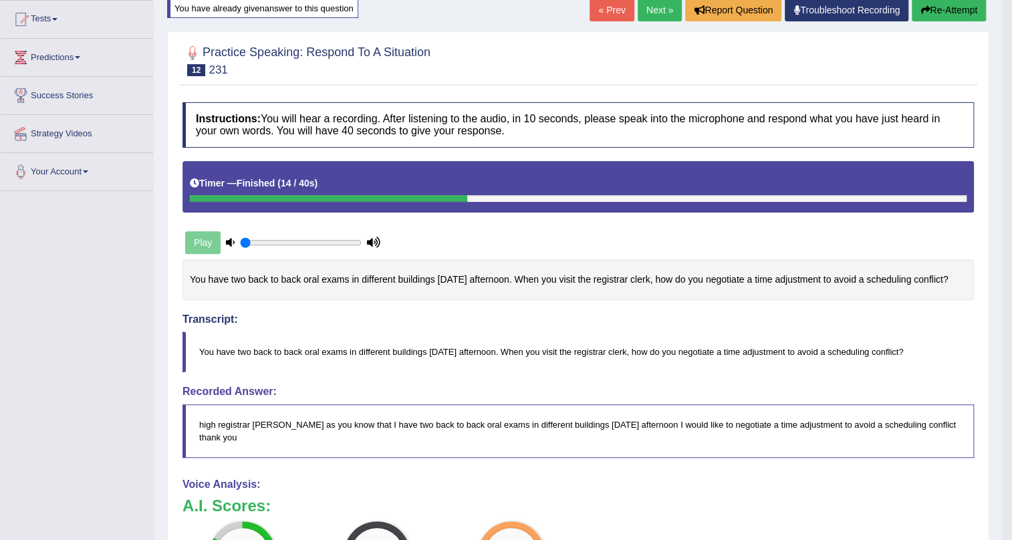
click at [650, 15] on link "Next »" at bounding box center [660, 10] width 44 height 23
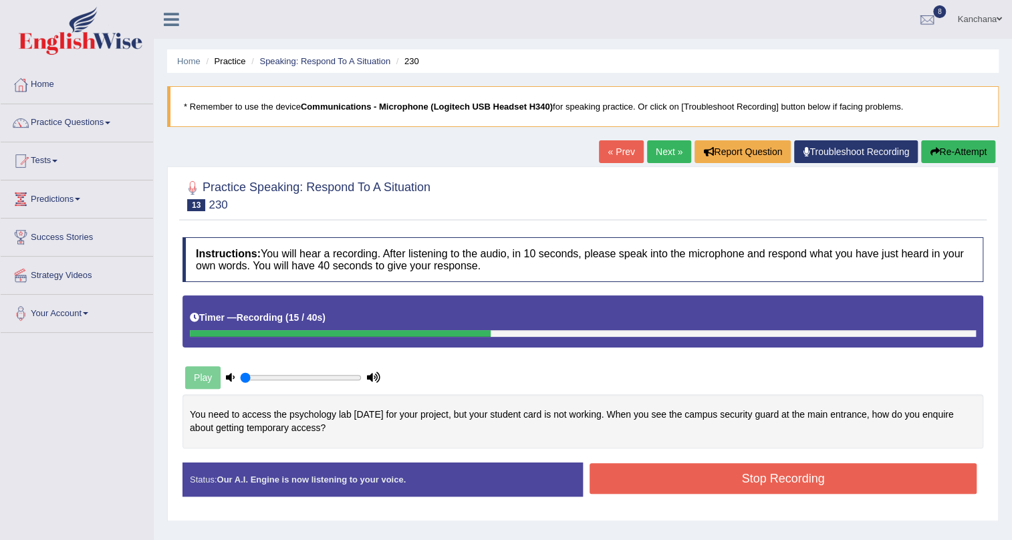
click at [897, 484] on button "Stop Recording" at bounding box center [783, 478] width 387 height 31
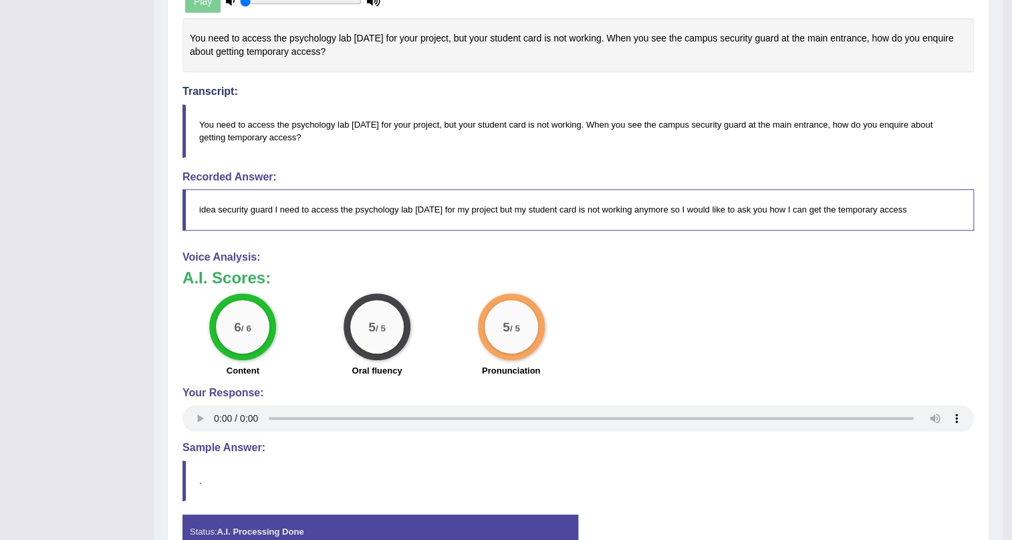
scroll to position [27, 0]
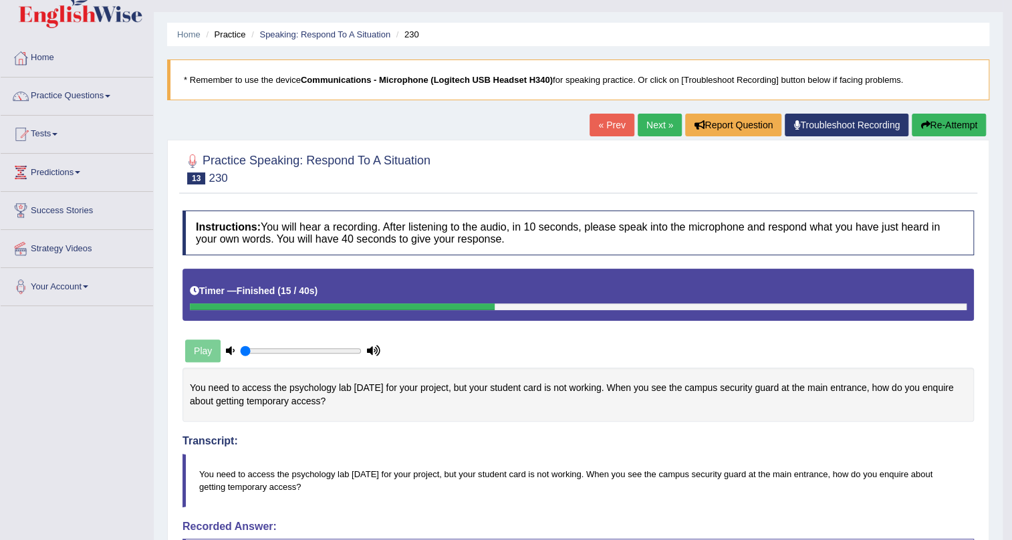
click at [647, 123] on link "Next »" at bounding box center [660, 125] width 44 height 23
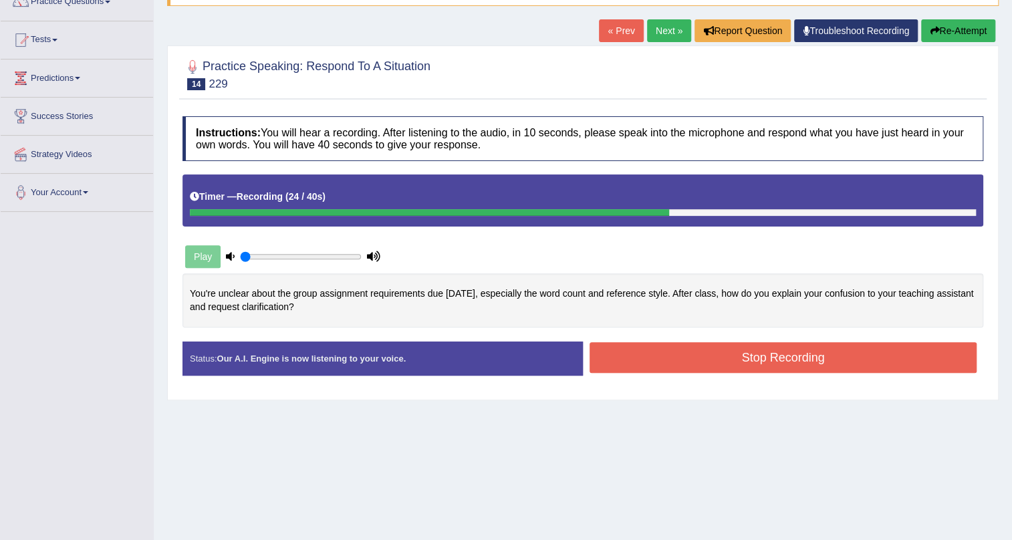
click at [619, 354] on button "Stop Recording" at bounding box center [783, 357] width 387 height 31
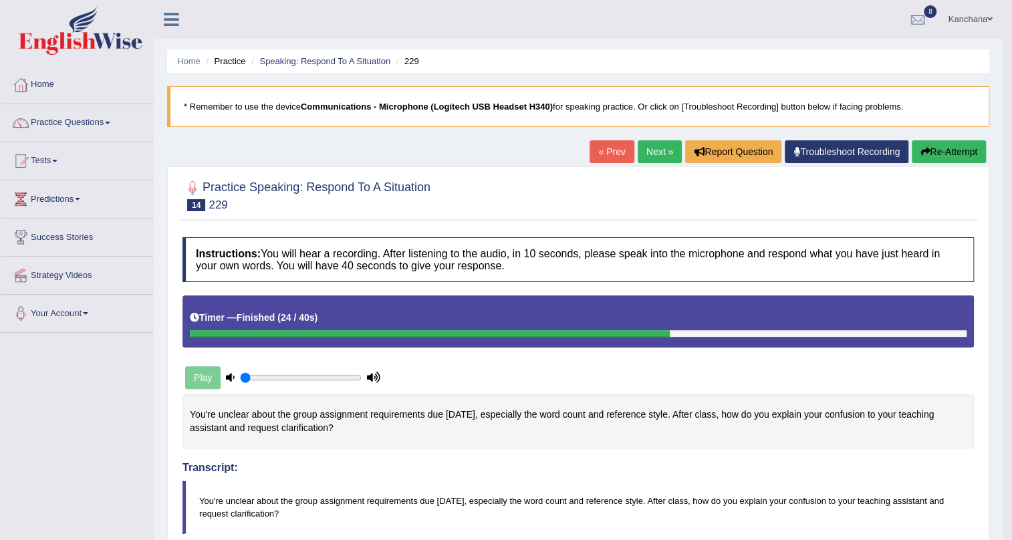
click at [957, 153] on button "Re-Attempt" at bounding box center [949, 151] width 74 height 23
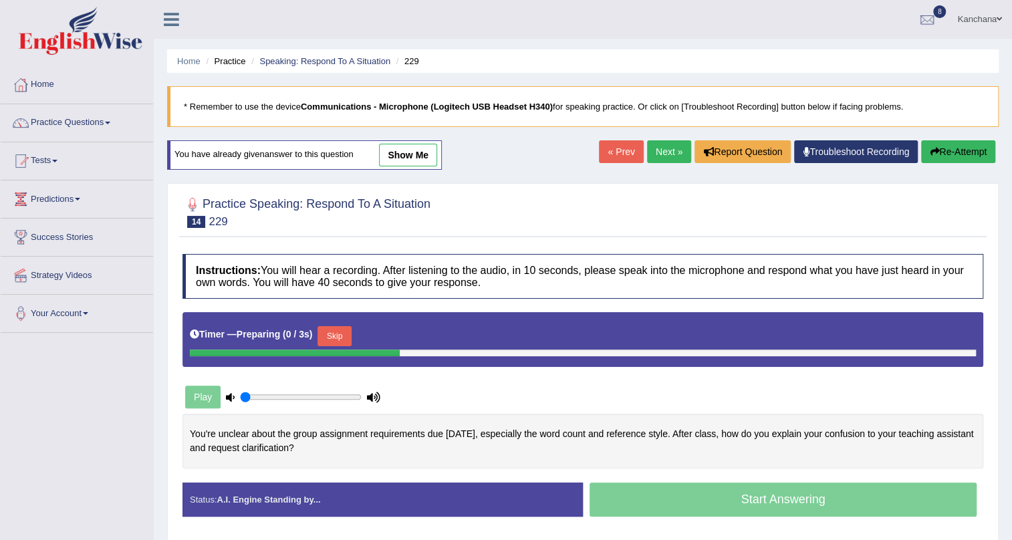
click at [330, 340] on button "Skip" at bounding box center [333, 336] width 33 height 20
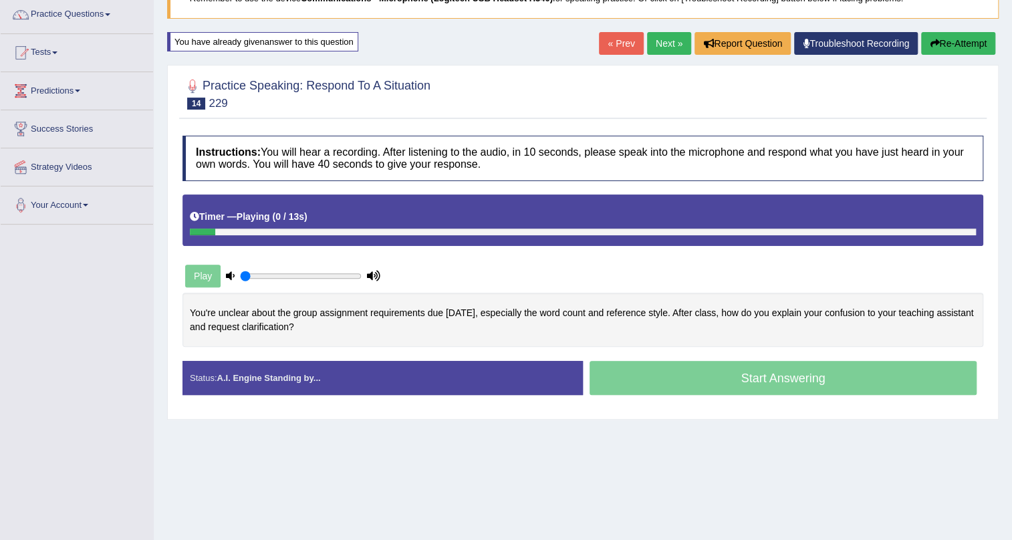
scroll to position [161, 0]
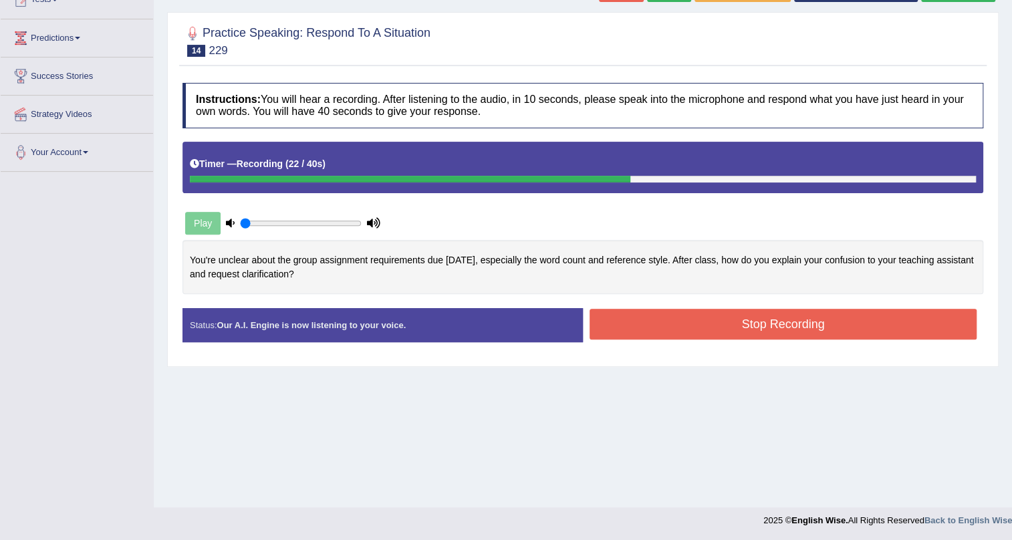
click at [650, 320] on button "Stop Recording" at bounding box center [783, 324] width 387 height 31
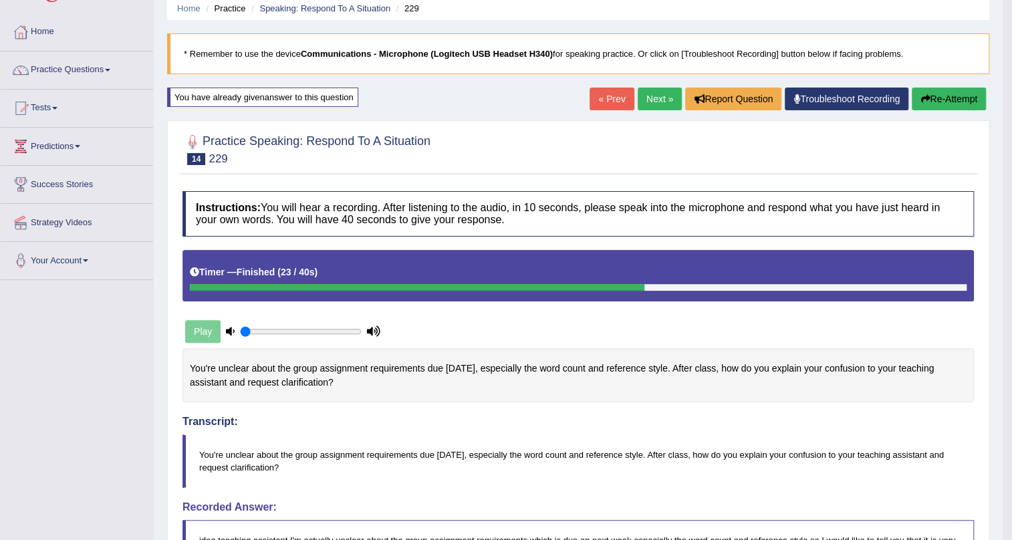
scroll to position [0, 0]
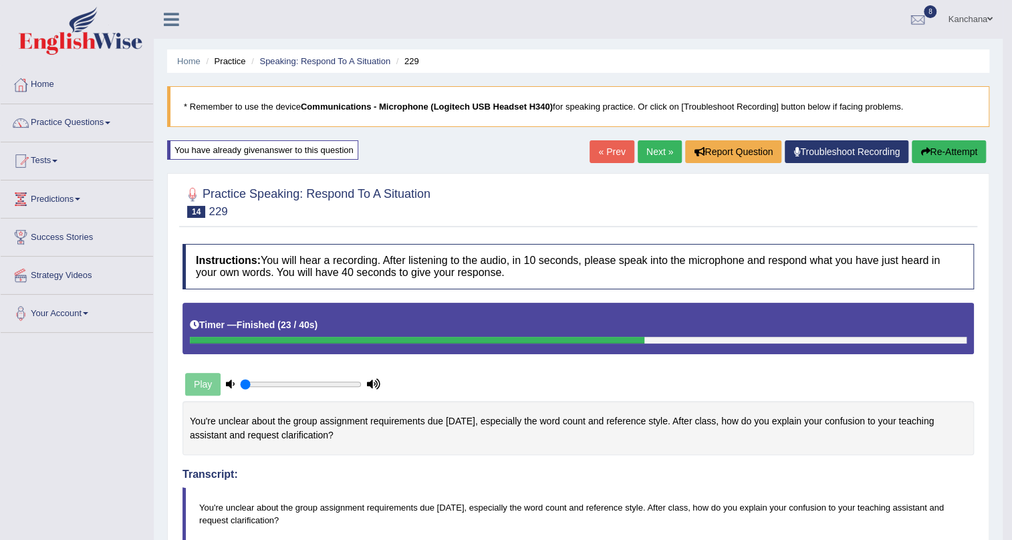
click at [642, 151] on link "Next »" at bounding box center [660, 151] width 44 height 23
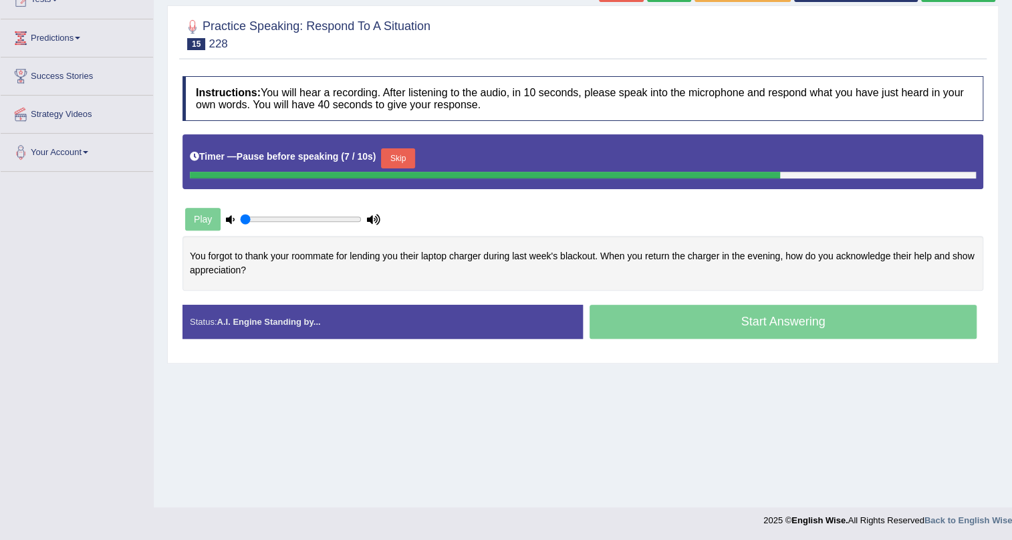
click at [408, 156] on button "Skip" at bounding box center [397, 158] width 33 height 20
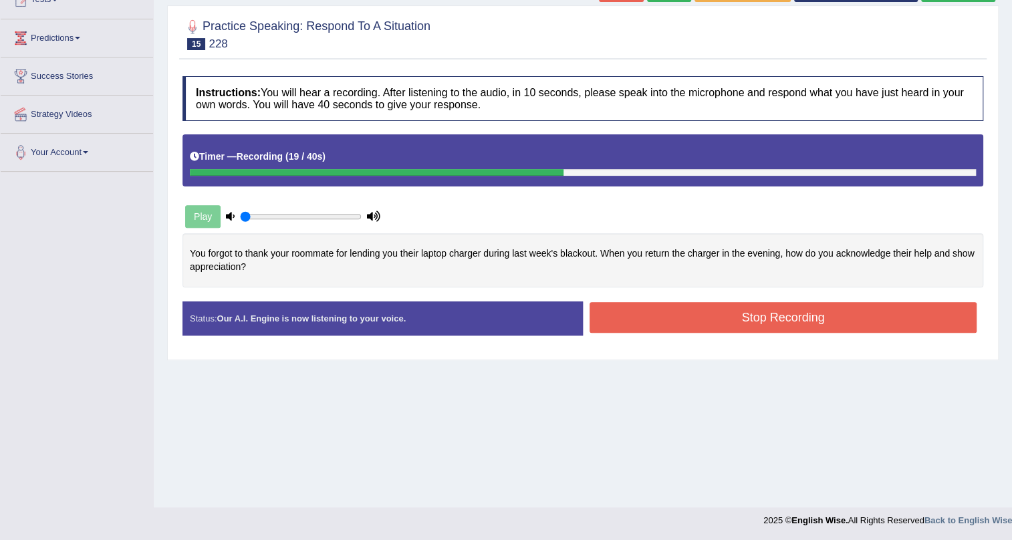
click at [835, 315] on button "Stop Recording" at bounding box center [783, 317] width 387 height 31
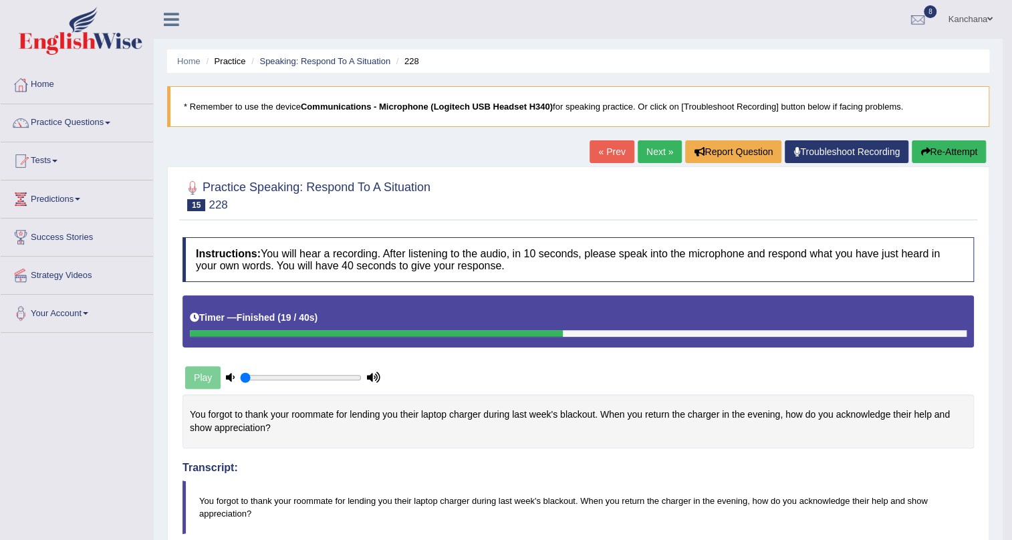
click at [956, 150] on button "Re-Attempt" at bounding box center [949, 151] width 74 height 23
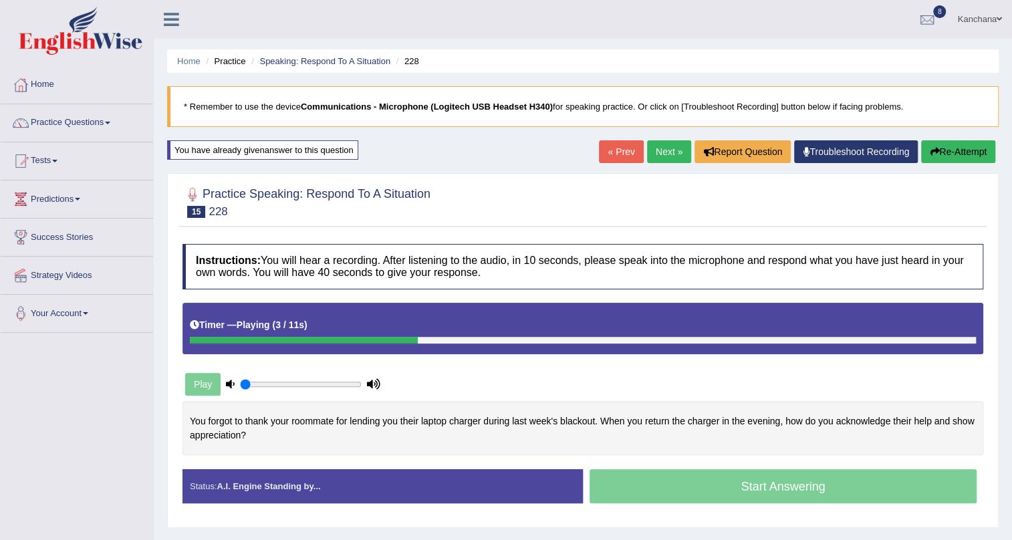
click at [953, 158] on button "Re-Attempt" at bounding box center [958, 151] width 74 height 23
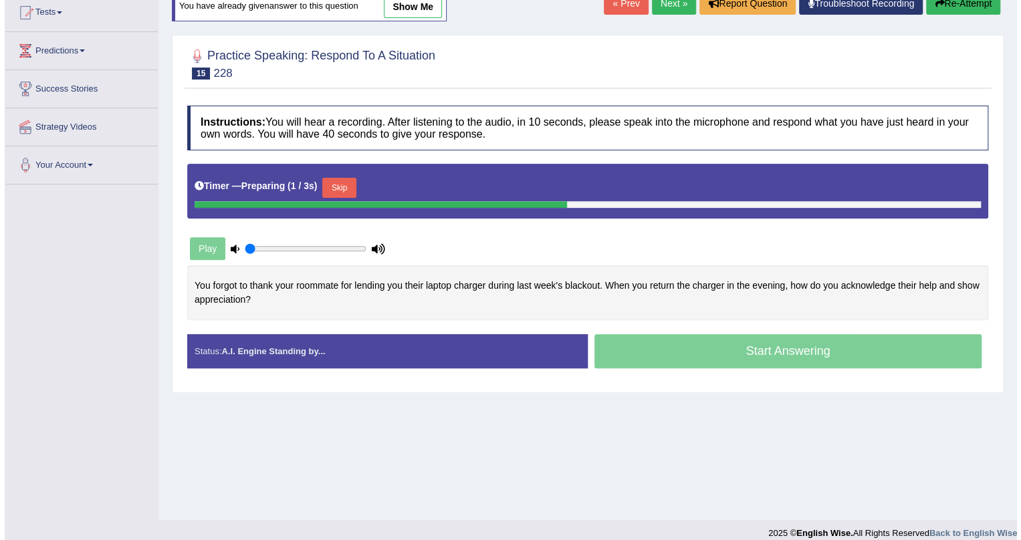
scroll to position [161, 0]
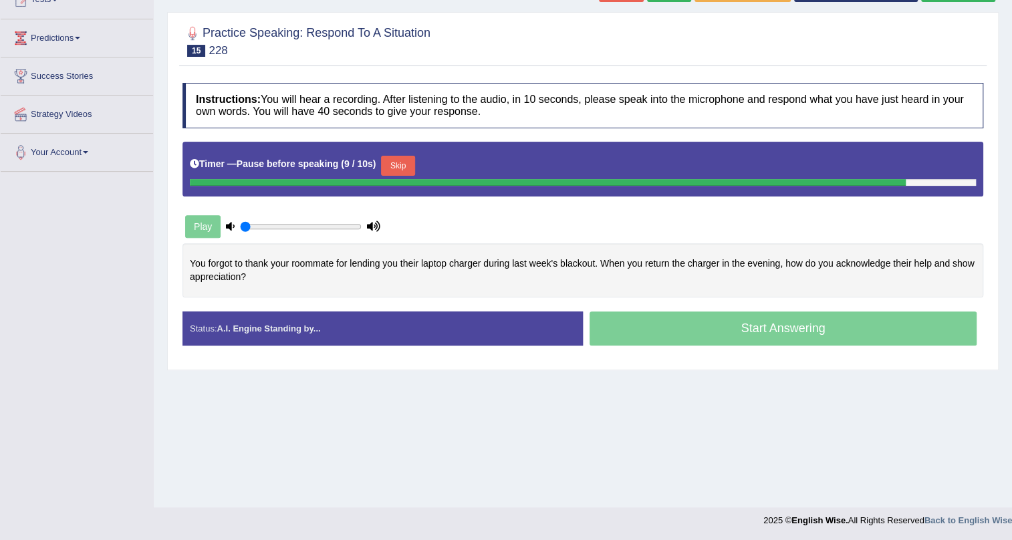
click at [398, 165] on button "Skip" at bounding box center [397, 166] width 33 height 20
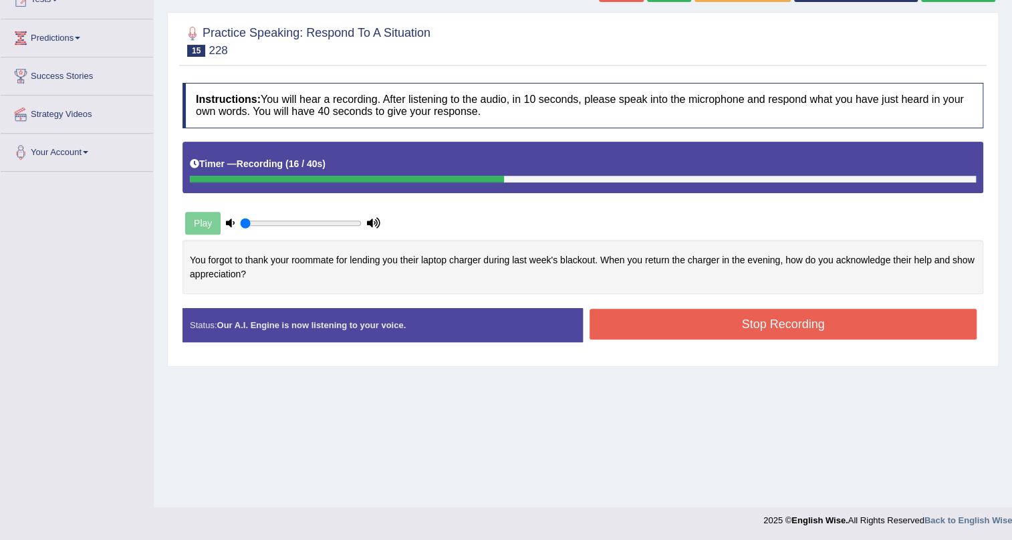
click at [675, 318] on button "Stop Recording" at bounding box center [783, 324] width 387 height 31
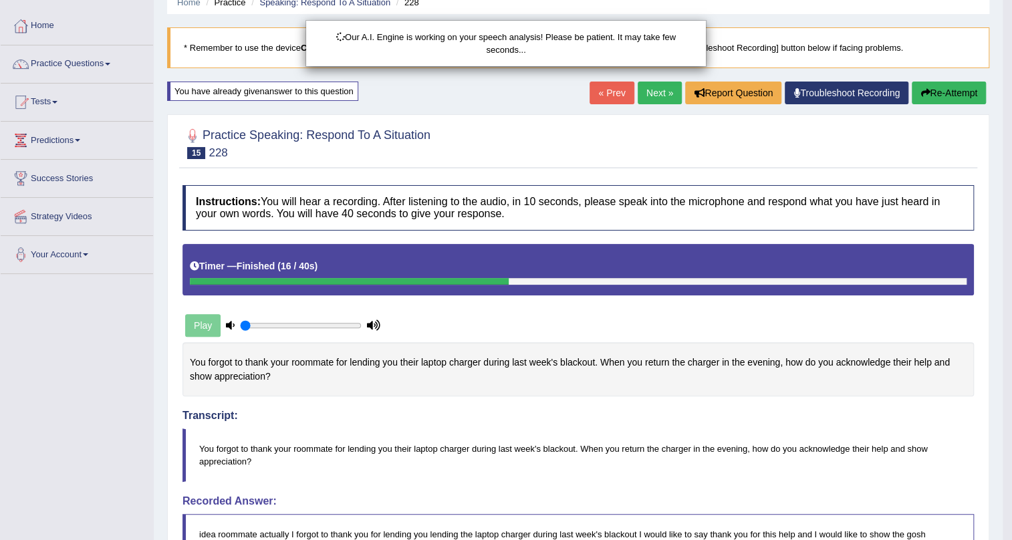
scroll to position [40, 0]
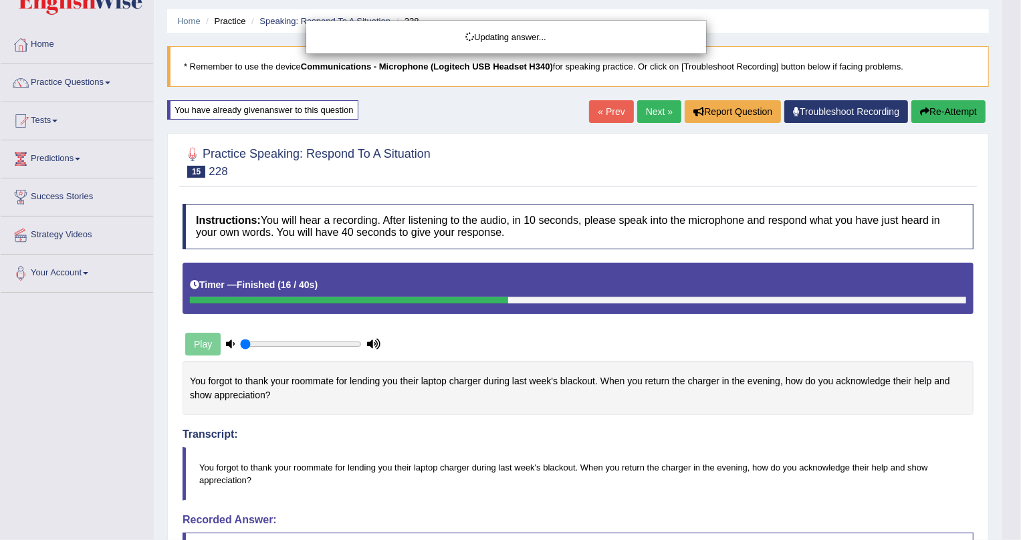
click at [928, 114] on body "Toggle navigation Home Practice Questions Speaking Practice Read Aloud Repeat S…" at bounding box center [510, 230] width 1021 height 540
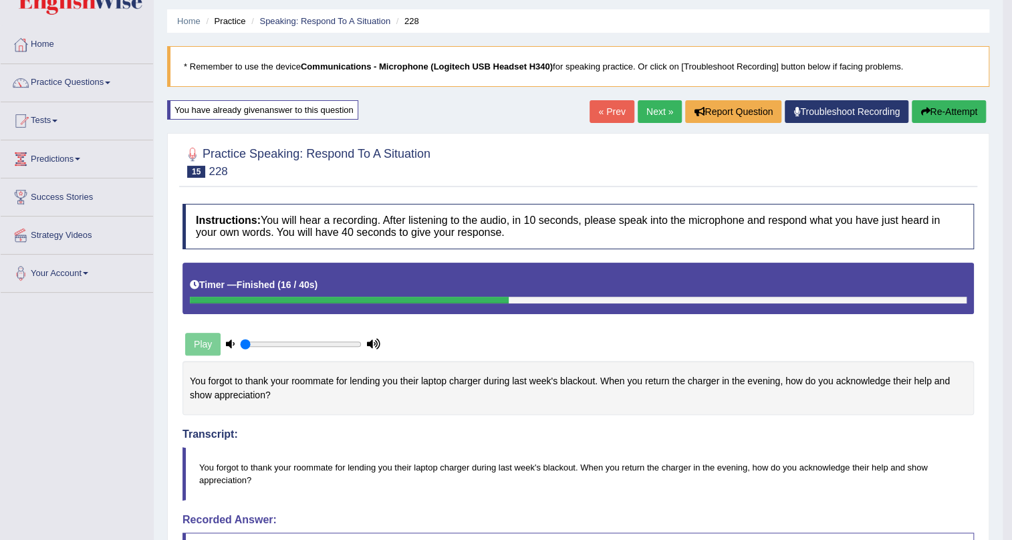
click at [942, 97] on div "Home Practice Speaking: Respond To A Situation 228 * Remember to use the device…" at bounding box center [578, 443] width 849 height 966
click at [936, 112] on button "Re-Attempt" at bounding box center [949, 111] width 74 height 23
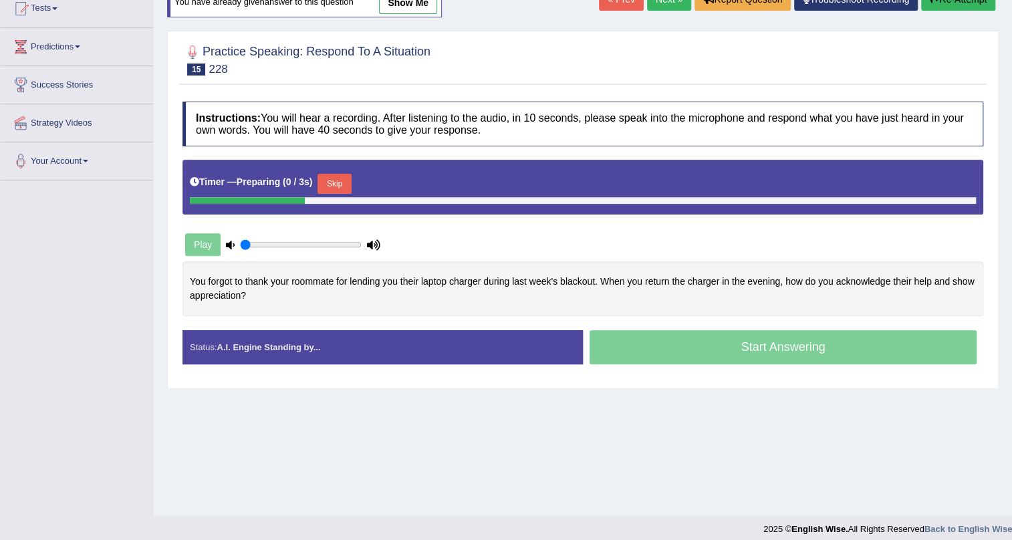
scroll to position [161, 0]
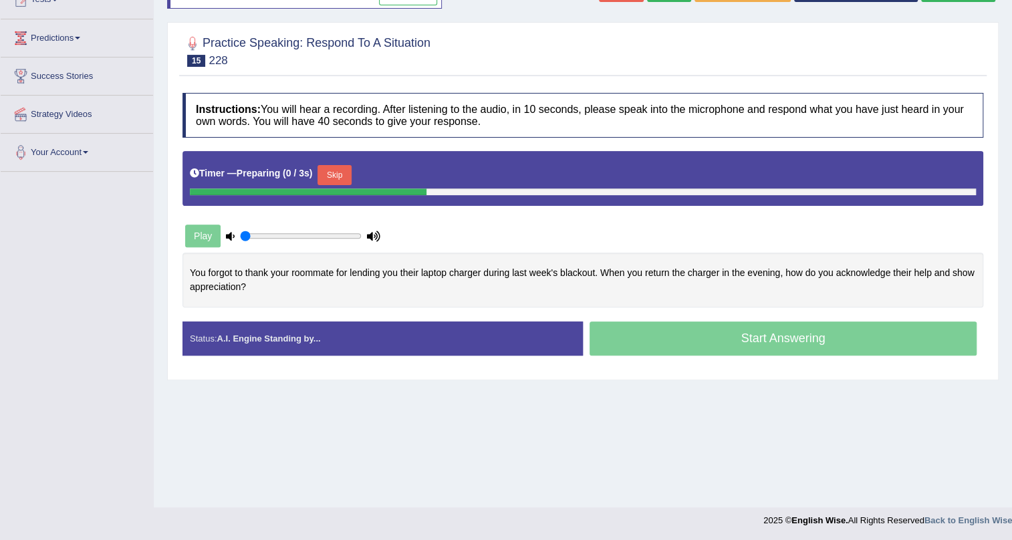
click at [344, 169] on button "Skip" at bounding box center [333, 175] width 33 height 20
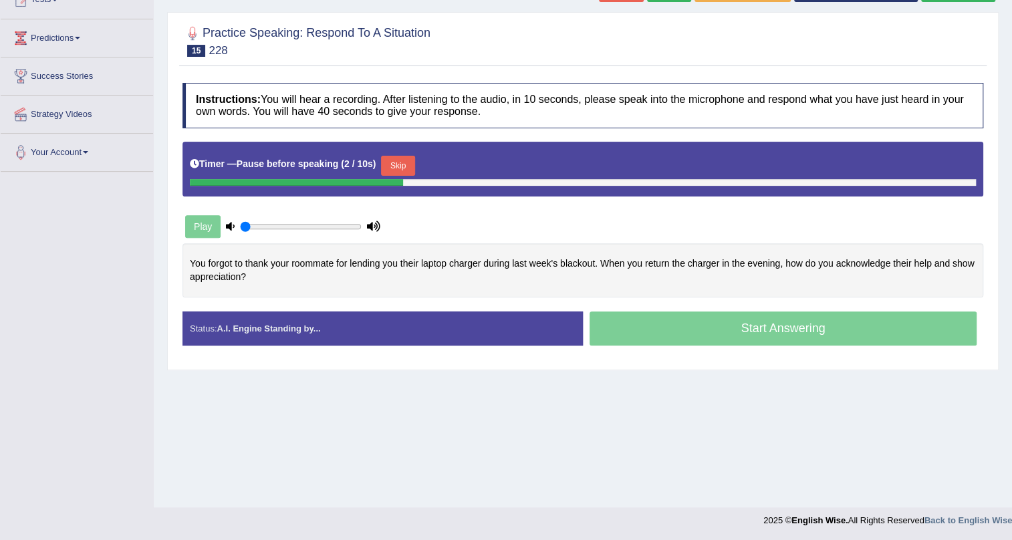
click at [406, 168] on button "Skip" at bounding box center [397, 166] width 33 height 20
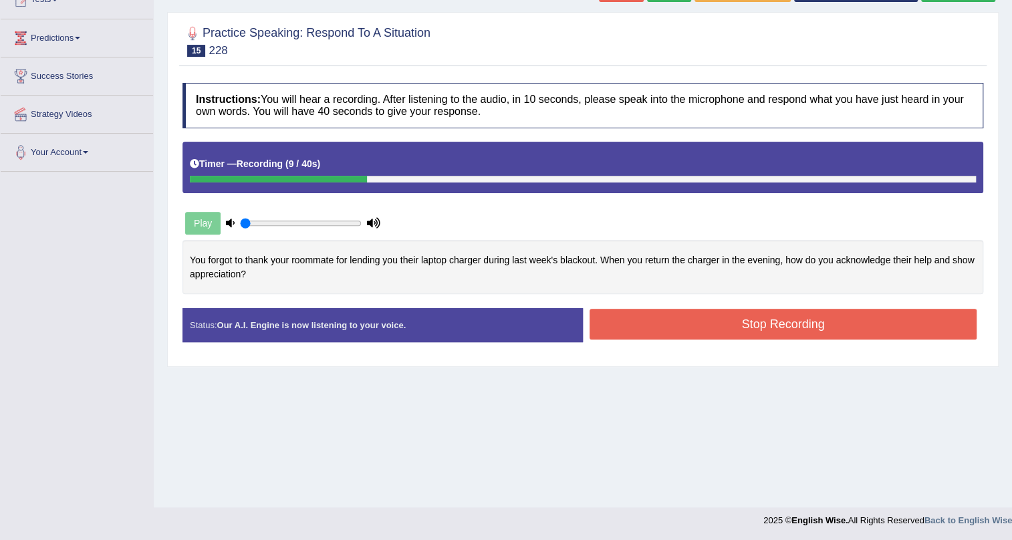
click at [811, 324] on button "Stop Recording" at bounding box center [783, 324] width 387 height 31
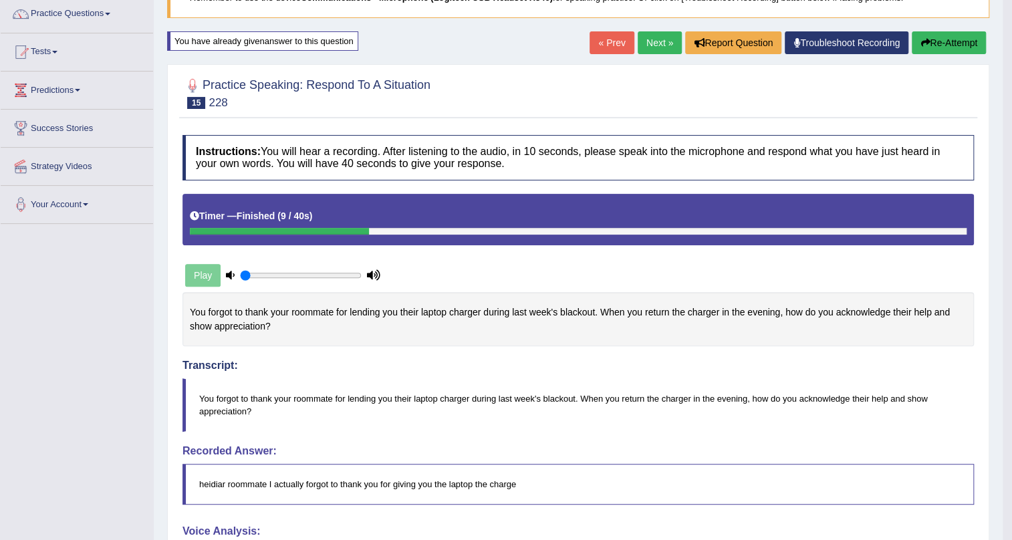
scroll to position [40, 0]
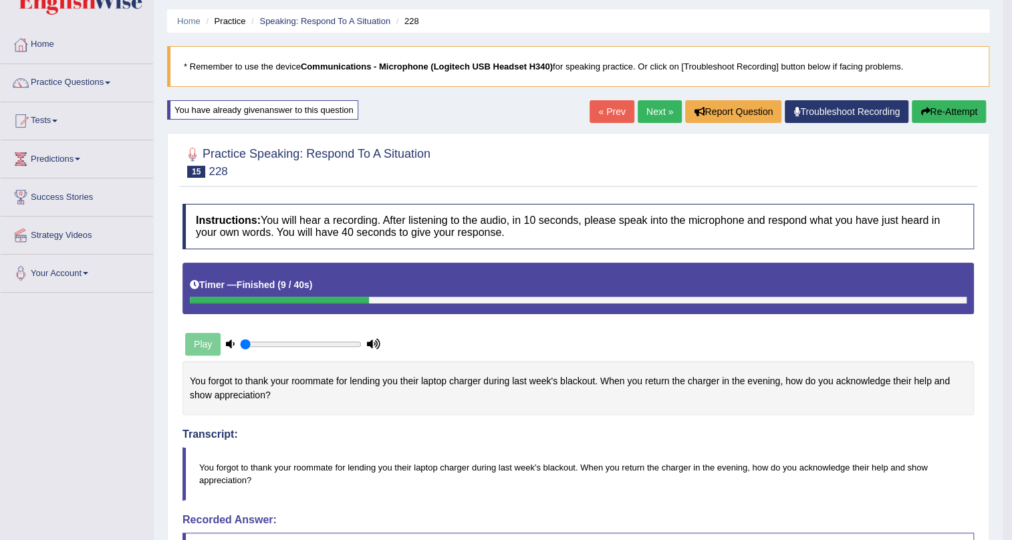
click at [968, 116] on button "Re-Attempt" at bounding box center [949, 111] width 74 height 23
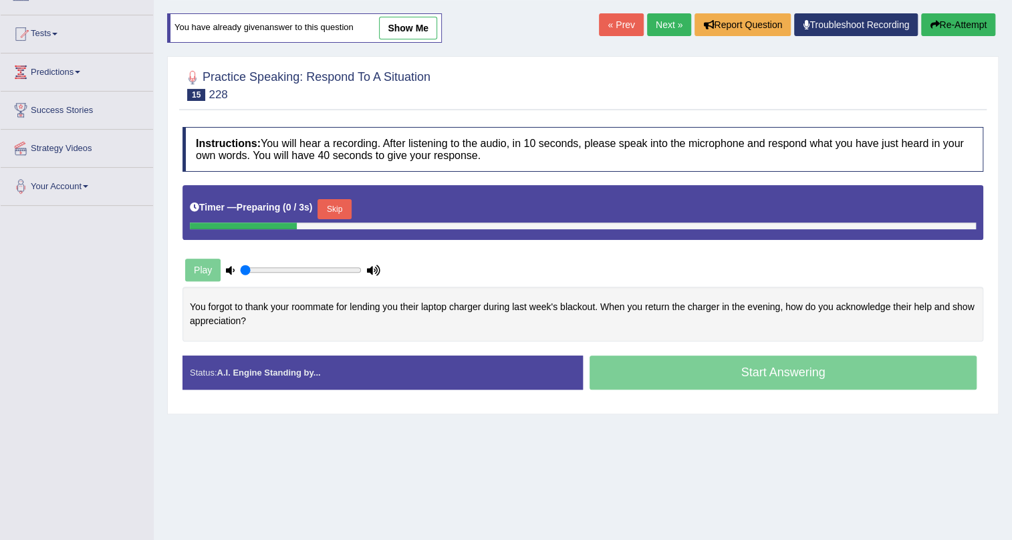
scroll to position [161, 0]
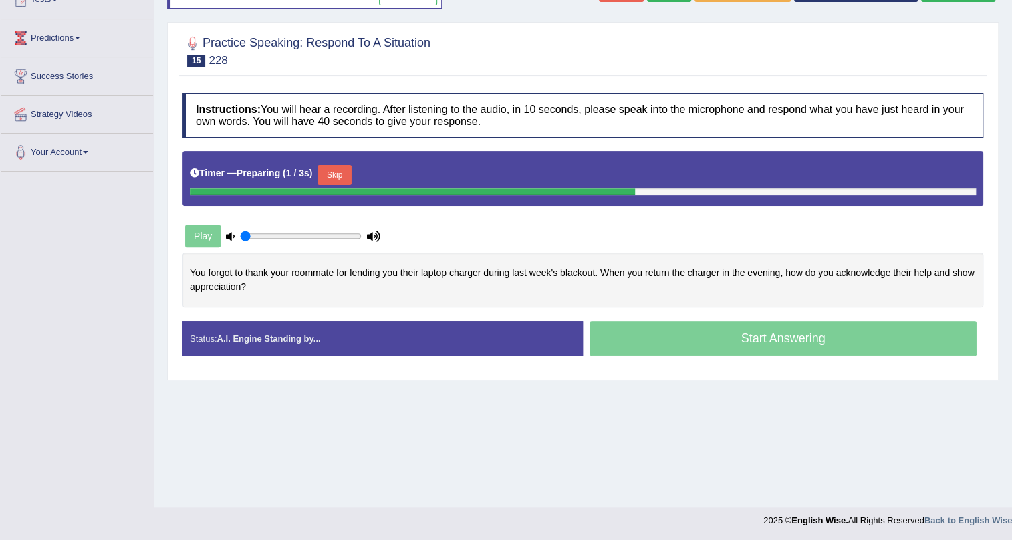
click at [328, 174] on button "Skip" at bounding box center [333, 175] width 33 height 20
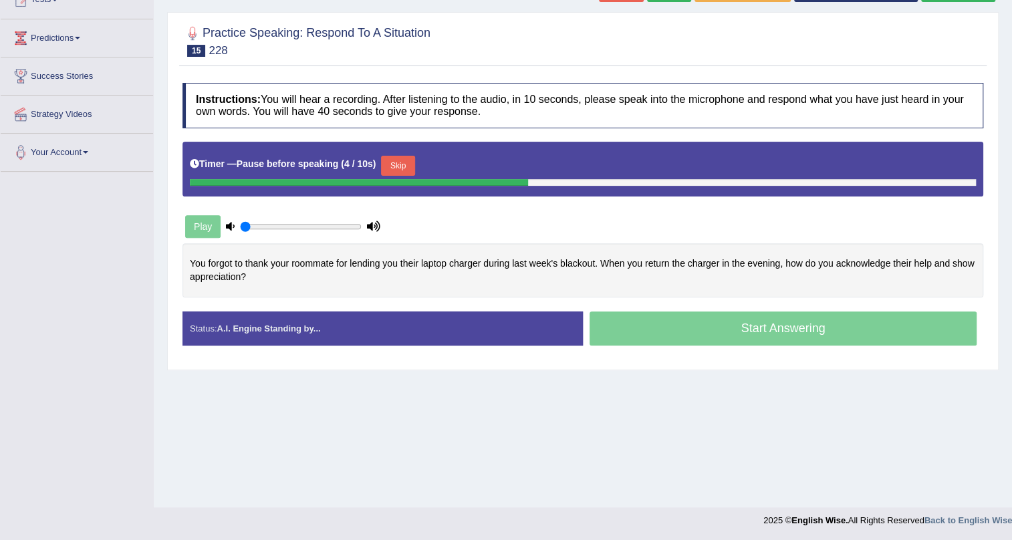
click at [414, 168] on button "Skip" at bounding box center [397, 166] width 33 height 20
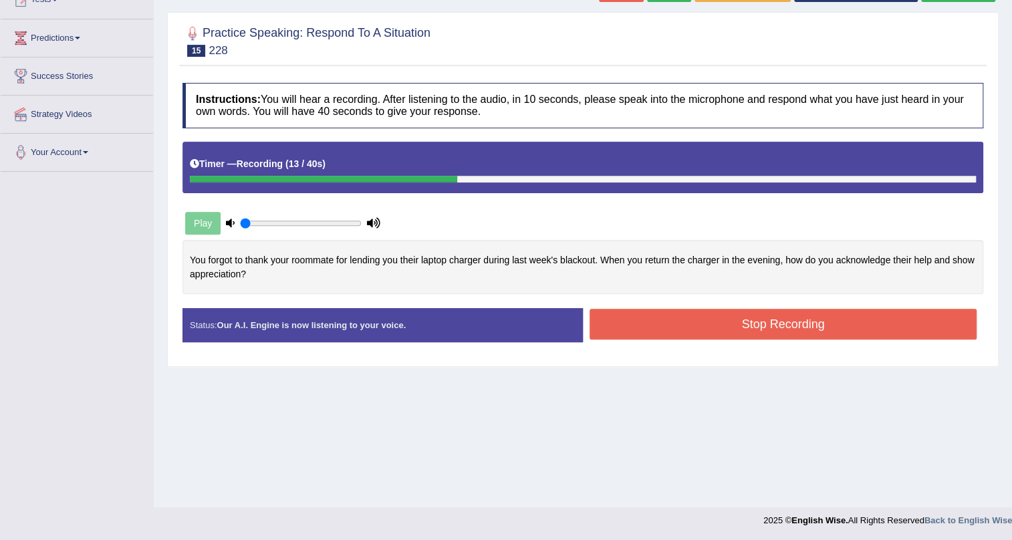
click at [771, 319] on button "Stop Recording" at bounding box center [783, 324] width 387 height 31
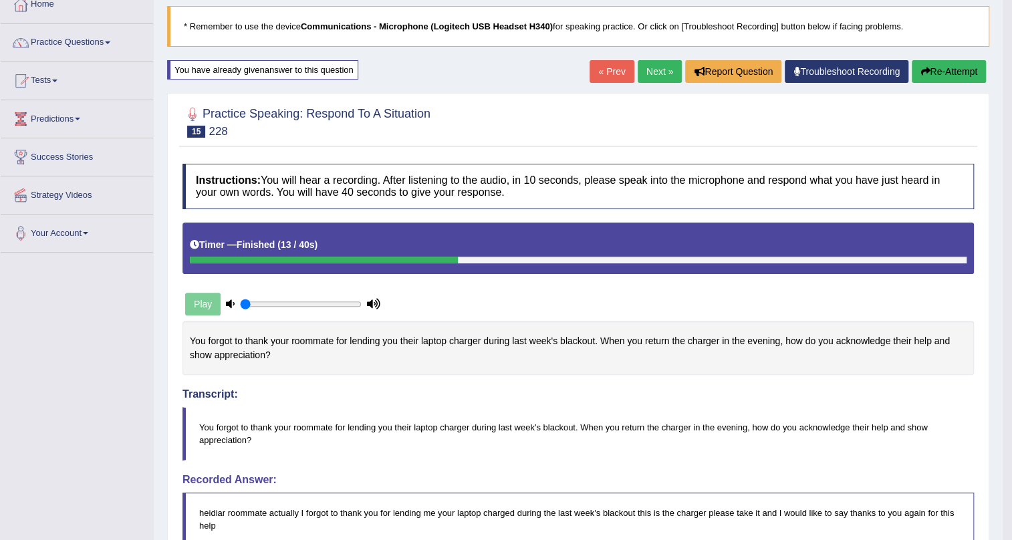
scroll to position [0, 0]
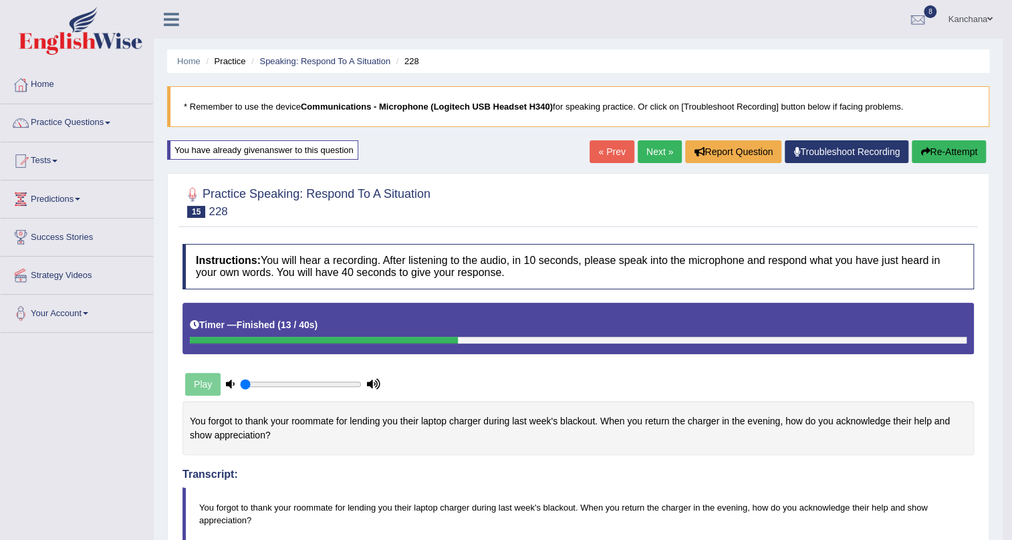
click at [660, 142] on link "Next »" at bounding box center [660, 151] width 44 height 23
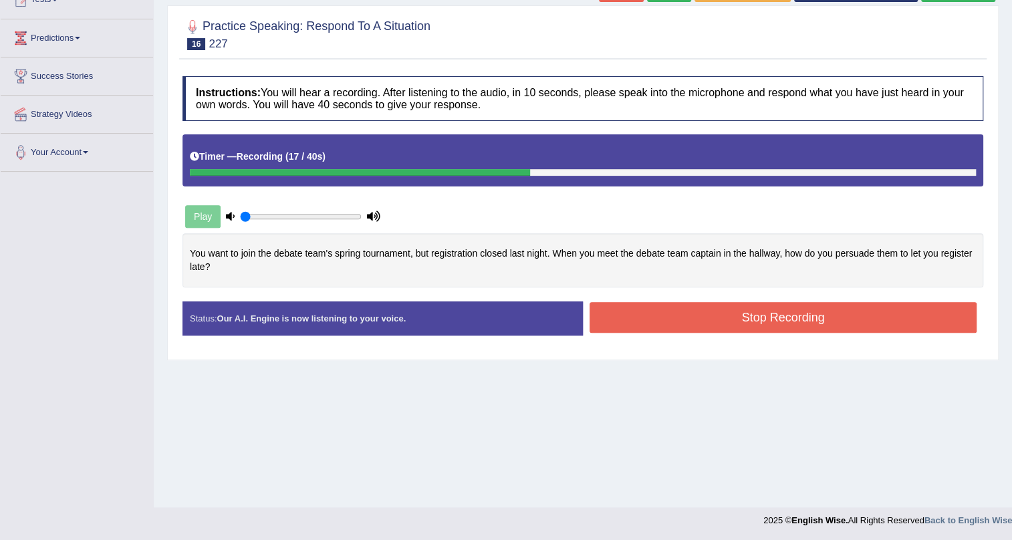
click at [662, 310] on button "Stop Recording" at bounding box center [783, 317] width 387 height 31
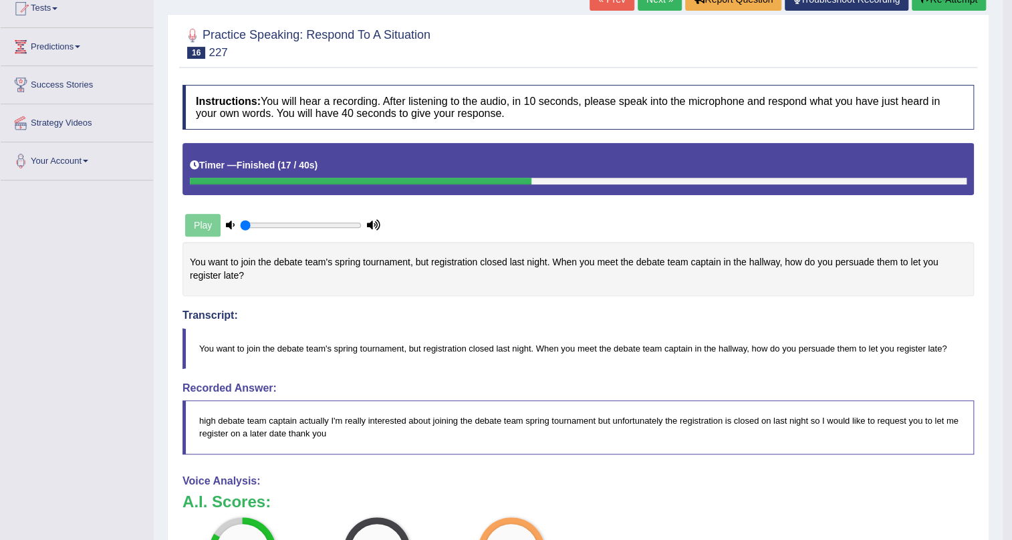
scroll to position [79, 0]
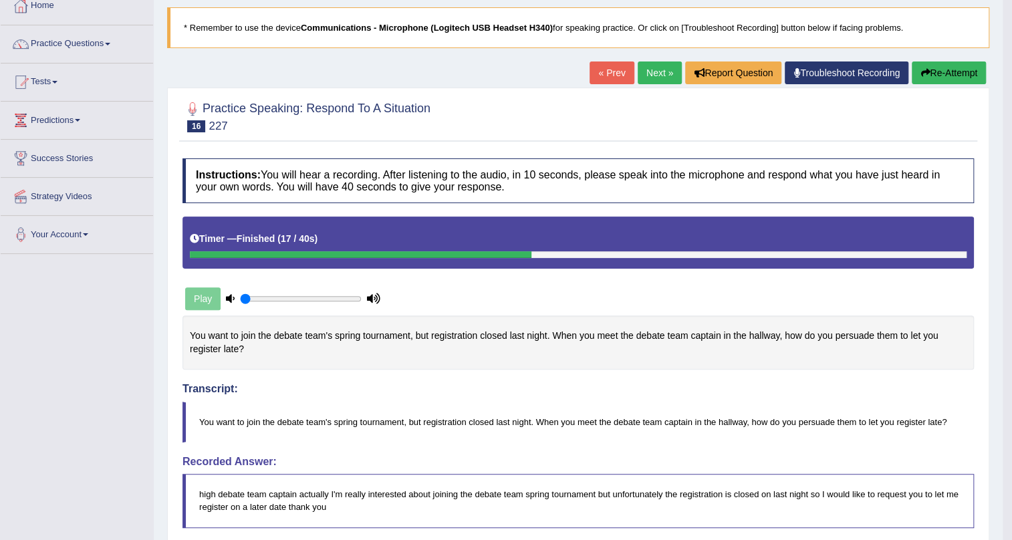
click at [647, 73] on link "Next »" at bounding box center [660, 72] width 44 height 23
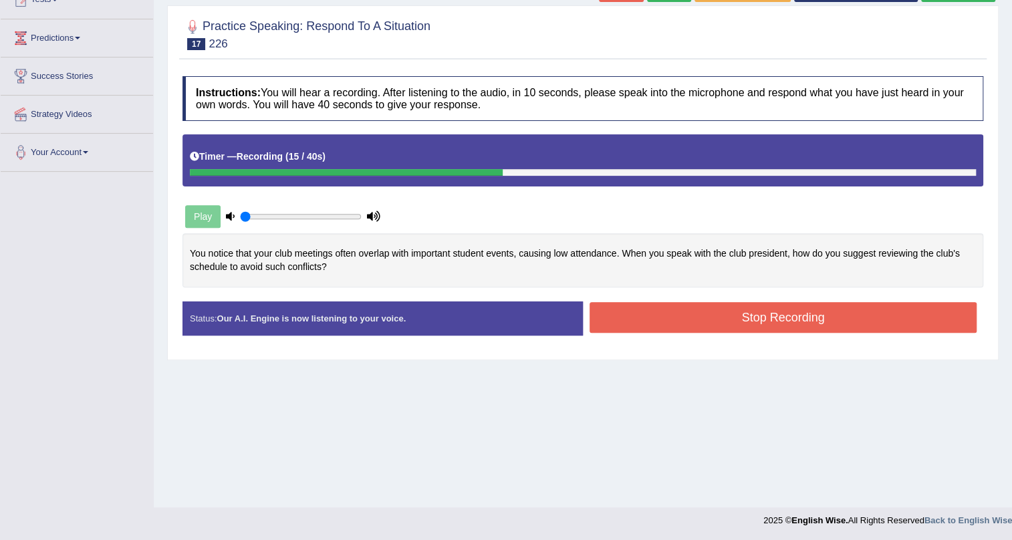
click at [658, 327] on button "Stop Recording" at bounding box center [783, 317] width 387 height 31
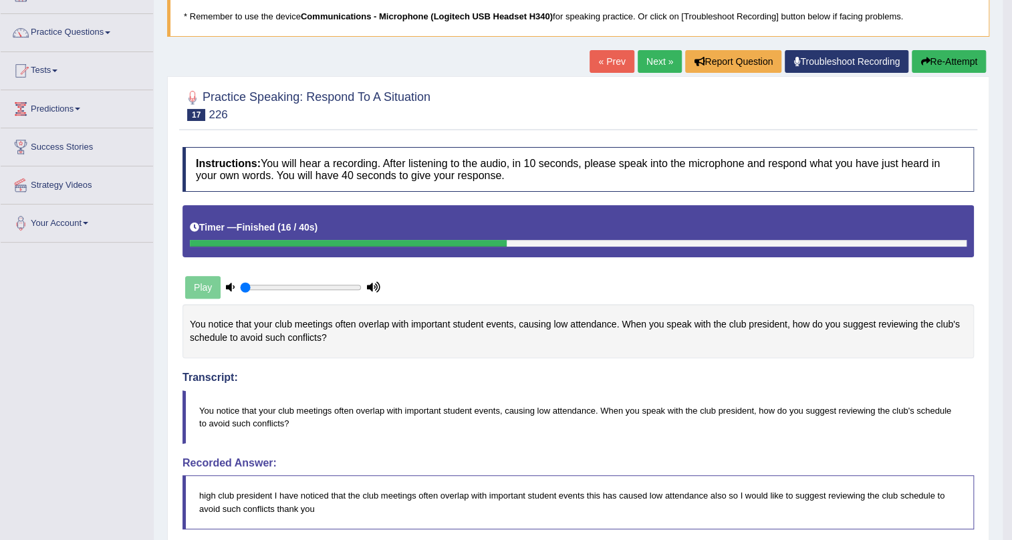
scroll to position [31, 0]
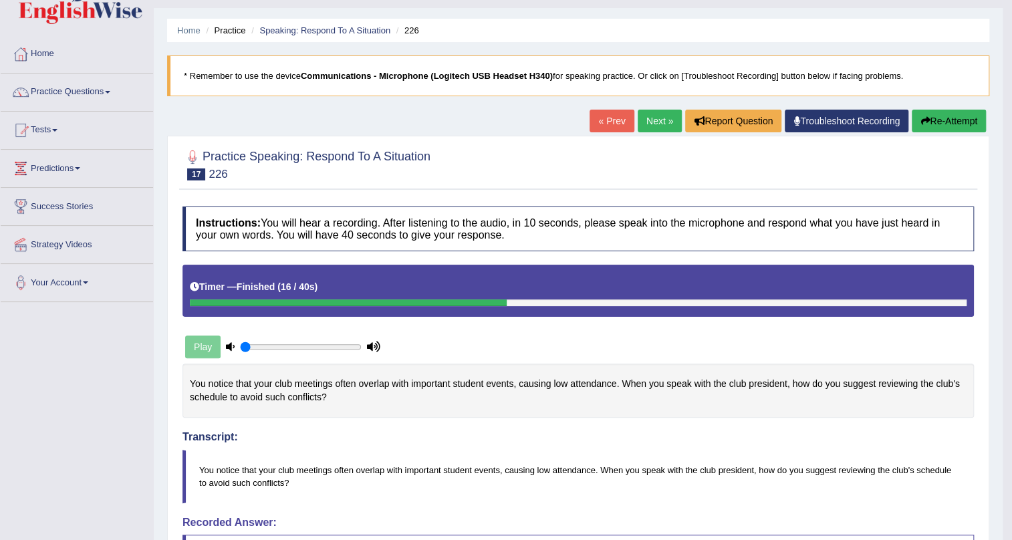
click at [646, 123] on link "Next »" at bounding box center [660, 121] width 44 height 23
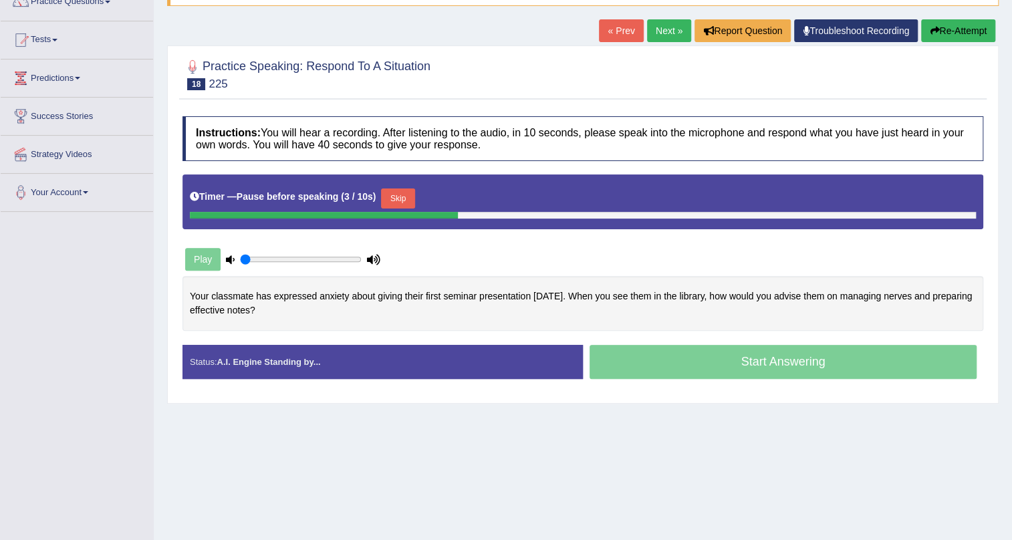
click at [414, 201] on button "Skip" at bounding box center [397, 198] width 33 height 20
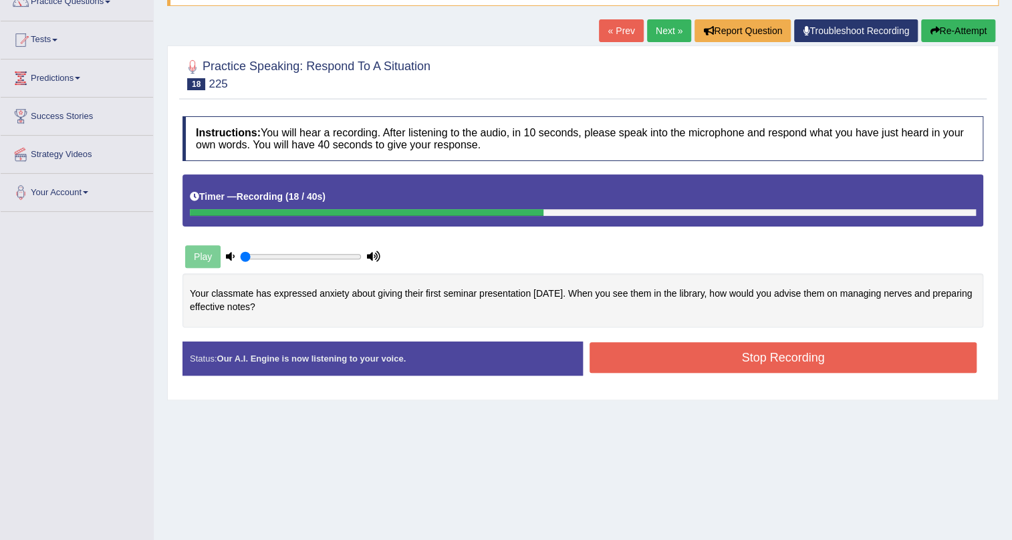
click at [644, 350] on button "Stop Recording" at bounding box center [783, 357] width 387 height 31
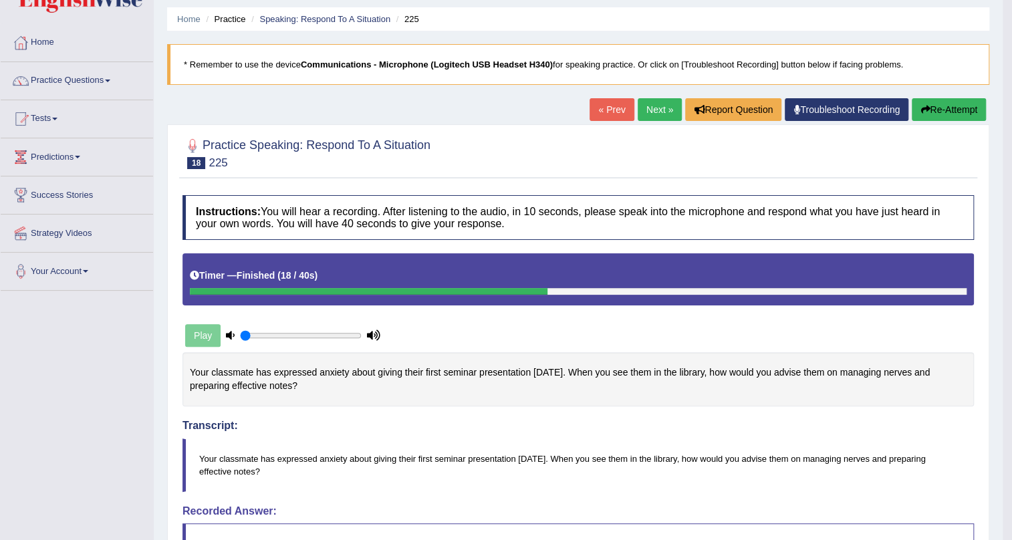
scroll to position [40, 0]
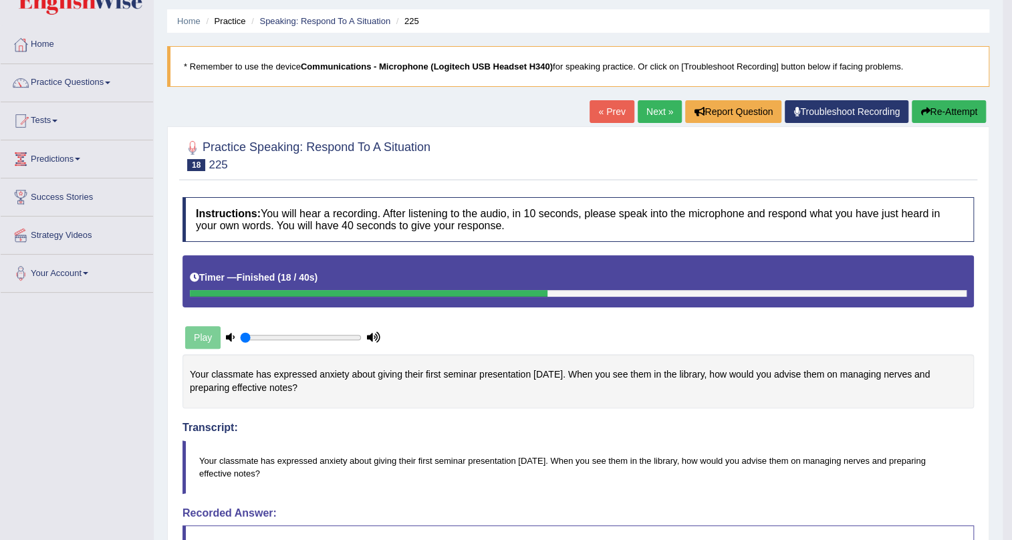
click at [644, 118] on link "Next »" at bounding box center [660, 111] width 44 height 23
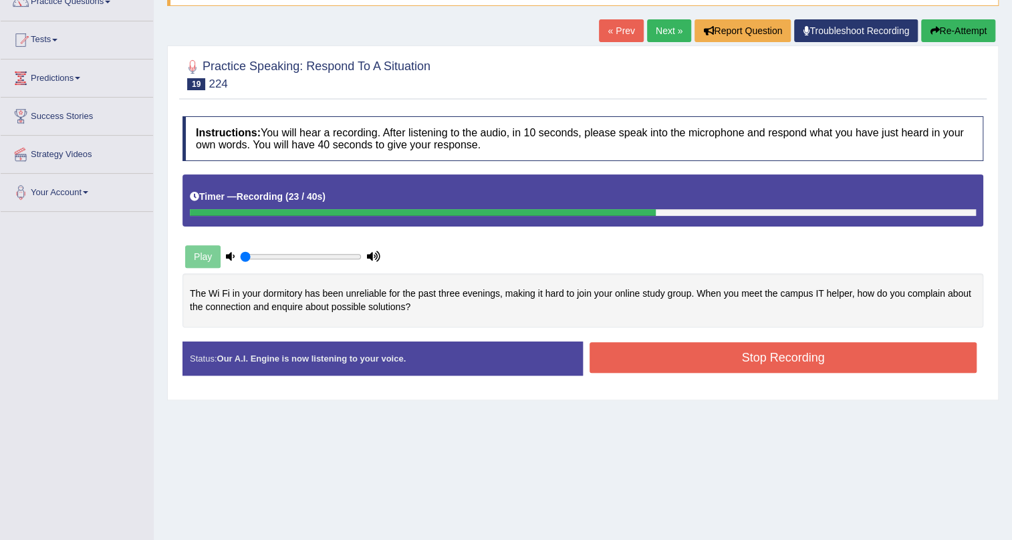
click at [710, 349] on button "Stop Recording" at bounding box center [783, 357] width 387 height 31
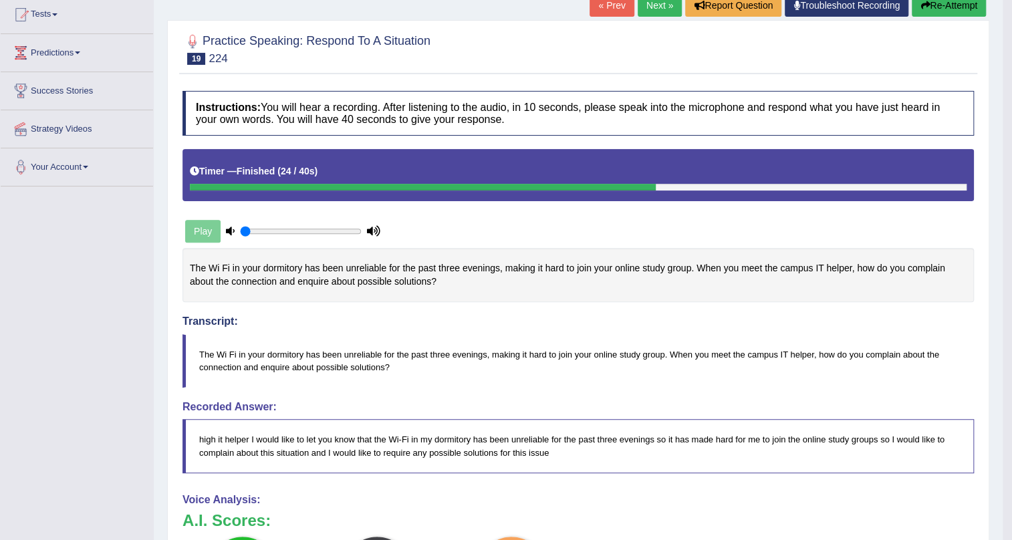
scroll to position [100, 0]
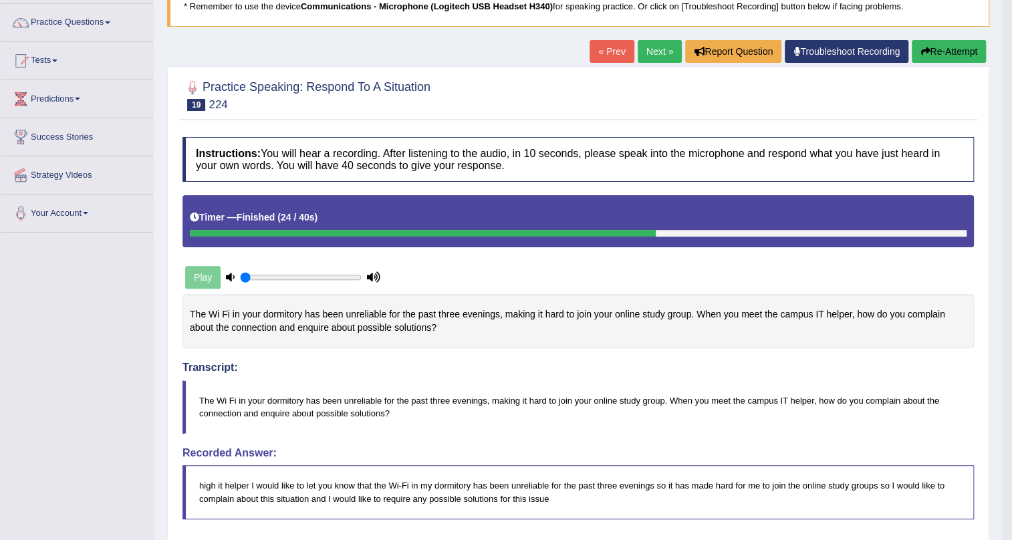
click at [642, 55] on link "Next »" at bounding box center [660, 51] width 44 height 23
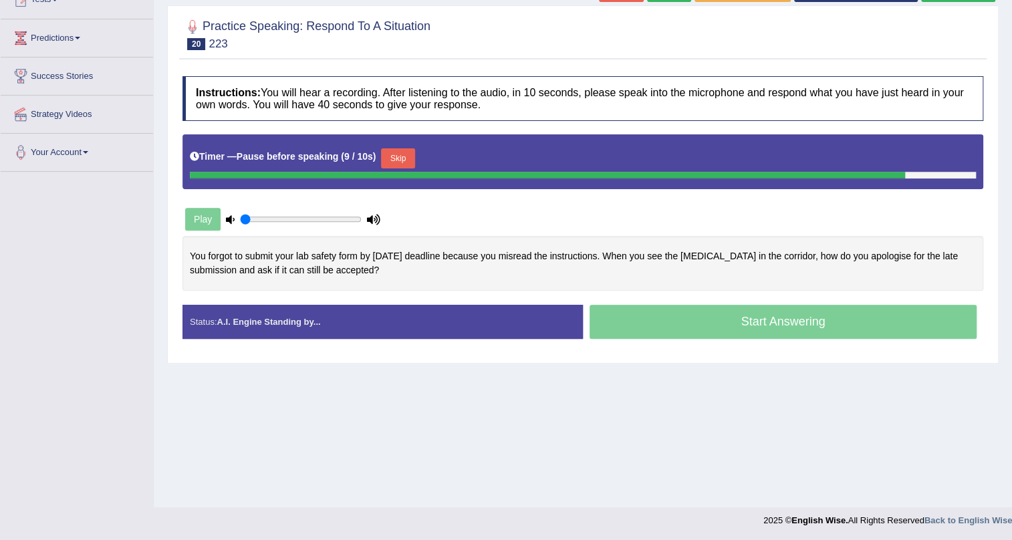
click at [408, 160] on button "Skip" at bounding box center [397, 158] width 33 height 20
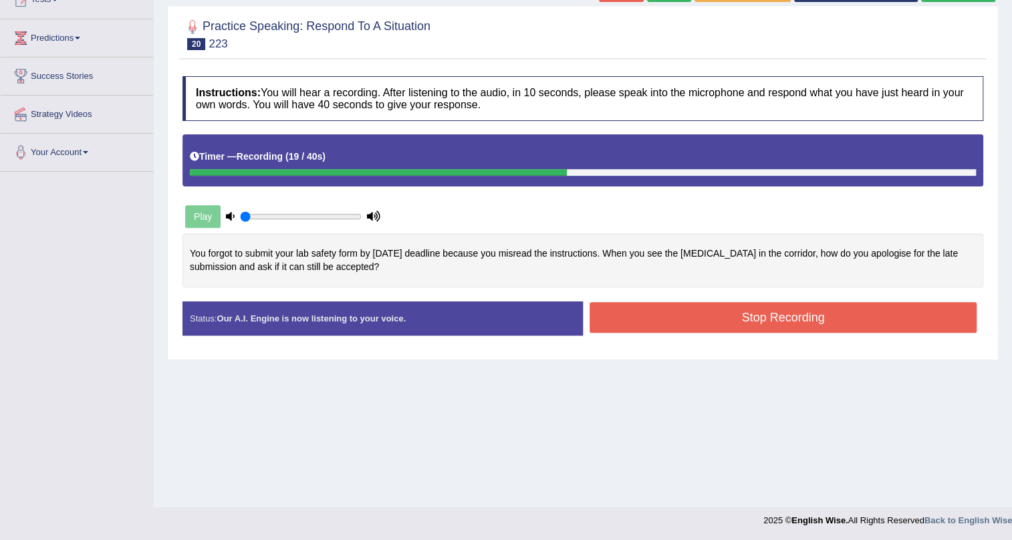
click at [785, 316] on button "Stop Recording" at bounding box center [783, 317] width 387 height 31
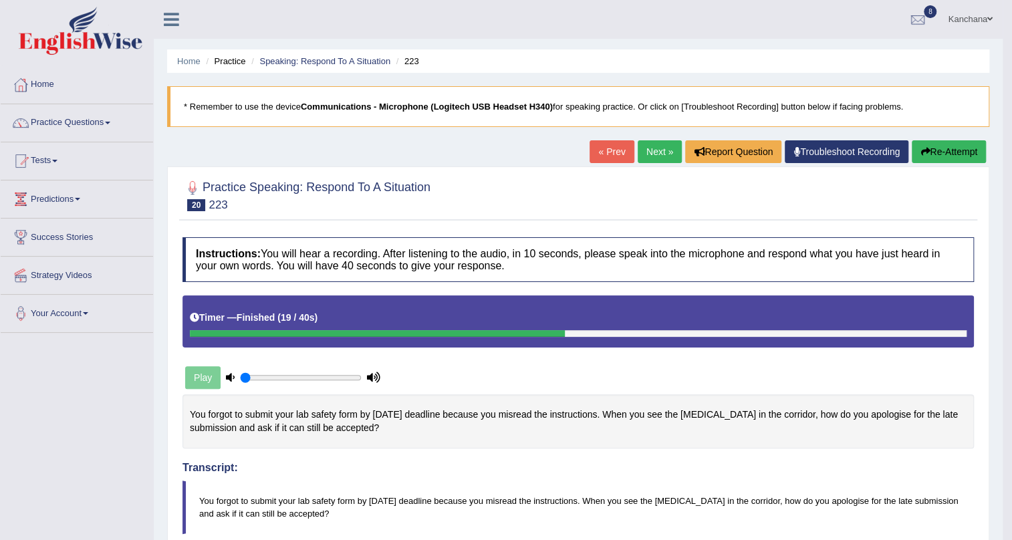
click at [643, 147] on link "Next »" at bounding box center [660, 151] width 44 height 23
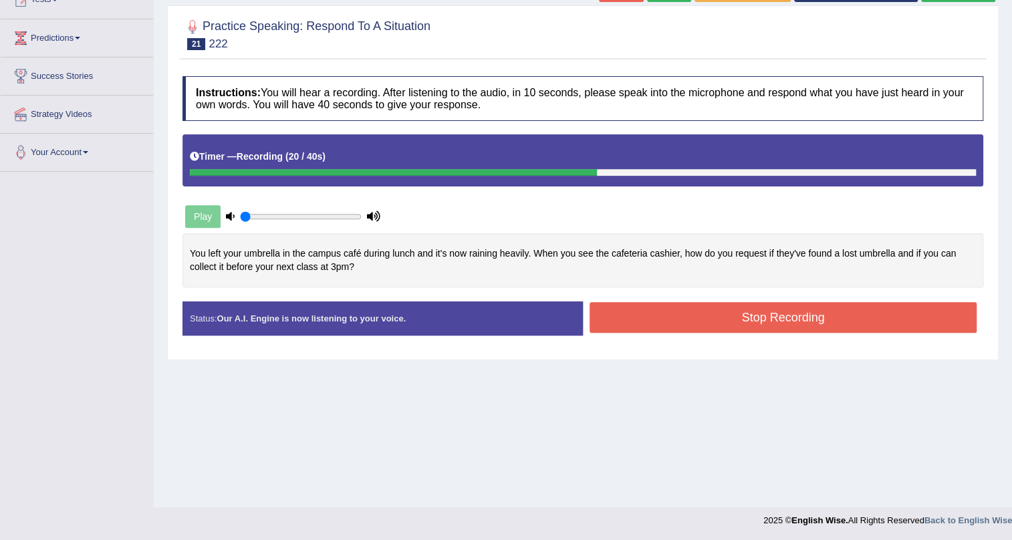
click at [660, 316] on button "Stop Recording" at bounding box center [783, 317] width 387 height 31
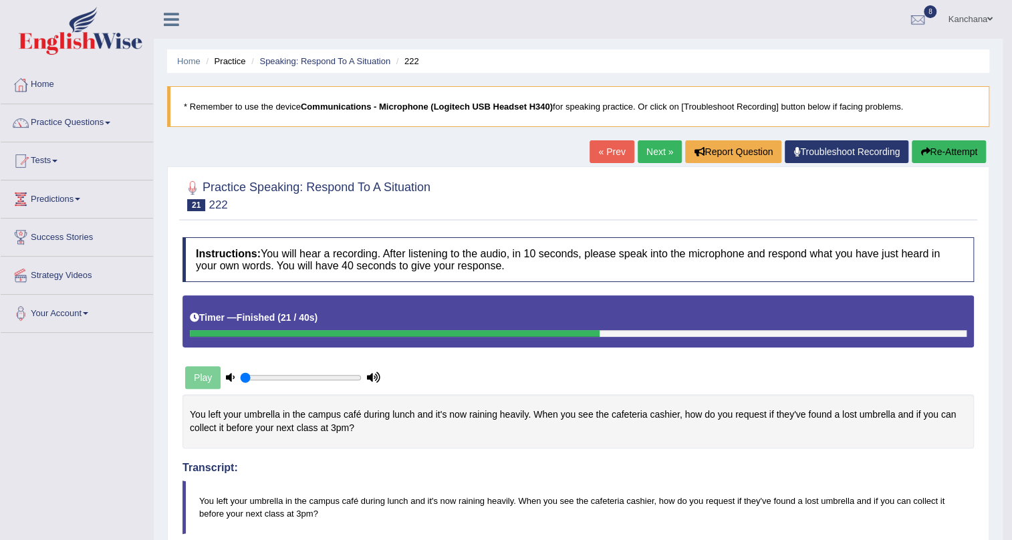
click at [638, 147] on link "Next »" at bounding box center [660, 151] width 44 height 23
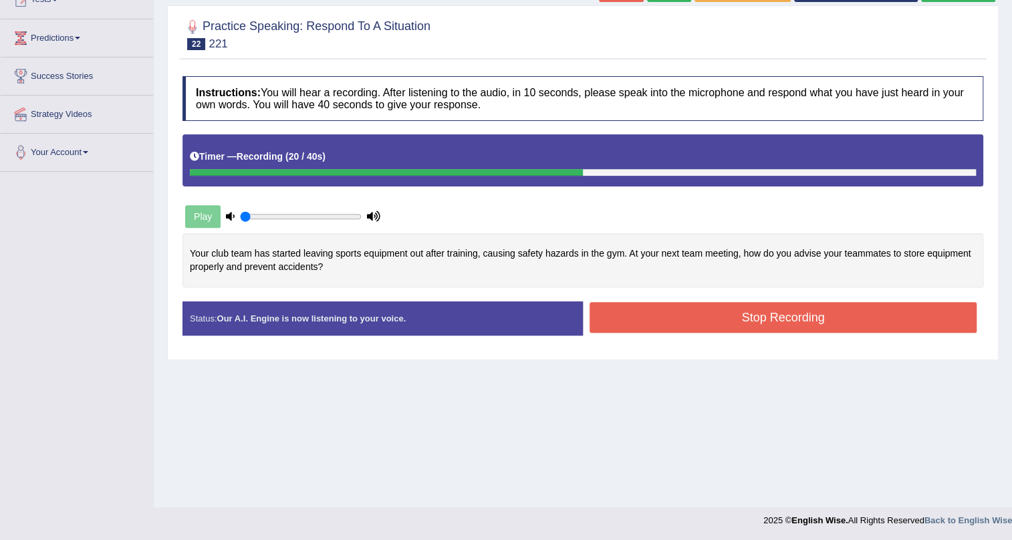
click at [626, 312] on button "Stop Recording" at bounding box center [783, 317] width 387 height 31
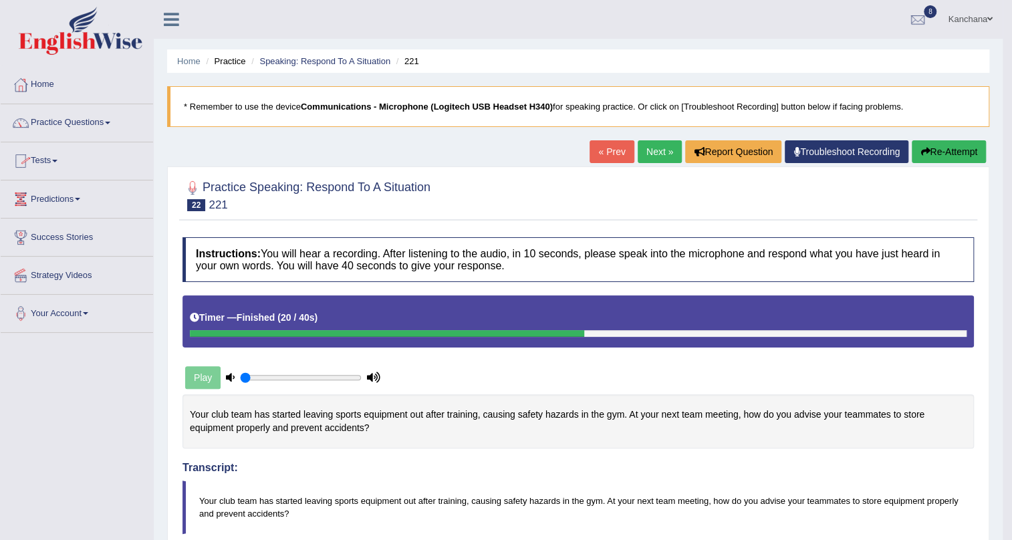
click at [94, 120] on link "Practice Questions" at bounding box center [77, 120] width 152 height 33
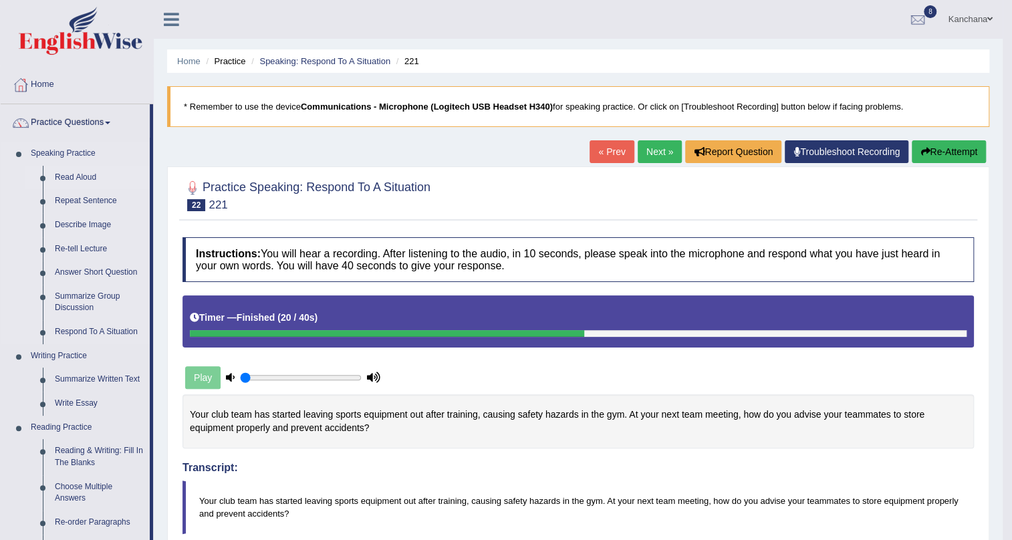
click at [80, 180] on link "Read Aloud" at bounding box center [99, 178] width 101 height 24
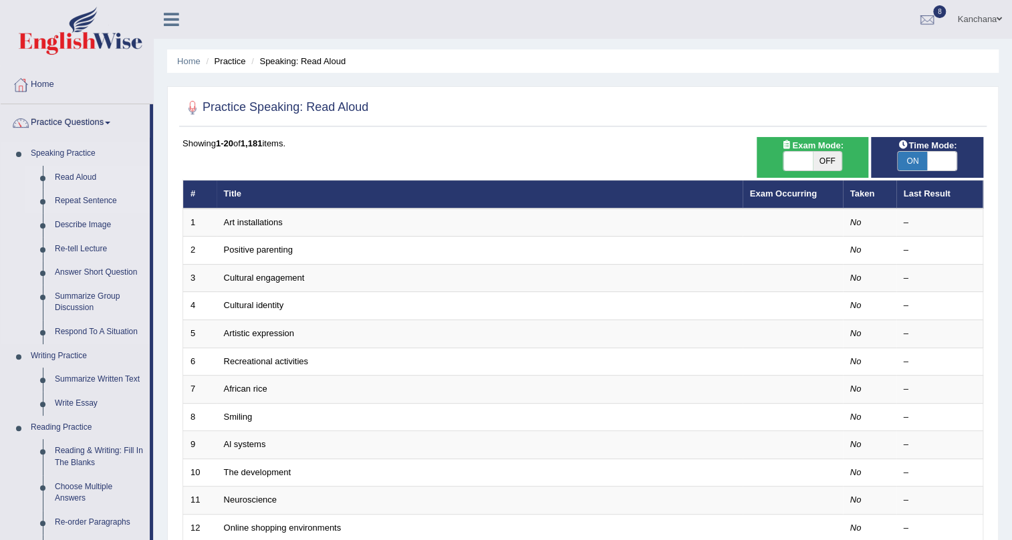
click at [82, 195] on link "Repeat Sentence" at bounding box center [99, 201] width 101 height 24
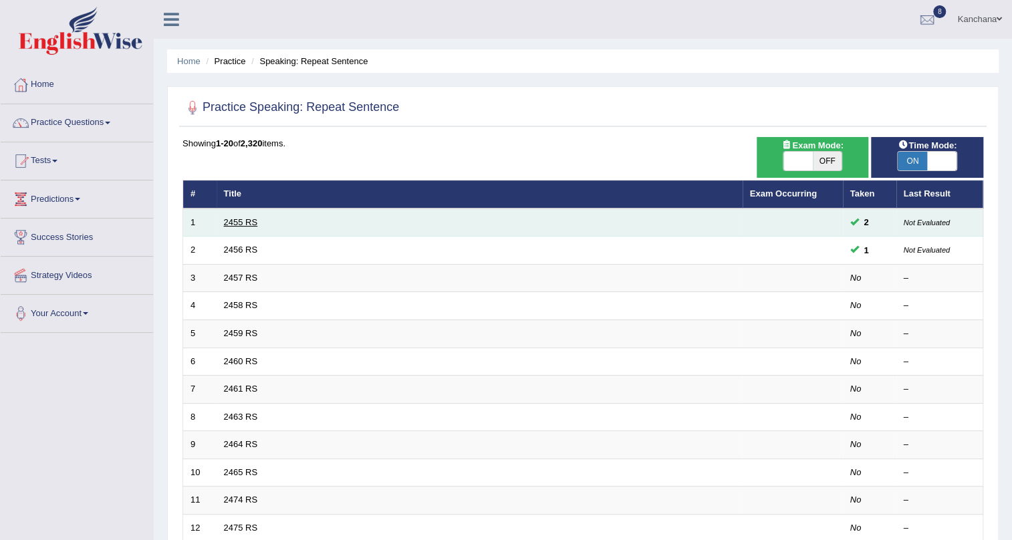
click at [227, 225] on link "2455 RS" at bounding box center [241, 222] width 34 height 10
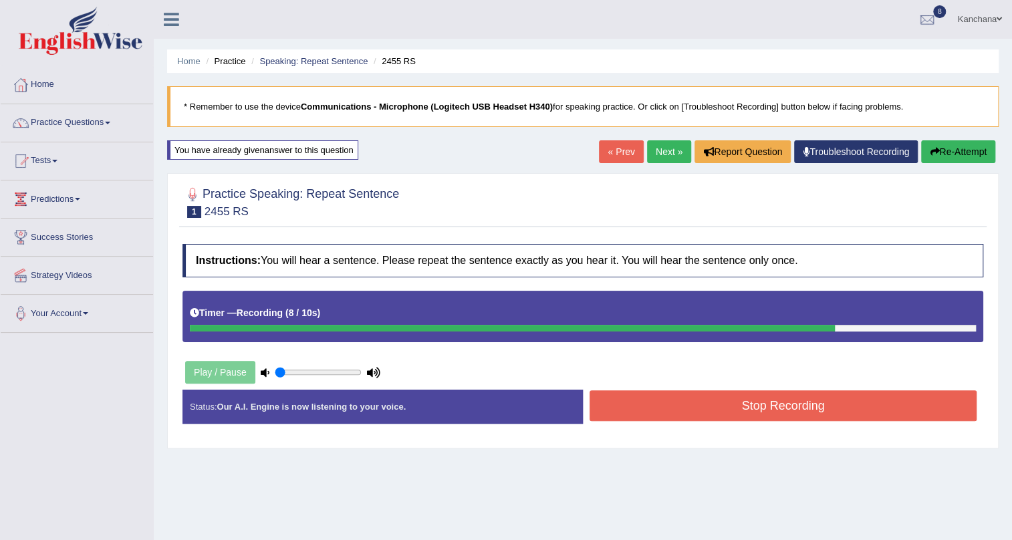
click at [687, 412] on button "Stop Recording" at bounding box center [783, 405] width 387 height 31
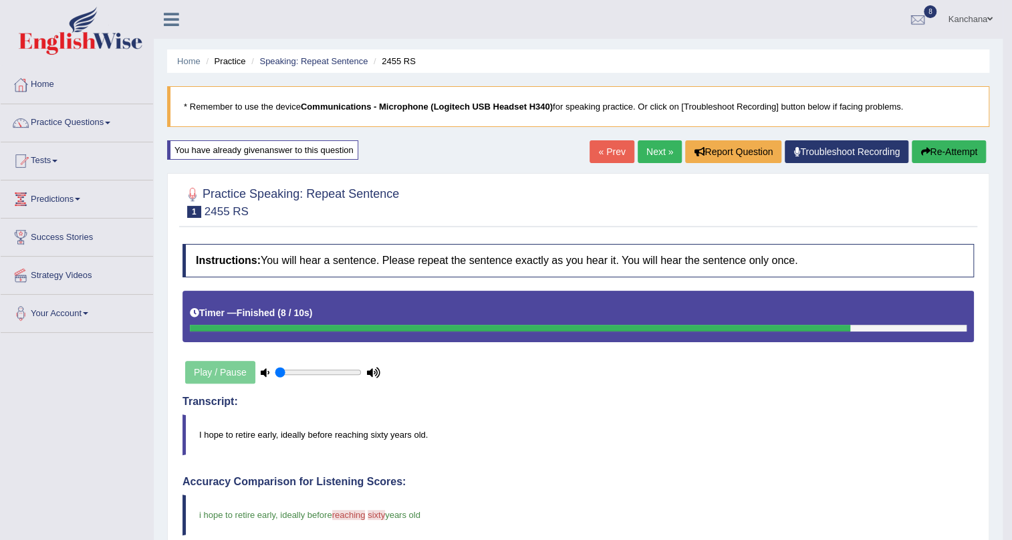
click at [962, 146] on button "Re-Attempt" at bounding box center [949, 151] width 74 height 23
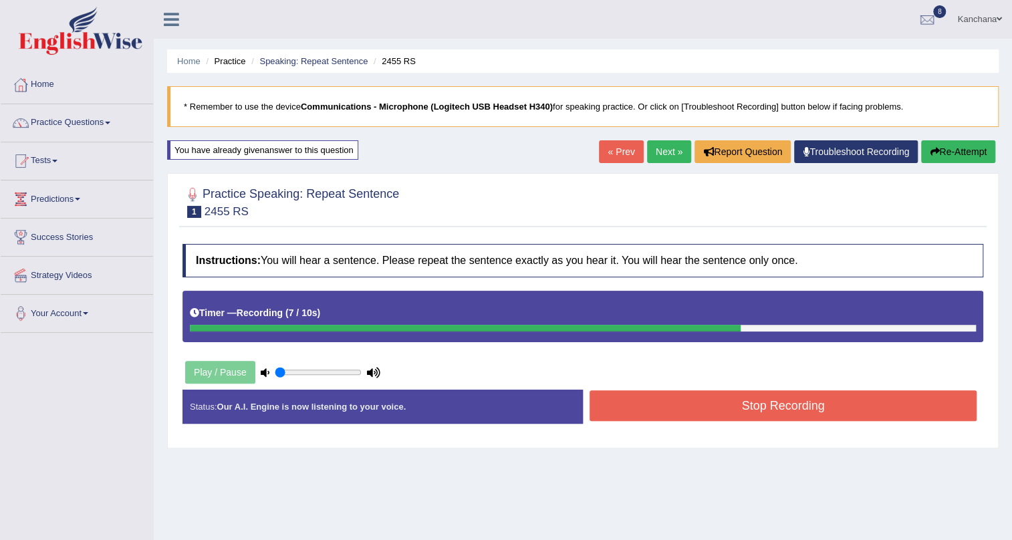
click at [896, 380] on div "Instructions: You will hear a sentence. Please repeat the sentence exactly as y…" at bounding box center [582, 339] width 807 height 204
click at [895, 394] on button "Stop Recording" at bounding box center [783, 405] width 387 height 31
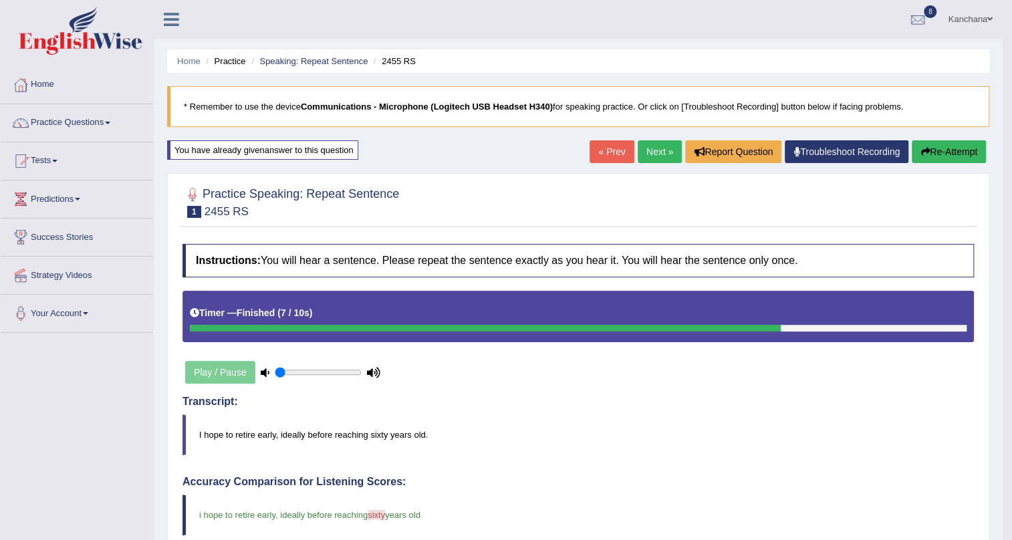
click at [670, 159] on link "Next »" at bounding box center [660, 151] width 44 height 23
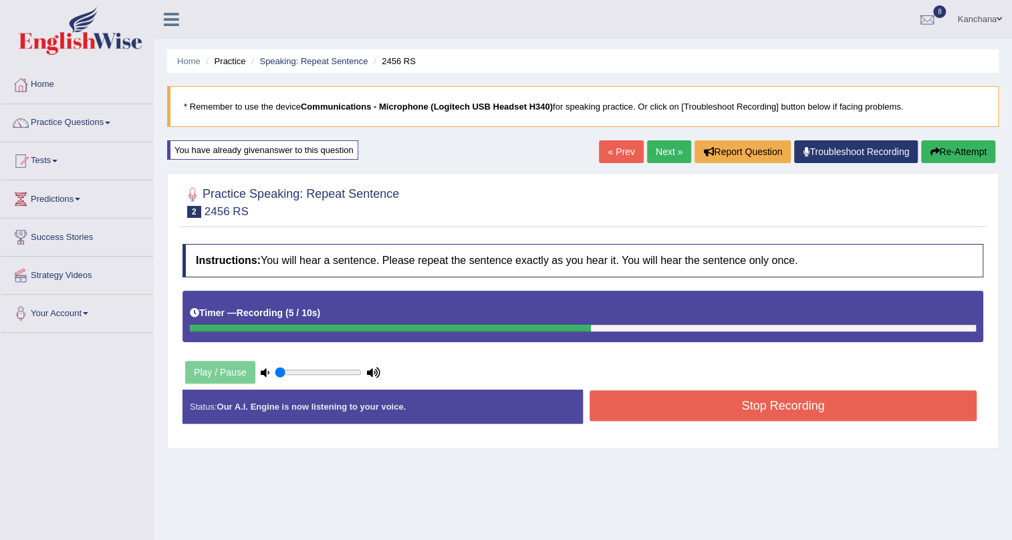
click at [802, 409] on button "Stop Recording" at bounding box center [783, 405] width 387 height 31
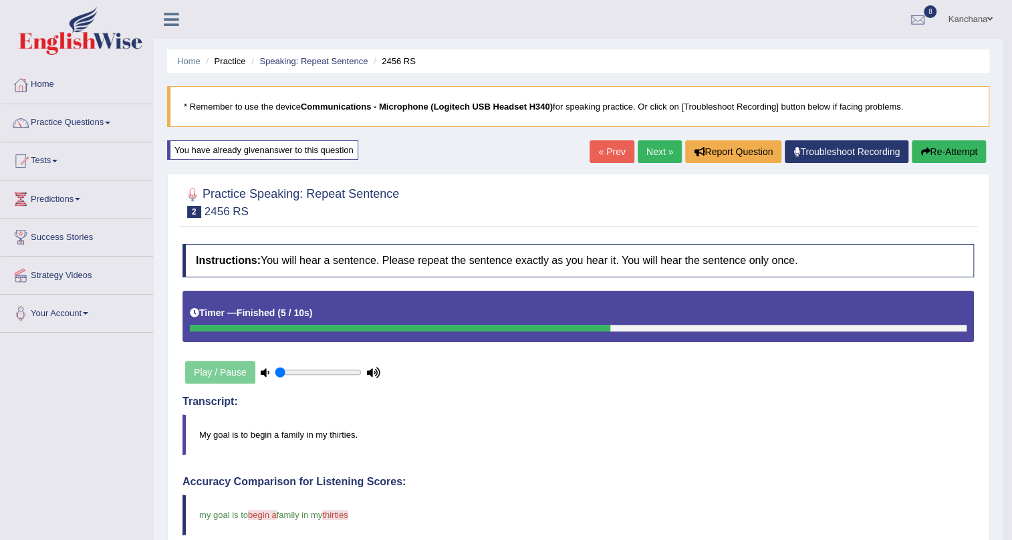
click at [653, 145] on link "Next »" at bounding box center [660, 151] width 44 height 23
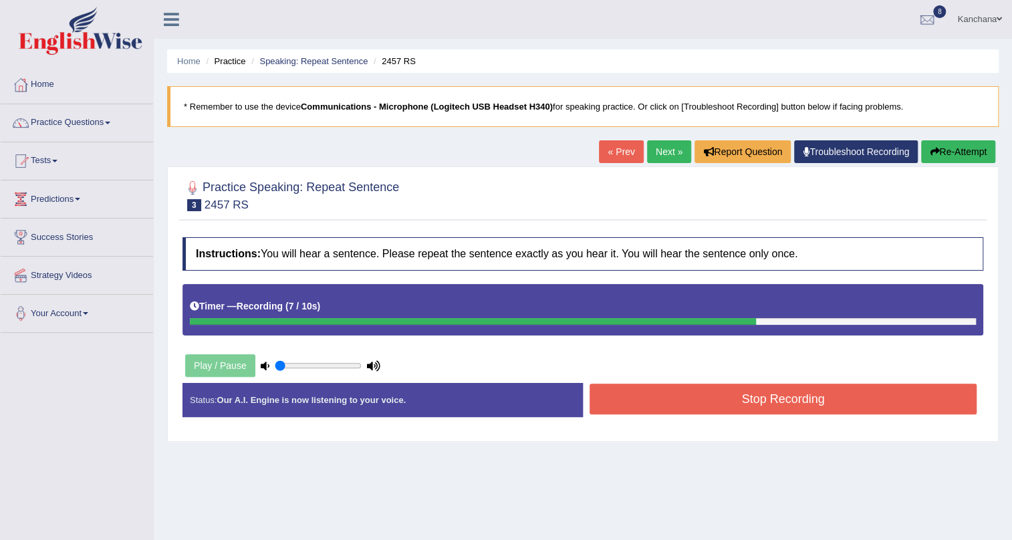
click at [779, 401] on button "Stop Recording" at bounding box center [783, 399] width 387 height 31
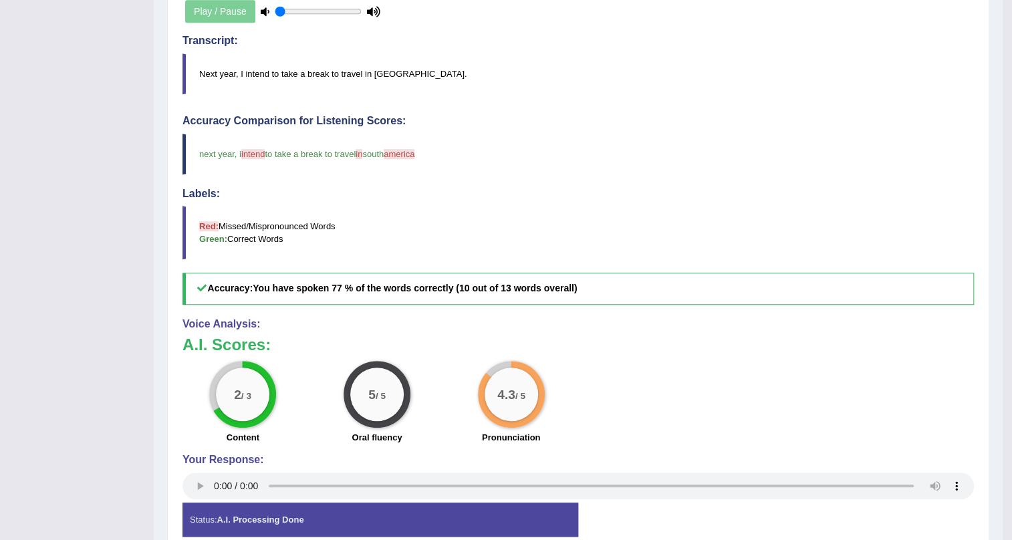
scroll to position [53, 0]
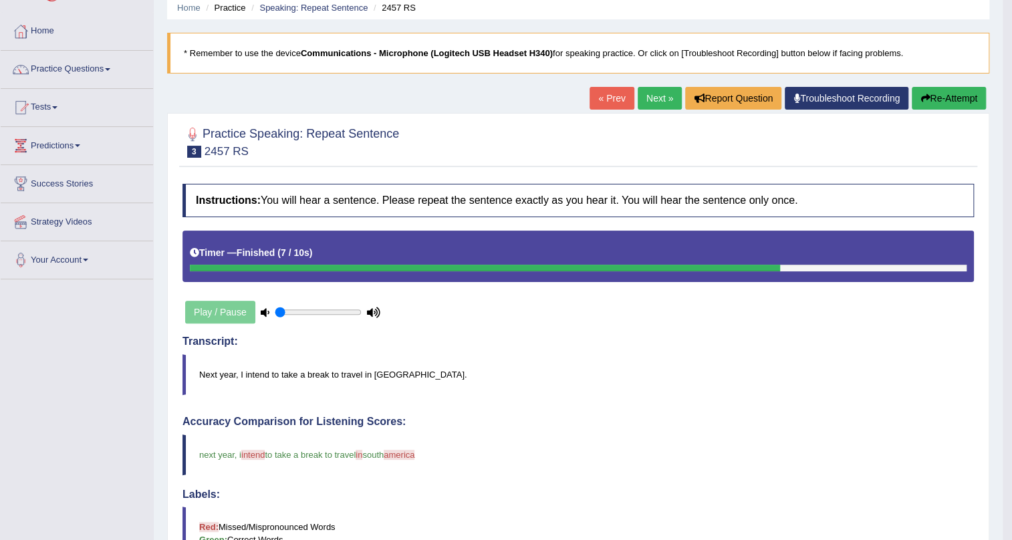
click at [662, 103] on link "Next »" at bounding box center [660, 98] width 44 height 23
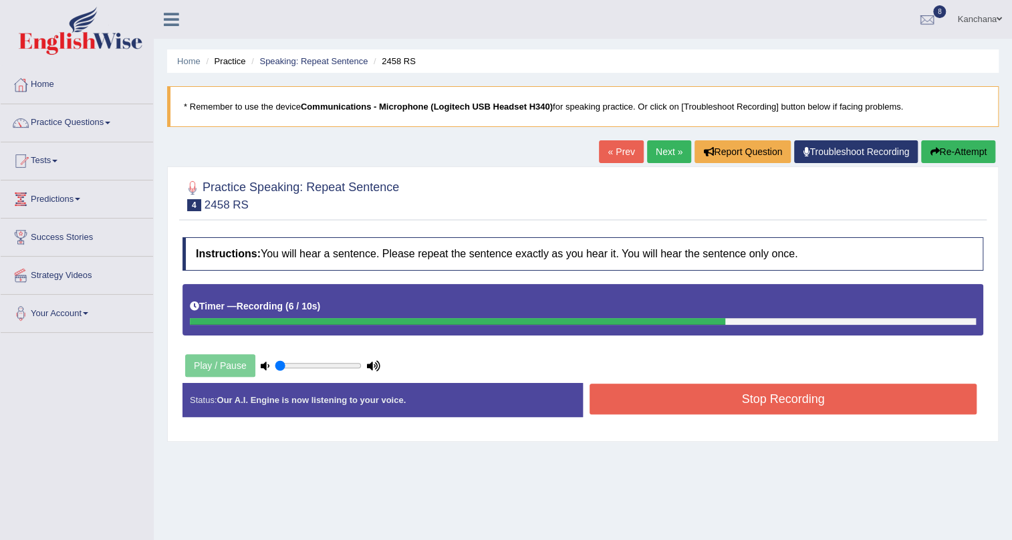
click at [778, 407] on button "Stop Recording" at bounding box center [783, 399] width 387 height 31
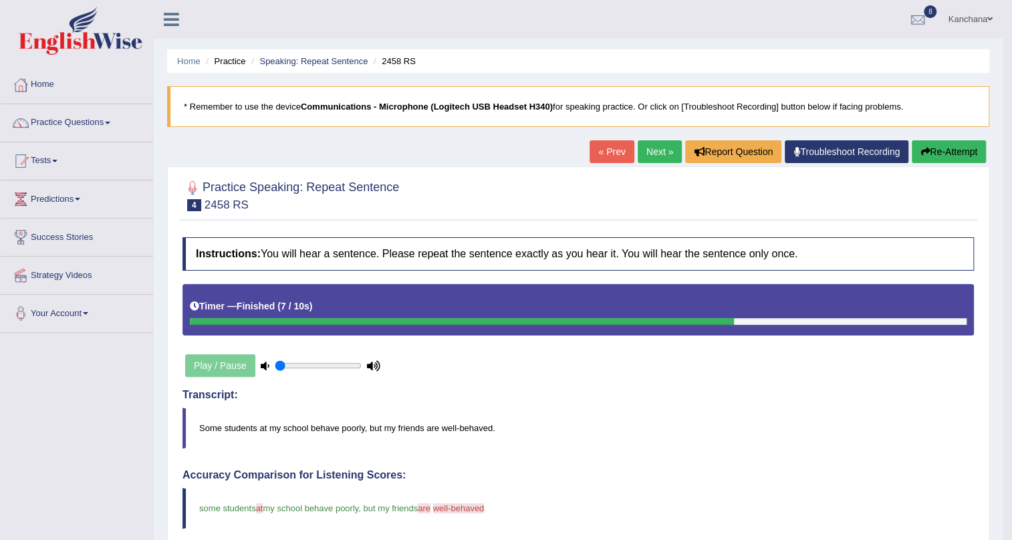
click at [666, 157] on link "Next »" at bounding box center [660, 151] width 44 height 23
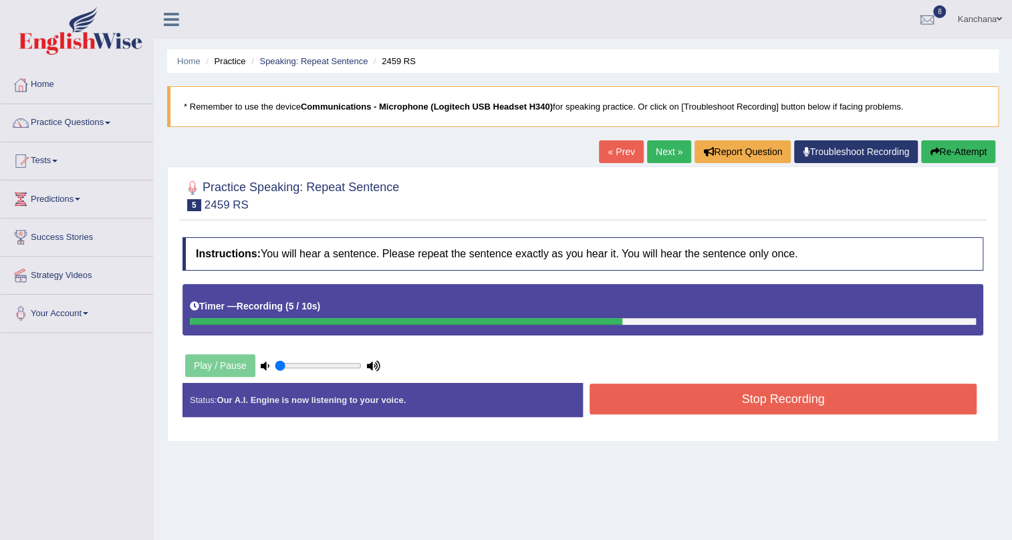
click at [796, 402] on button "Stop Recording" at bounding box center [783, 399] width 387 height 31
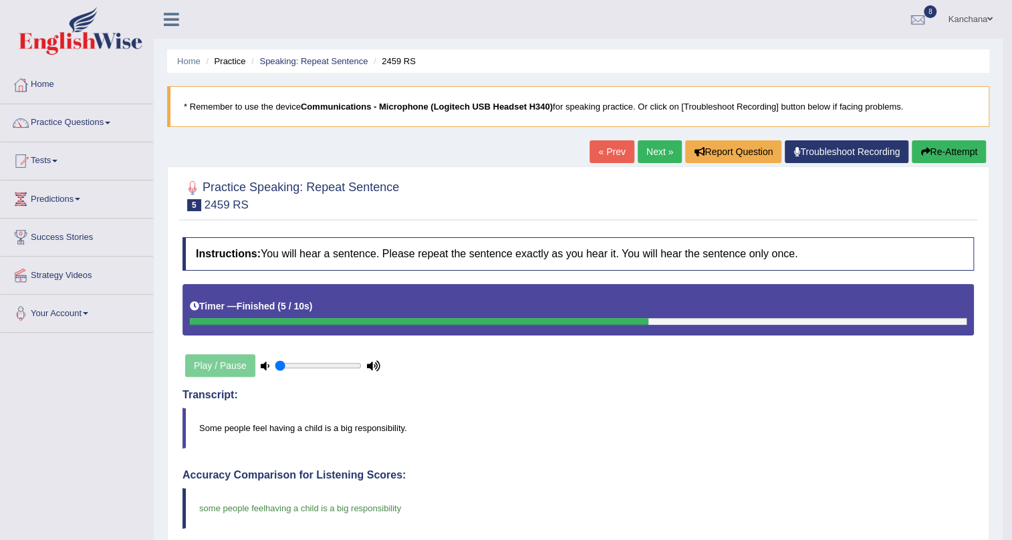
click at [645, 152] on link "Next »" at bounding box center [660, 151] width 44 height 23
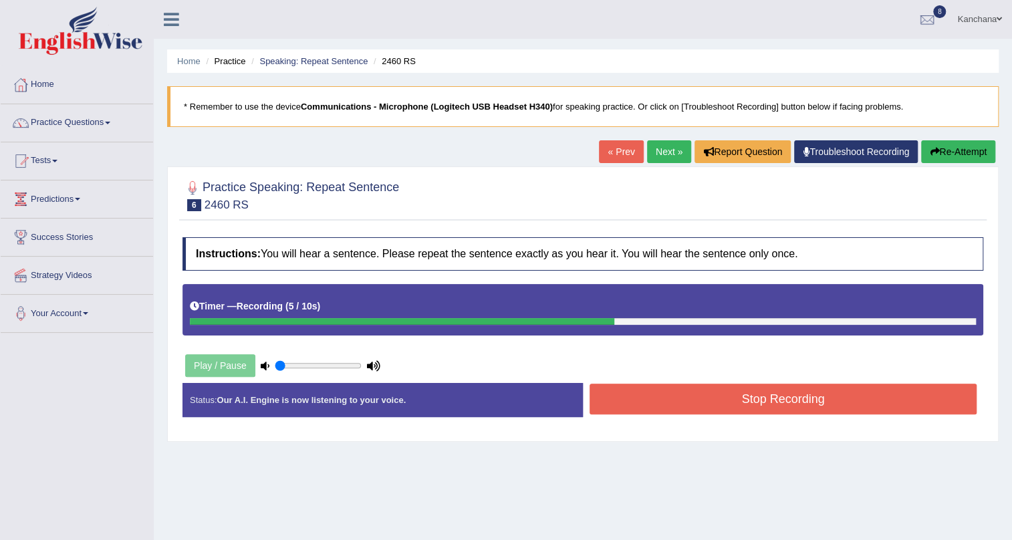
click at [735, 392] on button "Stop Recording" at bounding box center [783, 399] width 387 height 31
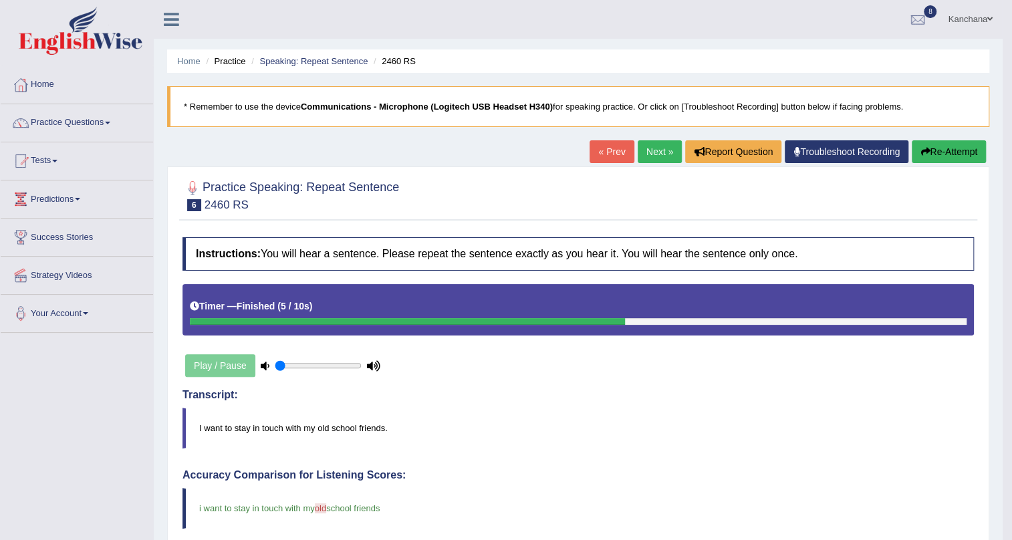
click at [638, 156] on link "Next »" at bounding box center [660, 151] width 44 height 23
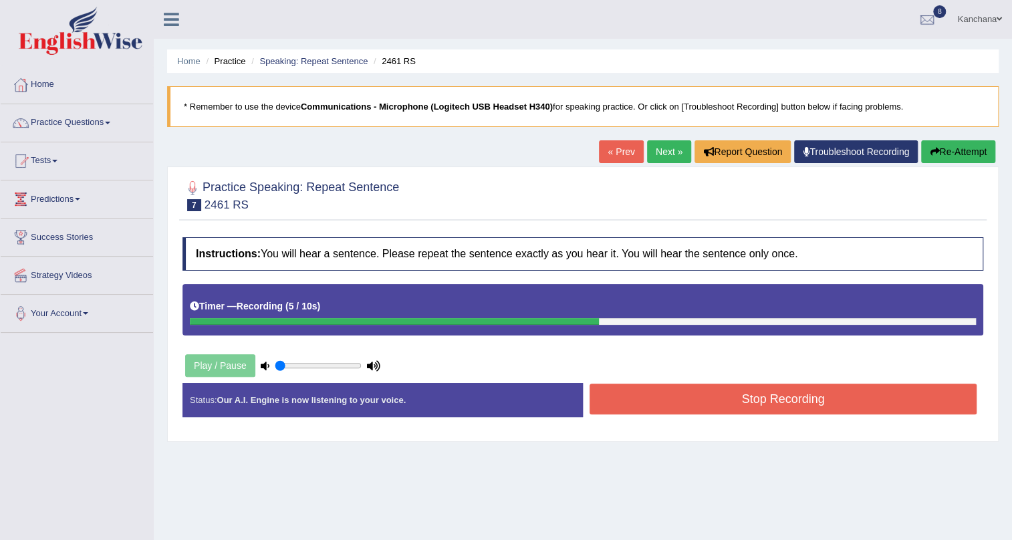
click at [886, 401] on button "Stop Recording" at bounding box center [783, 399] width 387 height 31
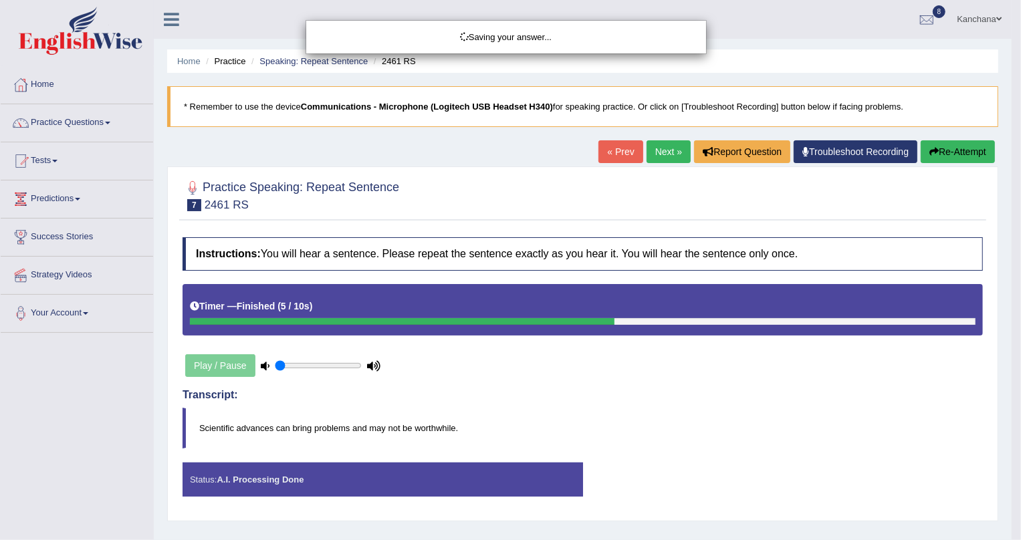
click at [952, 154] on div "Saving your answer..." at bounding box center [510, 270] width 1021 height 540
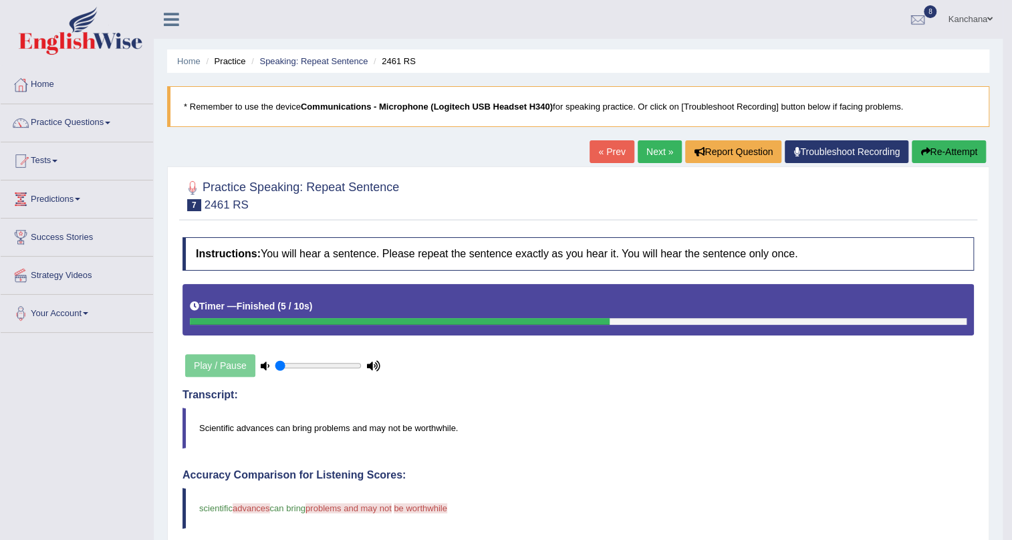
click at [922, 154] on icon "button" at bounding box center [924, 151] width 9 height 9
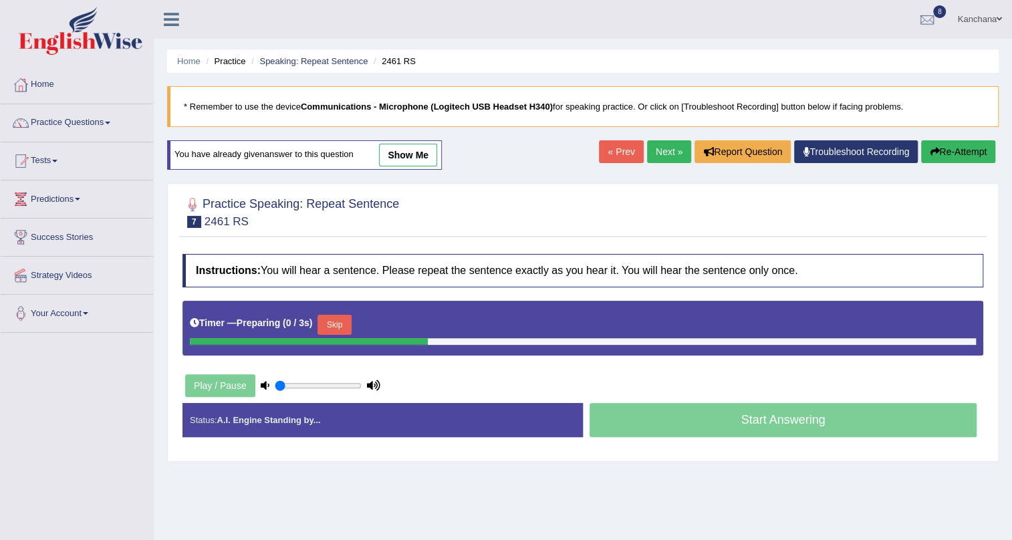
click at [336, 317] on button "Skip" at bounding box center [333, 325] width 33 height 20
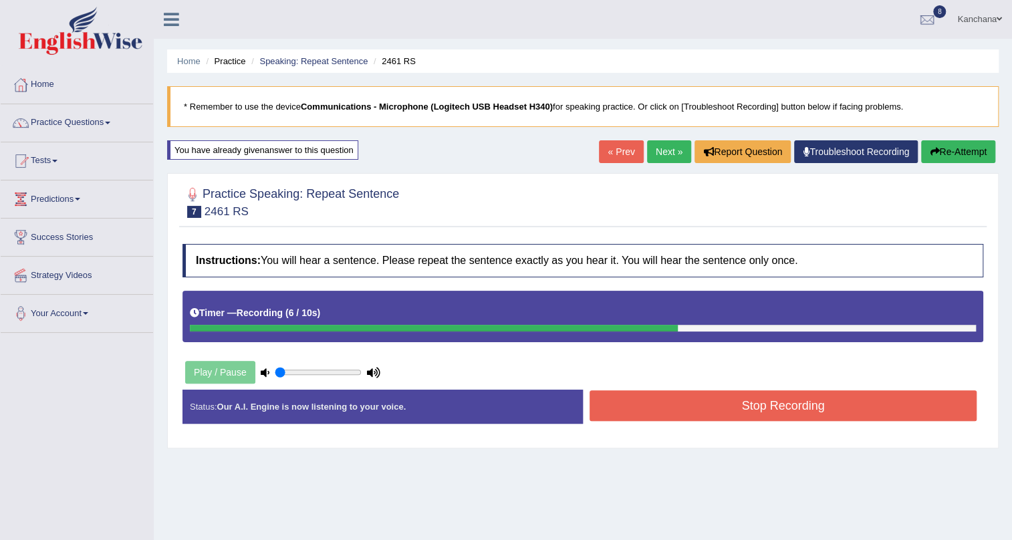
click at [660, 402] on button "Stop Recording" at bounding box center [783, 405] width 387 height 31
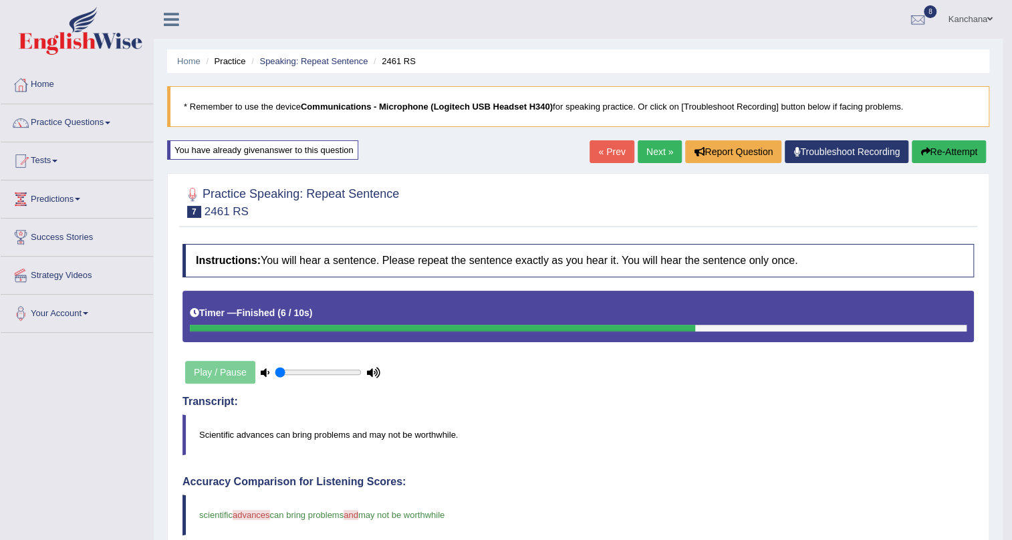
click at [651, 146] on link "Next »" at bounding box center [660, 151] width 44 height 23
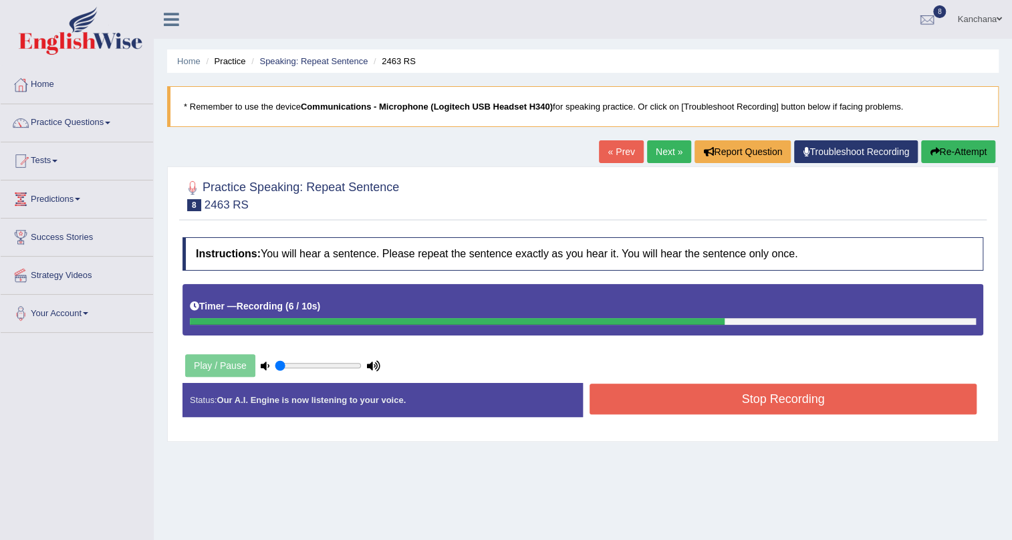
click at [835, 394] on button "Stop Recording" at bounding box center [783, 399] width 387 height 31
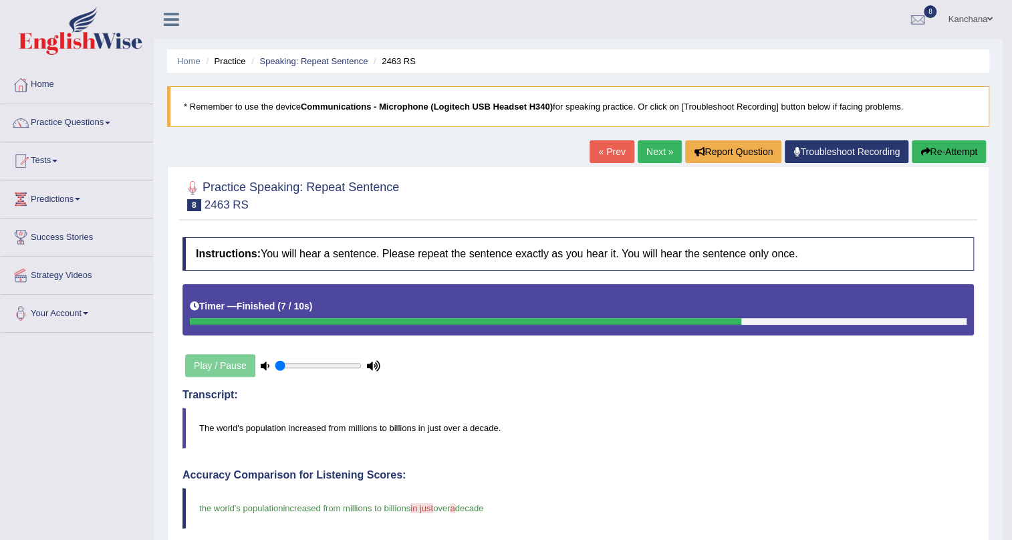
click at [650, 156] on link "Next »" at bounding box center [660, 151] width 44 height 23
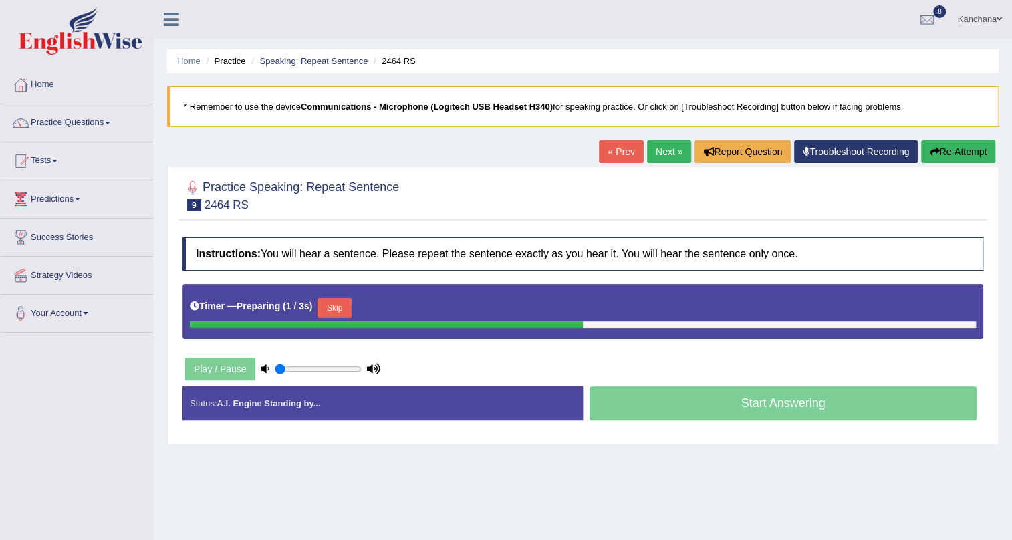
click at [324, 303] on button "Skip" at bounding box center [333, 308] width 33 height 20
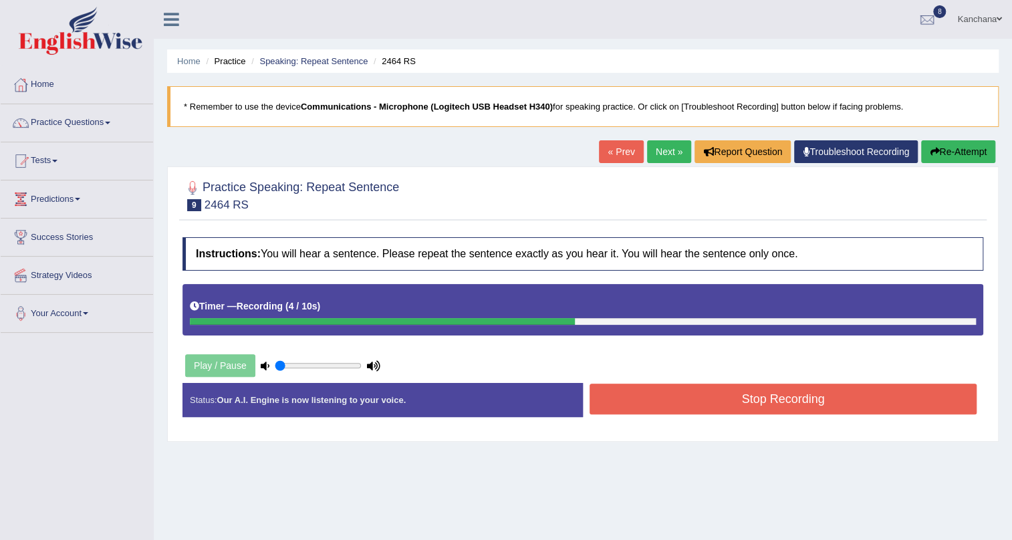
click at [654, 401] on button "Stop Recording" at bounding box center [783, 399] width 387 height 31
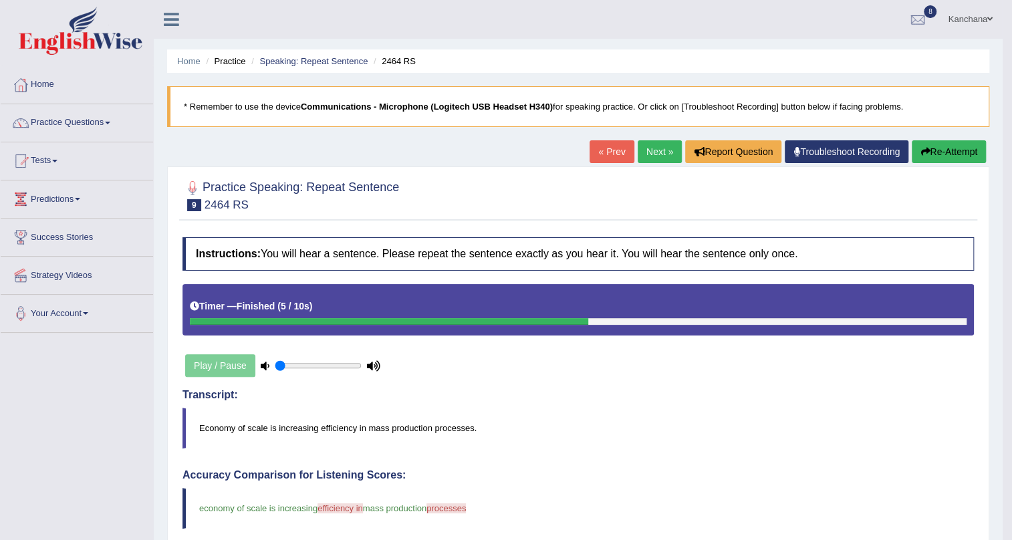
click at [947, 142] on button "Re-Attempt" at bounding box center [949, 151] width 74 height 23
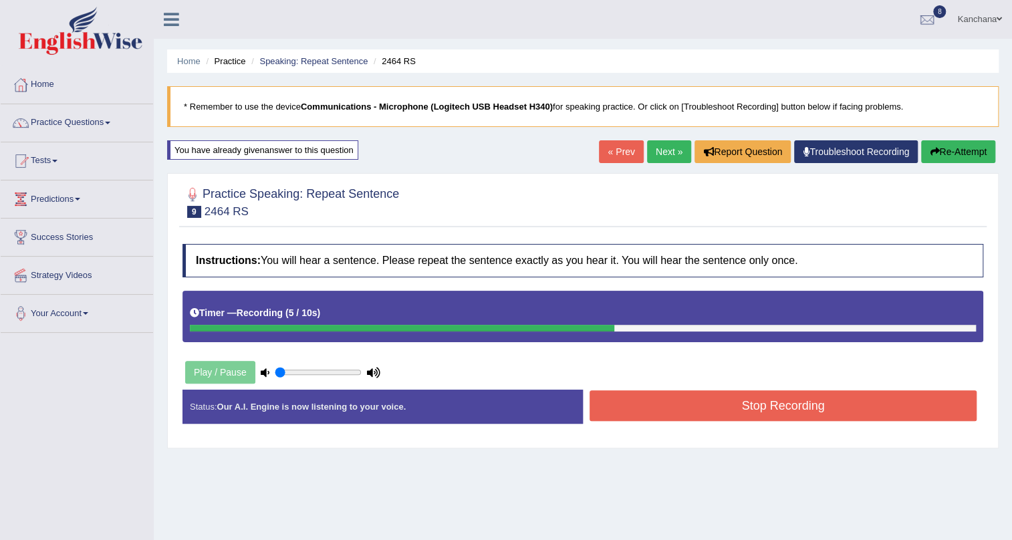
click at [782, 414] on button "Stop Recording" at bounding box center [783, 405] width 387 height 31
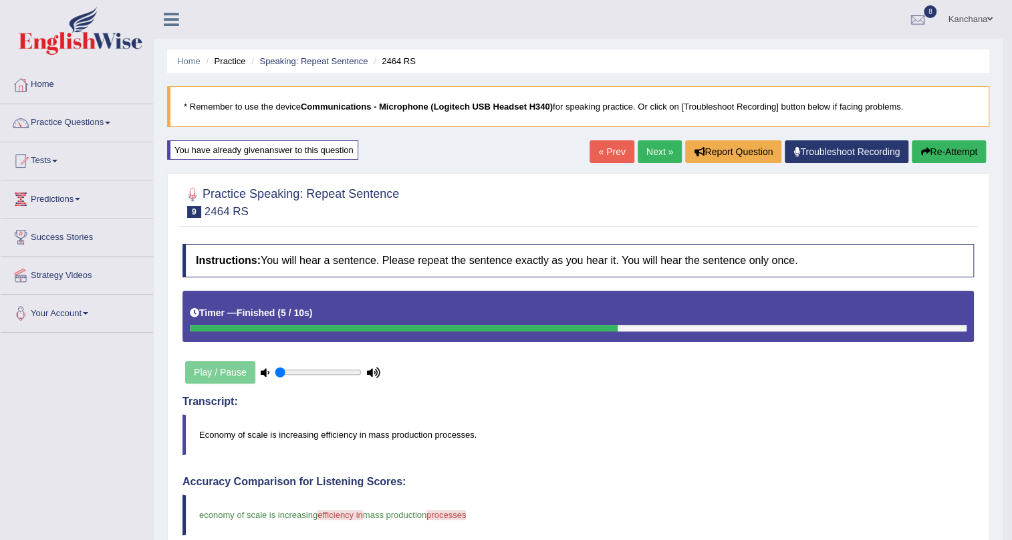
click at [639, 145] on link "Next »" at bounding box center [660, 151] width 44 height 23
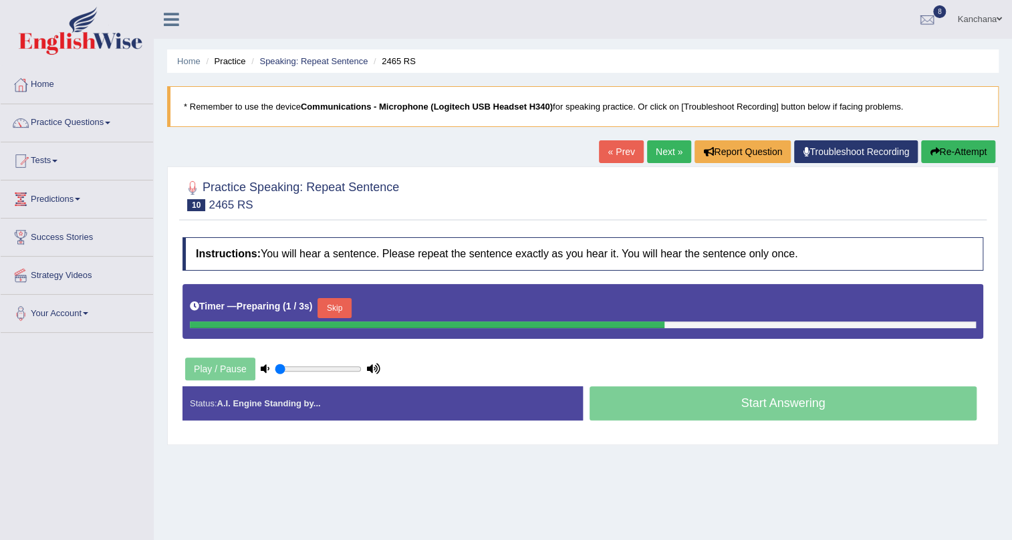
click at [324, 311] on button "Skip" at bounding box center [333, 308] width 33 height 20
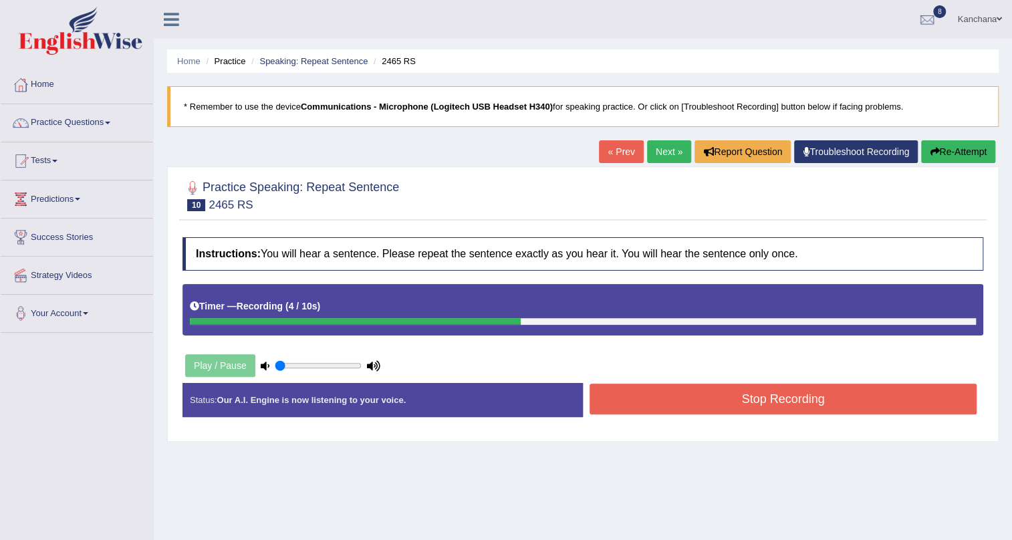
click at [642, 408] on button "Stop Recording" at bounding box center [783, 399] width 387 height 31
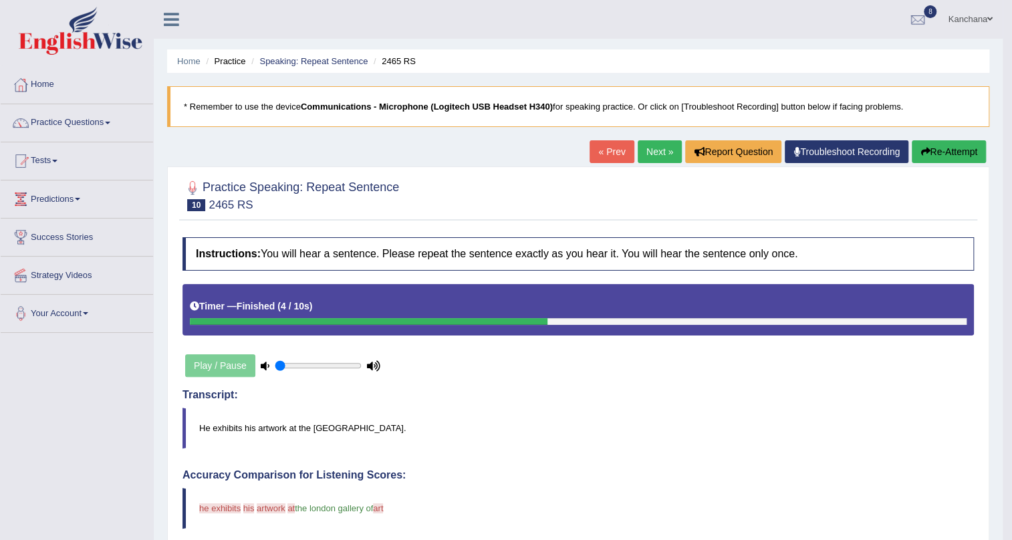
click at [648, 149] on link "Next »" at bounding box center [660, 151] width 44 height 23
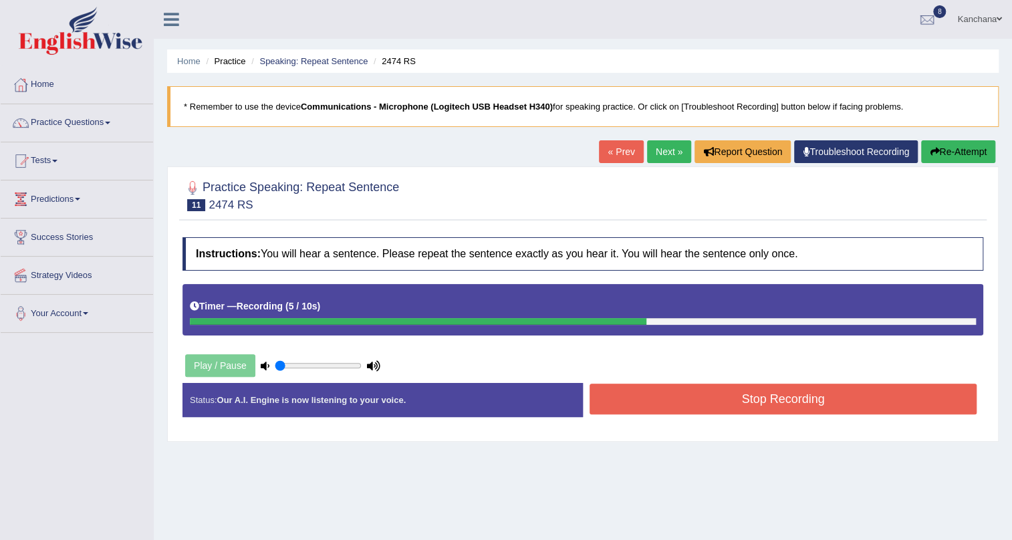
click at [701, 386] on button "Stop Recording" at bounding box center [783, 399] width 387 height 31
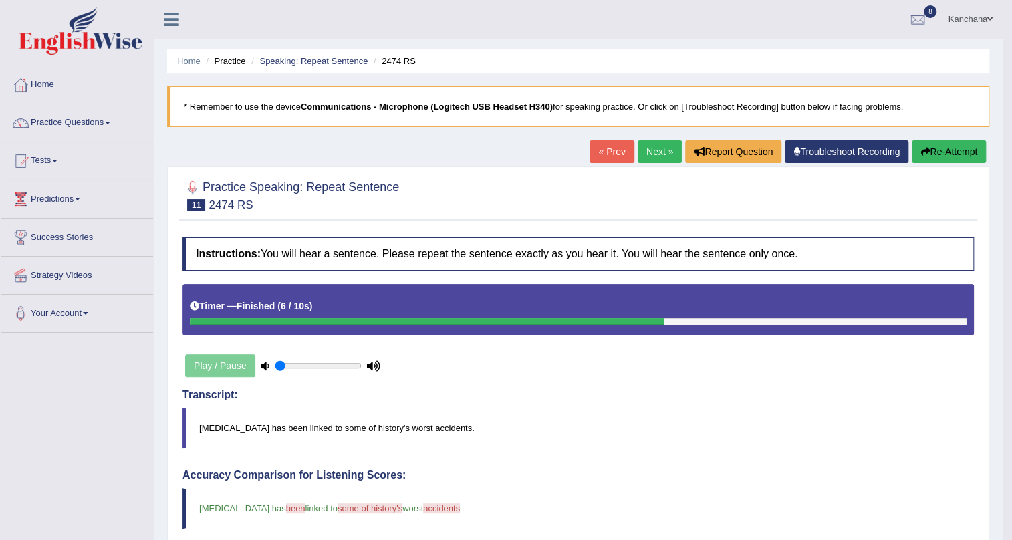
click at [916, 158] on button "Re-Attempt" at bounding box center [949, 151] width 74 height 23
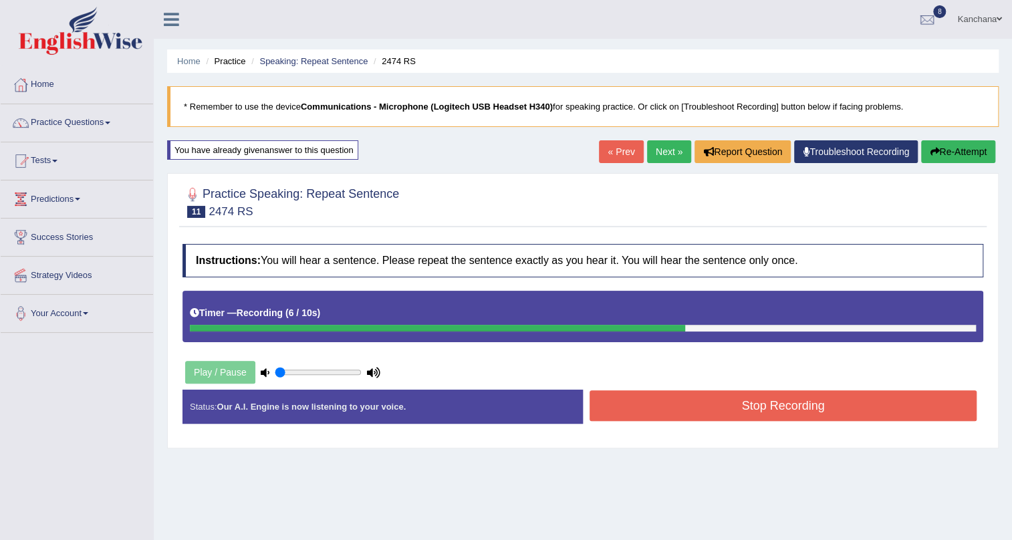
click at [628, 409] on button "Stop Recording" at bounding box center [783, 405] width 387 height 31
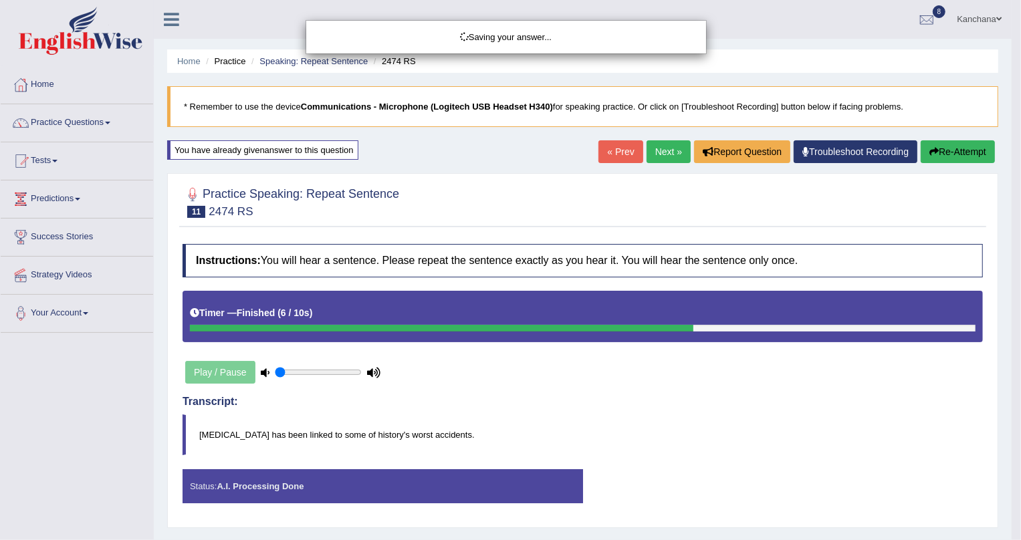
click at [951, 142] on div "Saving your answer..." at bounding box center [510, 270] width 1021 height 540
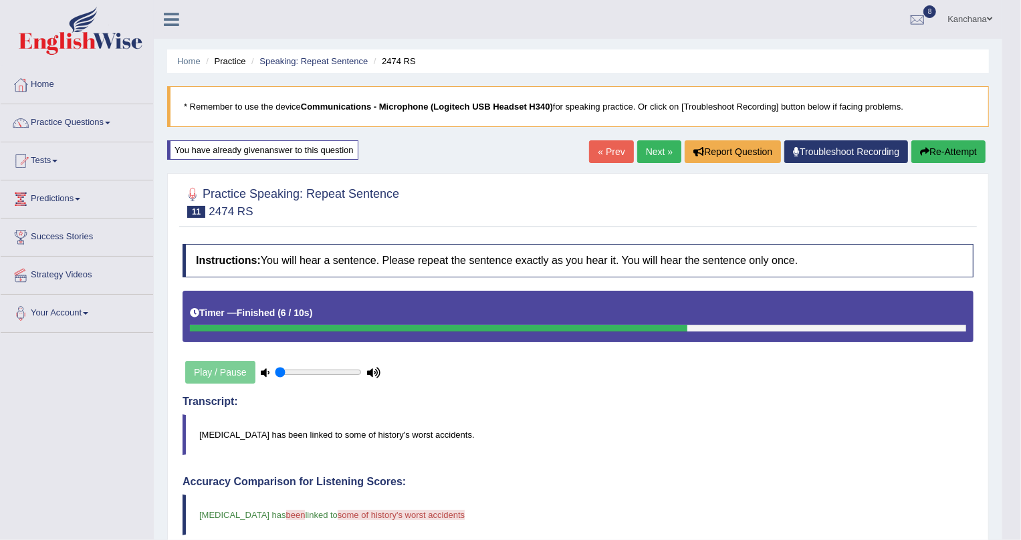
click at [0, 0] on div "Updating answer..." at bounding box center [0, 0] width 0 height 0
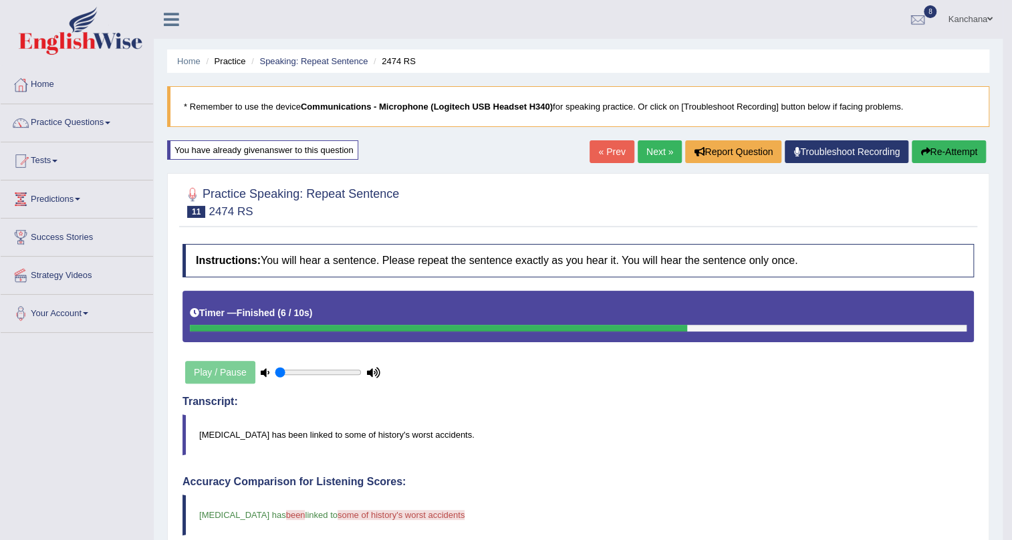
click at [948, 160] on button "Re-Attempt" at bounding box center [949, 151] width 74 height 23
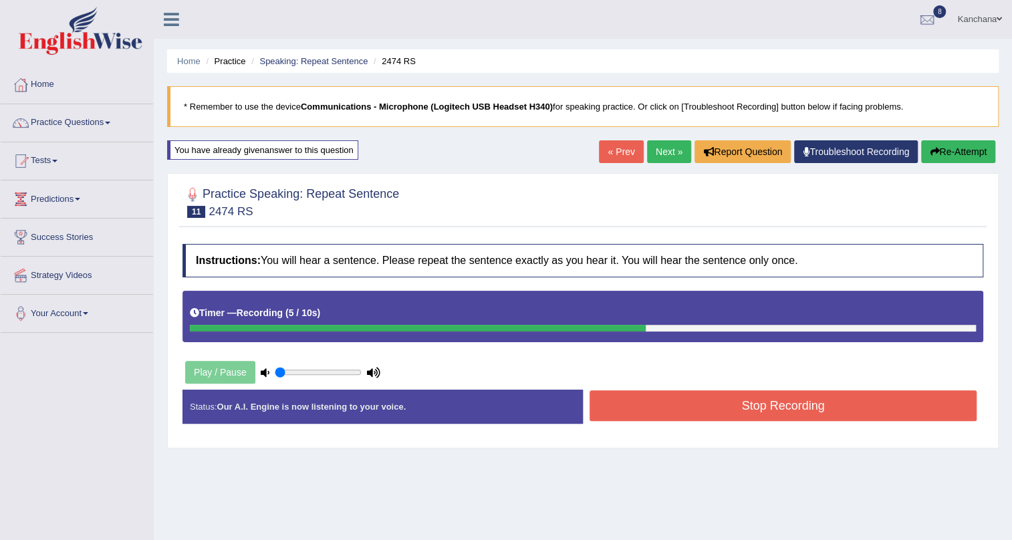
click at [814, 399] on button "Stop Recording" at bounding box center [783, 405] width 387 height 31
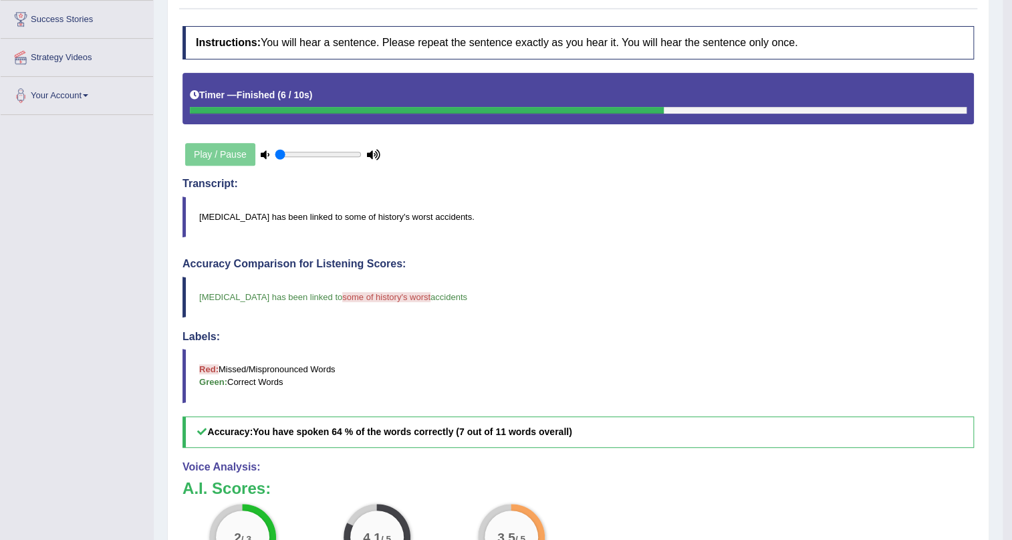
scroll to position [60, 0]
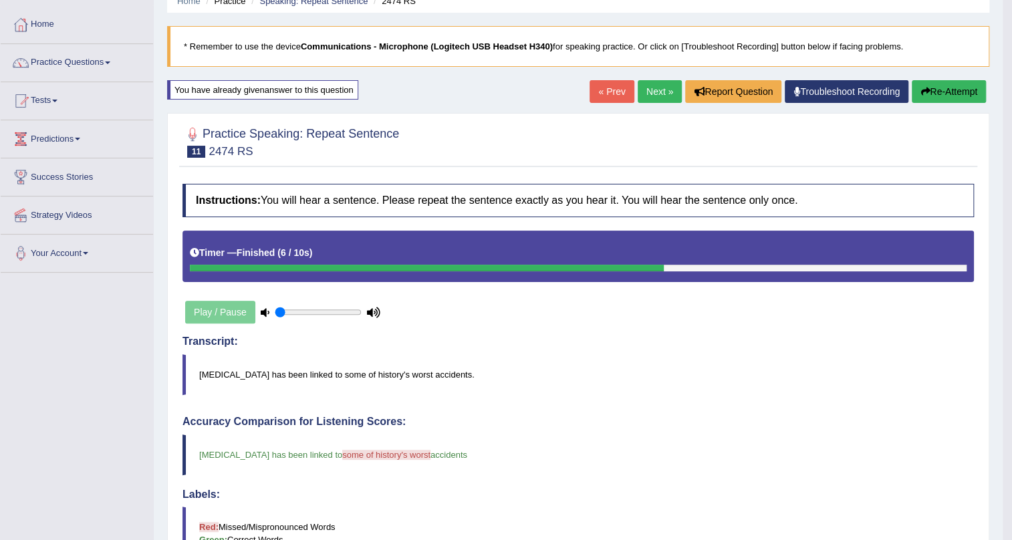
click at [648, 80] on link "Next »" at bounding box center [660, 91] width 44 height 23
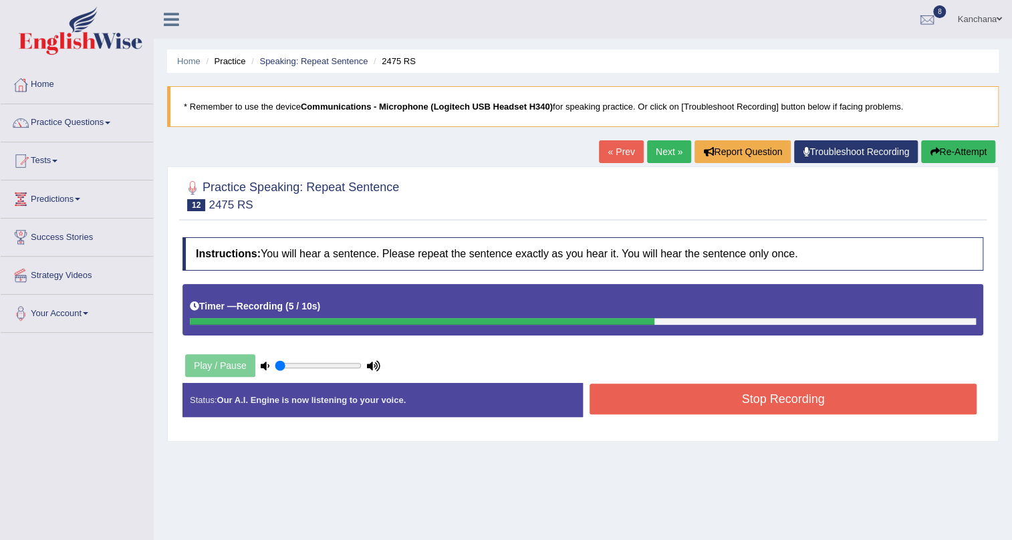
click at [759, 396] on button "Stop Recording" at bounding box center [783, 399] width 387 height 31
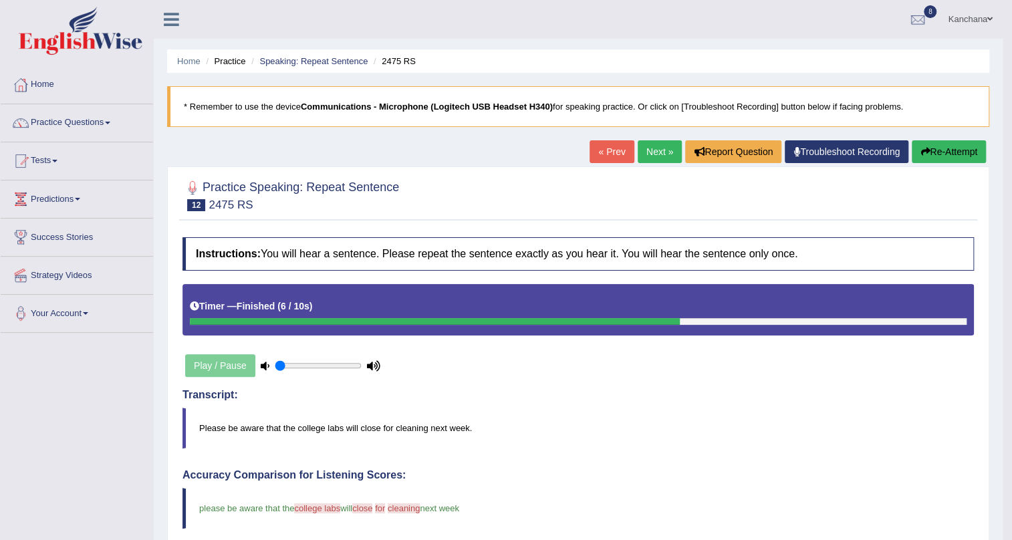
click at [661, 156] on link "Next »" at bounding box center [660, 151] width 44 height 23
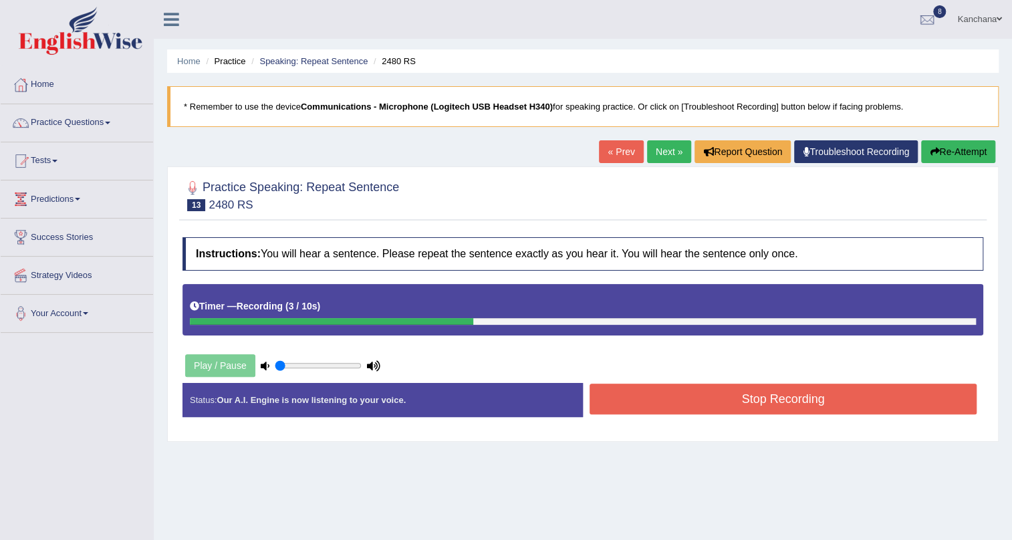
click at [976, 146] on button "Re-Attempt" at bounding box center [958, 151] width 74 height 23
click at [892, 412] on button "Stop Recording" at bounding box center [783, 399] width 387 height 31
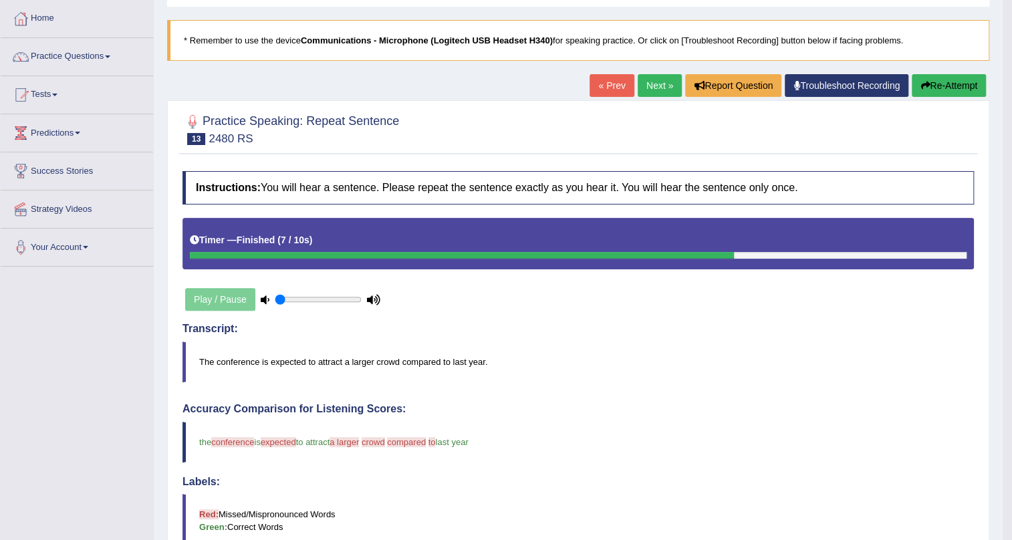
scroll to position [60, 0]
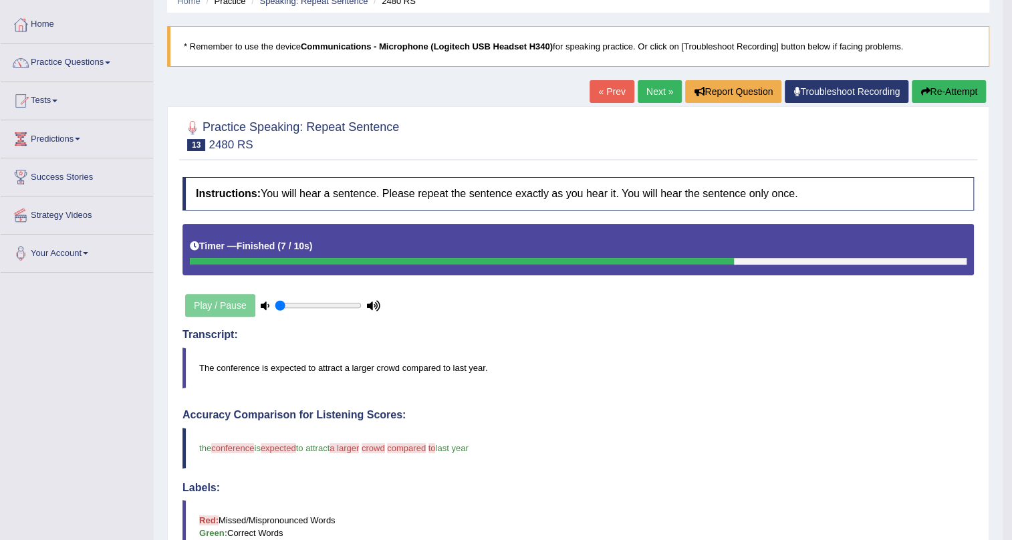
click at [939, 87] on button "Re-Attempt" at bounding box center [949, 91] width 74 height 23
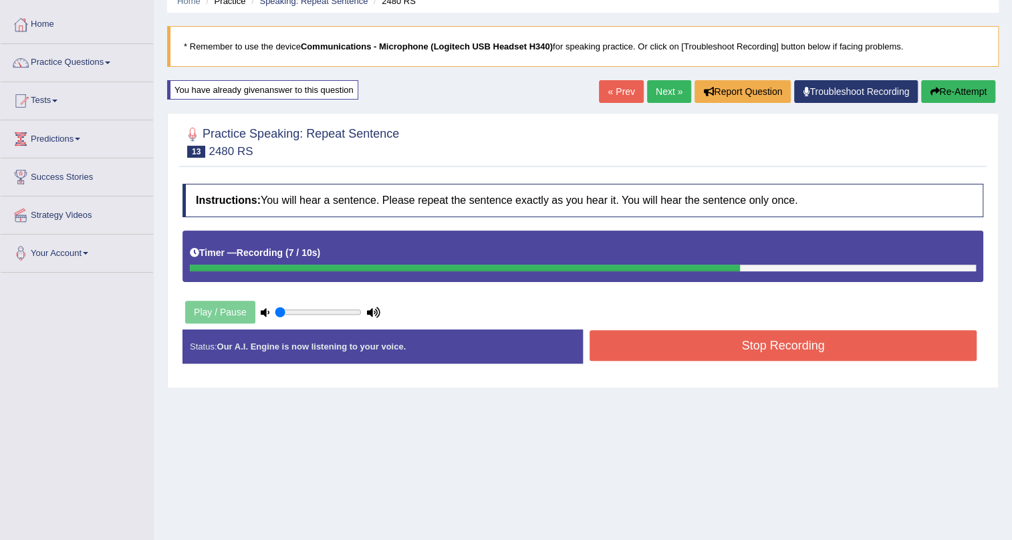
click at [877, 330] on button "Stop Recording" at bounding box center [783, 345] width 387 height 31
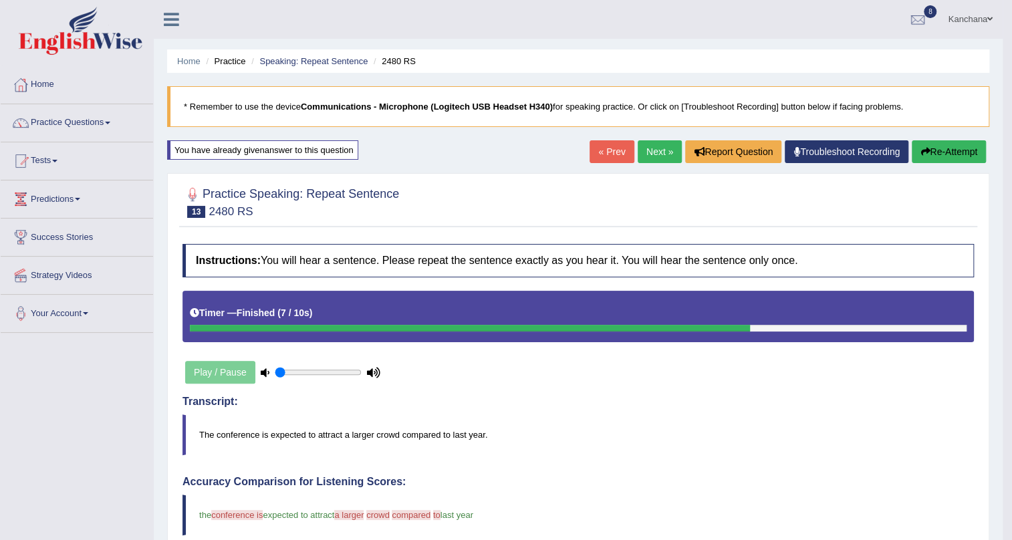
click at [657, 150] on link "Next »" at bounding box center [660, 151] width 44 height 23
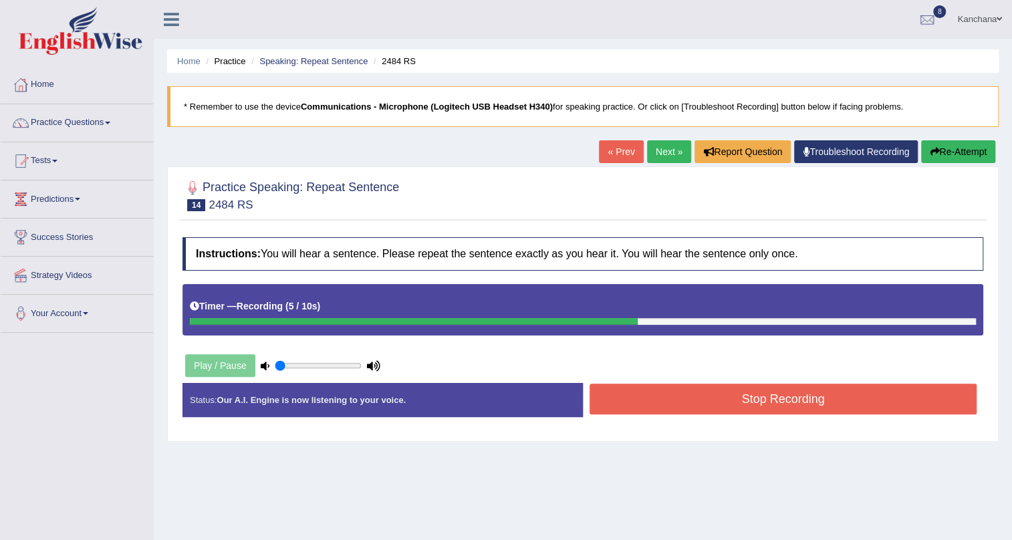
drag, startPoint x: 861, startPoint y: 393, endPoint x: 866, endPoint y: 399, distance: 8.0
click at [863, 392] on button "Stop Recording" at bounding box center [783, 399] width 387 height 31
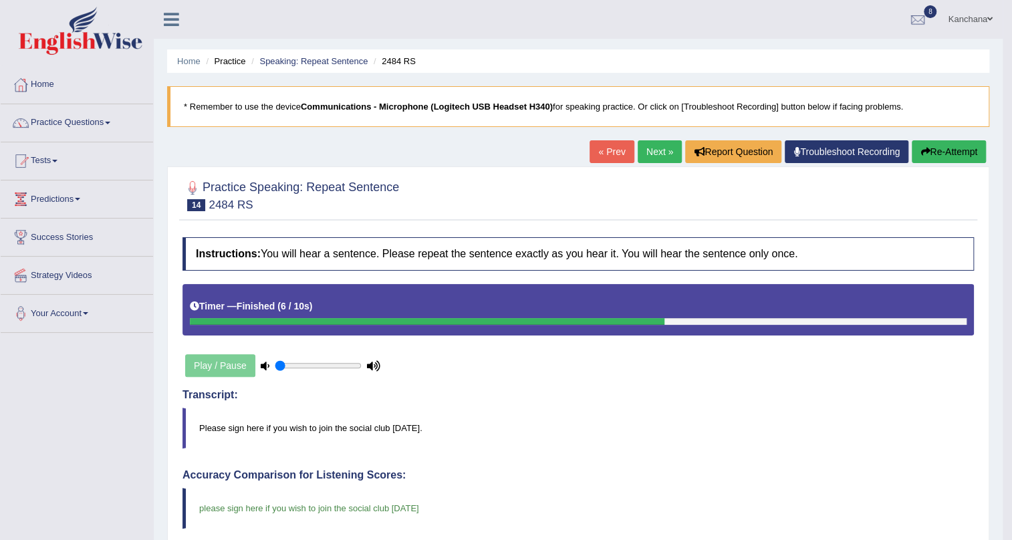
click at [646, 152] on link "Next »" at bounding box center [660, 151] width 44 height 23
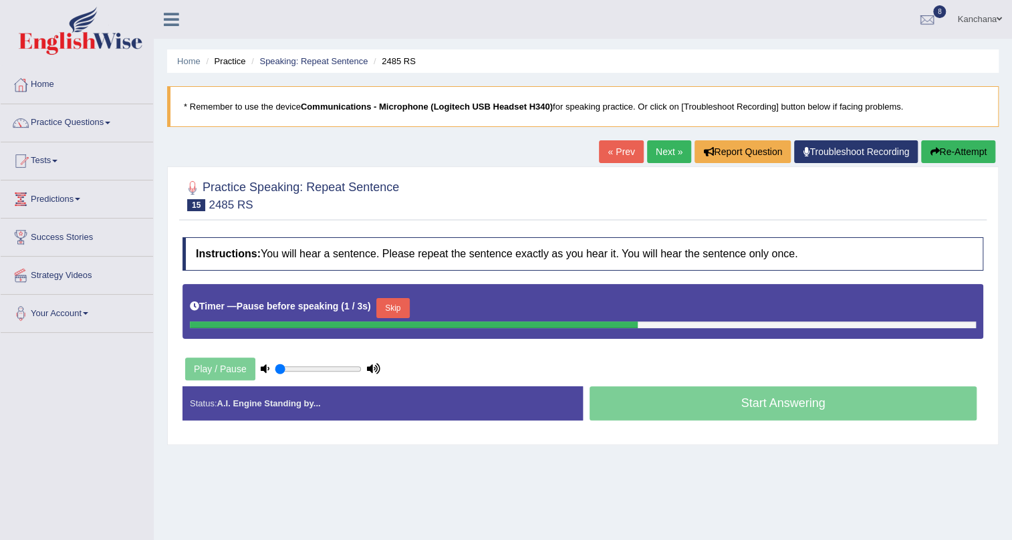
click at [957, 140] on button "Re-Attempt" at bounding box center [958, 151] width 74 height 23
click at [332, 308] on button "Skip" at bounding box center [333, 308] width 33 height 20
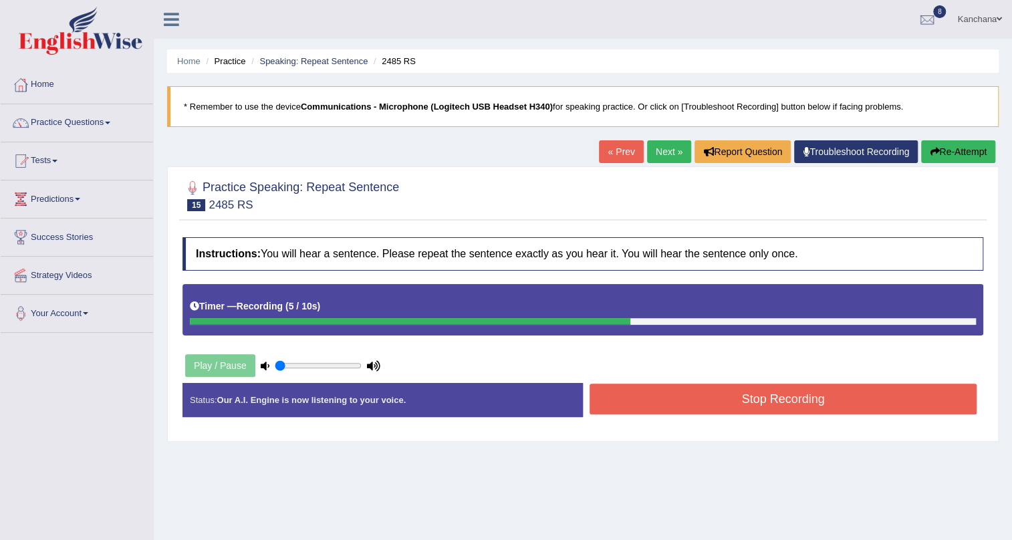
click at [690, 396] on button "Stop Recording" at bounding box center [783, 399] width 387 height 31
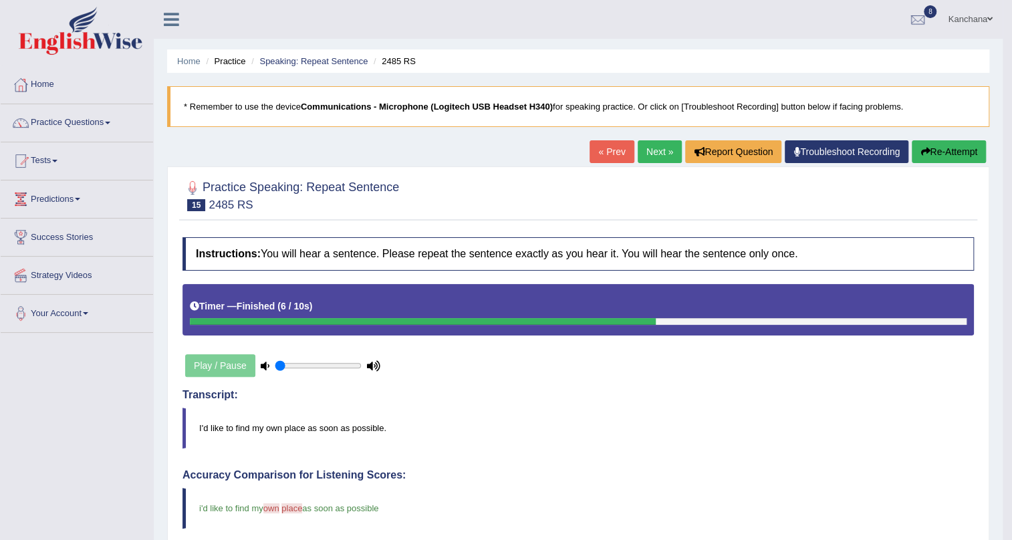
click at [664, 156] on link "Next »" at bounding box center [660, 151] width 44 height 23
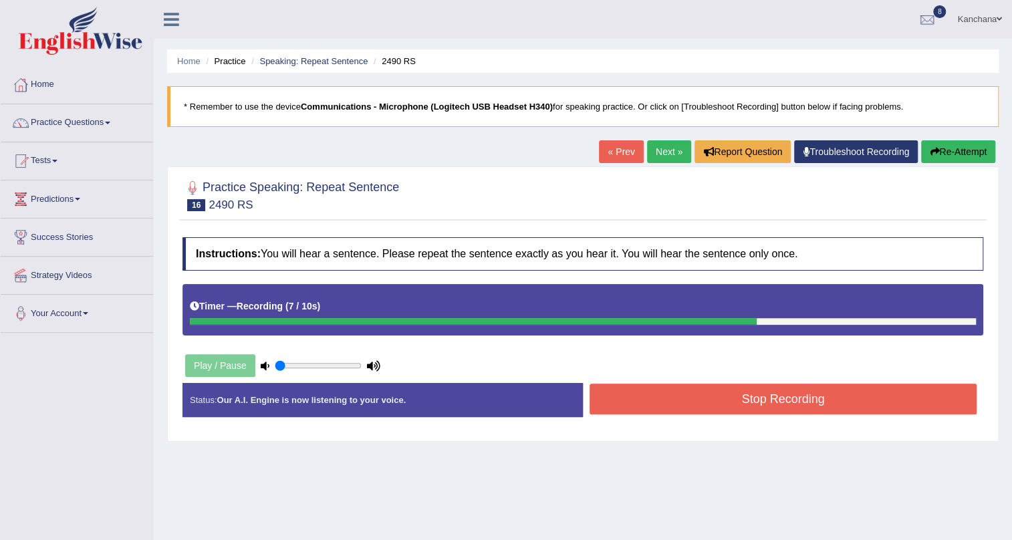
click at [952, 142] on button "Re-Attempt" at bounding box center [958, 151] width 74 height 23
click at [841, 384] on button "Stop Recording" at bounding box center [783, 399] width 387 height 31
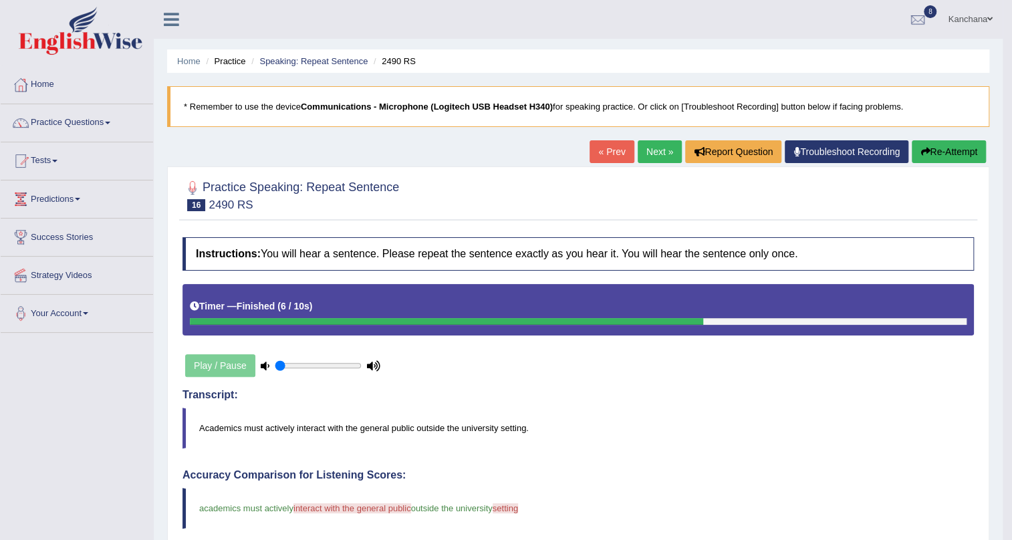
click at [928, 145] on button "Re-Attempt" at bounding box center [949, 151] width 74 height 23
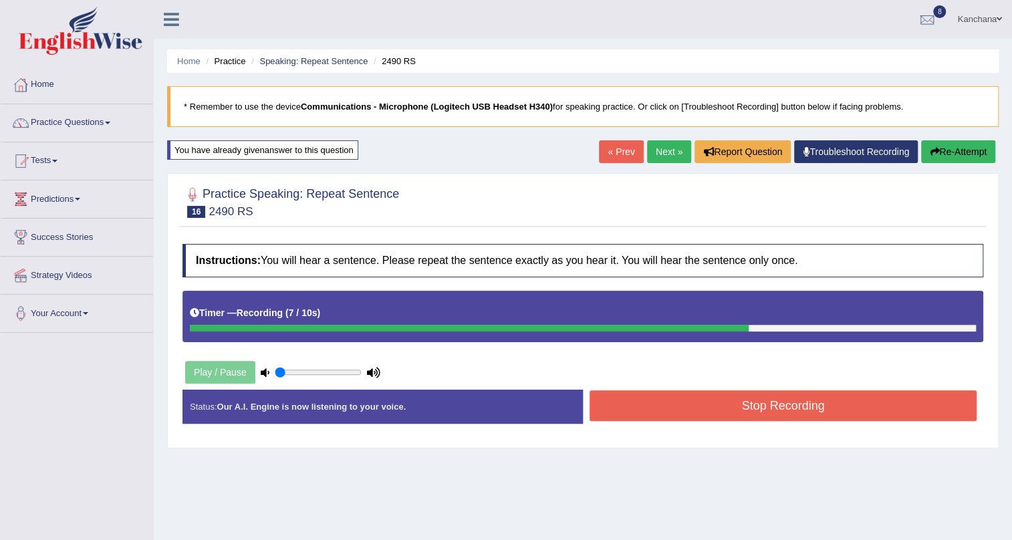
click at [960, 142] on button "Re-Attempt" at bounding box center [958, 151] width 74 height 23
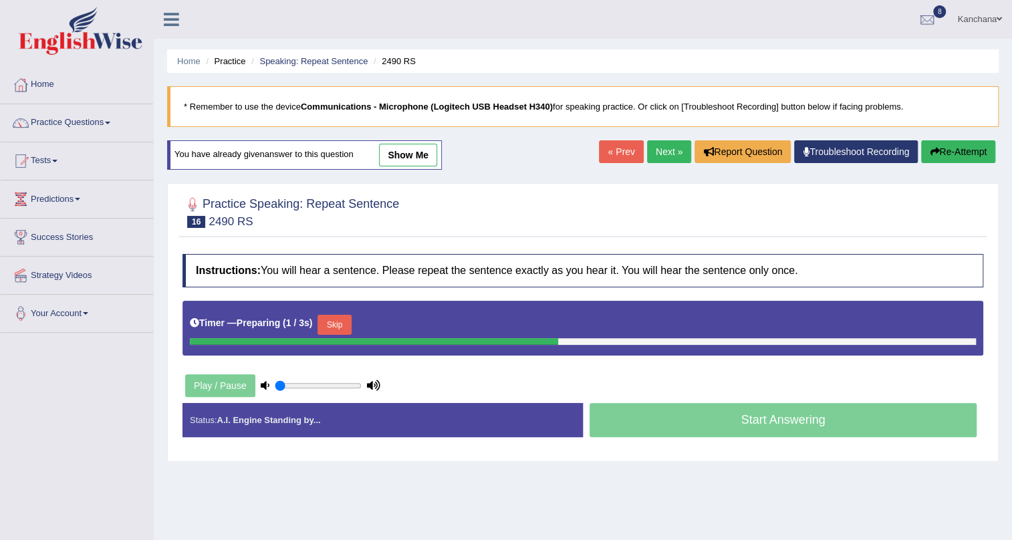
click at [340, 317] on button "Skip" at bounding box center [333, 325] width 33 height 20
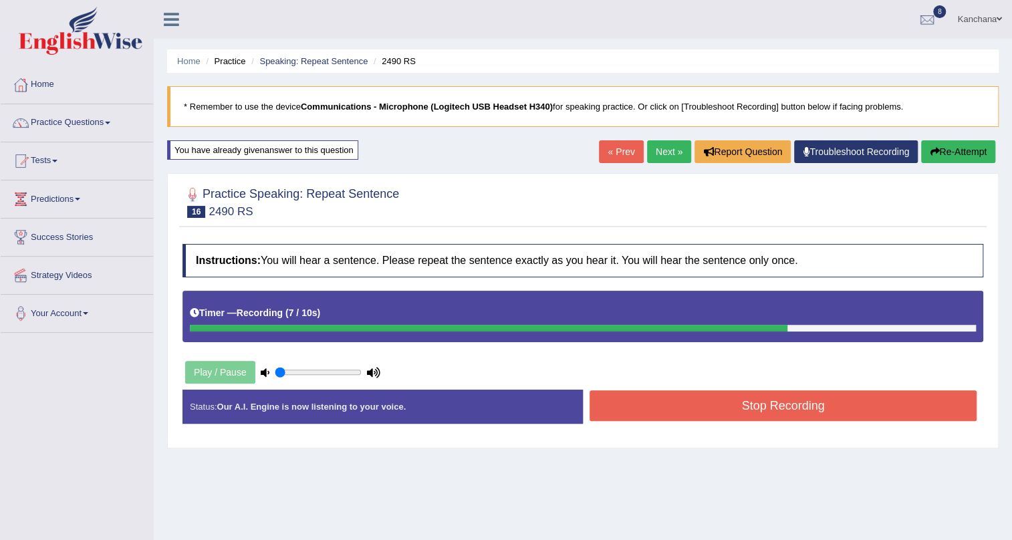
click at [655, 421] on div "Stop Recording" at bounding box center [783, 407] width 400 height 34
click at [641, 408] on button "Stop Recording" at bounding box center [783, 405] width 387 height 31
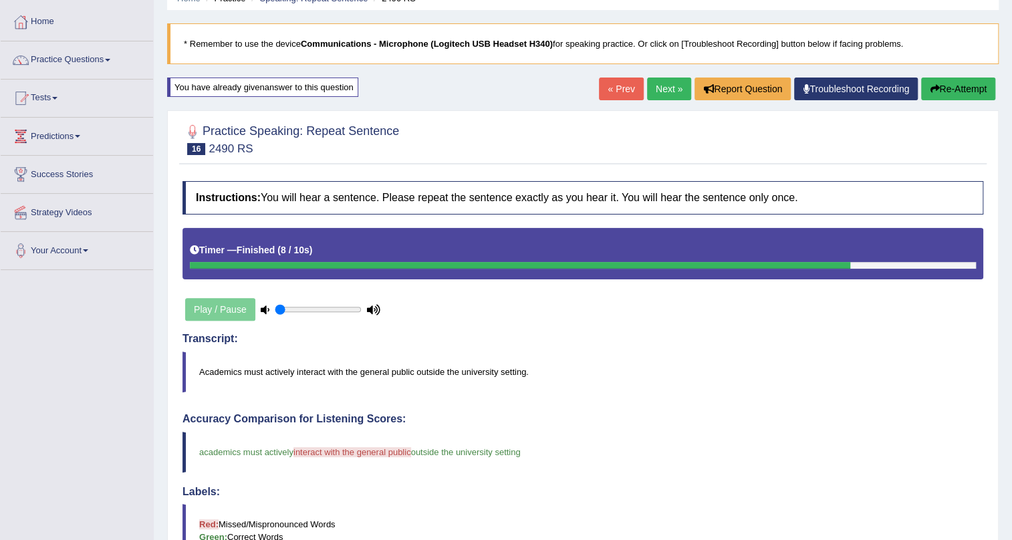
scroll to position [60, 0]
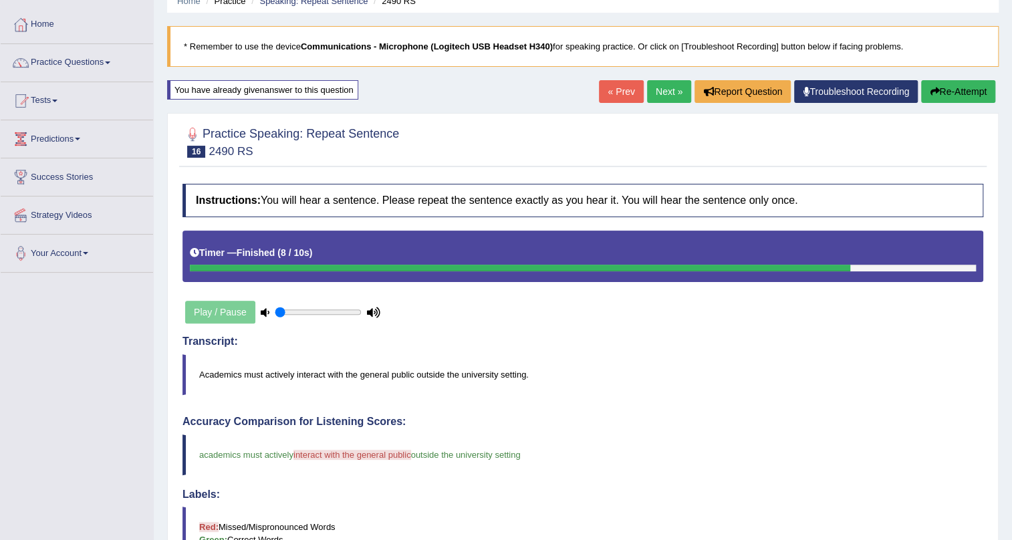
click at [656, 93] on link "Next »" at bounding box center [669, 91] width 44 height 23
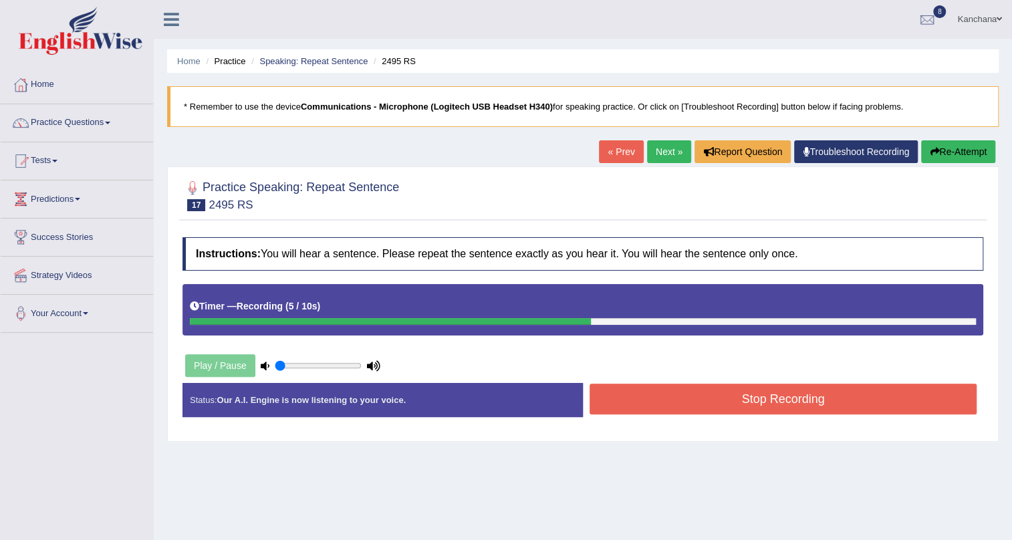
click at [757, 390] on button "Stop Recording" at bounding box center [783, 399] width 387 height 31
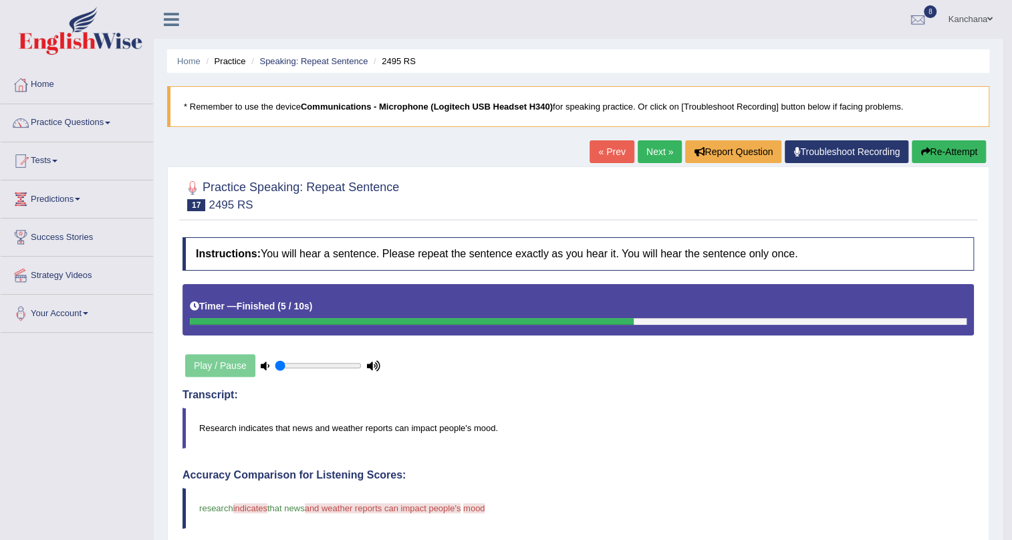
click at [968, 160] on button "Re-Attempt" at bounding box center [949, 151] width 74 height 23
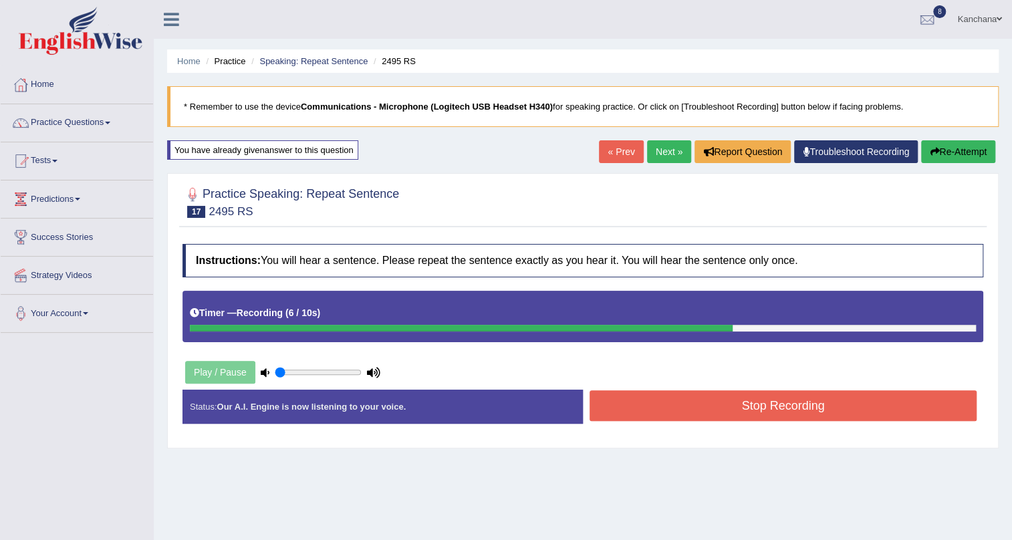
click at [939, 158] on button "Re-Attempt" at bounding box center [958, 151] width 74 height 23
click at [769, 394] on button "Stop Recording" at bounding box center [783, 405] width 387 height 31
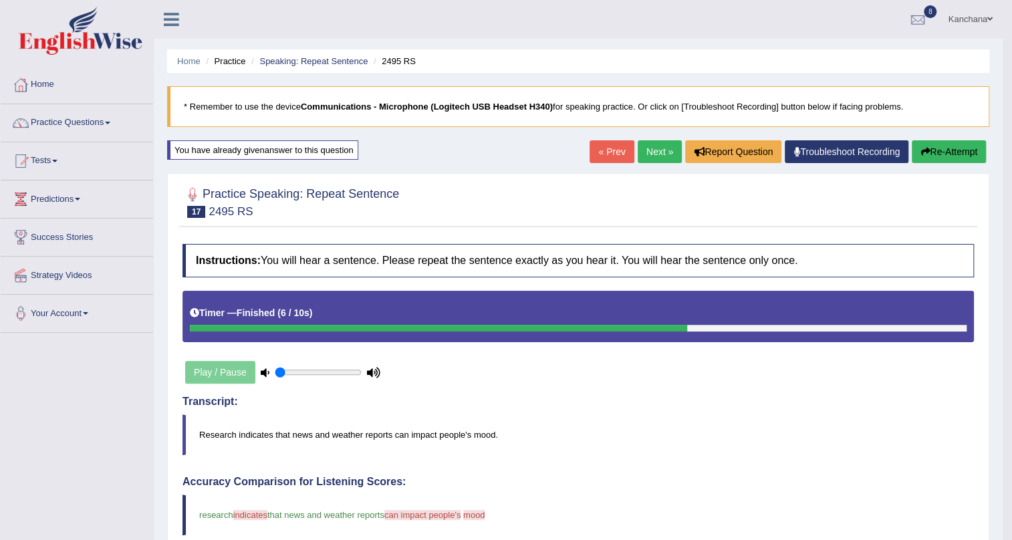
click at [976, 146] on button "Re-Attempt" at bounding box center [949, 151] width 74 height 23
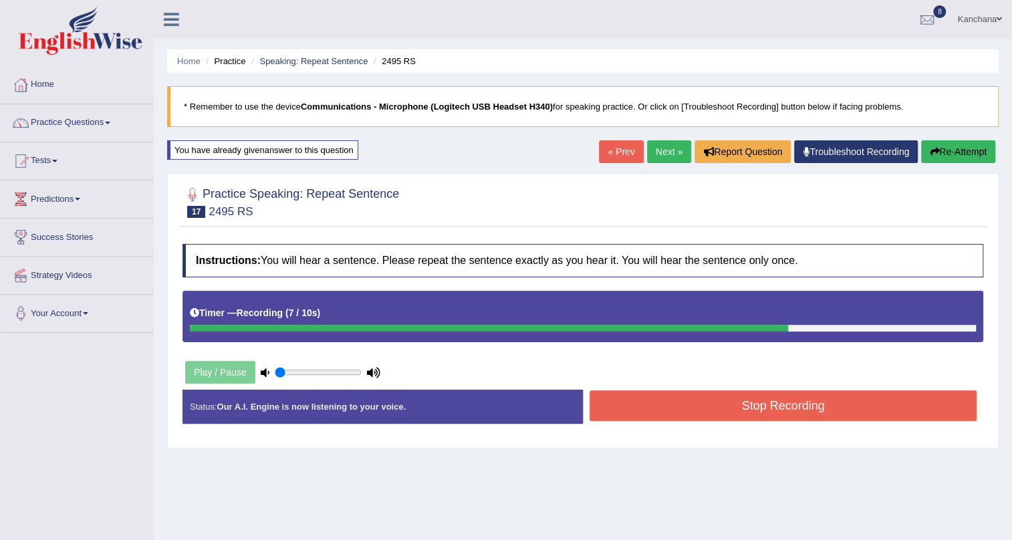
click at [841, 409] on button "Stop Recording" at bounding box center [783, 405] width 387 height 31
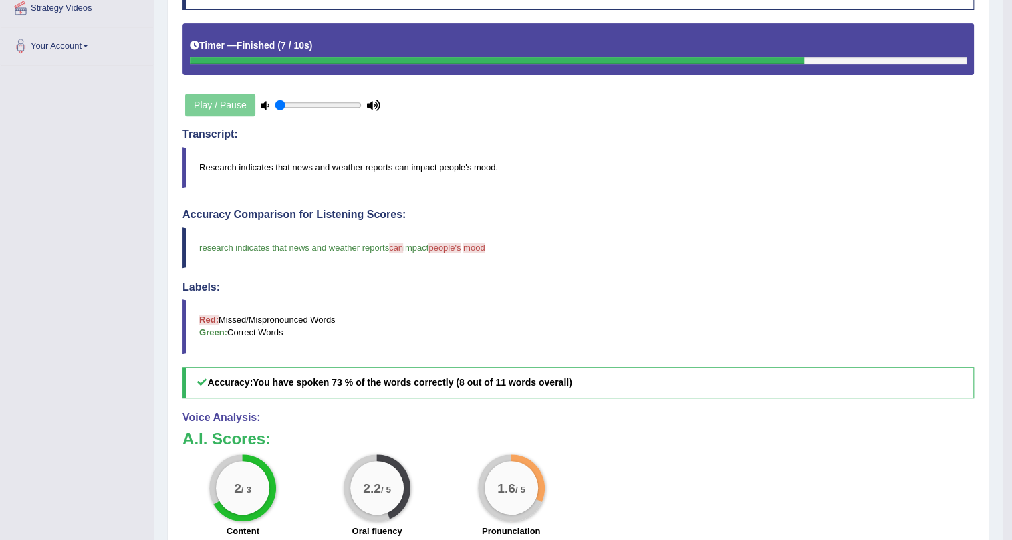
scroll to position [121, 0]
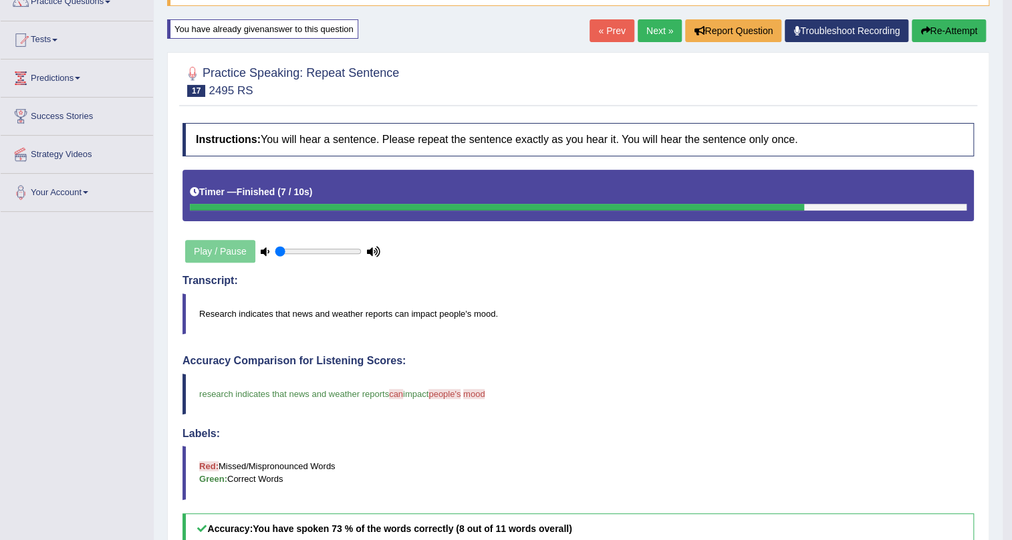
click at [650, 39] on link "Next »" at bounding box center [660, 30] width 44 height 23
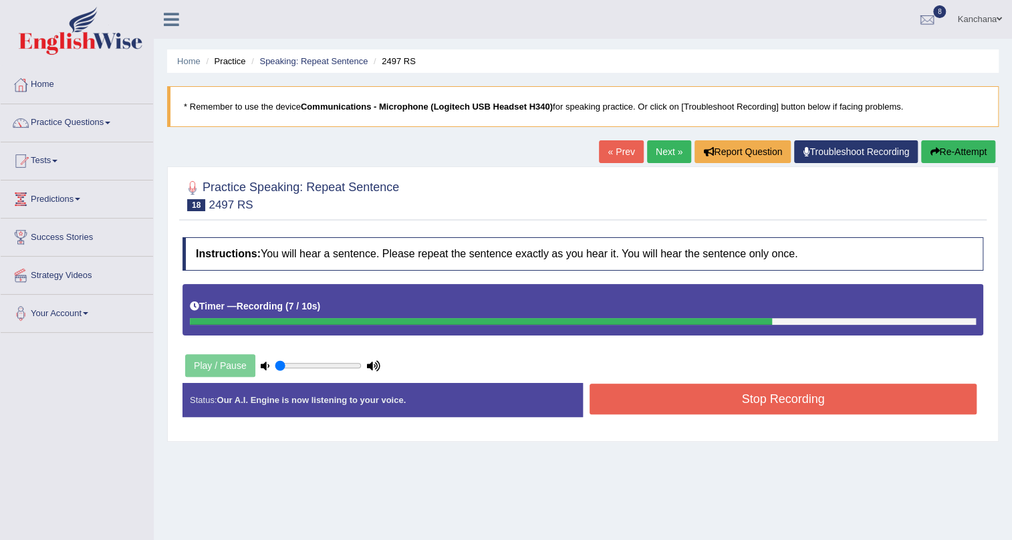
click at [815, 408] on button "Stop Recording" at bounding box center [783, 399] width 387 height 31
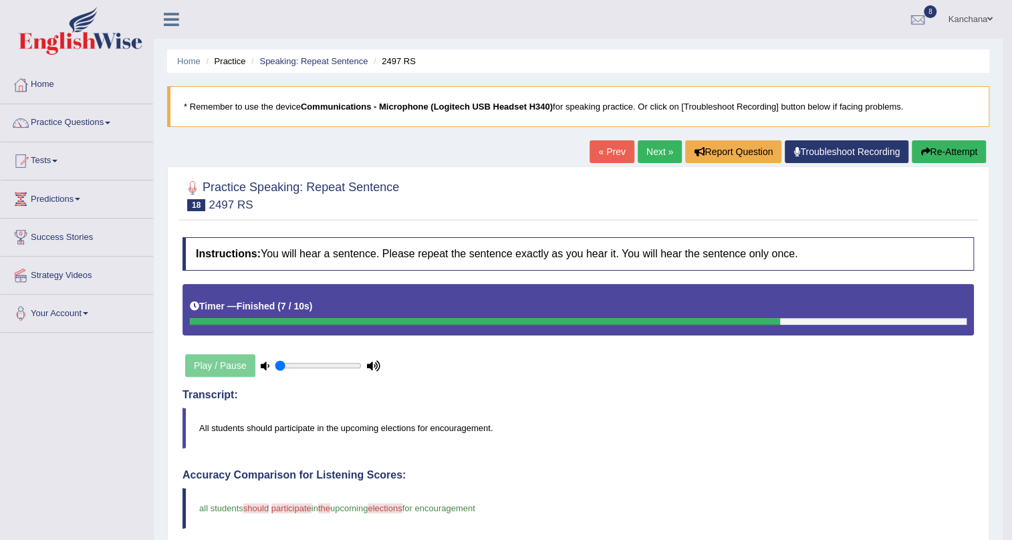
click at [640, 150] on link "Next »" at bounding box center [660, 151] width 44 height 23
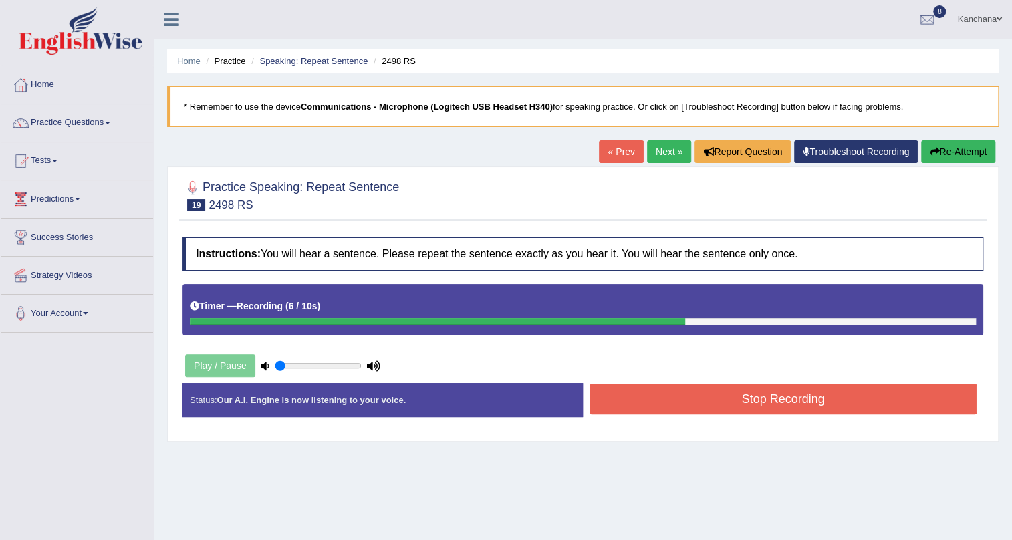
click at [690, 404] on button "Stop Recording" at bounding box center [783, 399] width 387 height 31
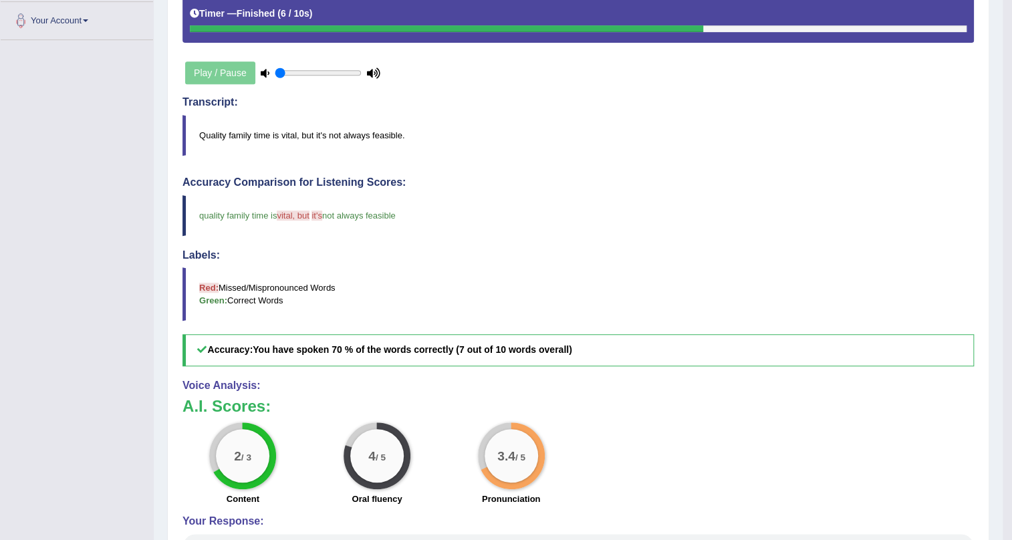
scroll to position [60, 0]
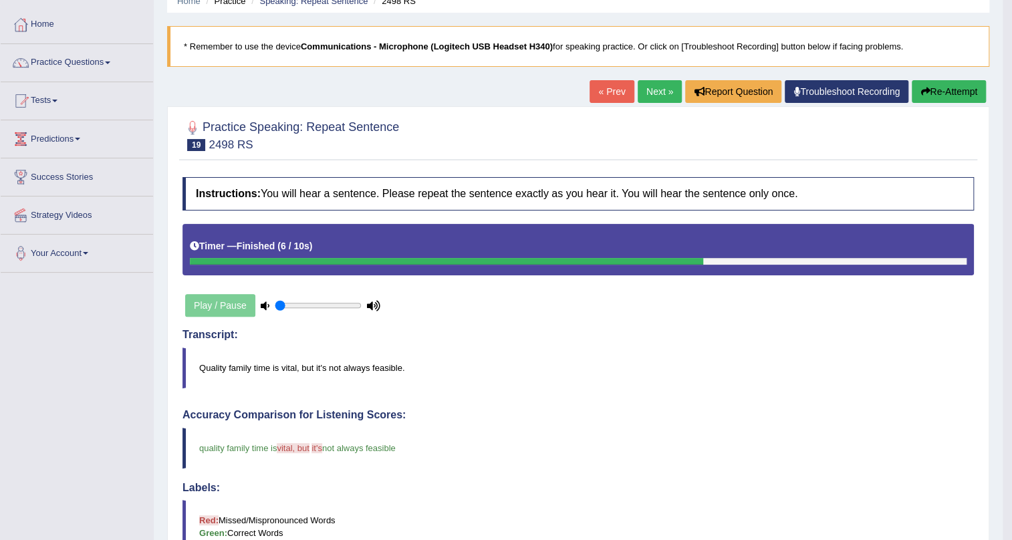
click at [655, 94] on link "Next »" at bounding box center [660, 91] width 44 height 23
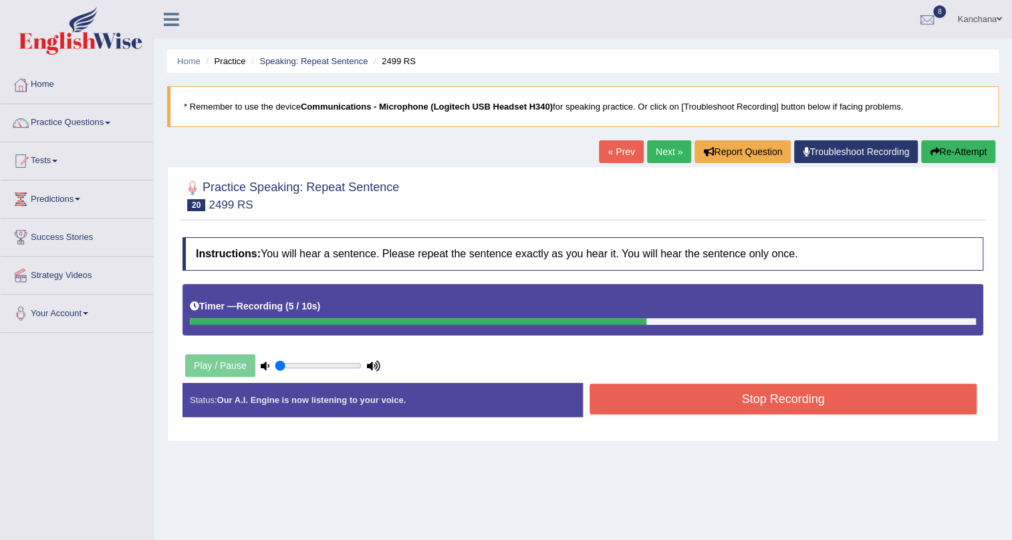
click at [809, 404] on button "Stop Recording" at bounding box center [783, 399] width 387 height 31
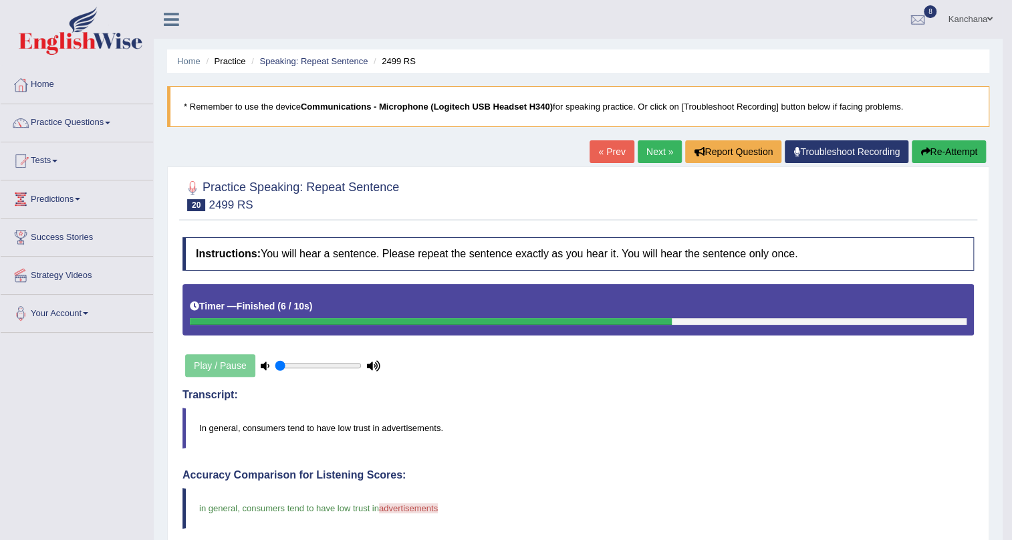
click at [659, 148] on link "Next »" at bounding box center [660, 151] width 44 height 23
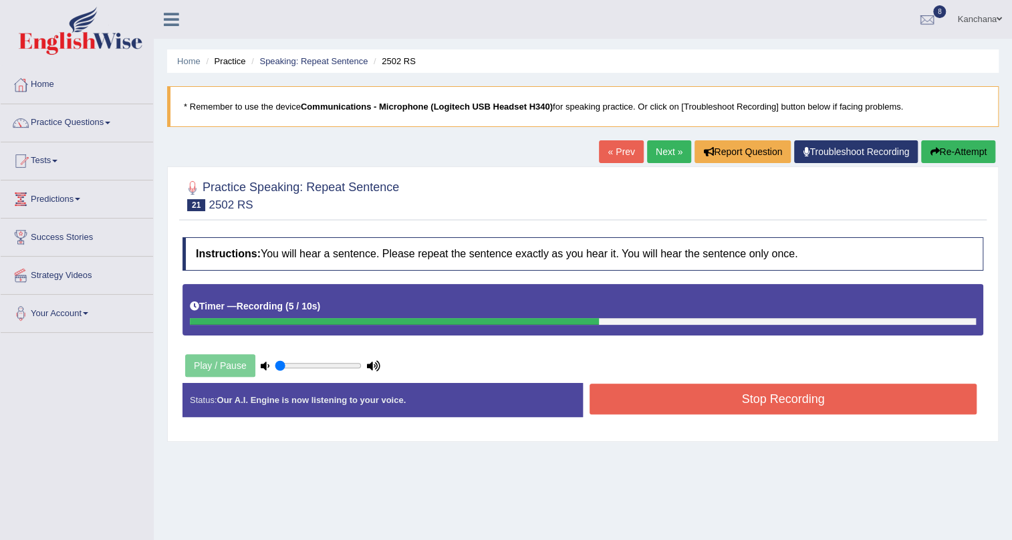
click at [839, 402] on button "Stop Recording" at bounding box center [783, 399] width 387 height 31
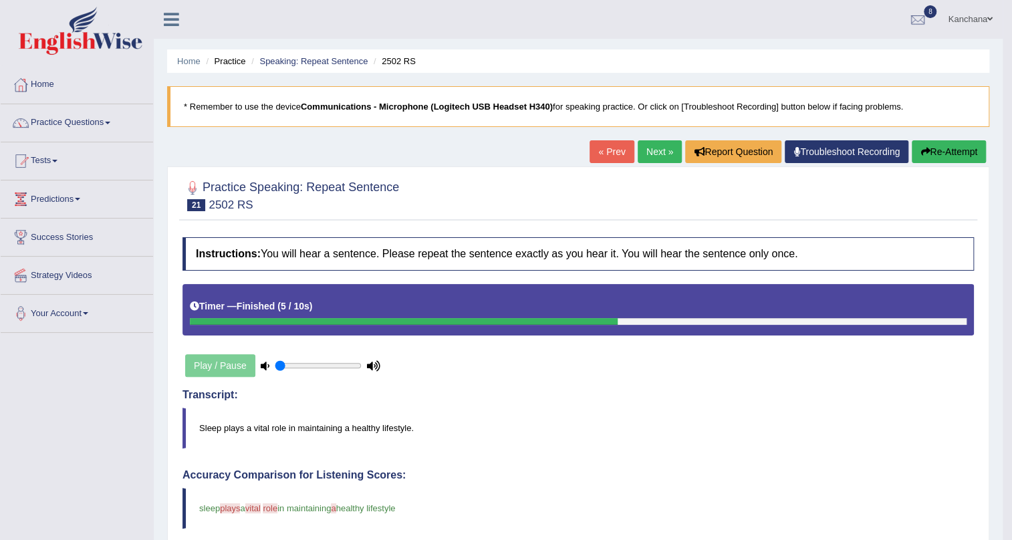
click at [659, 155] on link "Next »" at bounding box center [660, 151] width 44 height 23
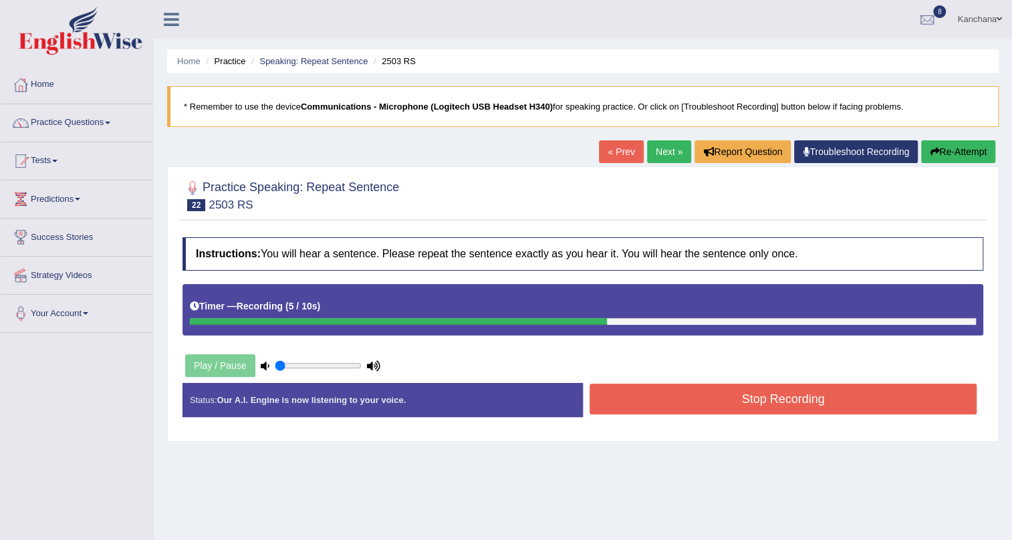
click at [717, 409] on button "Stop Recording" at bounding box center [783, 399] width 387 height 31
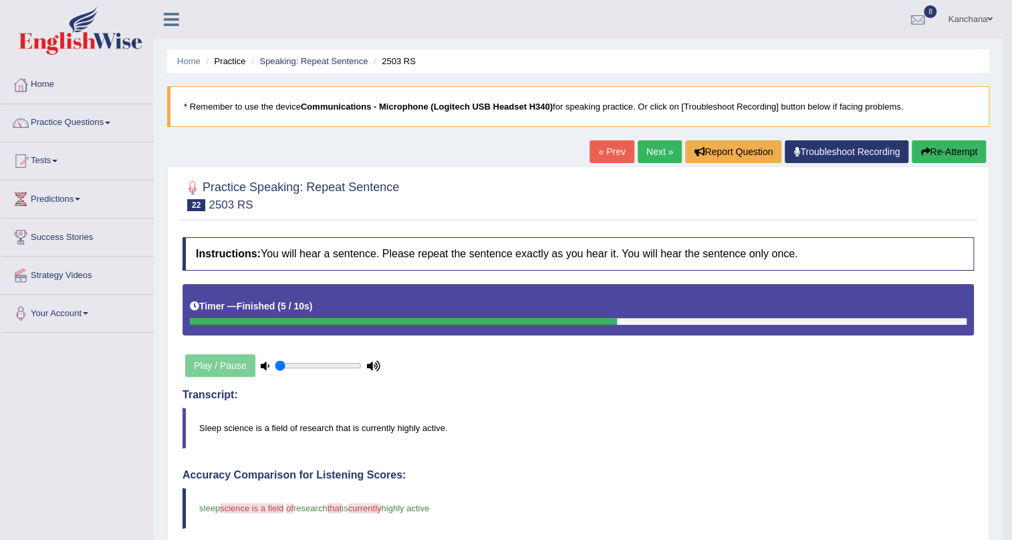
click at [976, 162] on button "Re-Attempt" at bounding box center [949, 151] width 74 height 23
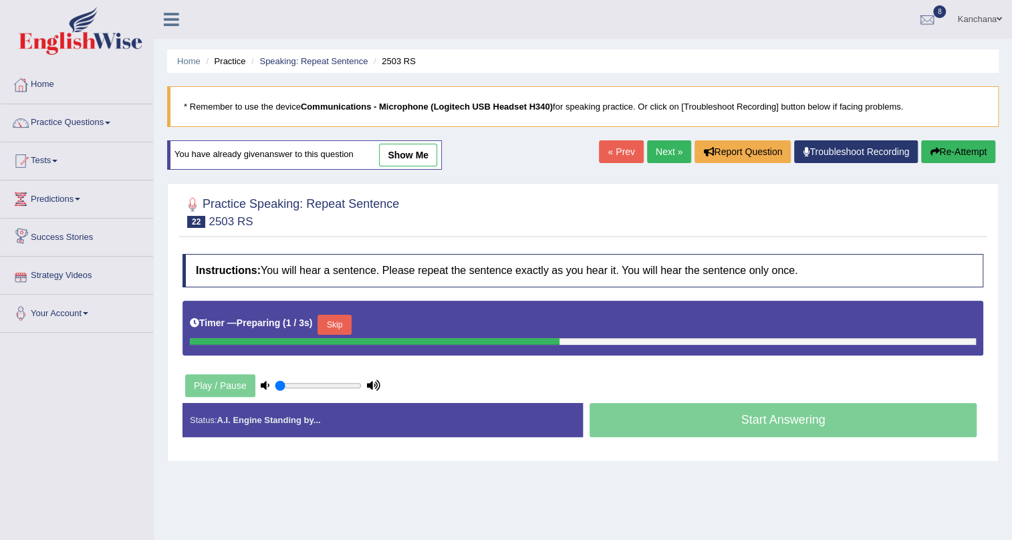
click at [344, 320] on button "Skip" at bounding box center [333, 325] width 33 height 20
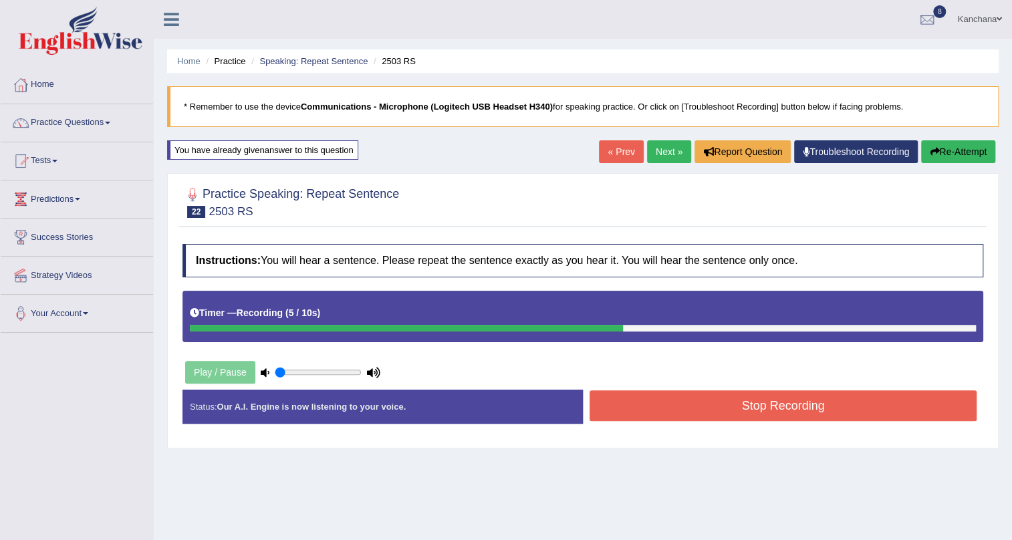
click at [689, 387] on div "Instructions: You will hear a sentence. Please repeat the sentence exactly as y…" at bounding box center [582, 339] width 807 height 204
click at [689, 404] on button "Stop Recording" at bounding box center [783, 405] width 387 height 31
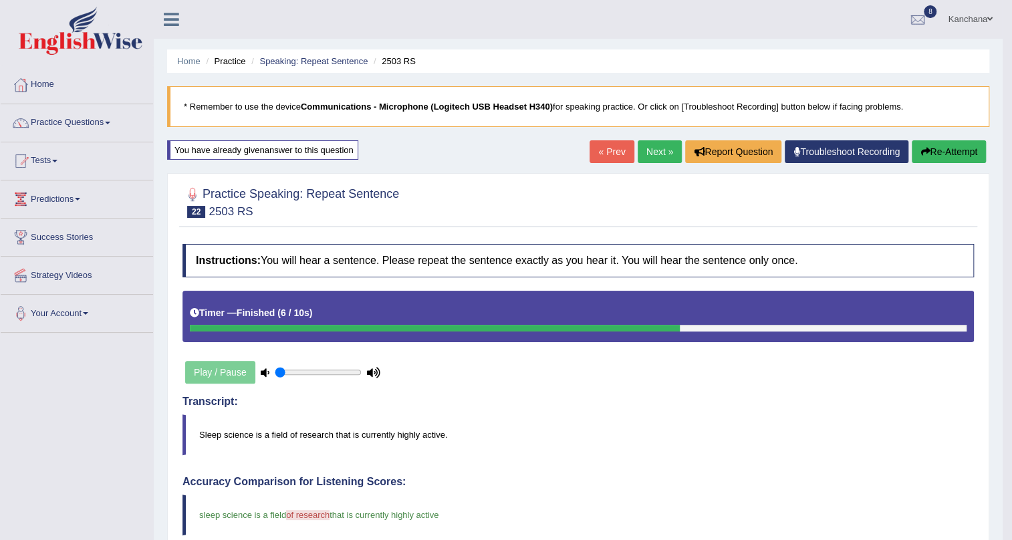
click at [650, 150] on link "Next »" at bounding box center [660, 151] width 44 height 23
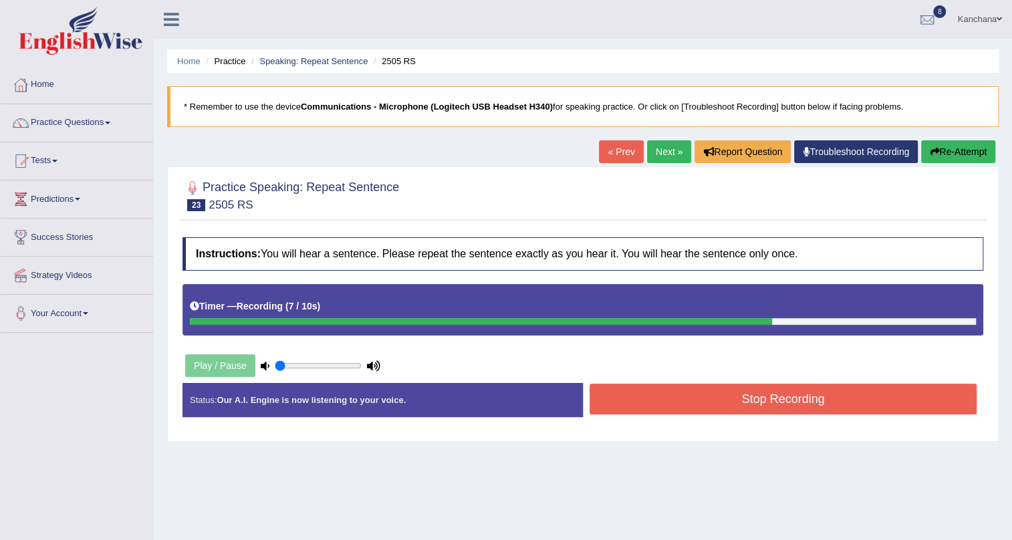
click at [775, 408] on button "Stop Recording" at bounding box center [783, 399] width 387 height 31
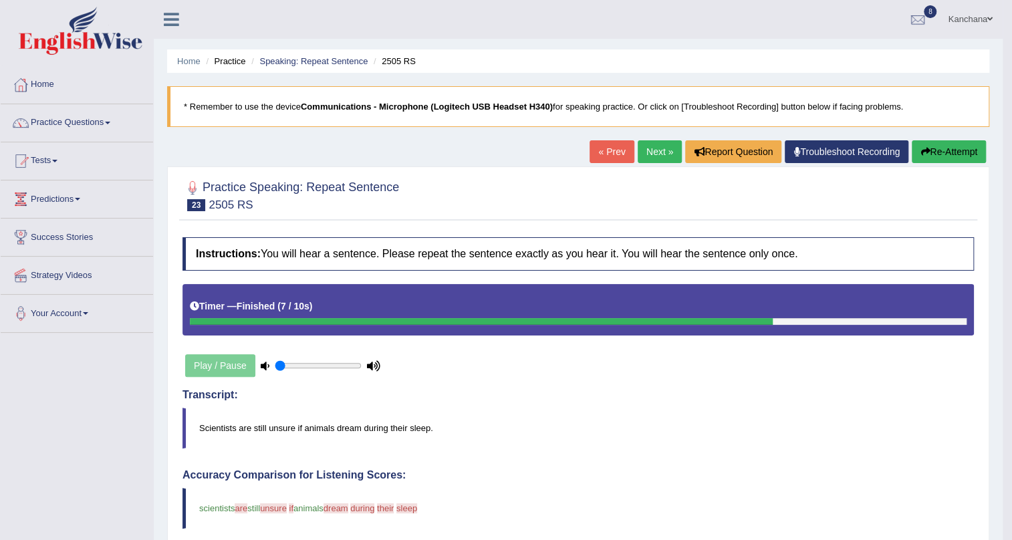
click at [660, 157] on link "Next »" at bounding box center [660, 151] width 44 height 23
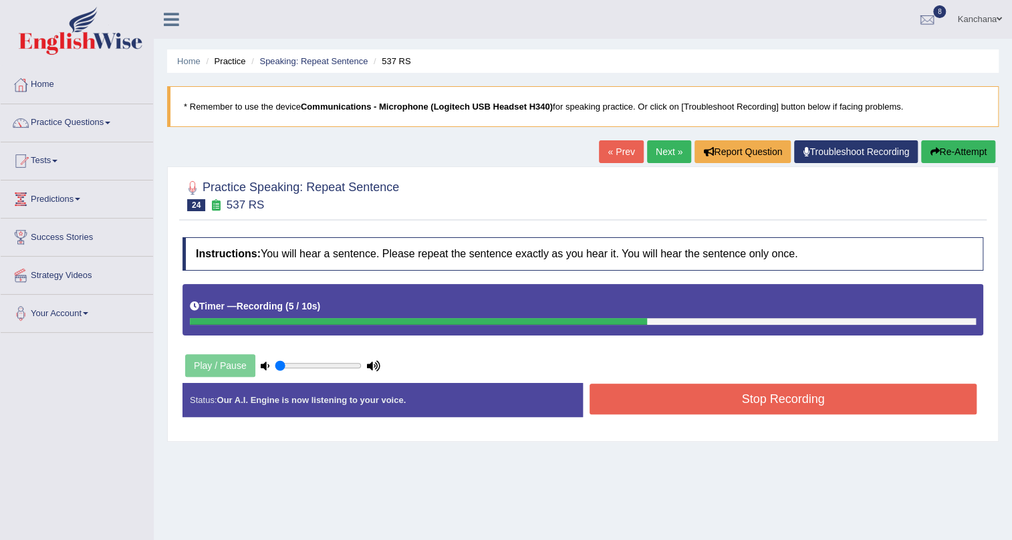
click at [765, 409] on button "Stop Recording" at bounding box center [783, 399] width 387 height 31
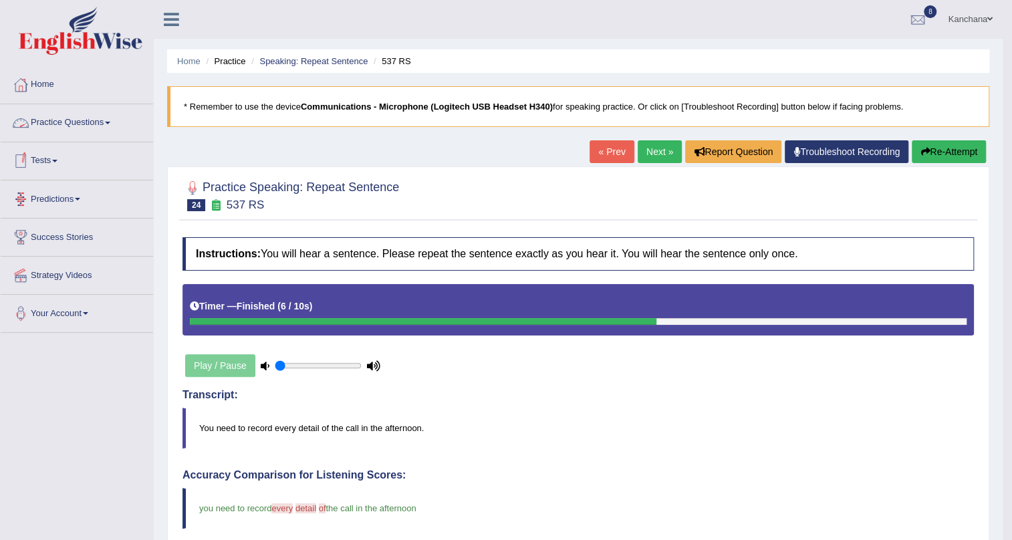
click at [108, 123] on link "Practice Questions" at bounding box center [77, 120] width 152 height 33
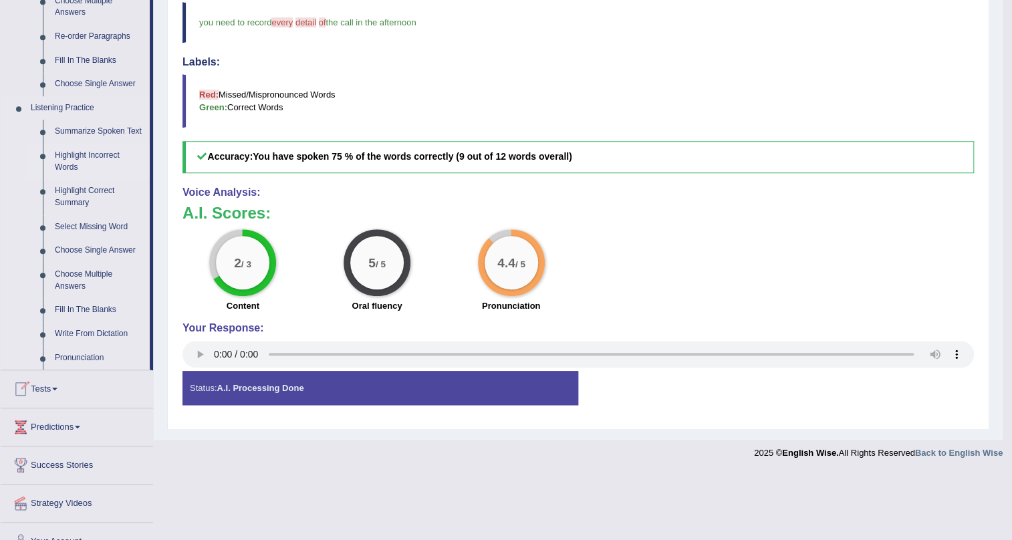
scroll to position [506, 0]
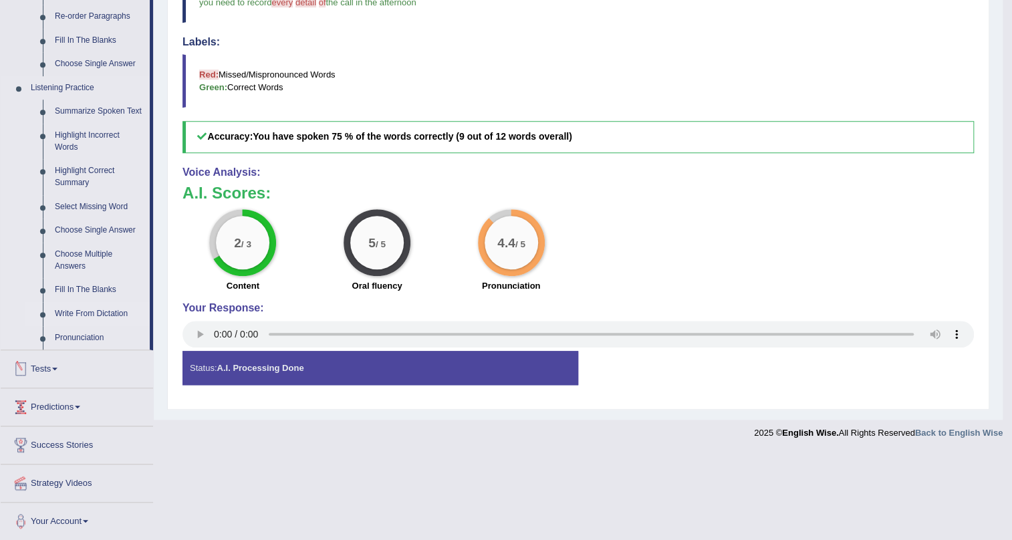
click at [123, 313] on link "Write From Dictation" at bounding box center [99, 314] width 101 height 24
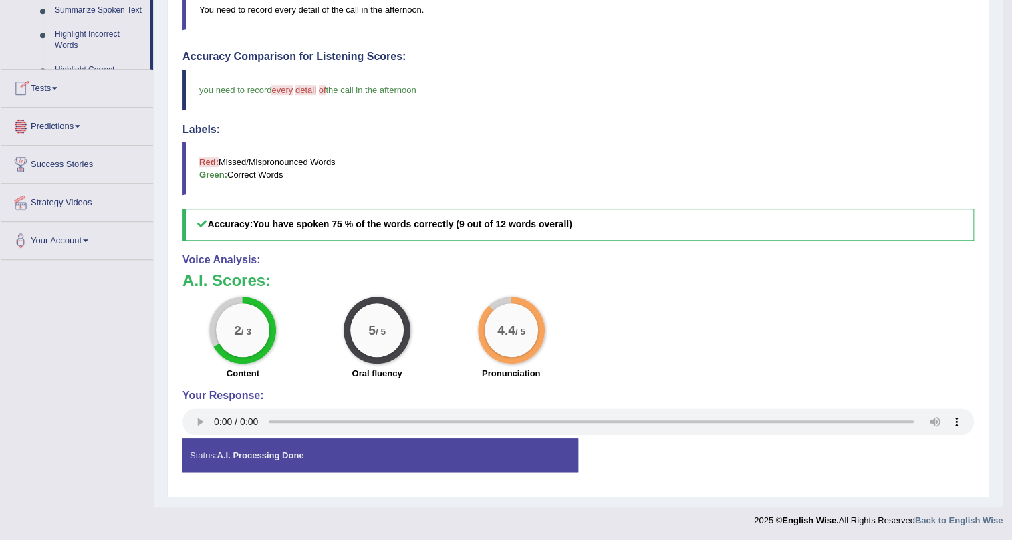
scroll to position [370, 0]
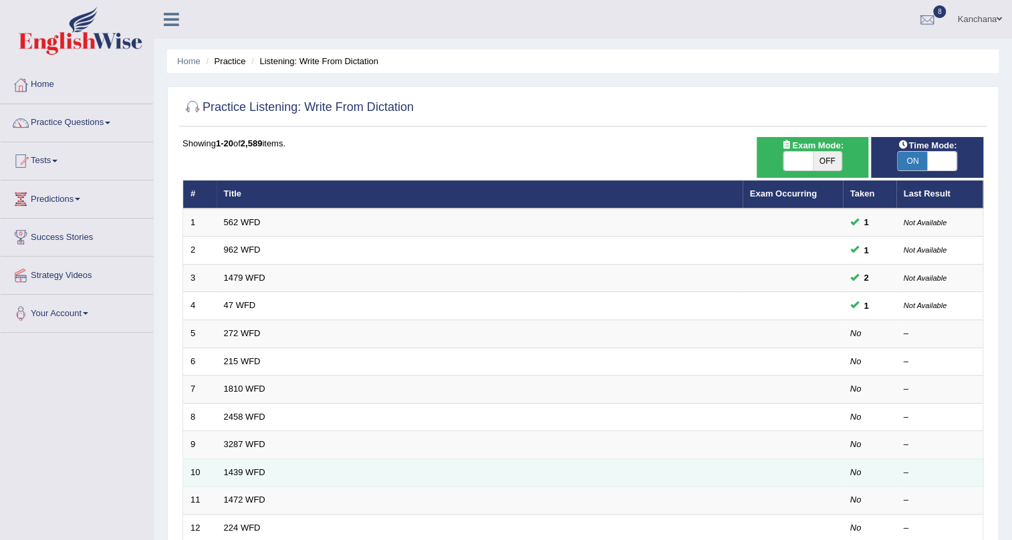
scroll to position [303, 0]
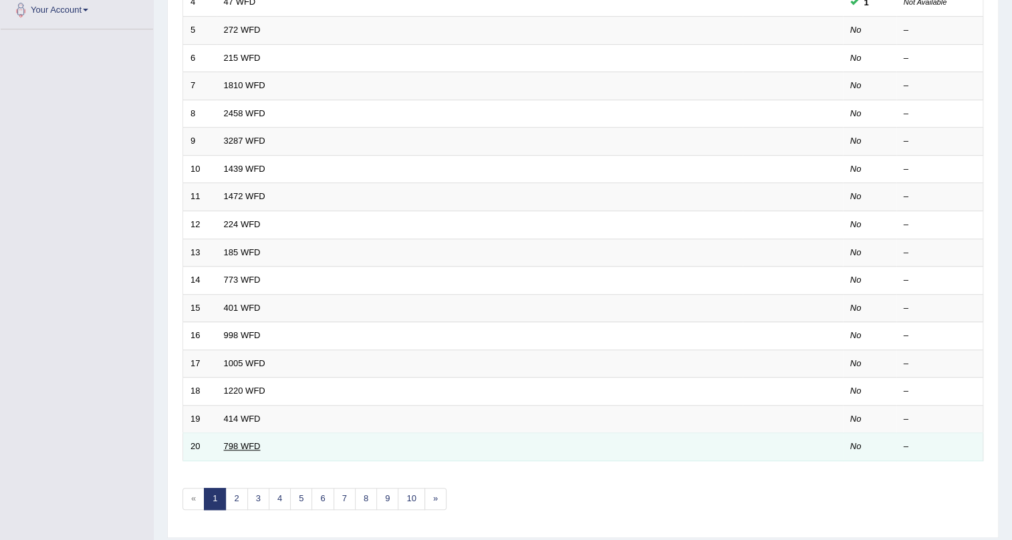
click at [226, 441] on link "798 WFD" at bounding box center [242, 446] width 37 height 10
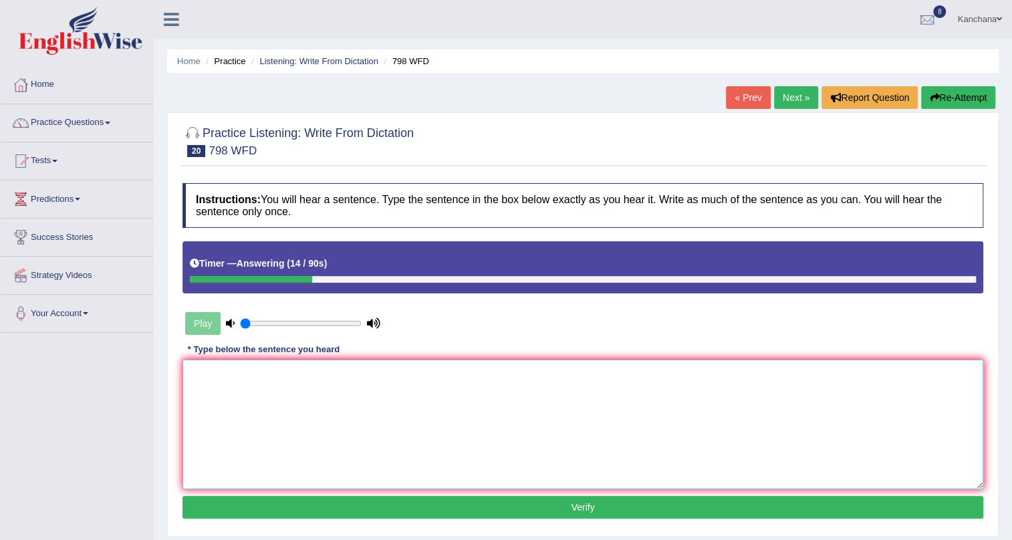
click at [293, 411] on textarea at bounding box center [582, 425] width 801 height 130
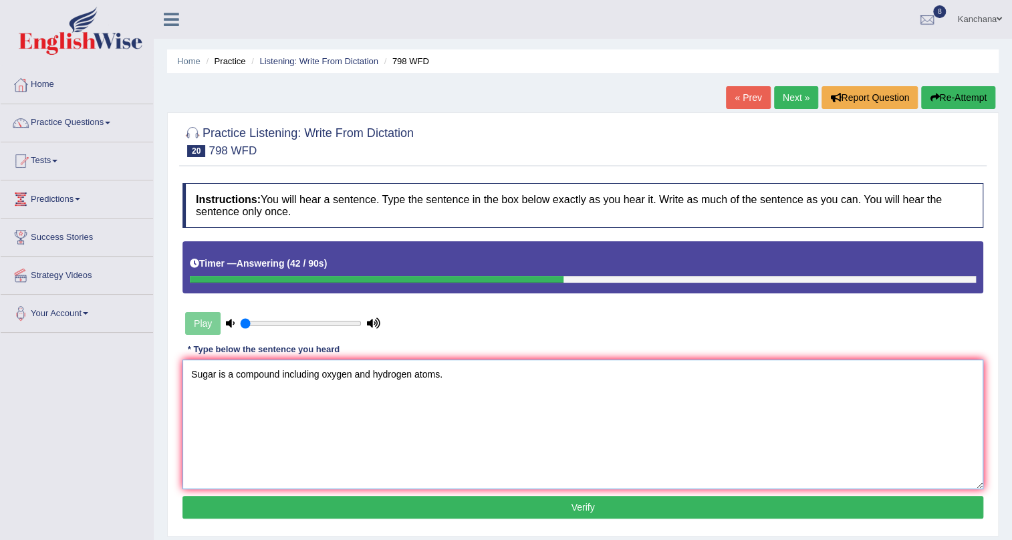
type textarea "Sugar is a compound including oxygen and hydrogen atoms."
click at [369, 519] on div "Instructions: You will hear a sentence. Type the sentence in the box below exac…" at bounding box center [582, 352] width 807 height 353
click at [417, 506] on button "Verify" at bounding box center [582, 507] width 801 height 23
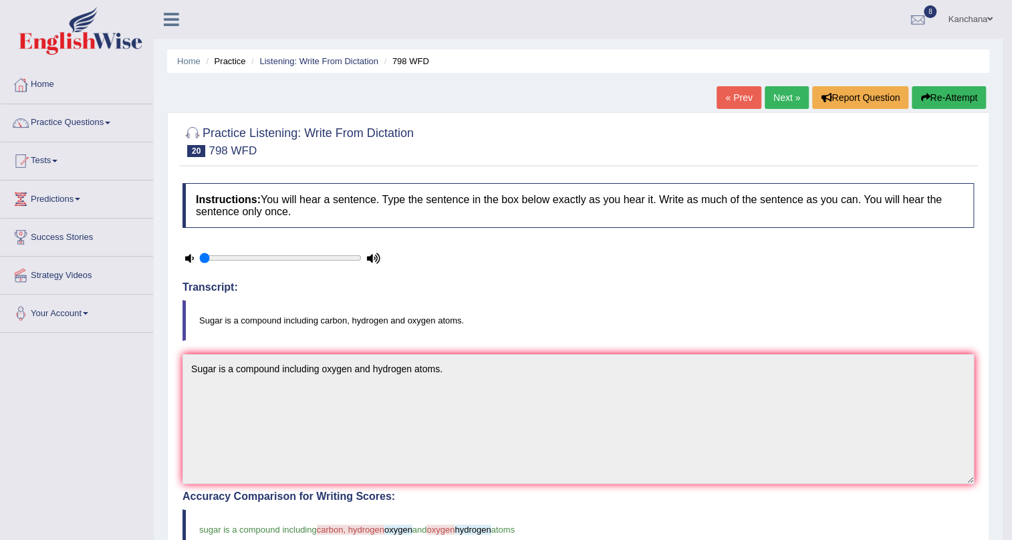
click at [940, 98] on button "Re-Attempt" at bounding box center [949, 97] width 74 height 23
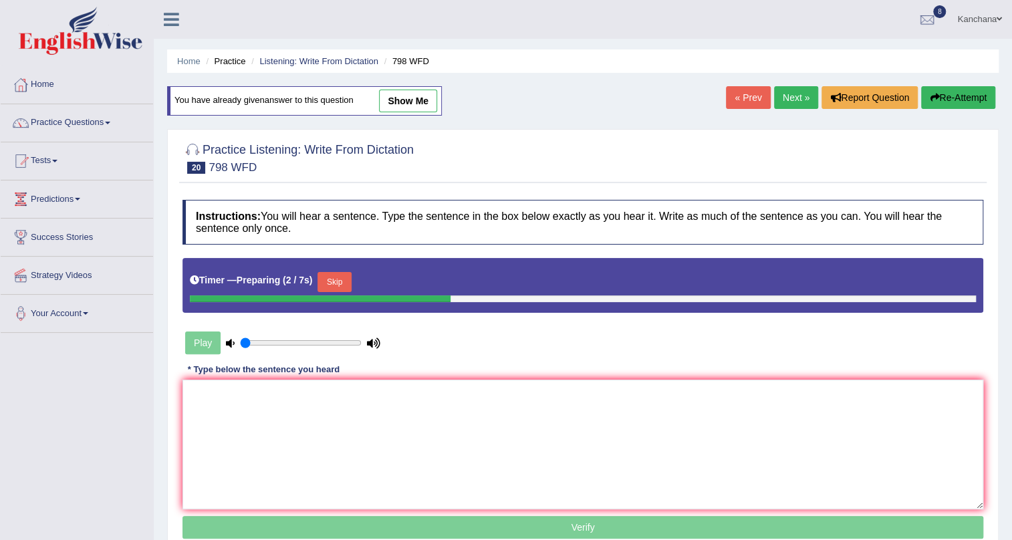
click at [350, 272] on button "Skip" at bounding box center [333, 282] width 33 height 20
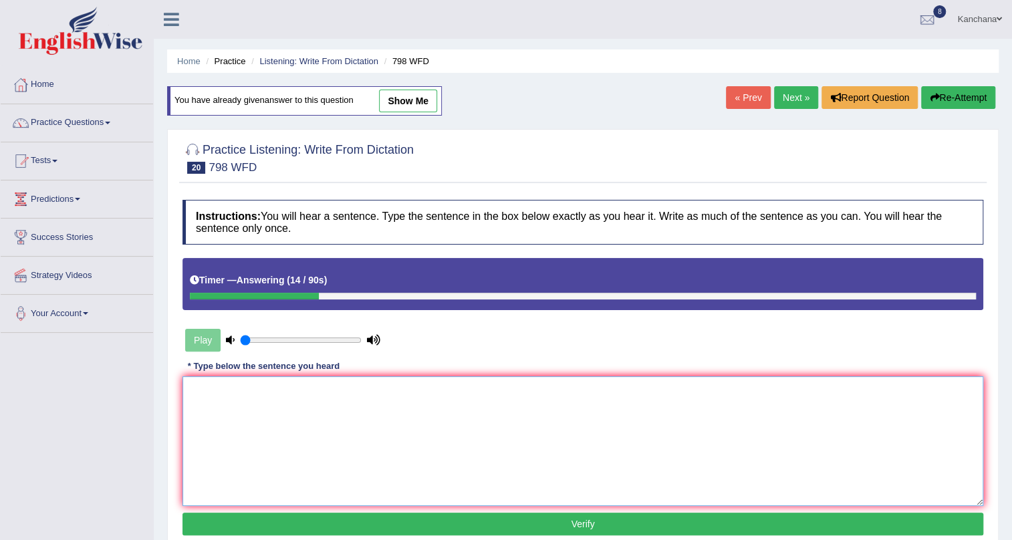
click at [338, 479] on textarea at bounding box center [582, 441] width 801 height 130
type textarea "s"
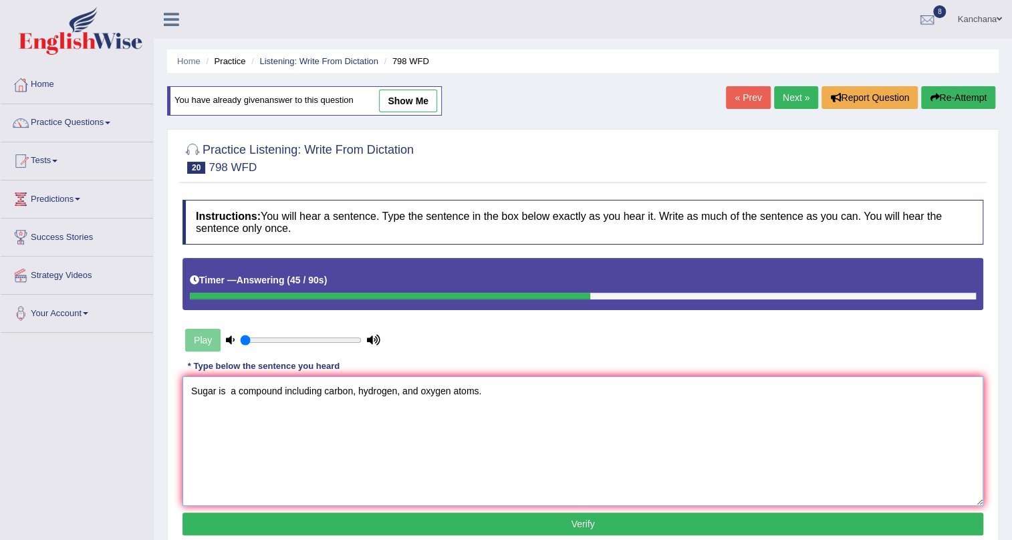
click at [229, 391] on textarea "Sugar is a compound including carbon, hydrogen, and oxygen atoms." at bounding box center [582, 441] width 801 height 130
click at [232, 392] on textarea "Sugar is a compound including carbon, hydrogen, and oxygen atoms." at bounding box center [582, 441] width 801 height 130
click at [454, 388] on textarea "Sugar is a compound including carbon, hydrogen, and oxygen atoms." at bounding box center [582, 441] width 801 height 130
click at [535, 403] on textarea "Sugar is a compound including carbon, hydrogen, and oxygen atoms." at bounding box center [582, 441] width 801 height 130
type textarea "Sugar is a compound including carbon, hydrogen, and oxygen atoms."
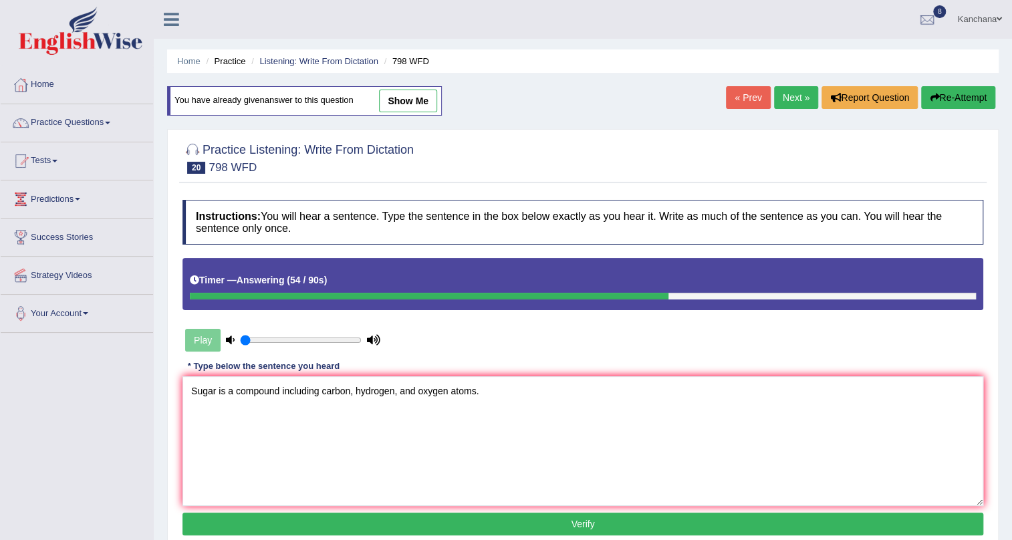
click at [549, 532] on button "Verify" at bounding box center [582, 524] width 801 height 23
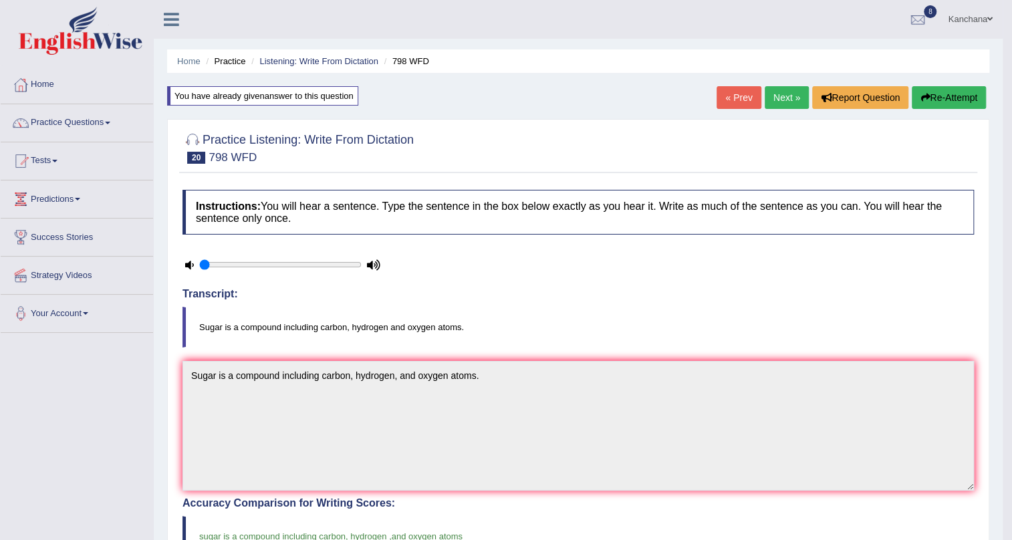
click at [778, 91] on link "Next »" at bounding box center [787, 97] width 44 height 23
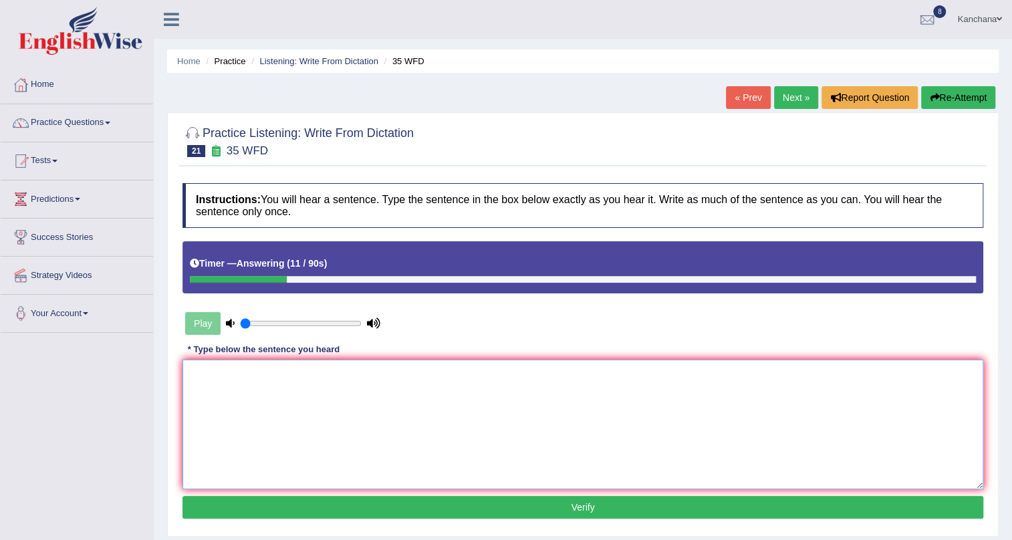
click at [501, 454] on textarea at bounding box center [582, 425] width 801 height 130
type textarea "Students who study environmental biology need to do field work."
click at [506, 509] on button "Verify" at bounding box center [582, 507] width 801 height 23
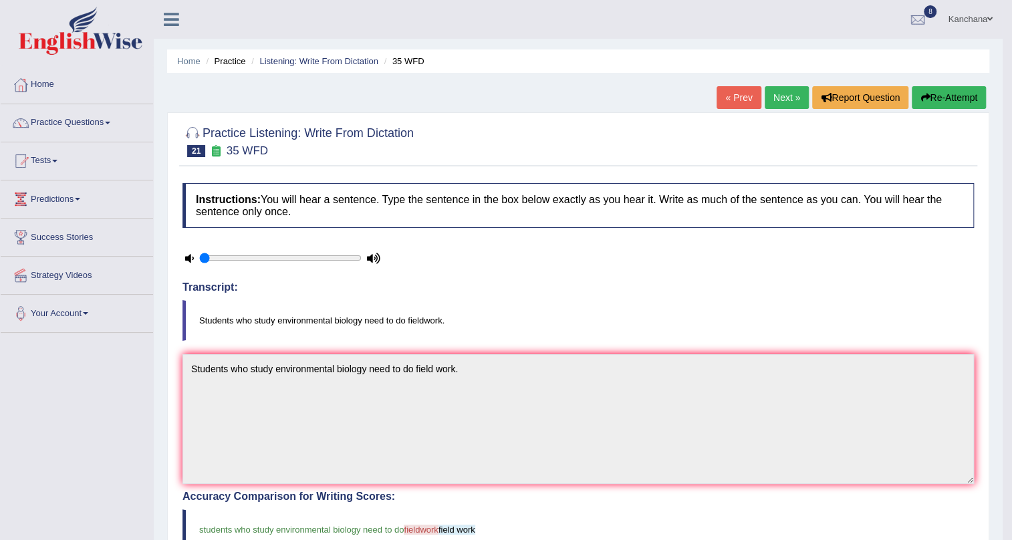
click at [766, 95] on link "Next »" at bounding box center [787, 97] width 44 height 23
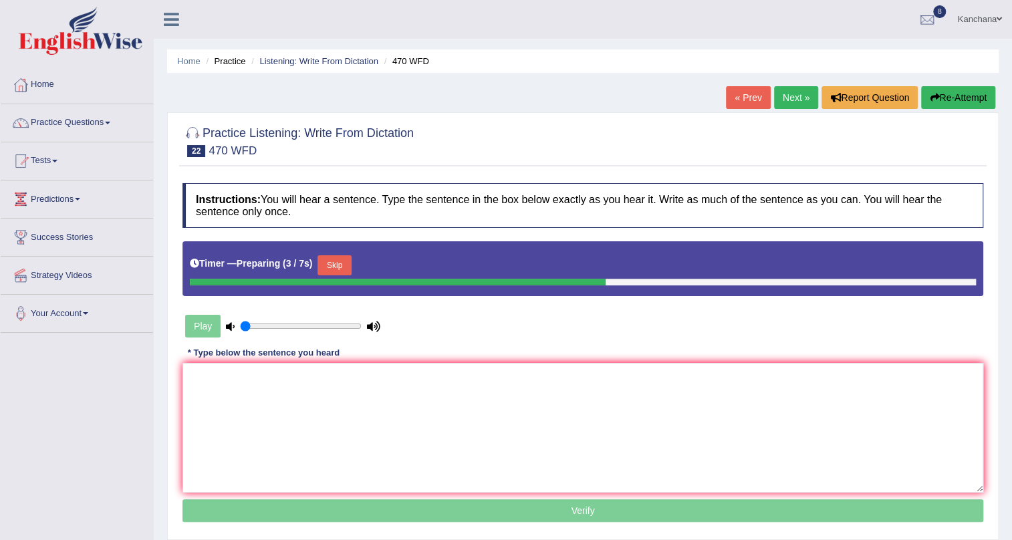
click at [335, 267] on button "Skip" at bounding box center [333, 265] width 33 height 20
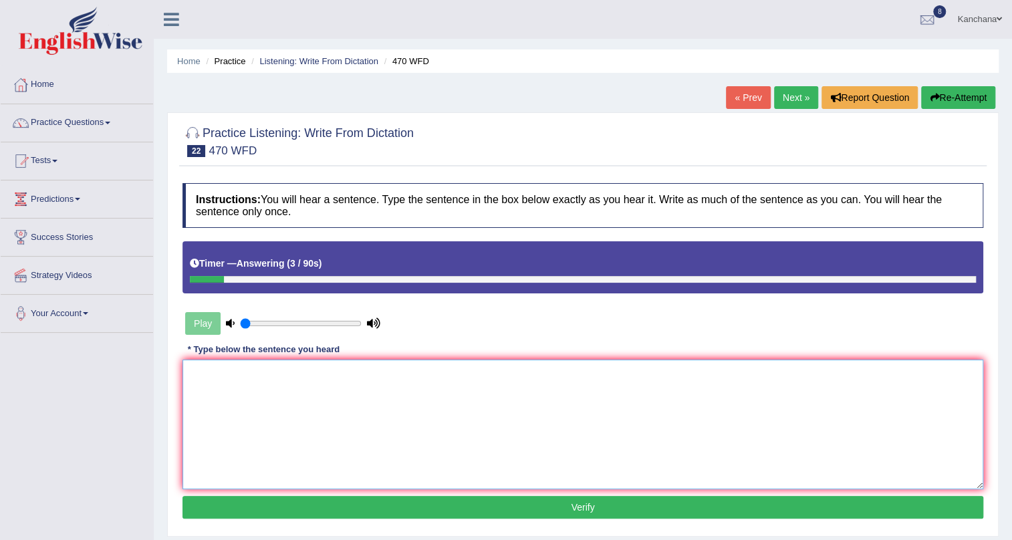
click at [275, 418] on textarea at bounding box center [582, 425] width 801 height 130
type textarea "Assessments must be submitted at the end of the term."
click at [297, 513] on button "Verify" at bounding box center [582, 507] width 801 height 23
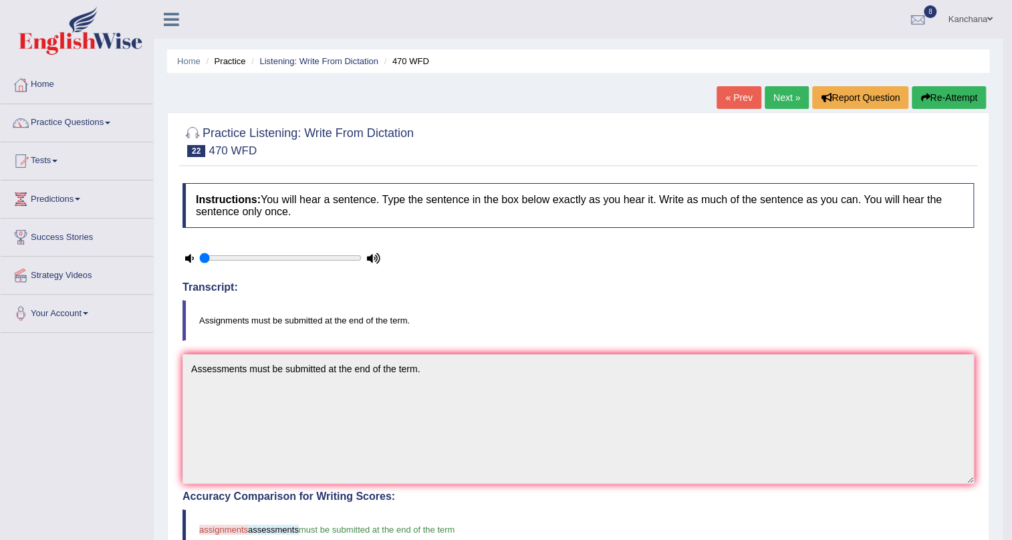
click at [791, 91] on link "Next »" at bounding box center [787, 97] width 44 height 23
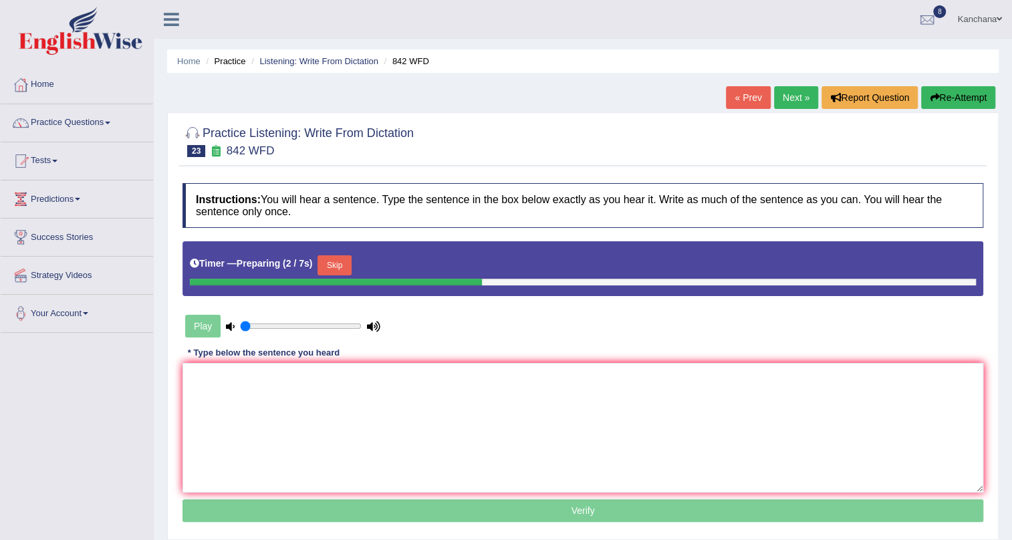
click at [347, 274] on button "Skip" at bounding box center [333, 265] width 33 height 20
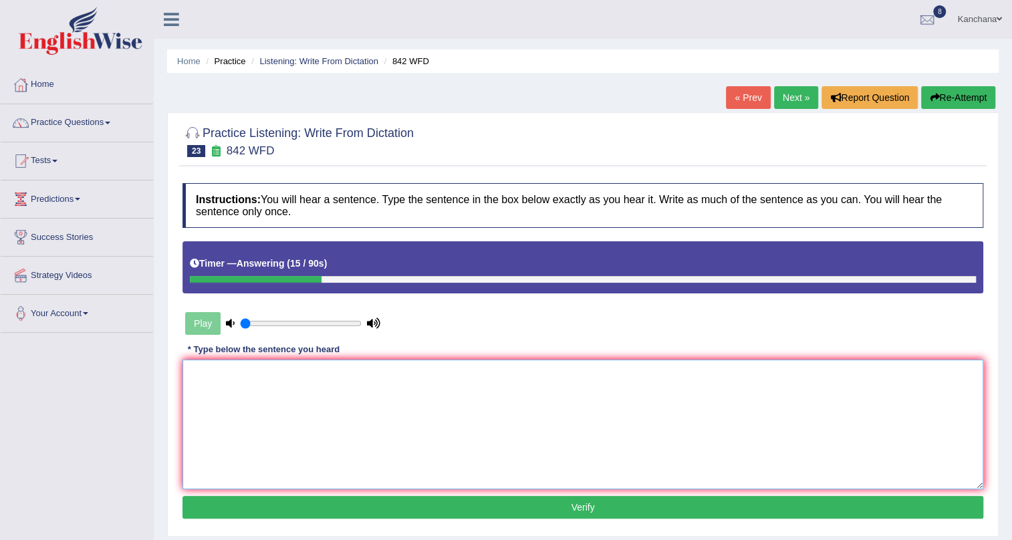
click at [394, 428] on textarea at bounding box center [582, 425] width 801 height 130
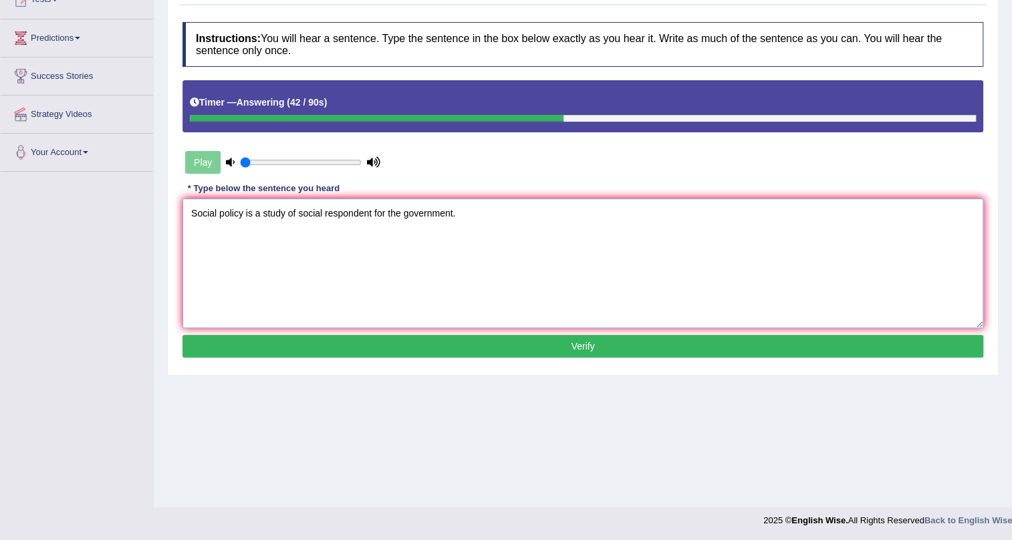
type textarea "Social policy is a study of social respondent for the government."
click at [472, 333] on div "Instructions: You will hear a sentence. Type the sentence in the box below exac…" at bounding box center [582, 191] width 807 height 353
click at [432, 343] on button "Verify" at bounding box center [582, 346] width 801 height 23
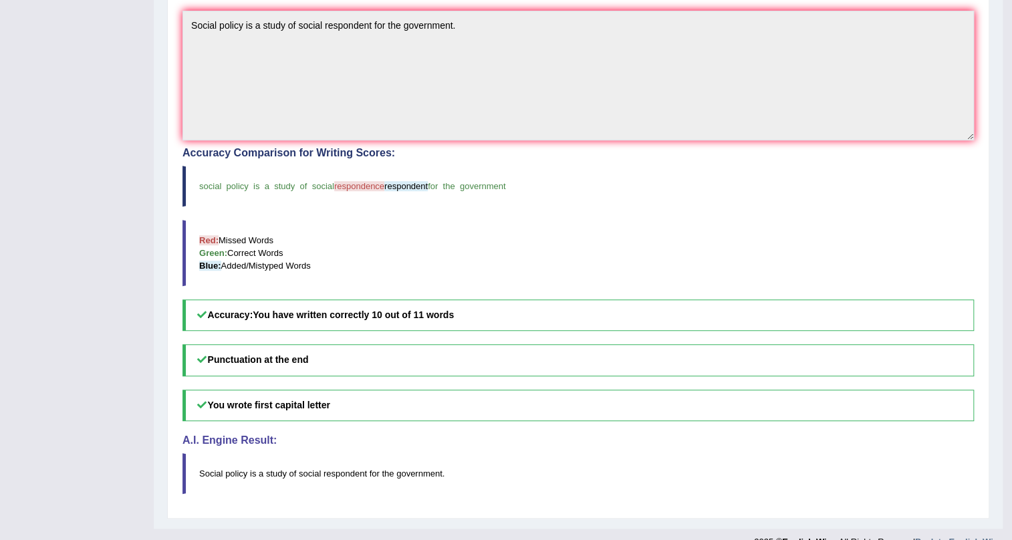
scroll to position [222, 0]
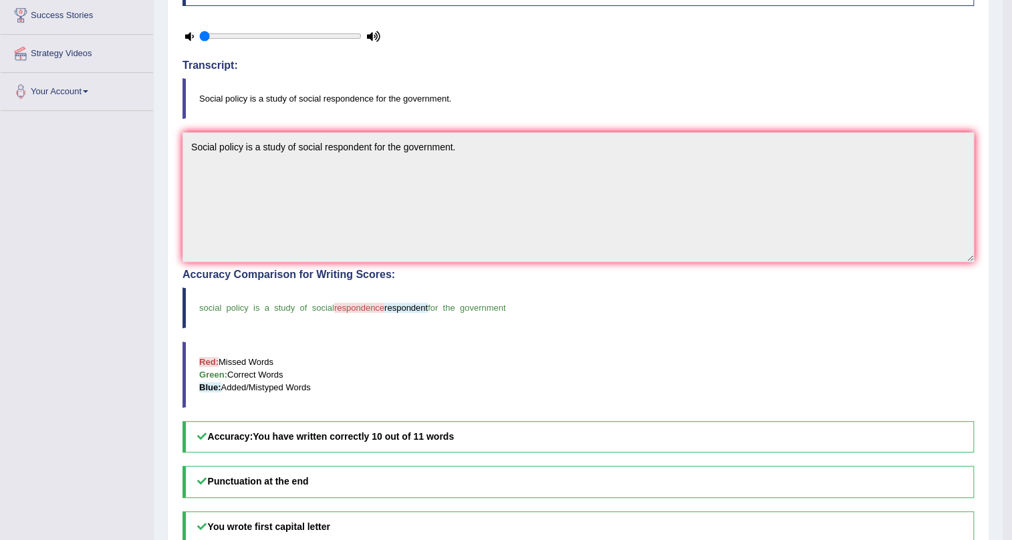
drag, startPoint x: 374, startPoint y: 101, endPoint x: 364, endPoint y: 102, distance: 10.1
click at [364, 102] on blockquote "Social policy is a study of social respondence for the government." at bounding box center [577, 98] width 791 height 41
drag, startPoint x: 368, startPoint y: 93, endPoint x: 342, endPoint y: 101, distance: 27.9
click at [342, 101] on blockquote "Social policy is a study of social respondence for the government." at bounding box center [577, 98] width 791 height 41
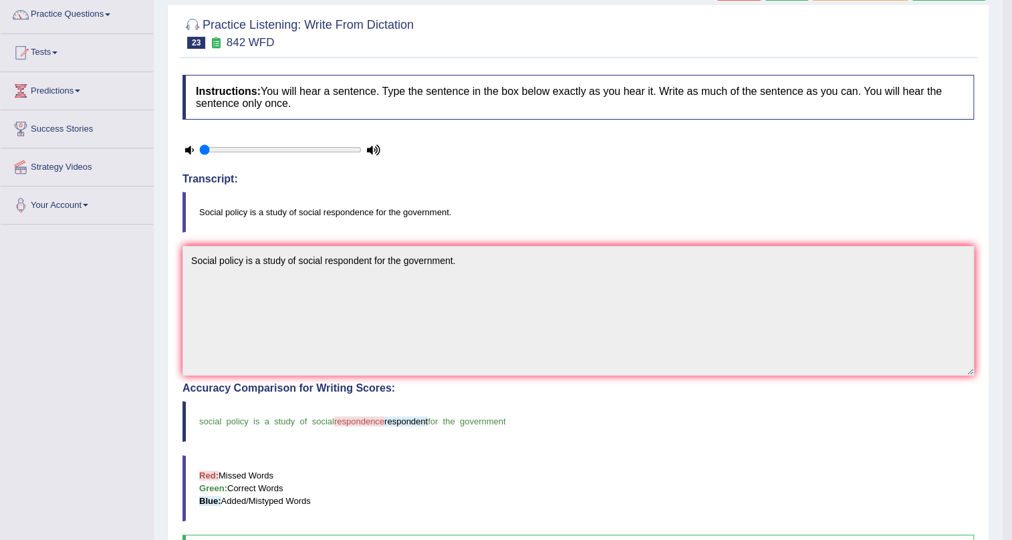
scroll to position [100, 0]
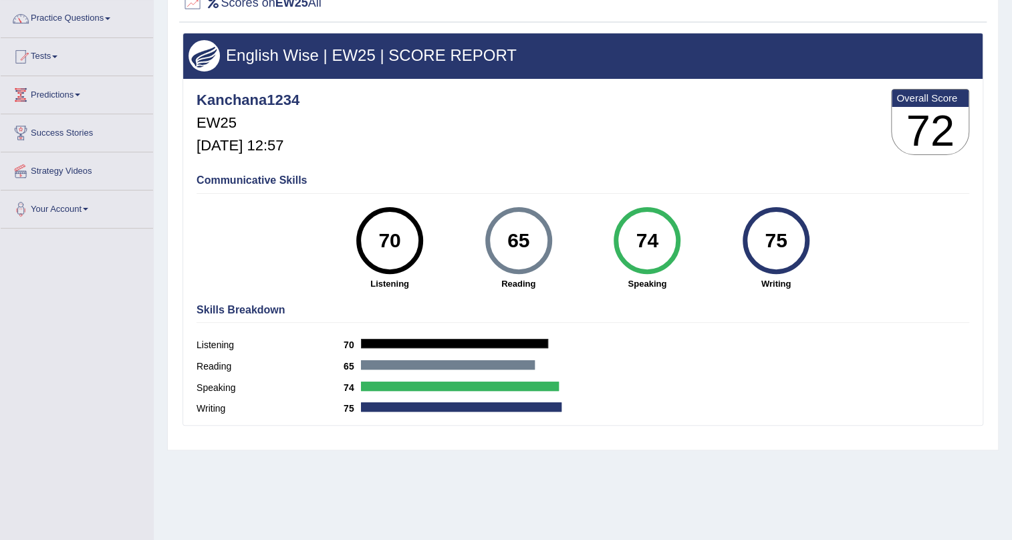
scroll to position [100, 0]
